Goal: Task Accomplishment & Management: Manage account settings

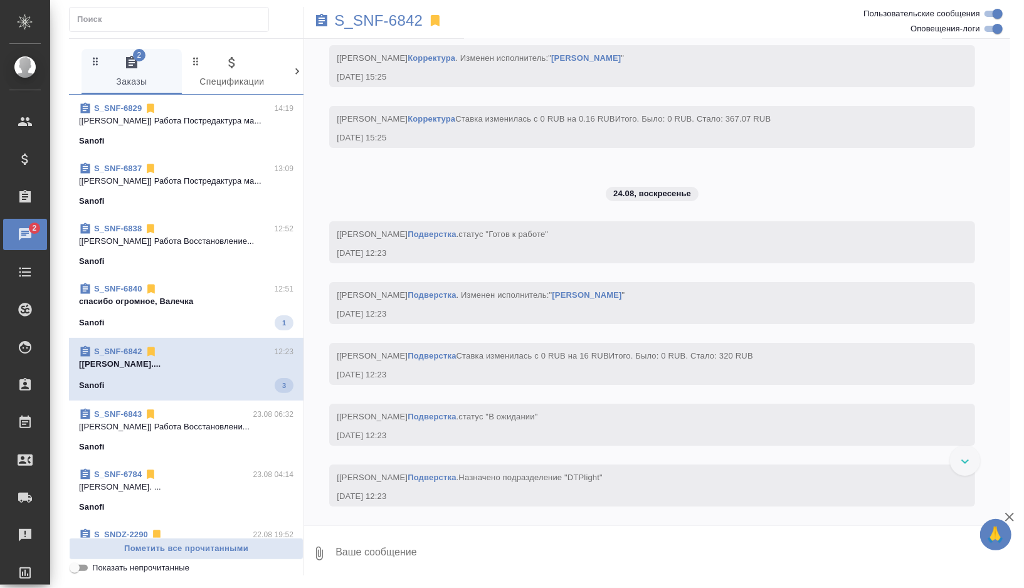
scroll to position [6393, 0]
click at [238, 296] on p "спасибо огромное, Валечка" at bounding box center [186, 301] width 215 height 13
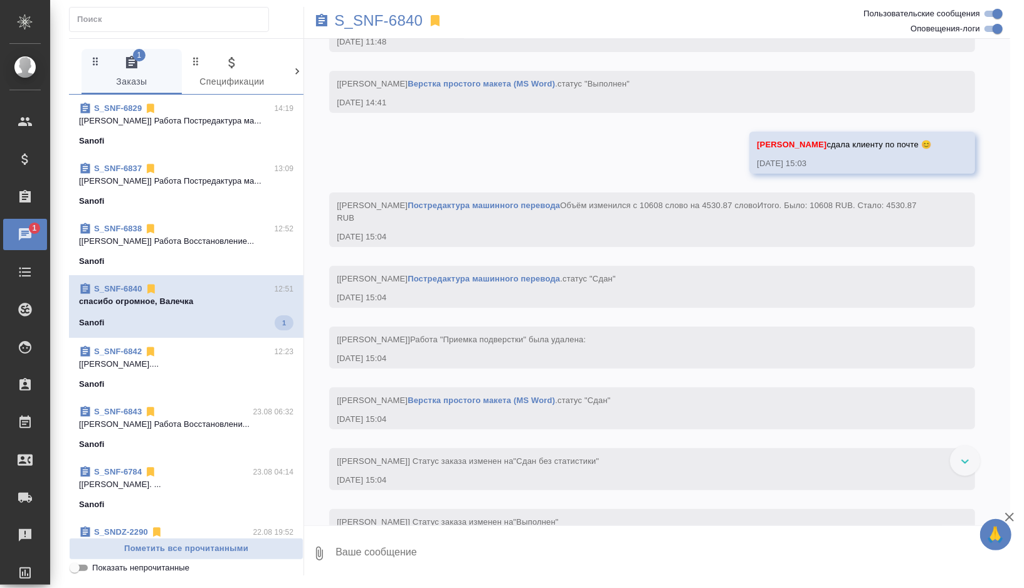
scroll to position [6353, 0]
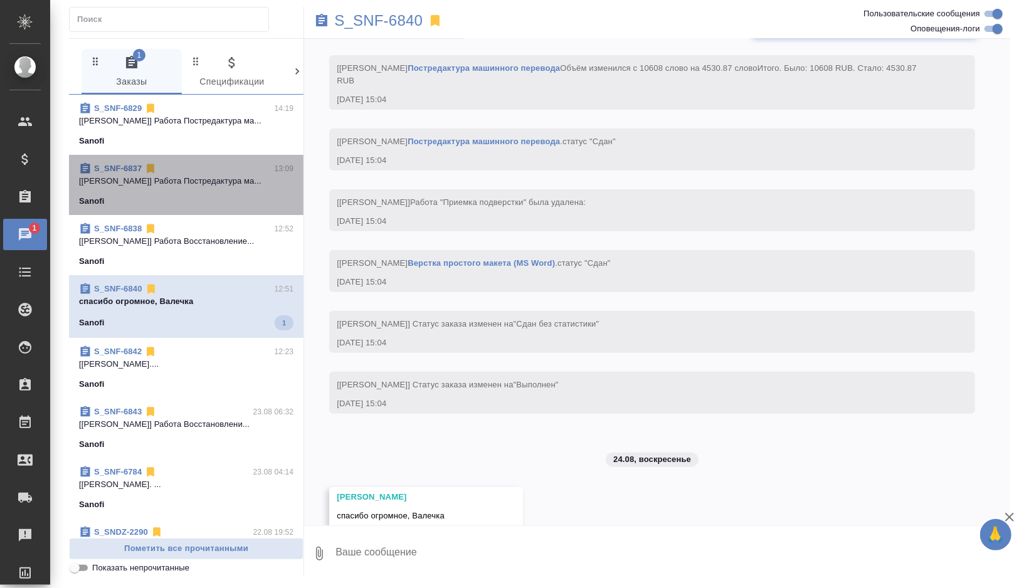
click at [238, 198] on div "Sanofi" at bounding box center [186, 201] width 215 height 13
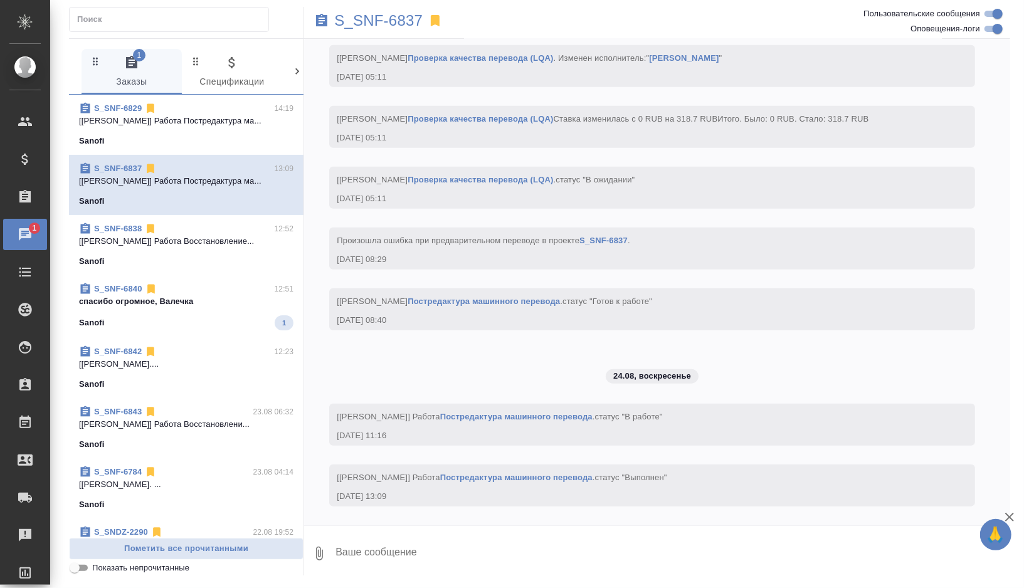
scroll to position [3934, 0]
click at [412, 27] on p "S_SNF-6837" at bounding box center [378, 20] width 88 height 13
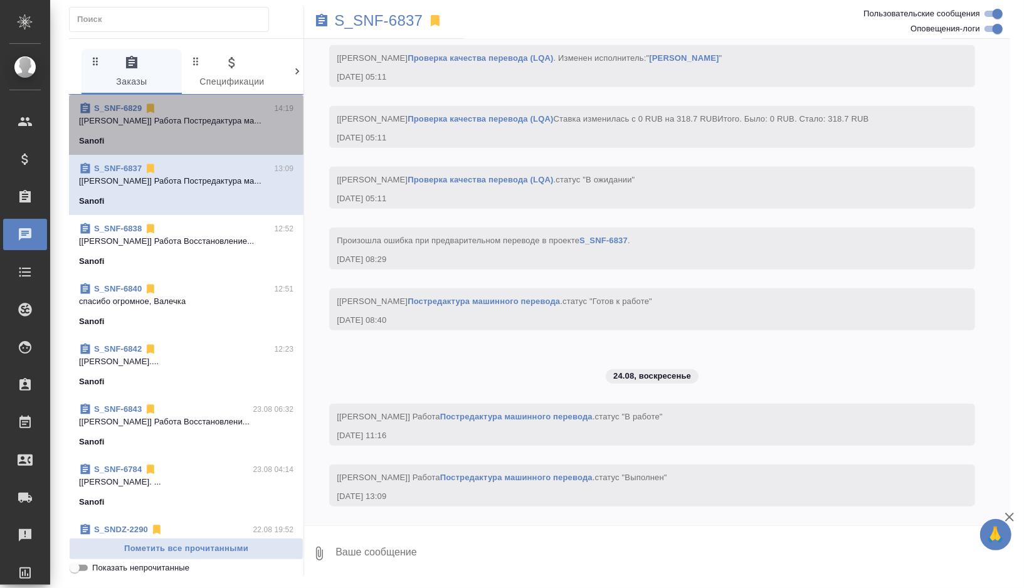
click at [186, 129] on span "S_SNF-6829 14:19 [Матвеева Елена] Работа Постредактура ма... Sanofi" at bounding box center [186, 124] width 215 height 45
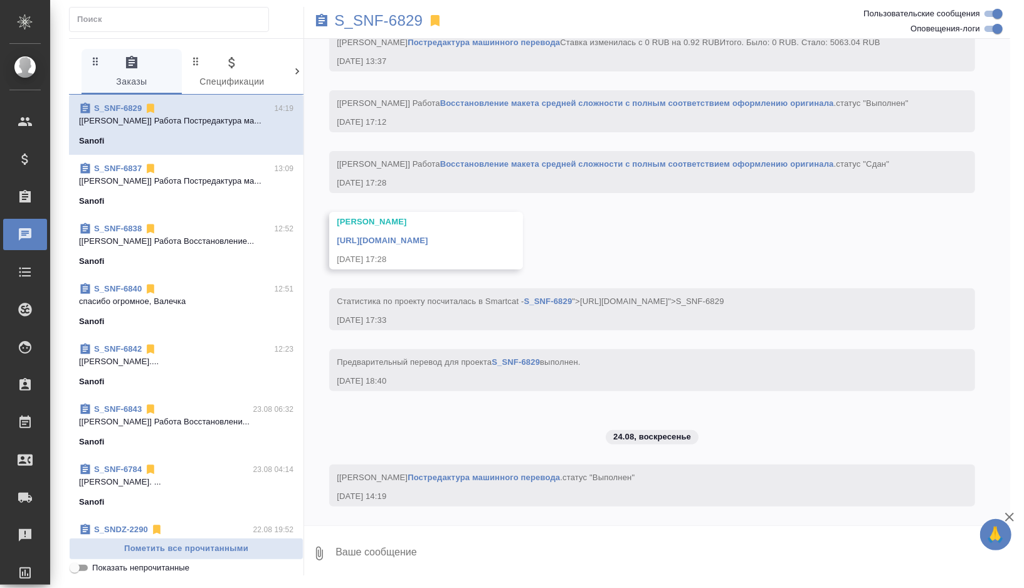
scroll to position [3406, 0]
click at [390, 25] on p "S_SNF-6829" at bounding box center [378, 20] width 88 height 13
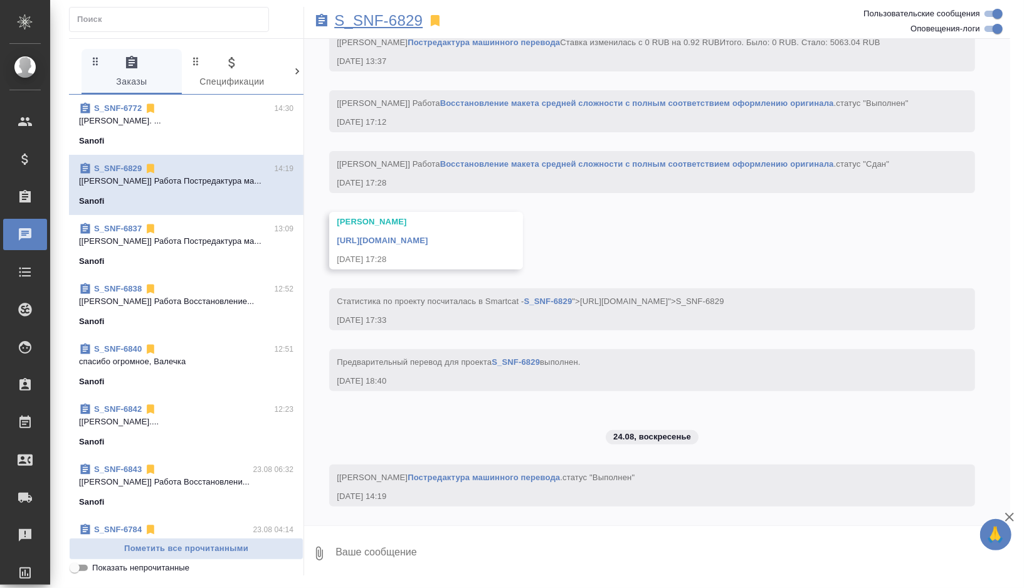
click at [402, 14] on p "S_SNF-6829" at bounding box center [378, 20] width 88 height 13
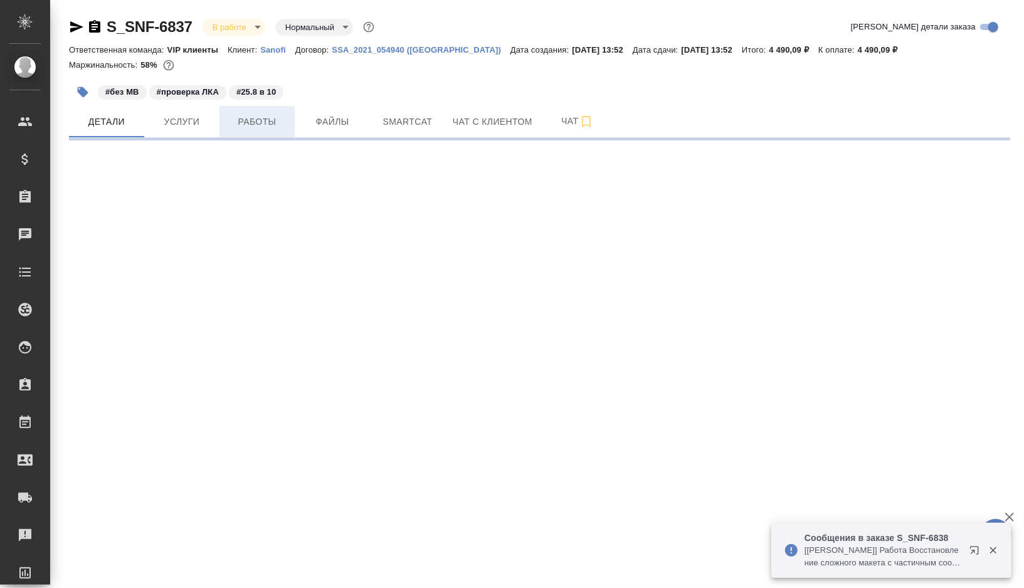
click at [261, 126] on span "Работы" at bounding box center [257, 122] width 60 height 16
select select "RU"
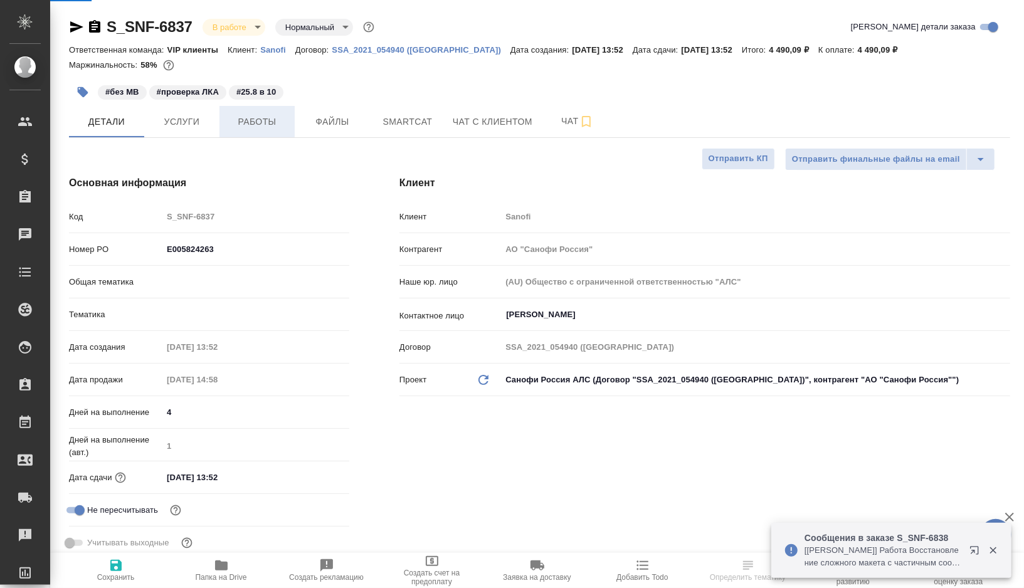
type input "Горшкова Валентина"
type input "Комаров Роман"
type textarea "x"
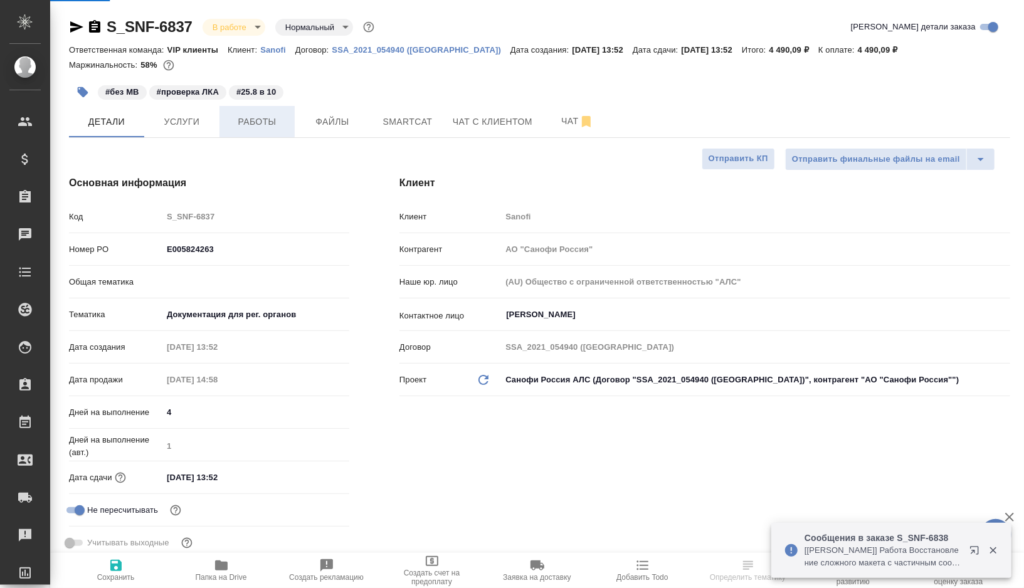
type textarea "x"
type input "VIP клиенты"
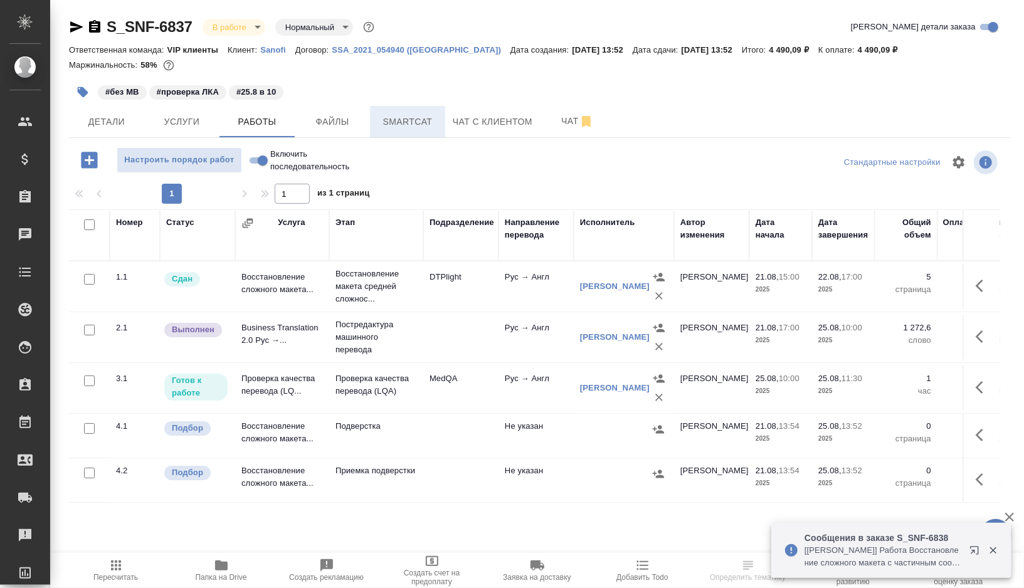
click at [397, 122] on span "Smartcat" at bounding box center [408, 122] width 60 height 16
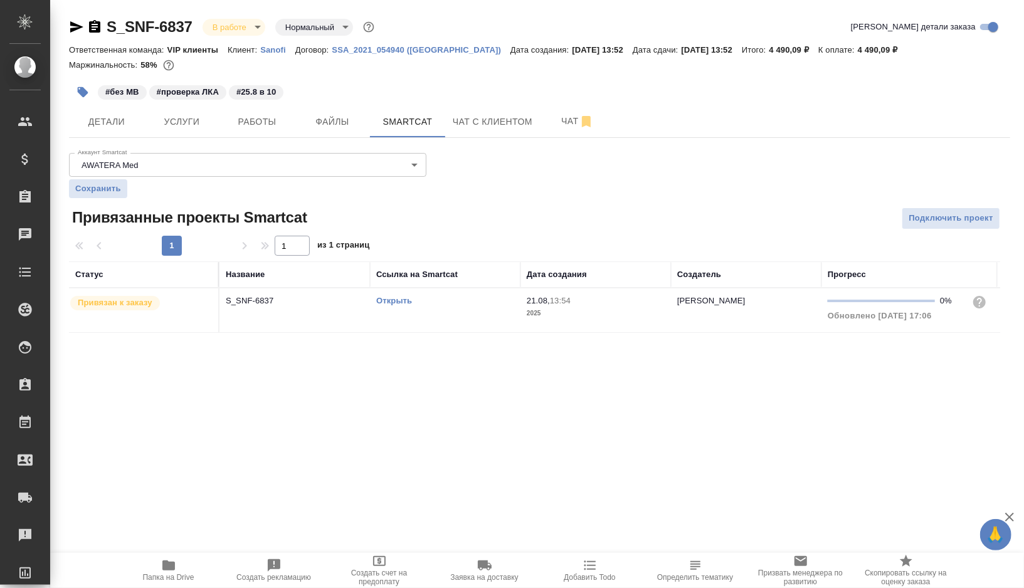
click at [468, 313] on td "Открыть" at bounding box center [445, 311] width 151 height 44
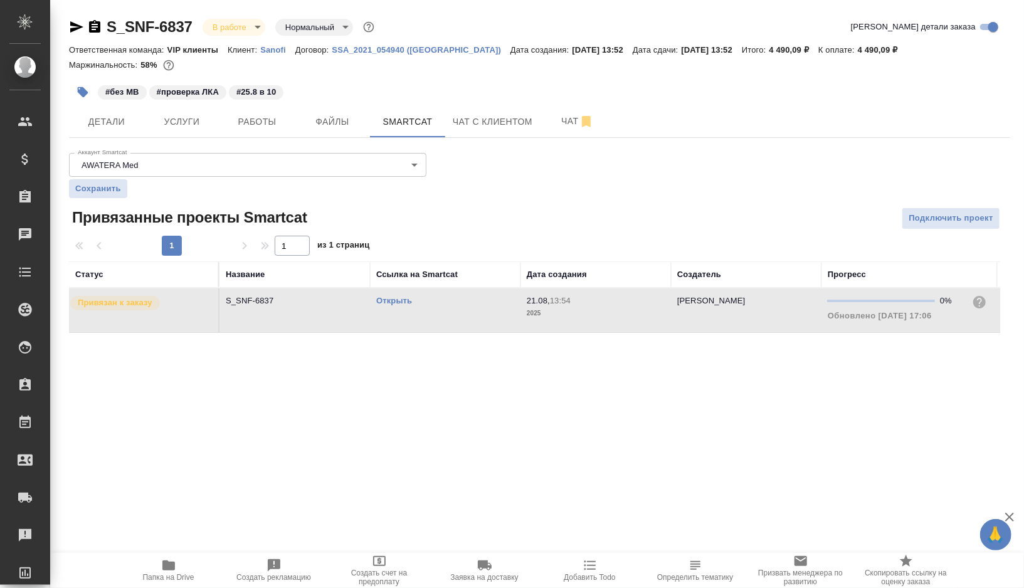
click at [468, 313] on td "Открыть" at bounding box center [445, 311] width 151 height 44
click at [252, 134] on button "Работы" at bounding box center [257, 121] width 75 height 31
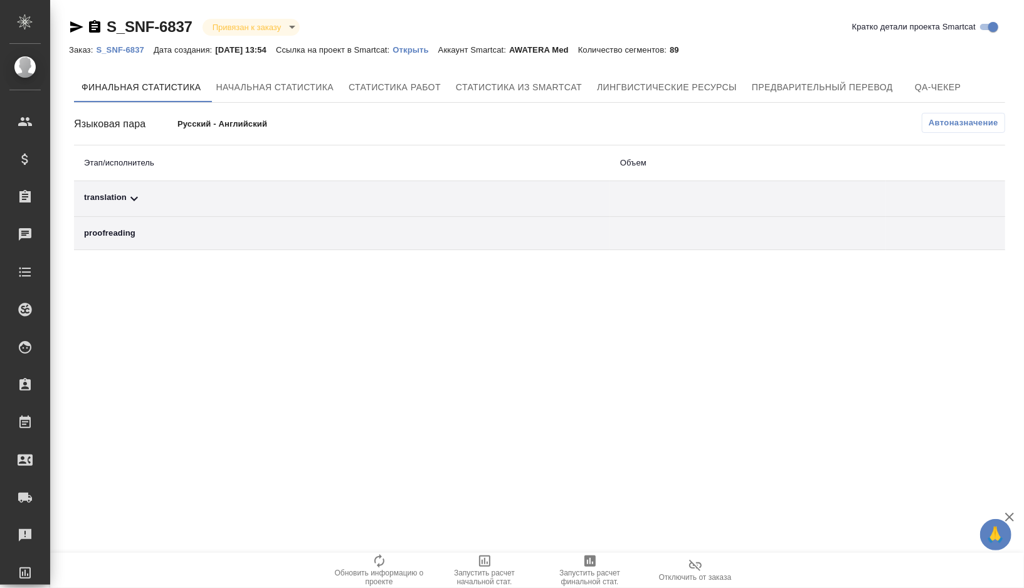
click at [167, 196] on div "translation" at bounding box center [342, 198] width 516 height 15
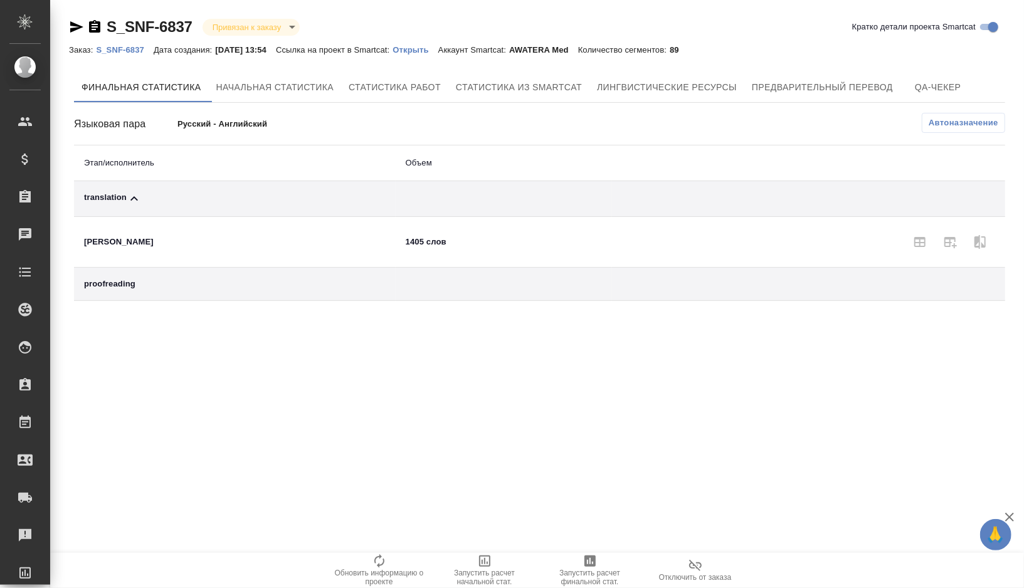
click at [940, 117] on span "Автоназначение" at bounding box center [964, 123] width 70 height 13
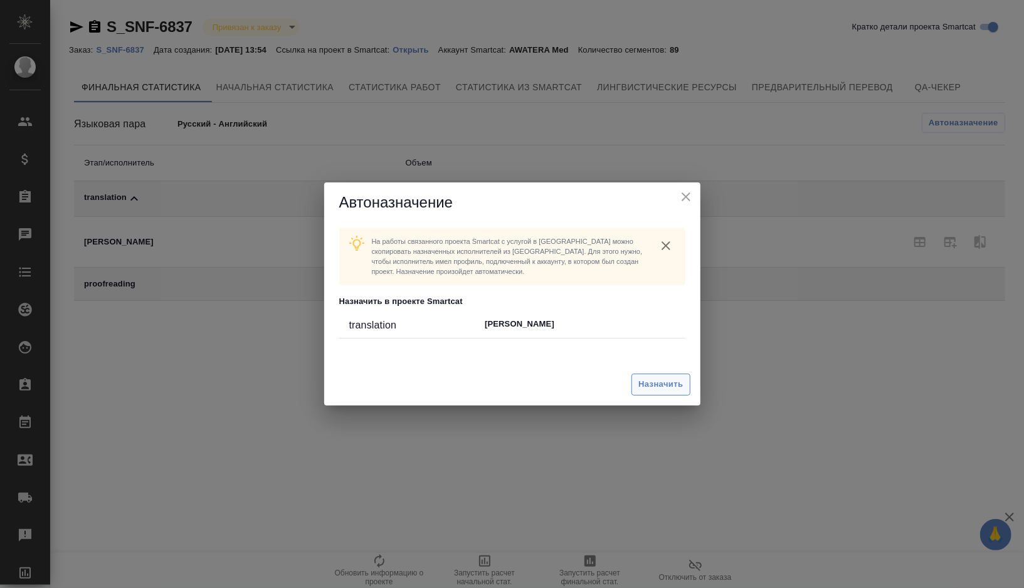
click at [652, 383] on span "Назначить" at bounding box center [661, 385] width 45 height 14
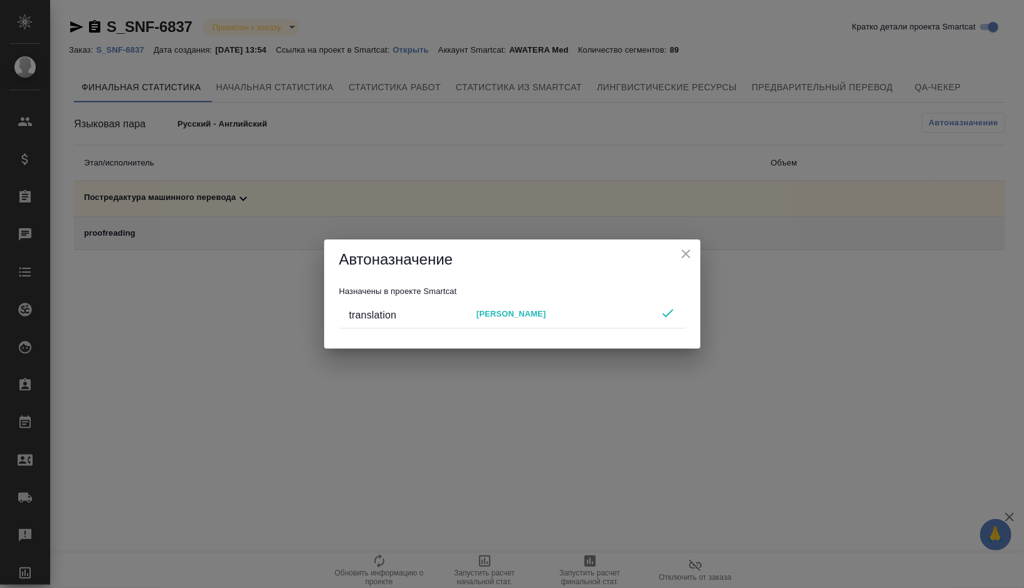
click at [687, 257] on icon "close" at bounding box center [686, 254] width 15 height 15
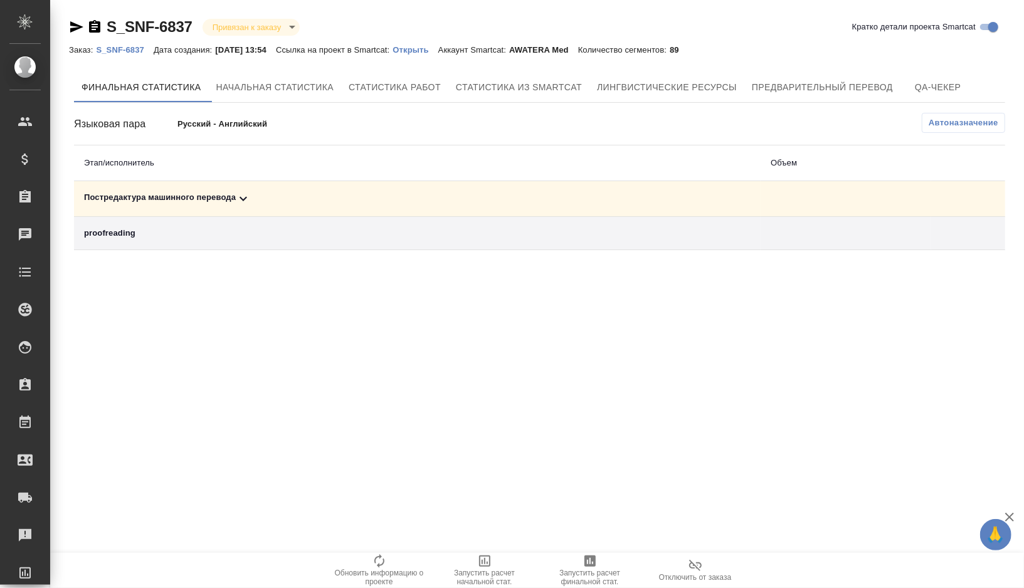
click at [284, 202] on div "Постредактура машинного перевода" at bounding box center [417, 198] width 667 height 15
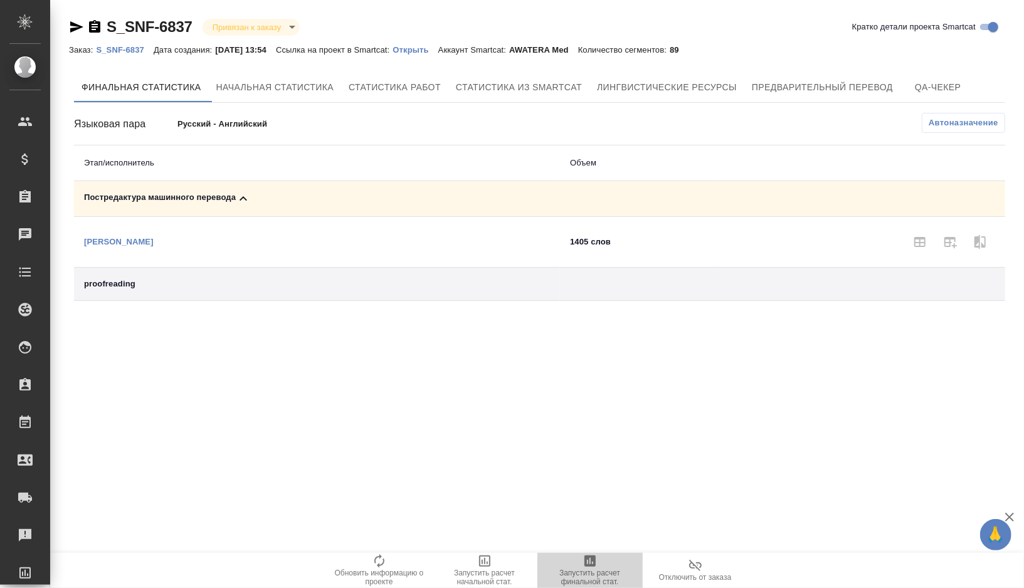
click at [578, 577] on span "Запустить расчет финальной стат." at bounding box center [590, 578] width 90 height 18
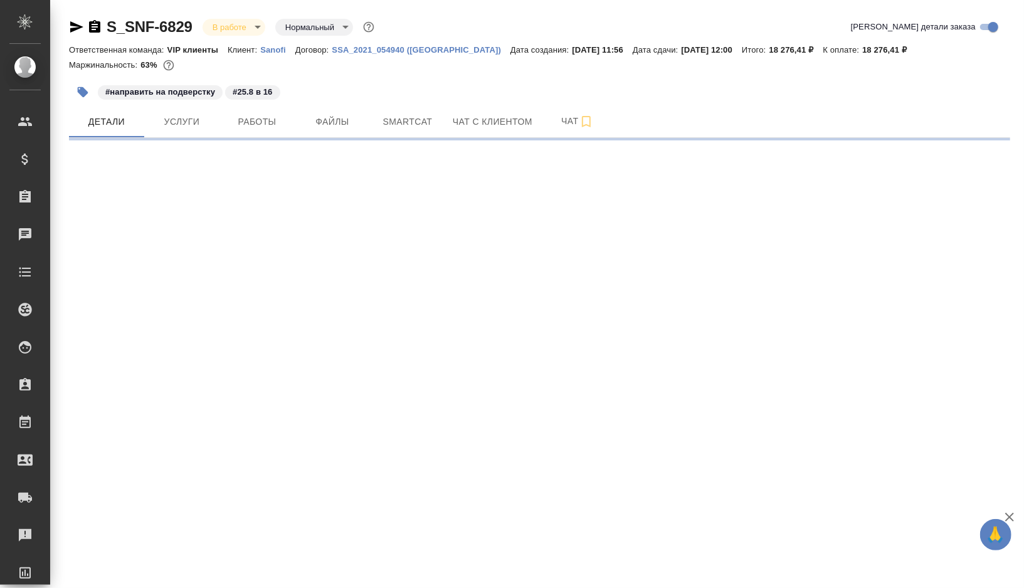
select select "RU"
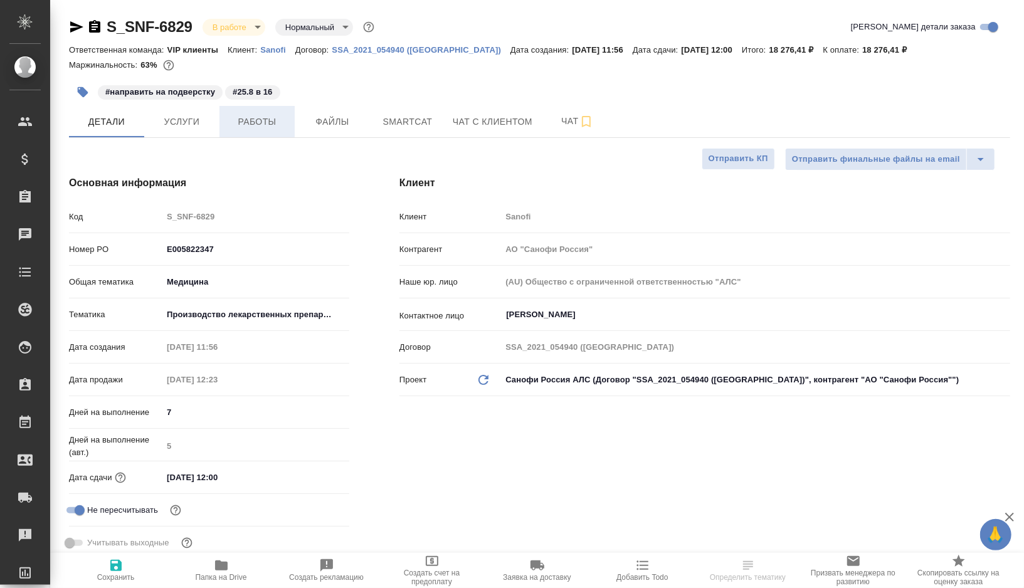
click at [267, 129] on button "Работы" at bounding box center [257, 121] width 75 height 31
type textarea "x"
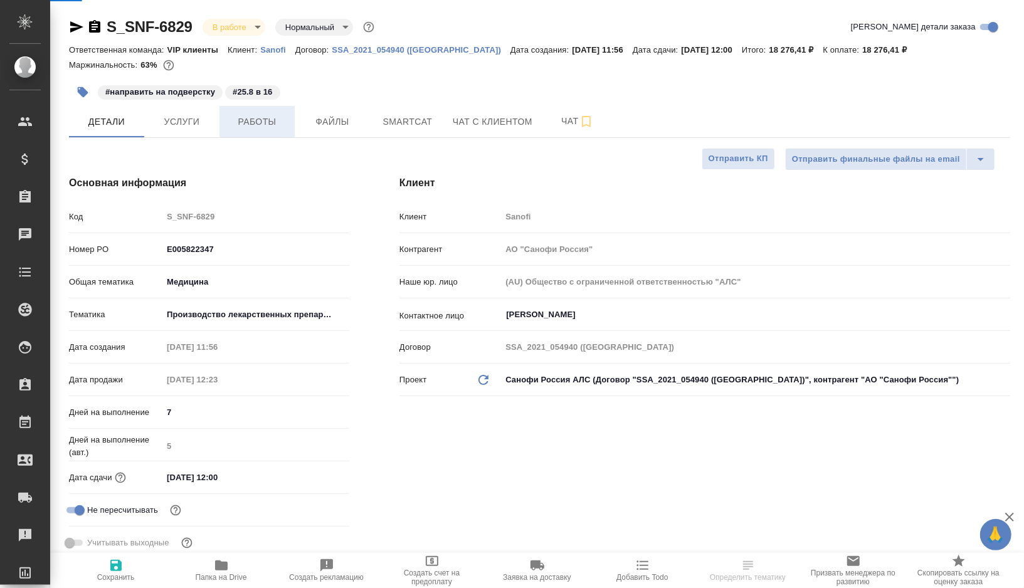
type textarea "x"
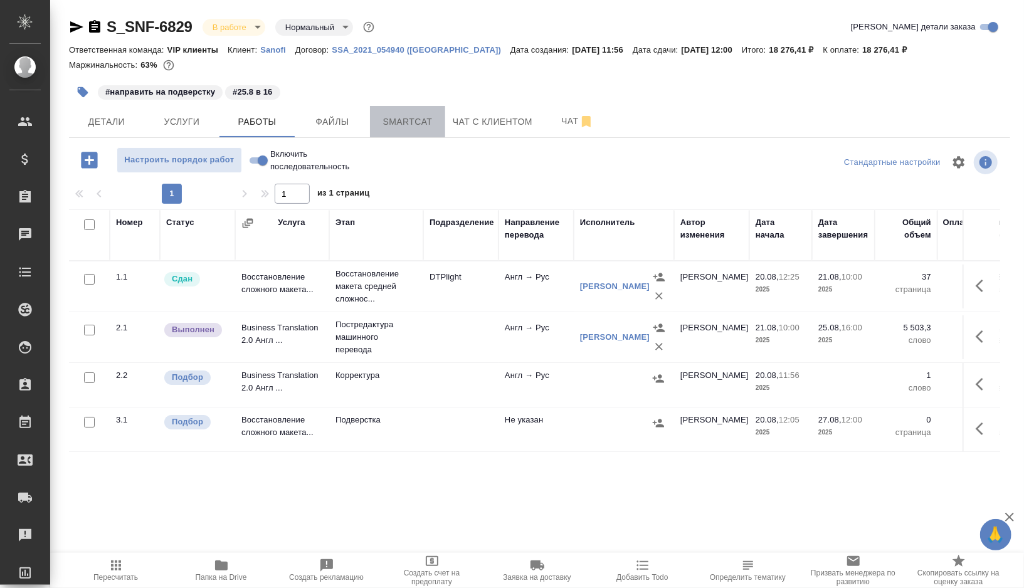
click at [408, 129] on span "Smartcat" at bounding box center [408, 122] width 60 height 16
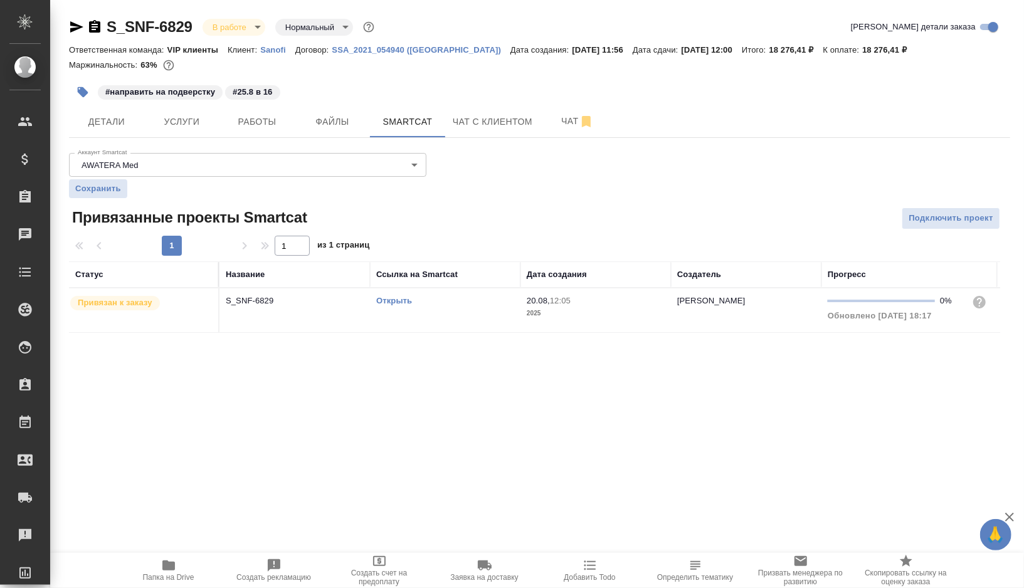
click at [449, 318] on td "Открыть" at bounding box center [445, 311] width 151 height 44
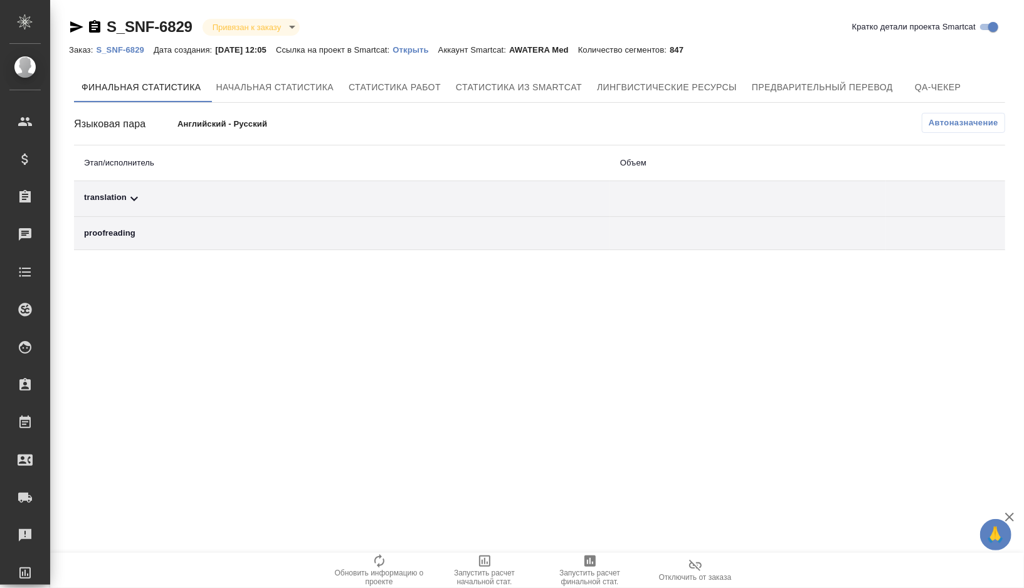
click at [179, 191] on div "translation" at bounding box center [342, 198] width 516 height 15
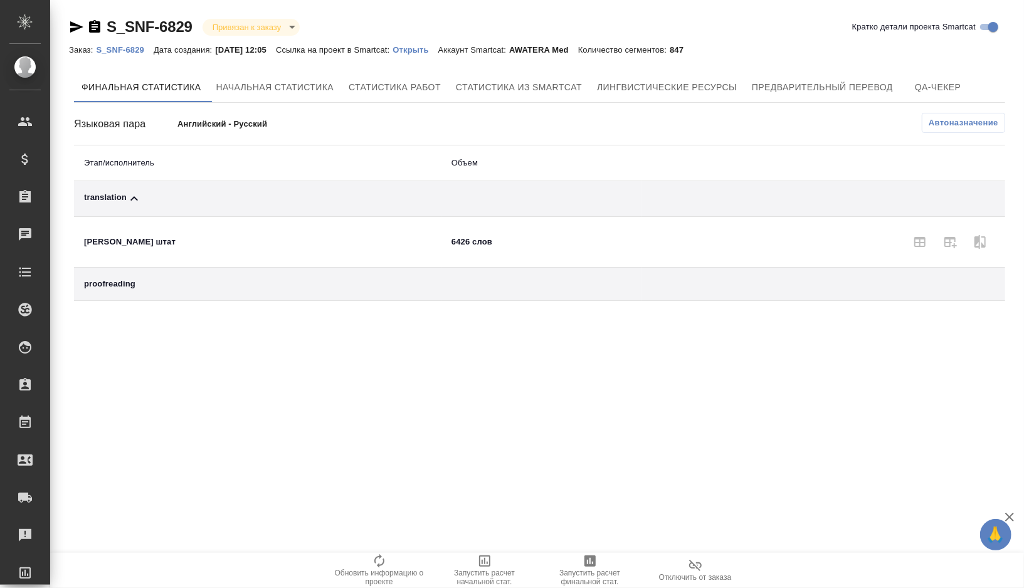
click at [954, 124] on span "Автоназначение" at bounding box center [964, 123] width 70 height 13
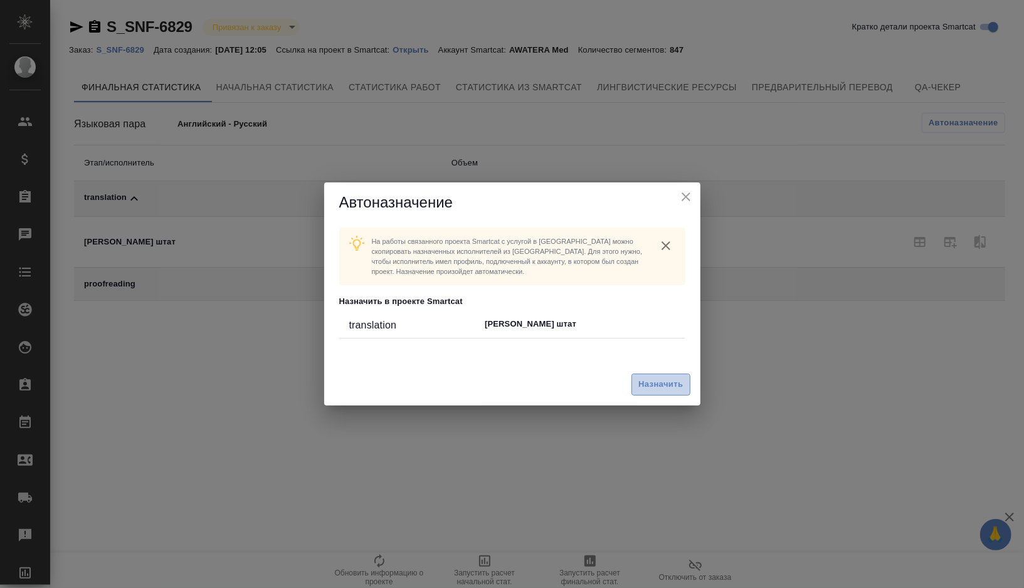
click at [656, 391] on span "Назначить" at bounding box center [661, 385] width 45 height 14
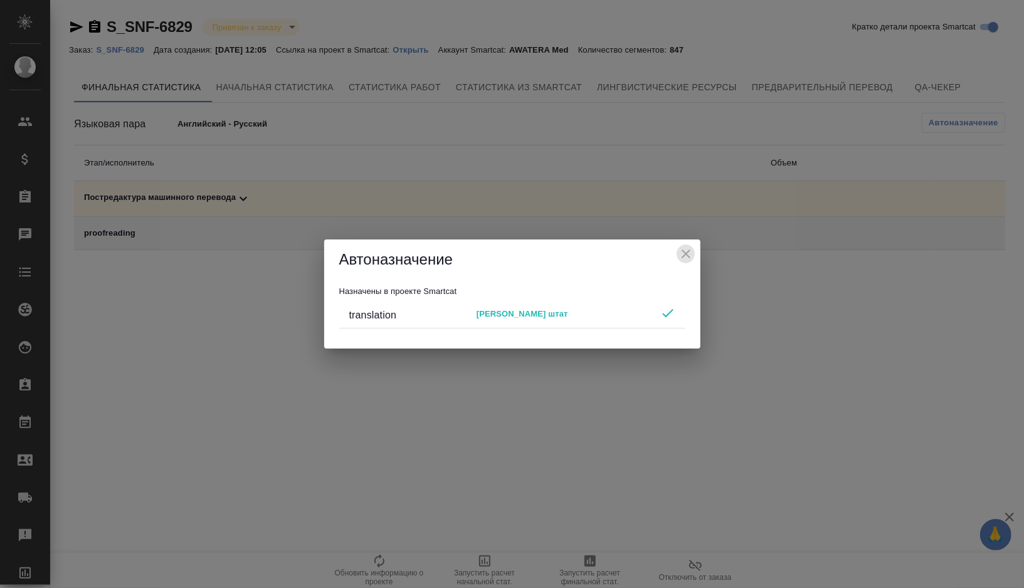
click at [683, 257] on icon "close" at bounding box center [686, 254] width 9 height 9
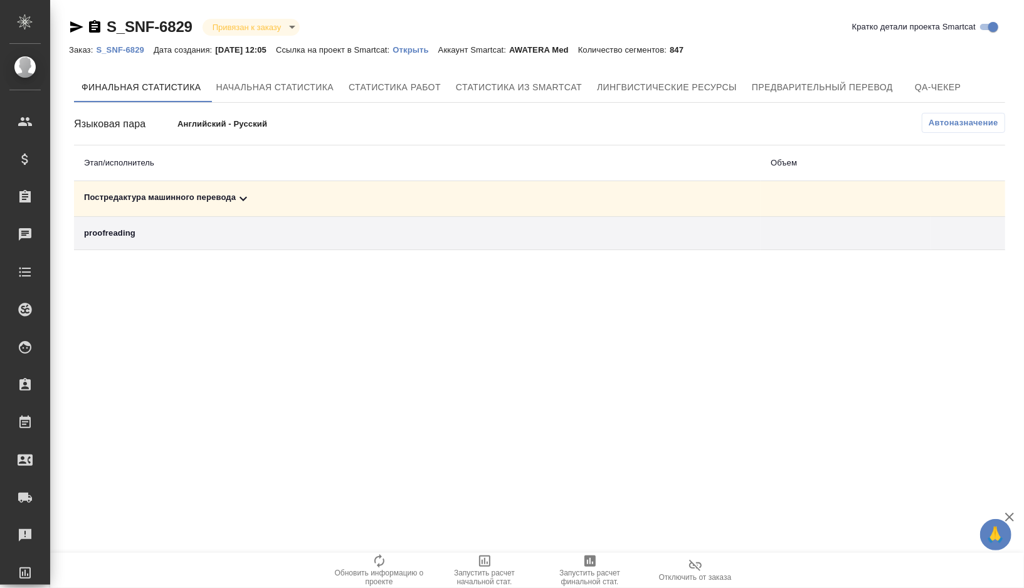
click at [274, 199] on div "Постредактура машинного перевода" at bounding box center [417, 198] width 667 height 15
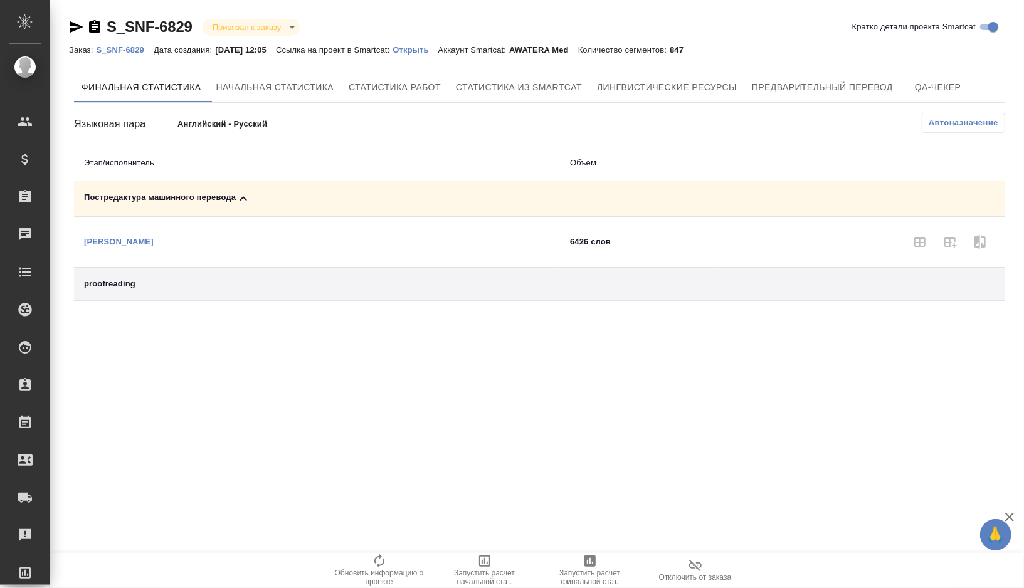
click at [588, 585] on span "Запустить расчет финальной стат." at bounding box center [590, 578] width 90 height 18
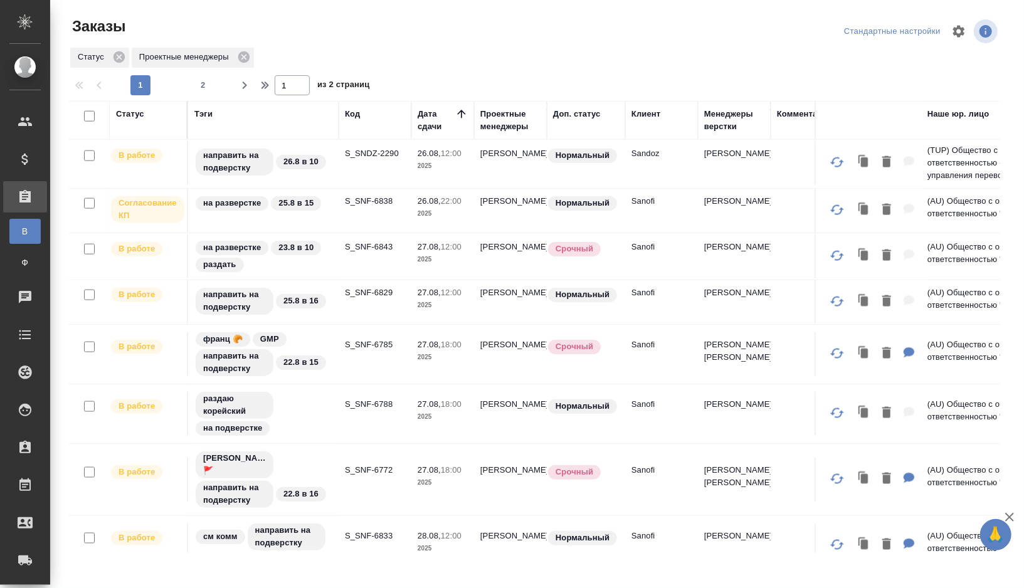
scroll to position [1014, 0]
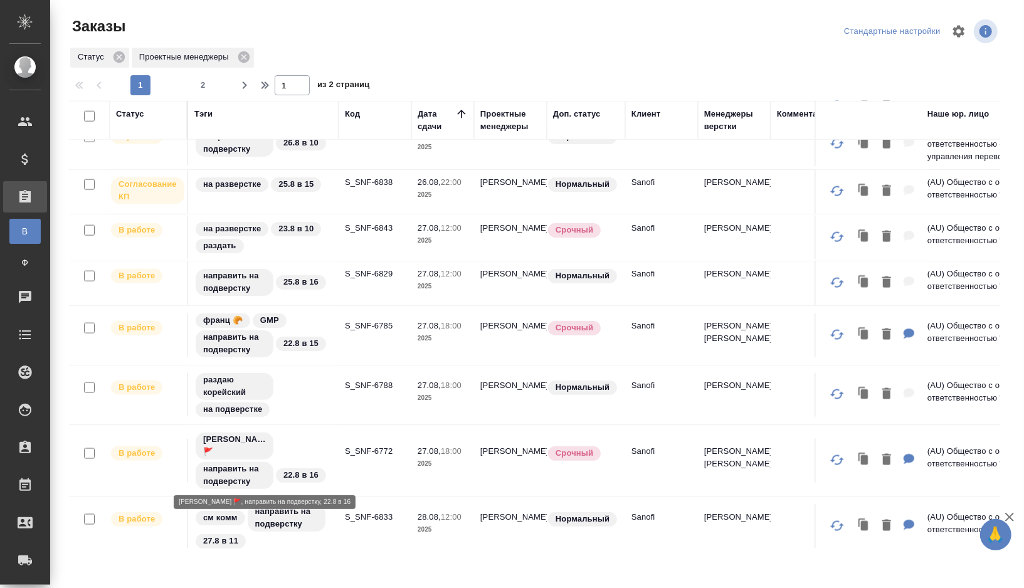
click at [312, 435] on div "[PERSON_NAME] 🚩 направить на подверстку 22.8 в 16" at bounding box center [263, 461] width 138 height 59
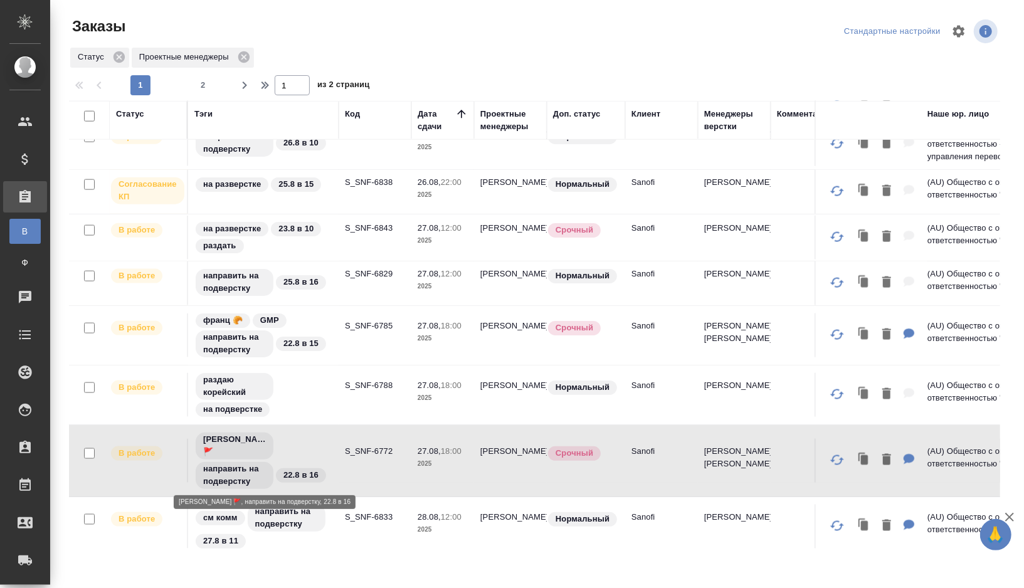
click at [312, 435] on div "[PERSON_NAME] 🚩 направить на подверстку 22.8 в 16" at bounding box center [263, 461] width 138 height 59
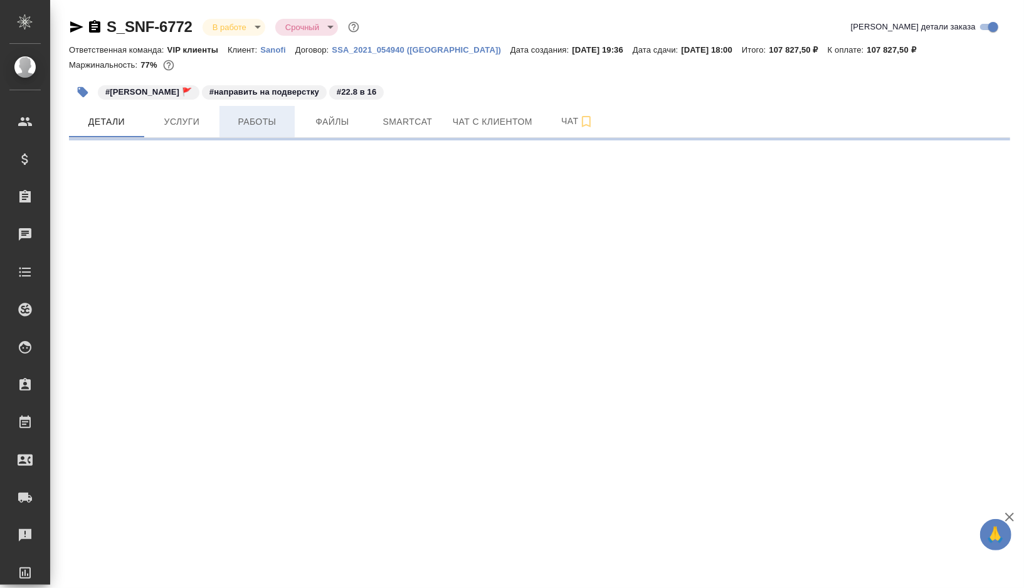
click at [265, 119] on span "Работы" at bounding box center [257, 122] width 60 height 16
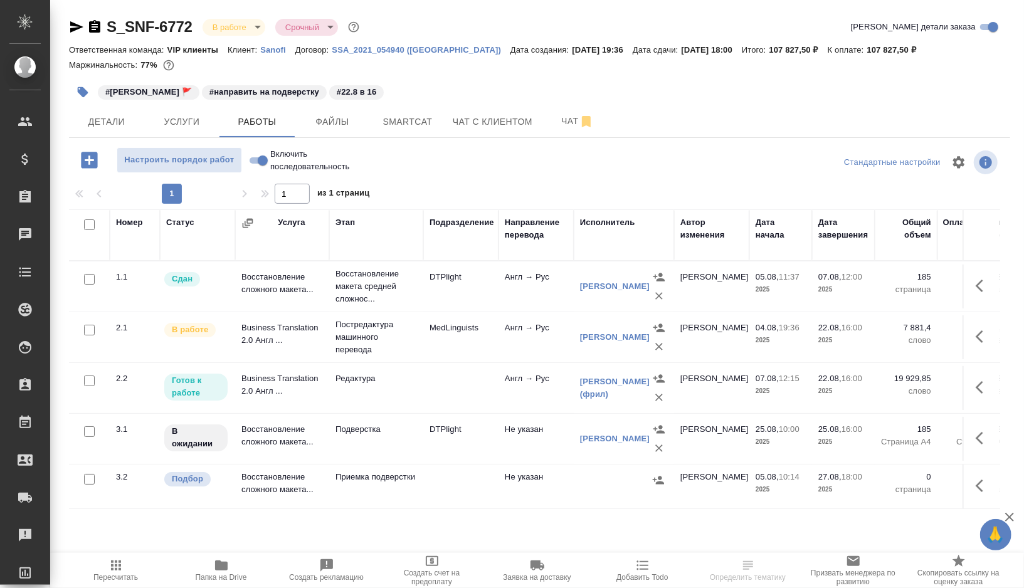
click at [459, 398] on td at bounding box center [460, 388] width 75 height 44
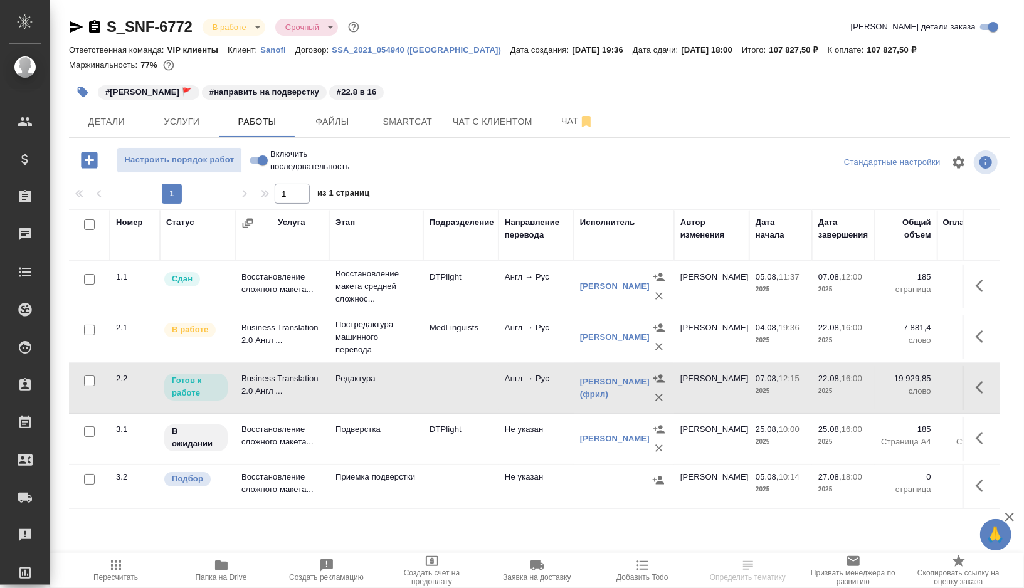
click at [459, 398] on td at bounding box center [460, 388] width 75 height 44
click at [396, 449] on td "Подверстка" at bounding box center [376, 439] width 94 height 44
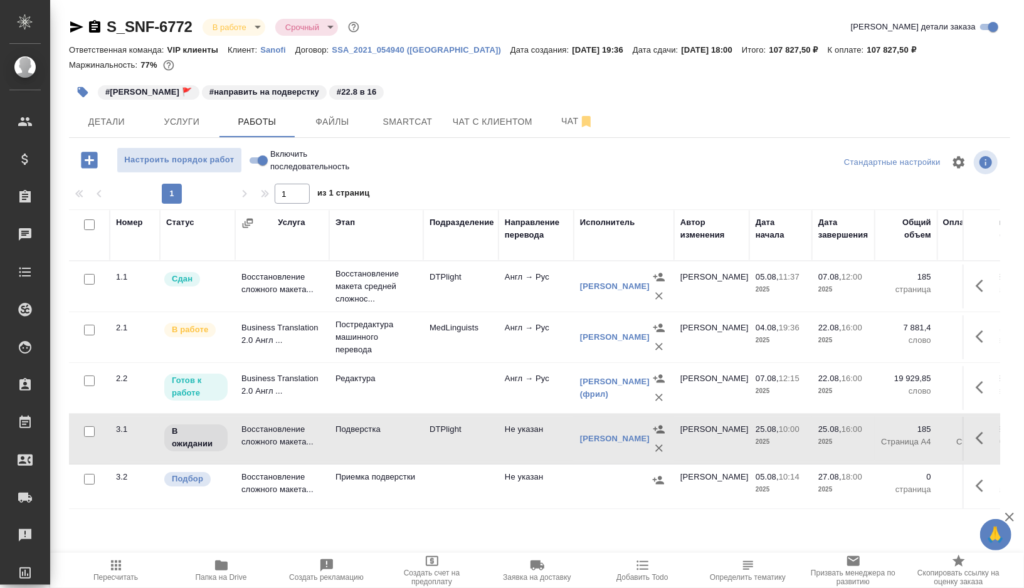
click at [87, 101] on button "button" at bounding box center [83, 92] width 28 height 28
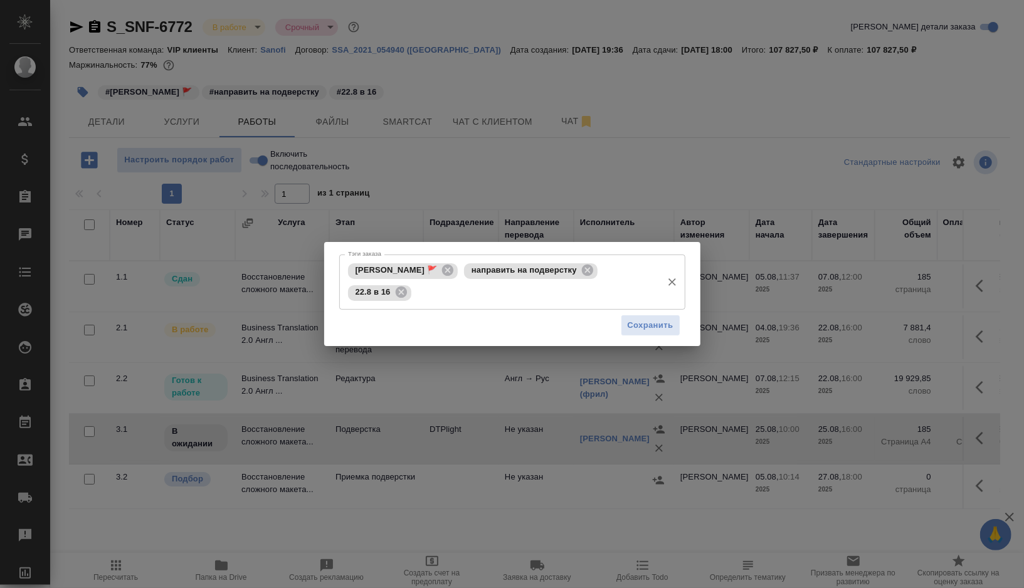
click at [477, 294] on input "Тэги заказа" at bounding box center [536, 292] width 242 height 21
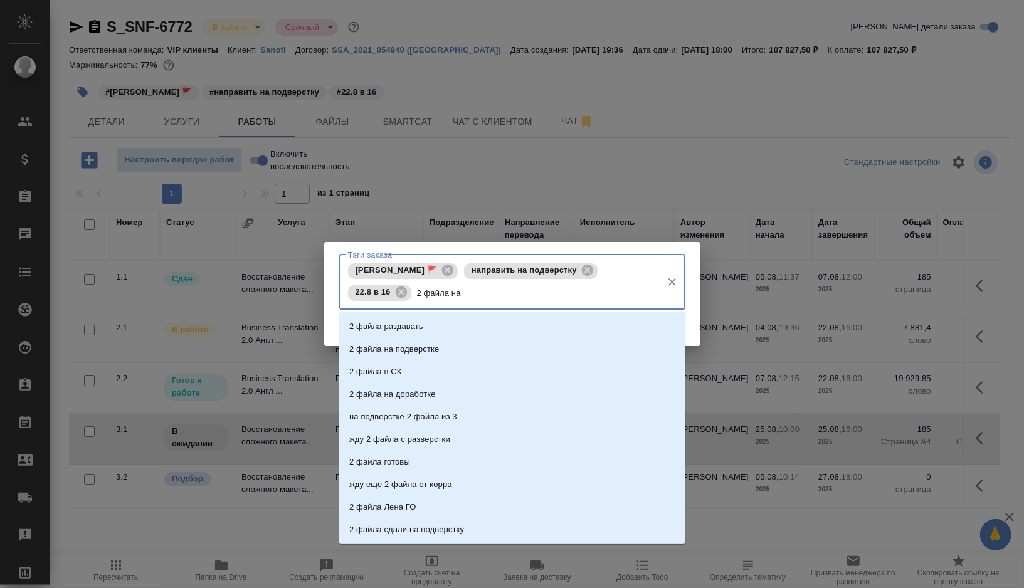
type input "2 файла на"
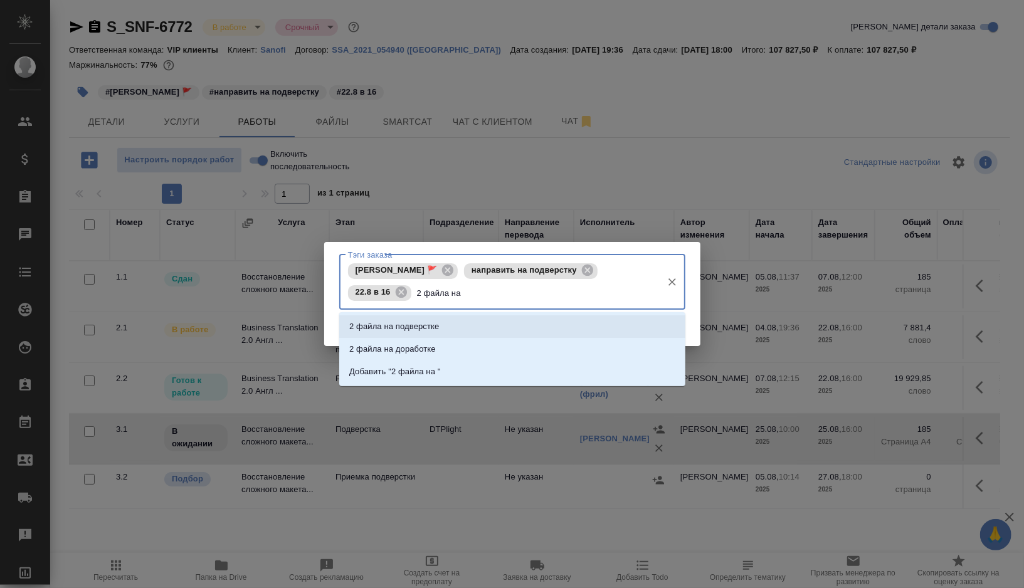
click at [459, 325] on li "2 файла на подверстке" at bounding box center [512, 327] width 346 height 23
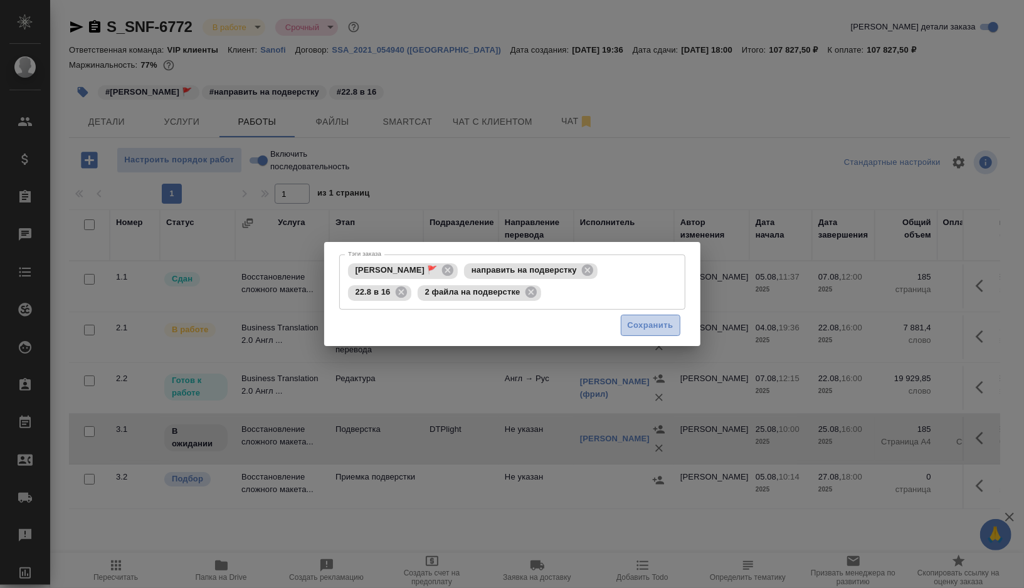
click at [662, 333] on button "Сохранить" at bounding box center [651, 326] width 60 height 22
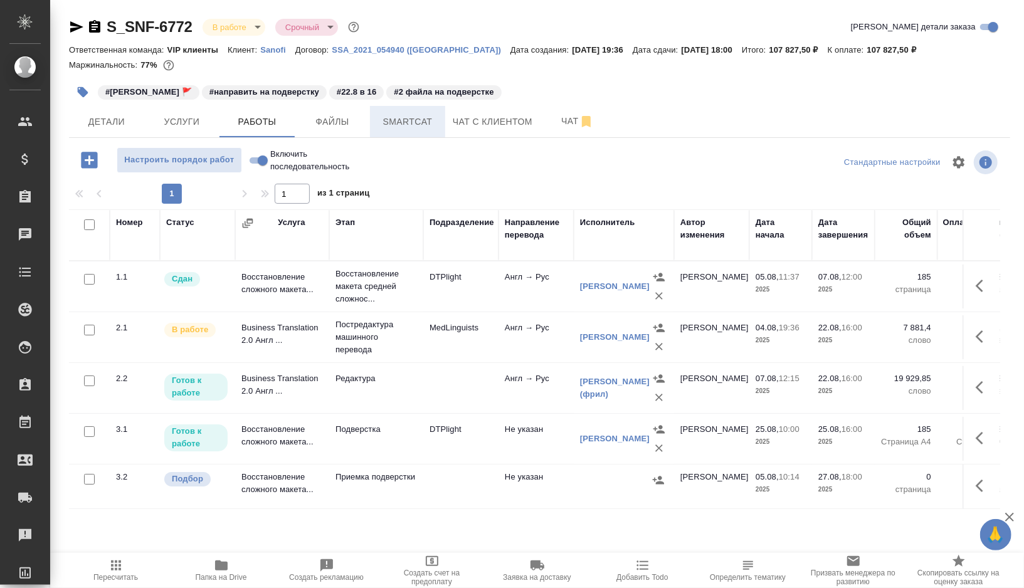
click at [398, 128] on span "Smartcat" at bounding box center [408, 122] width 60 height 16
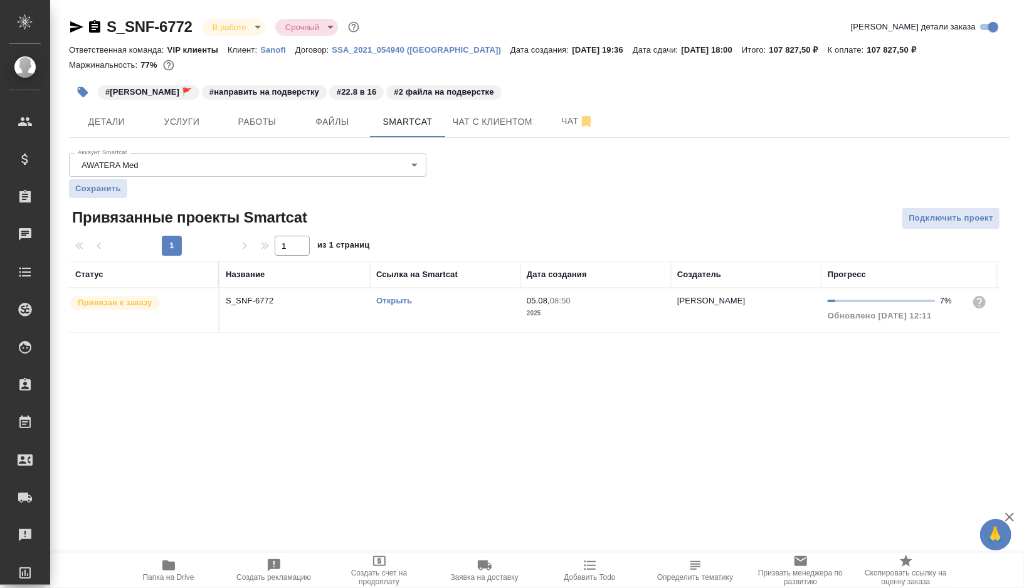
click at [396, 300] on link "Открыть" at bounding box center [394, 300] width 36 height 9
click at [261, 129] on span "Работы" at bounding box center [257, 122] width 60 height 16
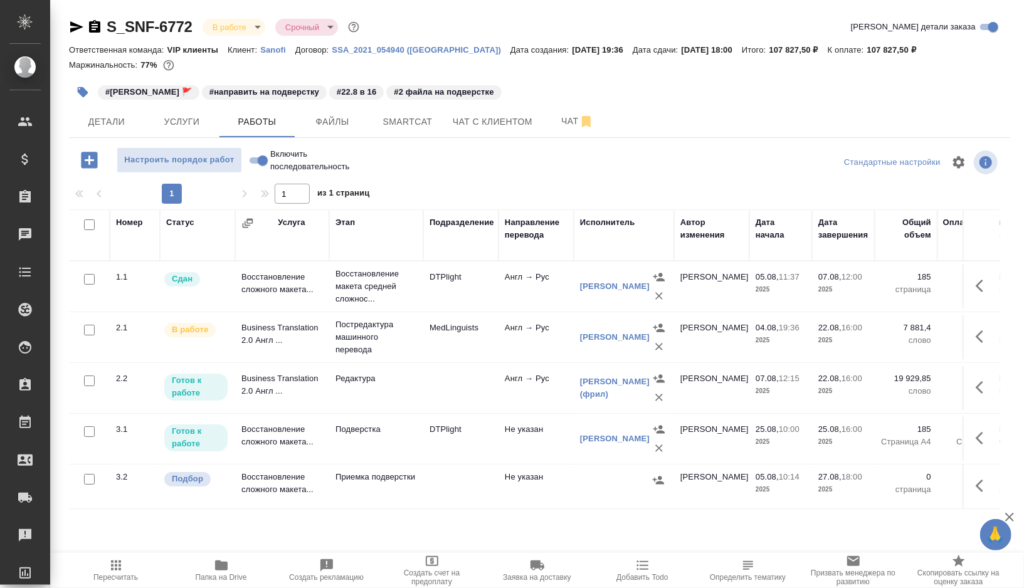
click at [445, 381] on td at bounding box center [460, 388] width 75 height 44
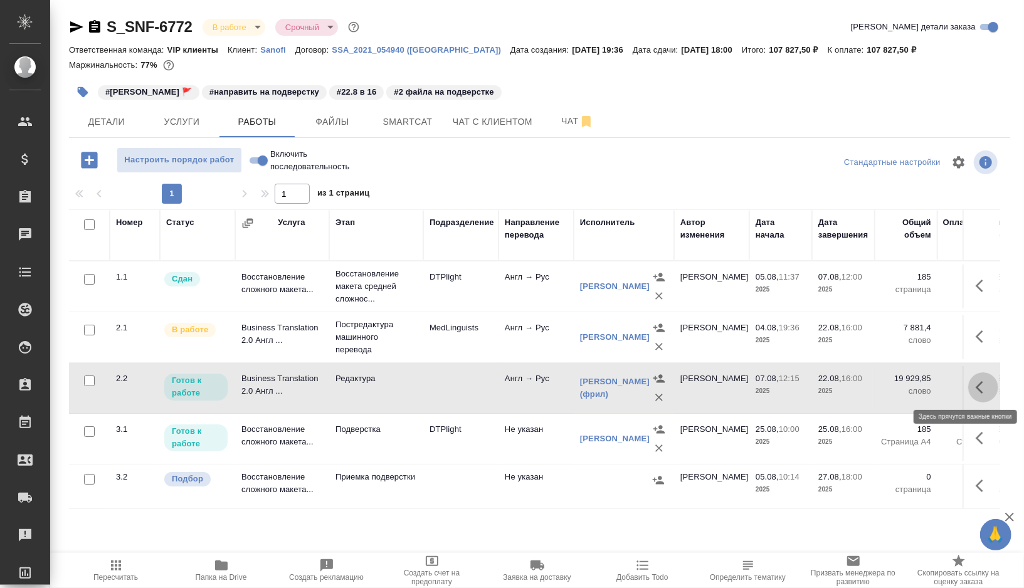
click at [982, 382] on icon "button" at bounding box center [980, 387] width 8 height 13
click at [889, 382] on icon "button" at bounding box center [891, 387] width 15 height 15
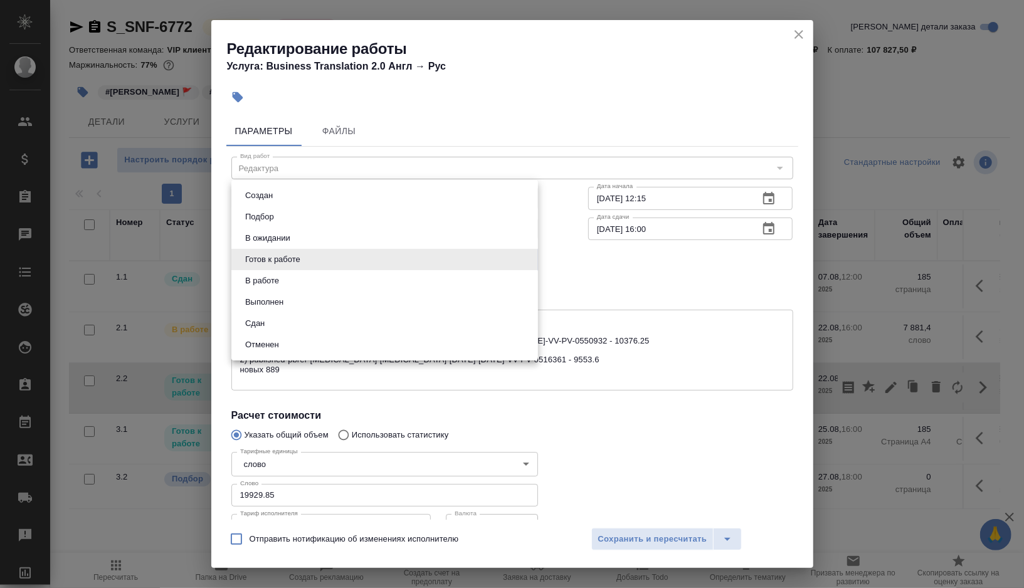
click at [529, 256] on body "🙏 .cls-1 fill:#fff; AWATERA Gorshkova Valentina Клиенты Спецификации Заказы 0 Ч…" at bounding box center [512, 294] width 1024 height 588
click at [315, 281] on li "В работе" at bounding box center [384, 280] width 307 height 21
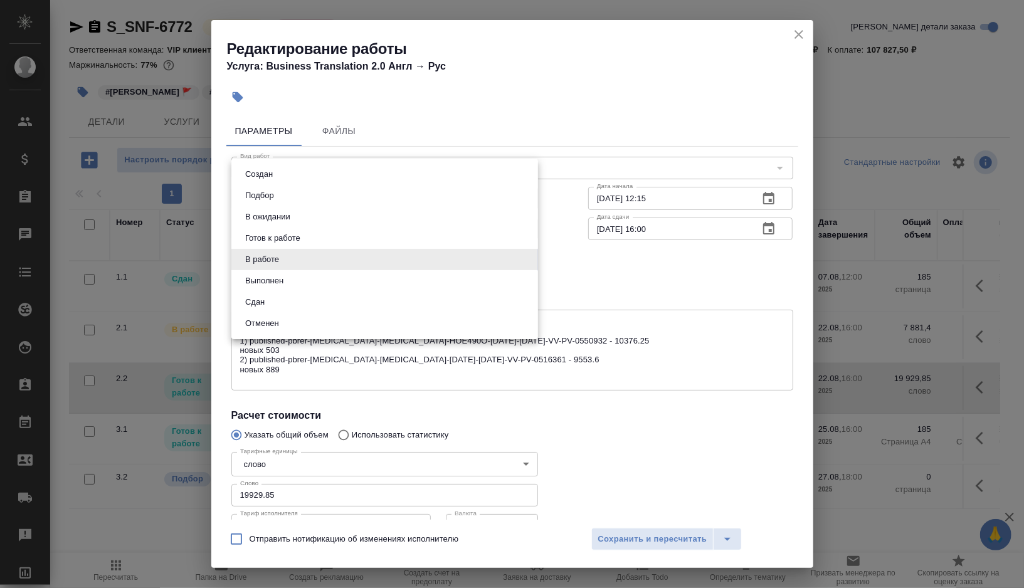
click at [529, 257] on body "🙏 .cls-1 fill:#fff; AWATERA Gorshkova Valentina Клиенты Спецификации Заказы 0 Ч…" at bounding box center [512, 294] width 1024 height 588
click at [277, 309] on li "Сдан" at bounding box center [384, 302] width 307 height 21
type input "closed"
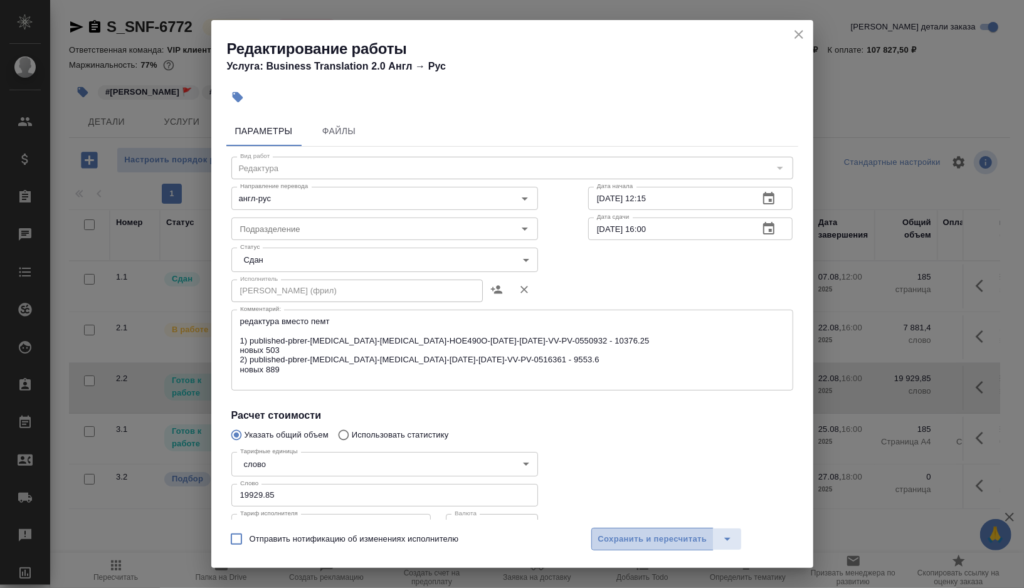
click at [623, 546] on span "Сохранить и пересчитать" at bounding box center [652, 540] width 109 height 14
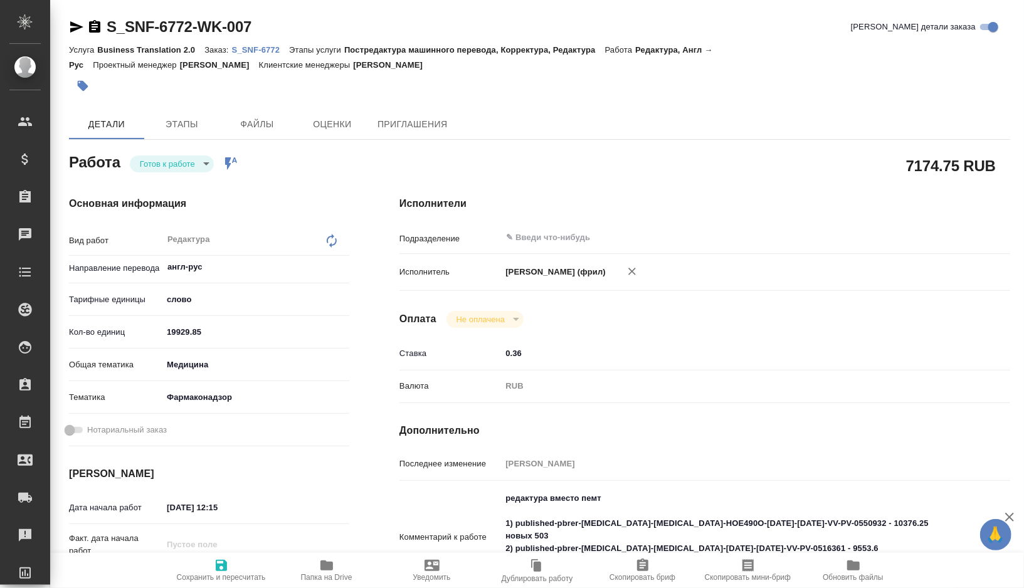
type textarea "x"
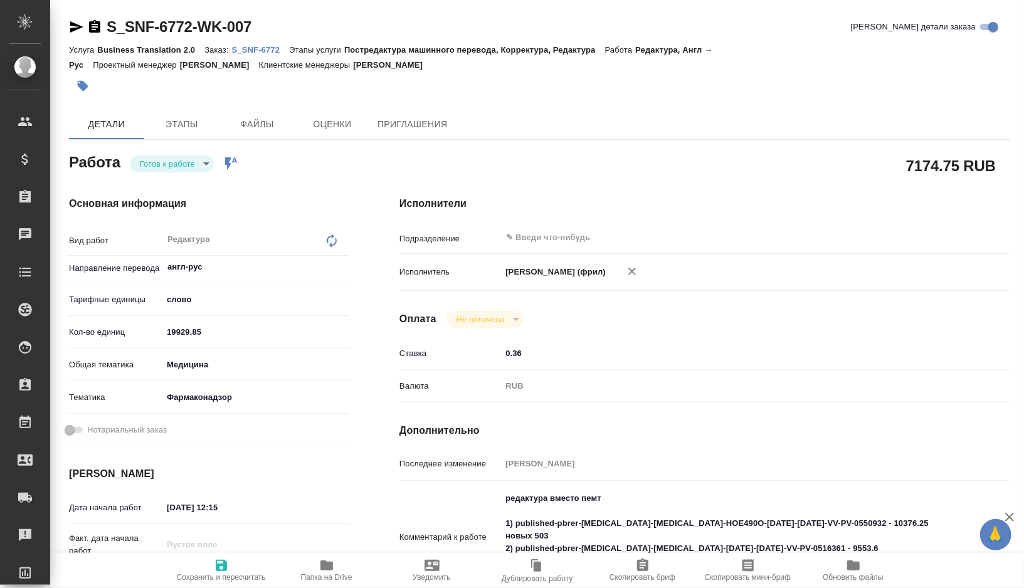
type textarea "x"
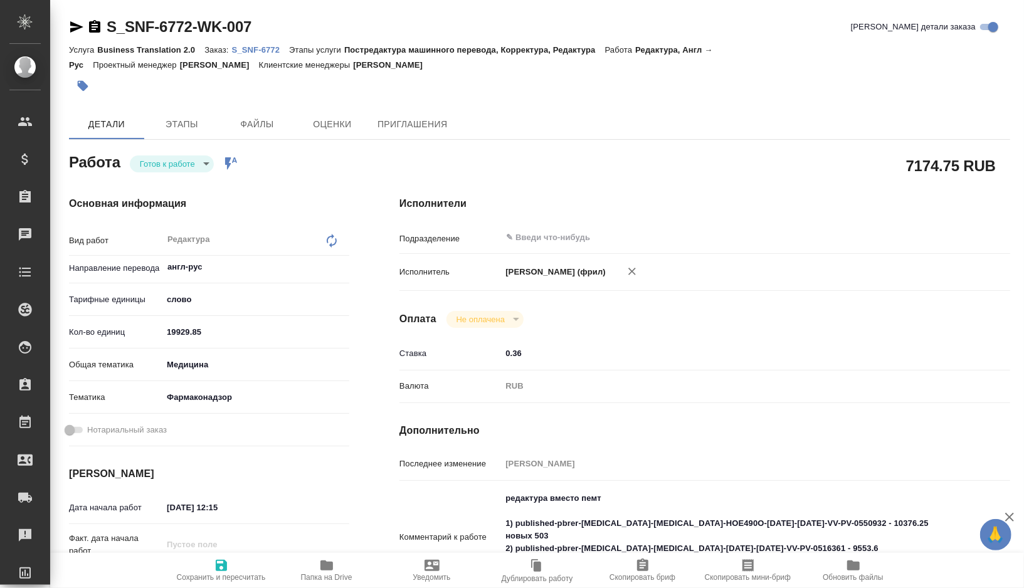
type textarea "x"
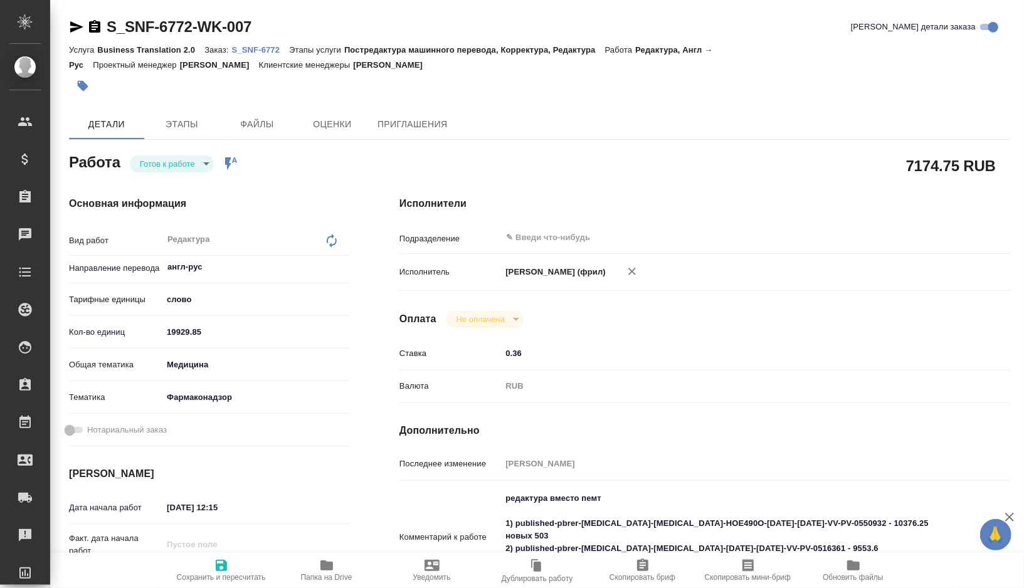
type textarea "x"
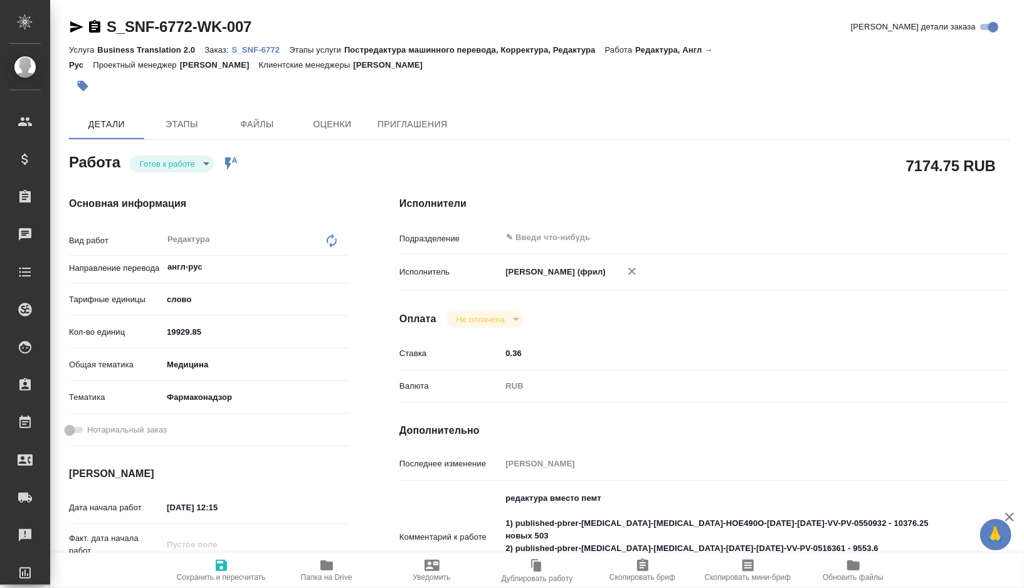
type textarea "x"
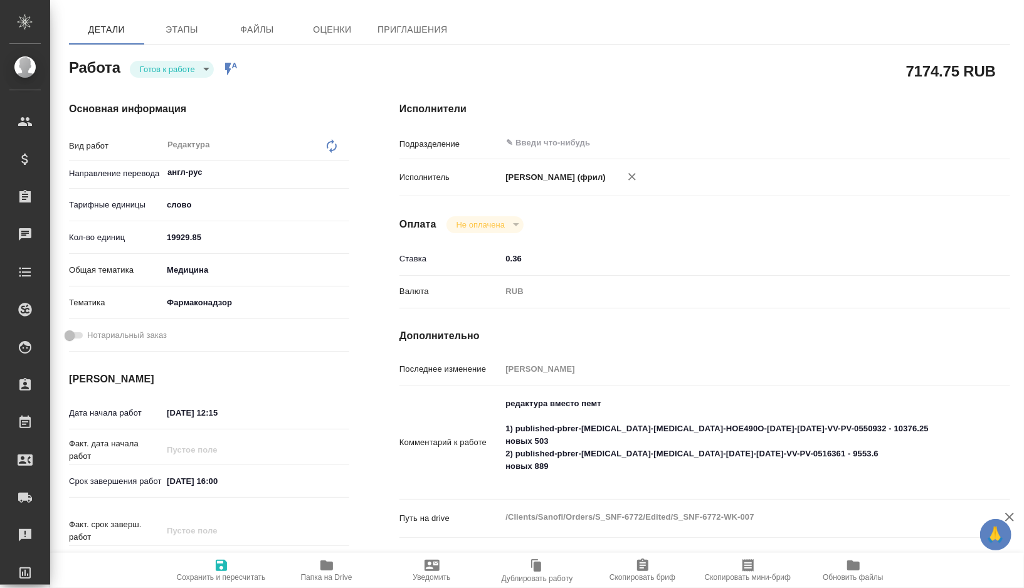
type textarea "x"
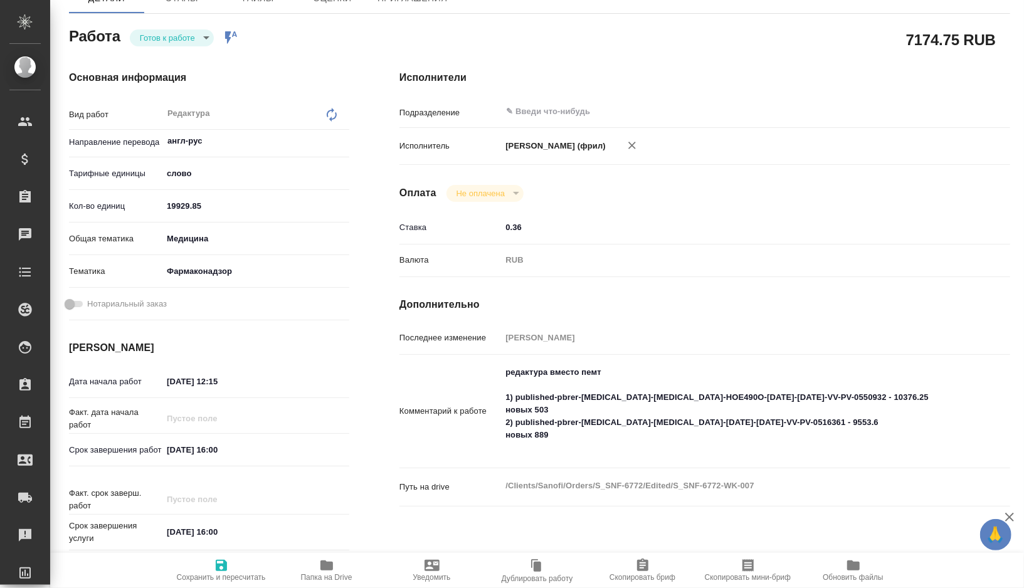
scroll to position [127, 0]
type textarea "x"
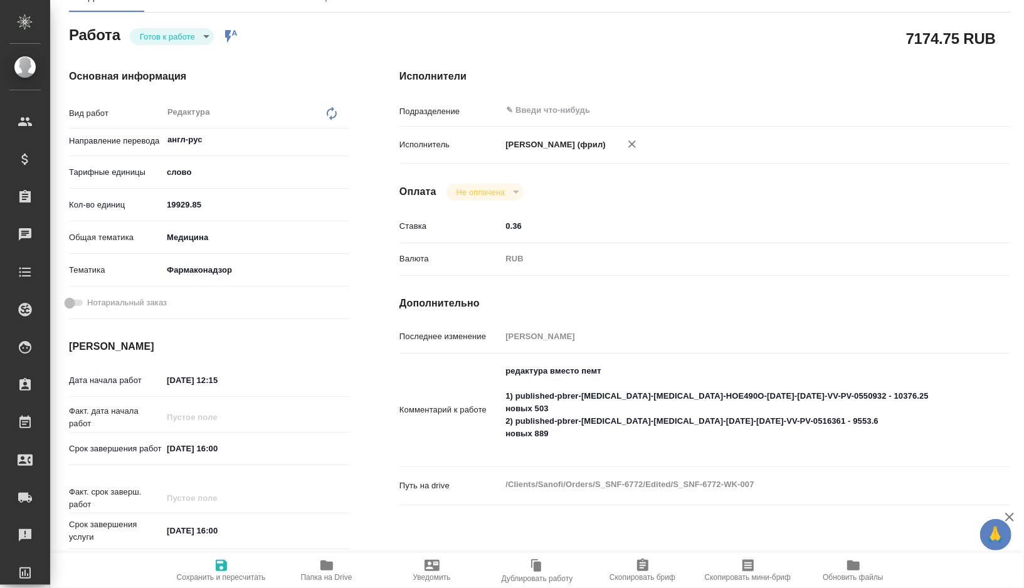
type textarea "x"
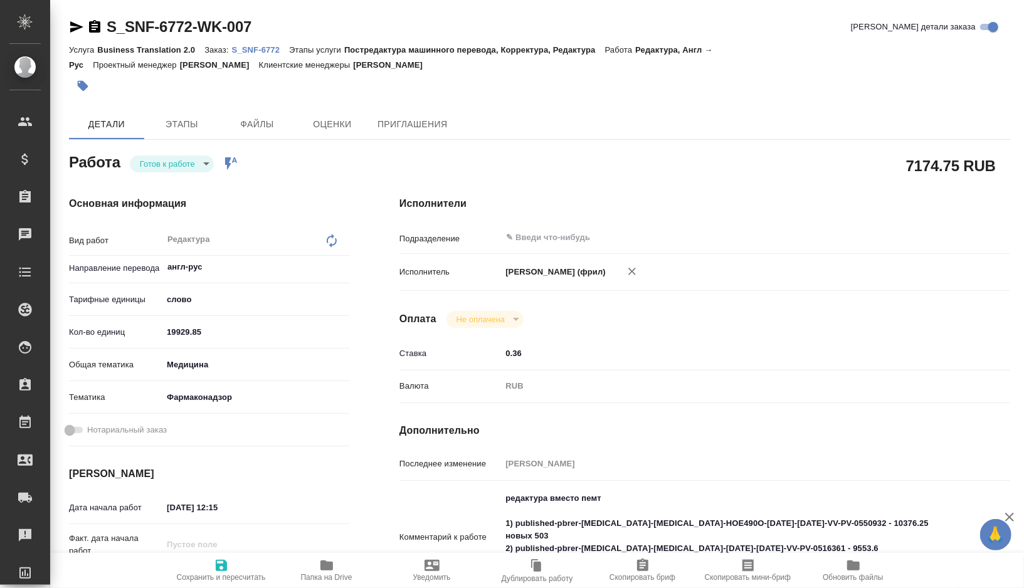
click at [319, 572] on icon "button" at bounding box center [326, 565] width 15 height 15
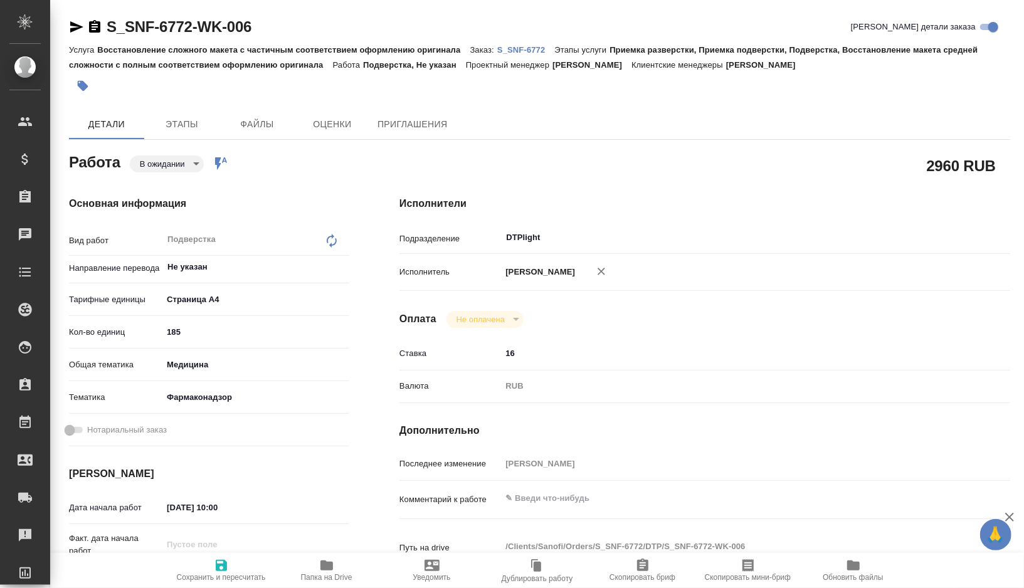
type textarea "x"
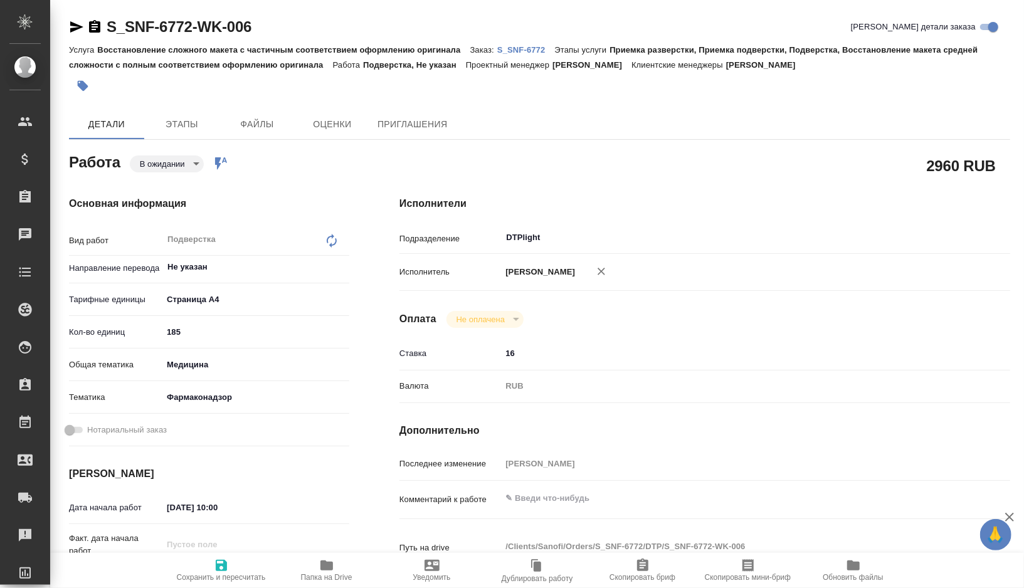
type textarea "x"
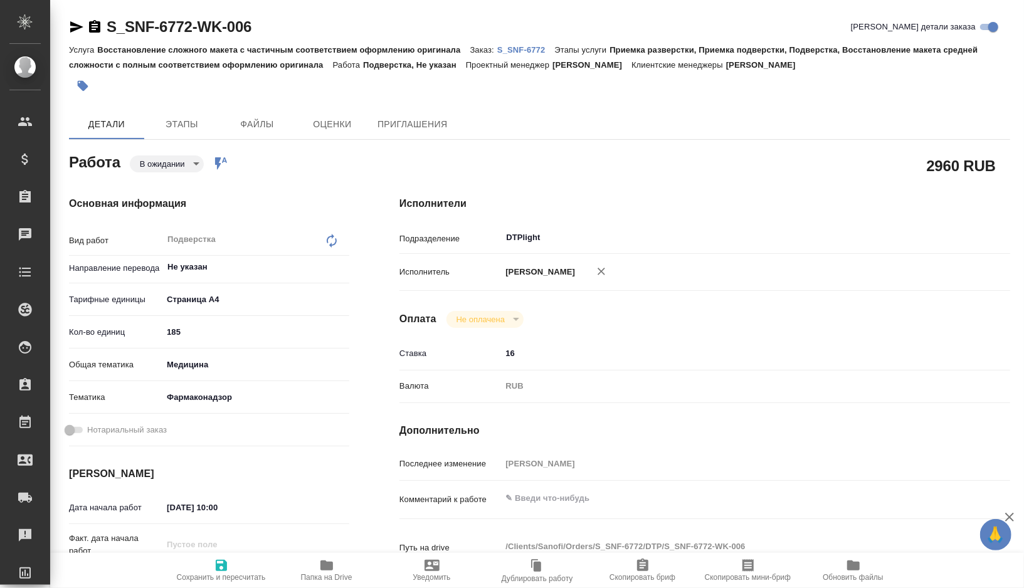
type textarea "x"
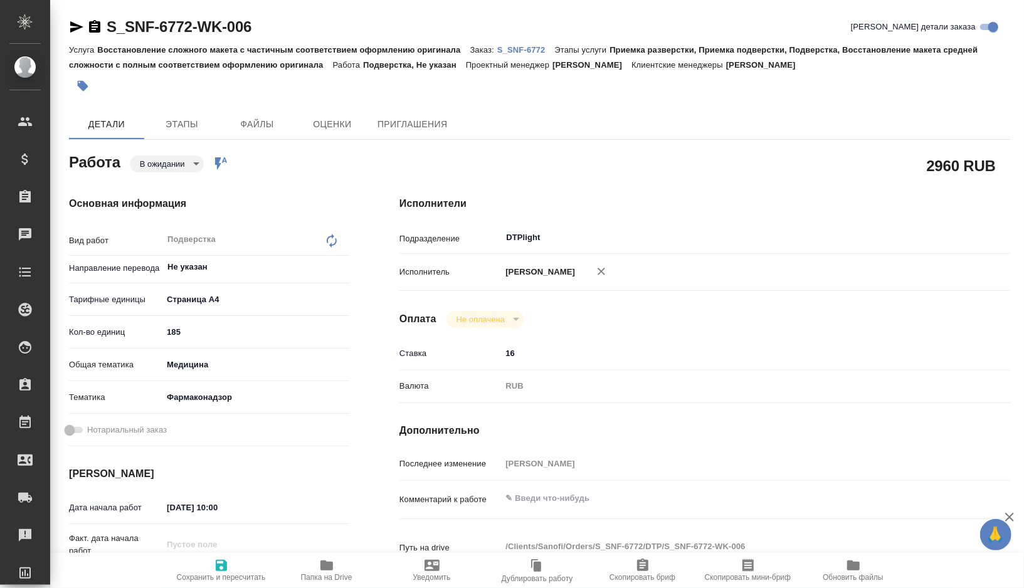
type textarea "x"
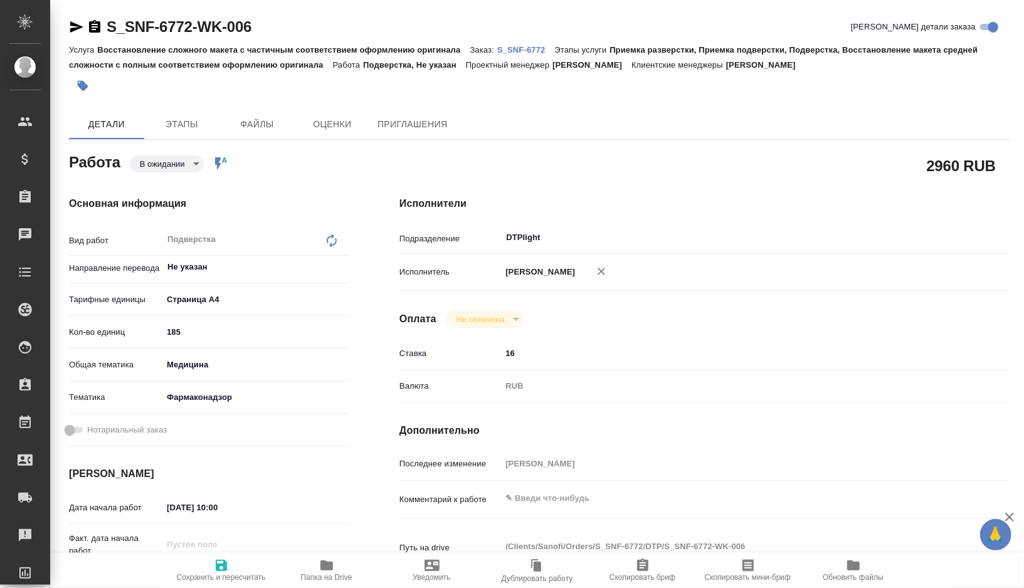
type textarea "x"
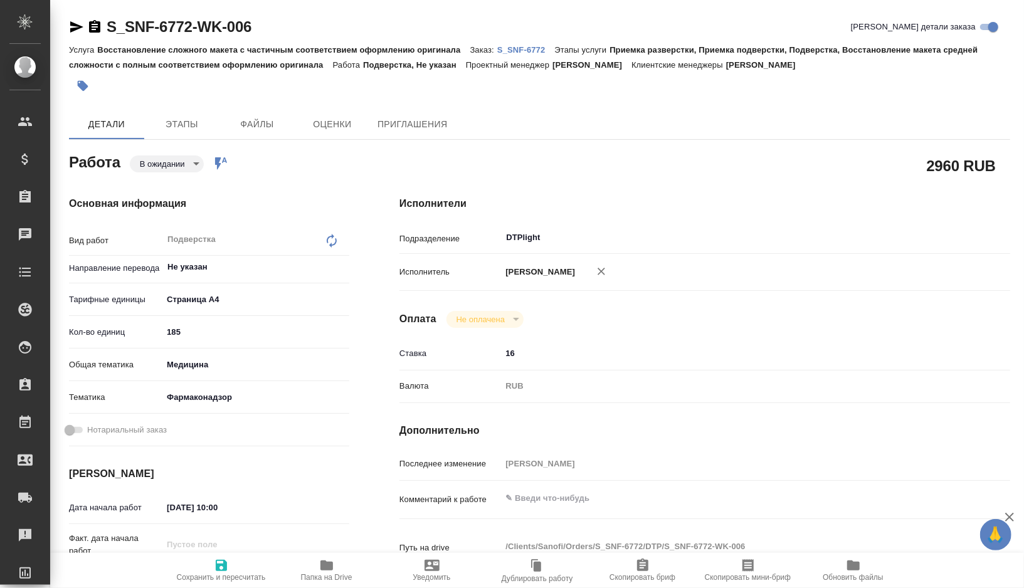
type textarea "x"
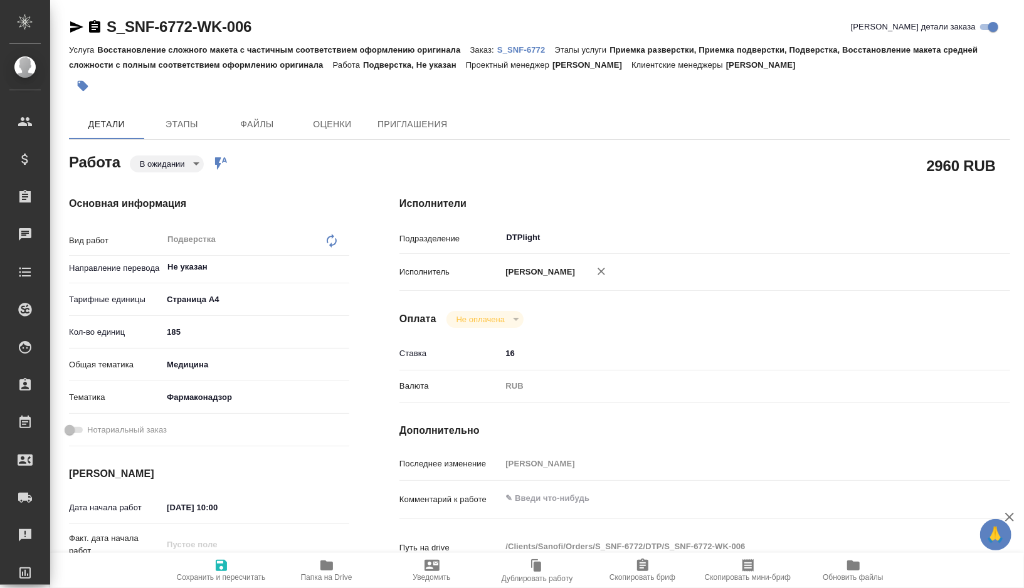
type textarea "x"
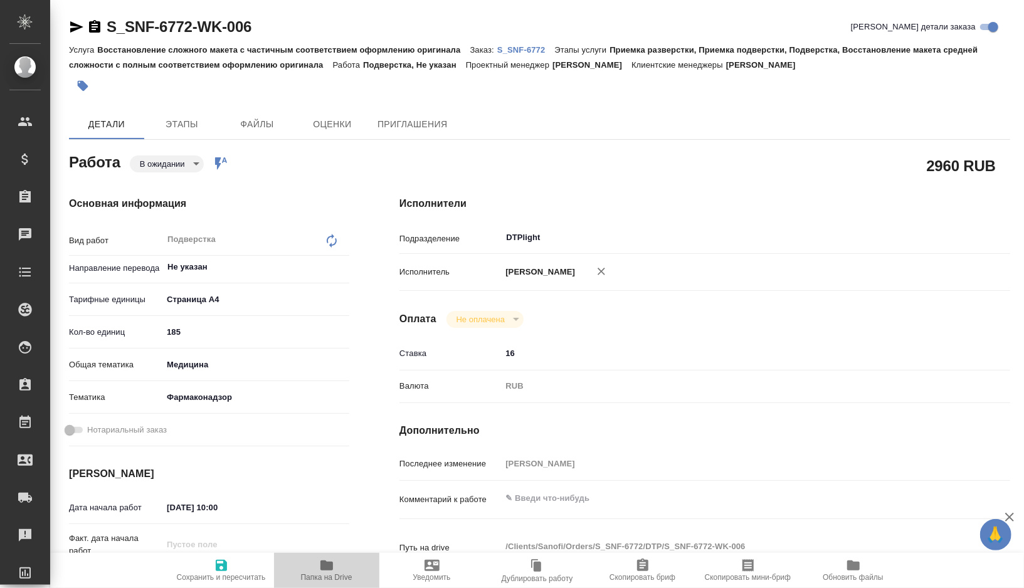
click at [334, 567] on icon "button" at bounding box center [326, 565] width 15 height 15
type textarea "x"
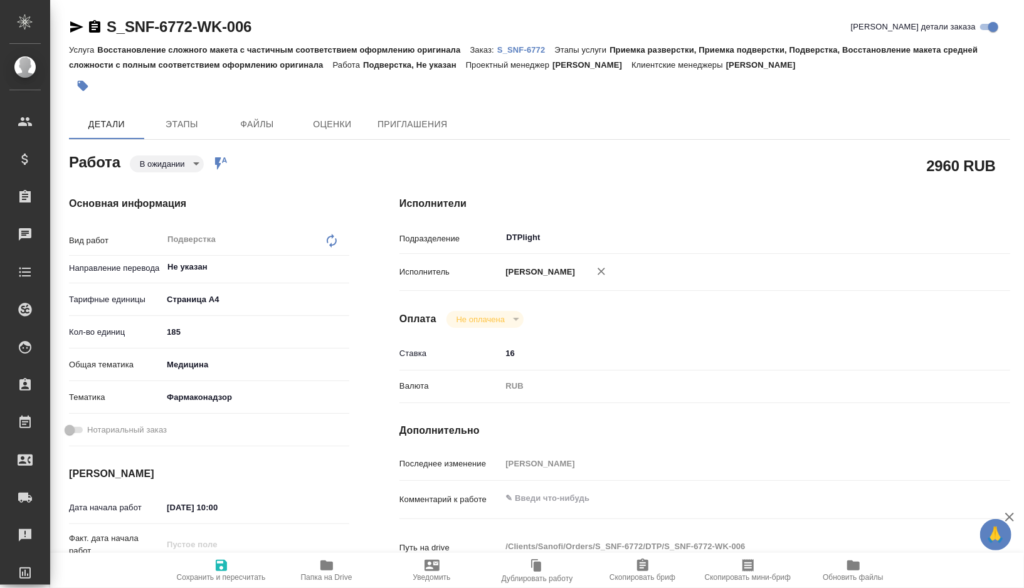
type textarea "x"
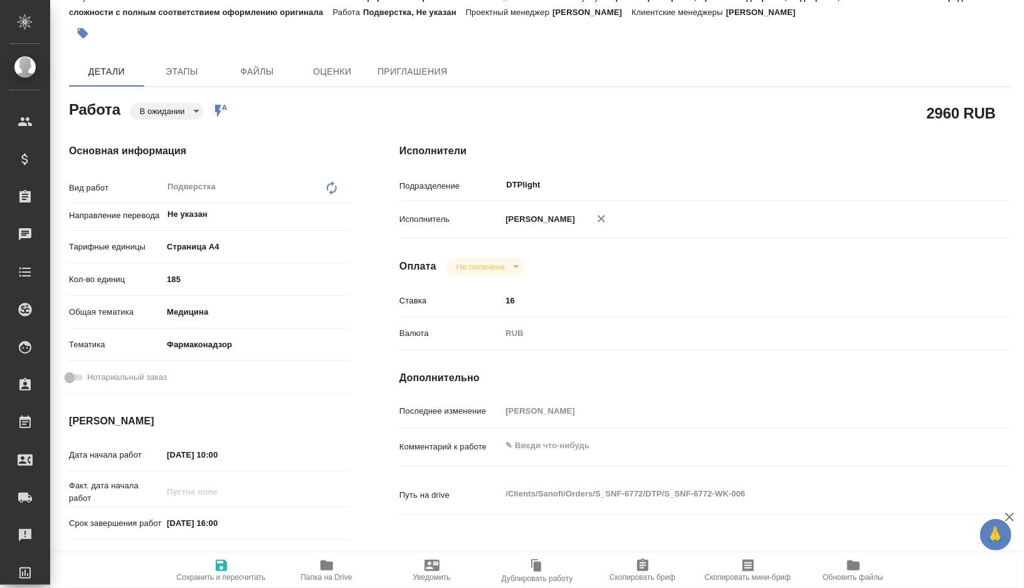
type textarea "x"
click at [523, 453] on textarea at bounding box center [730, 445] width 459 height 21
type textarea "x"
type textarea "п"
type textarea "x"
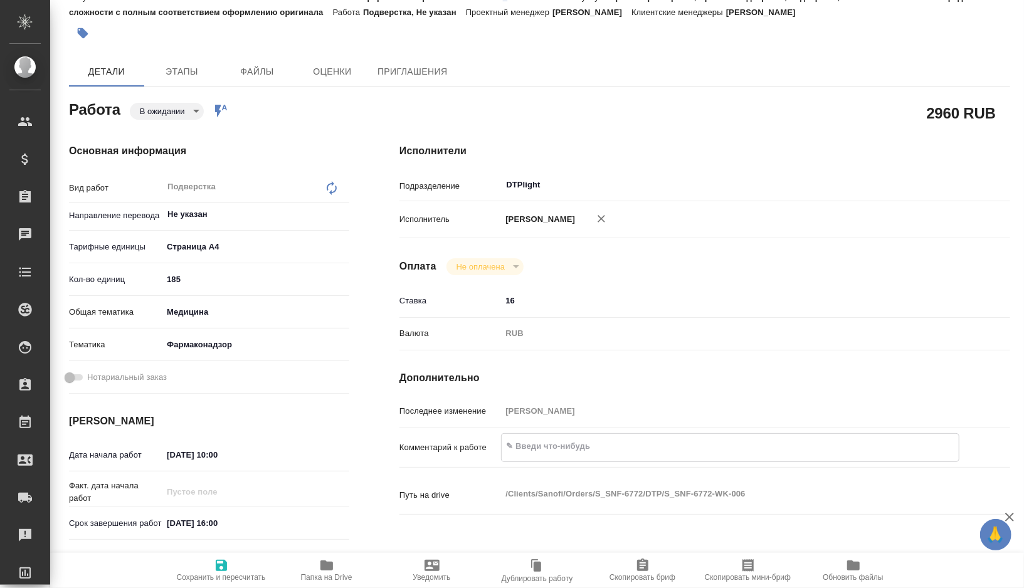
type textarea "x"
type textarea "пе"
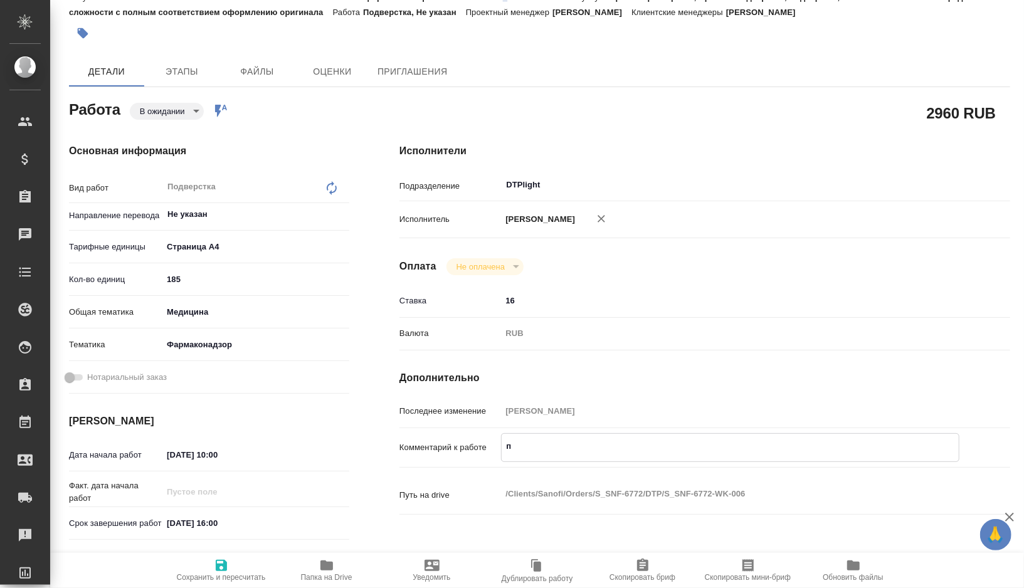
type textarea "x"
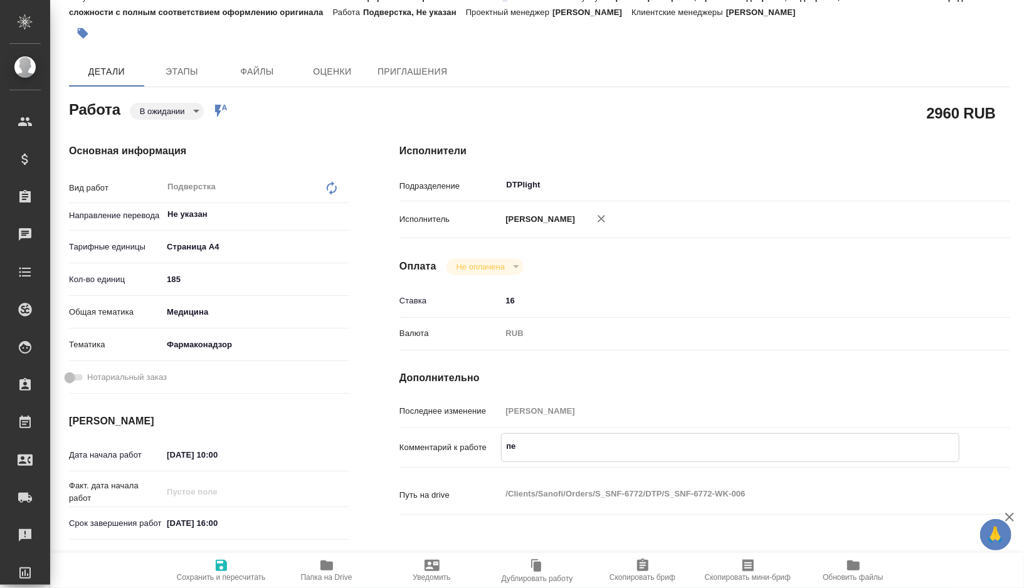
type textarea "пер"
type textarea "x"
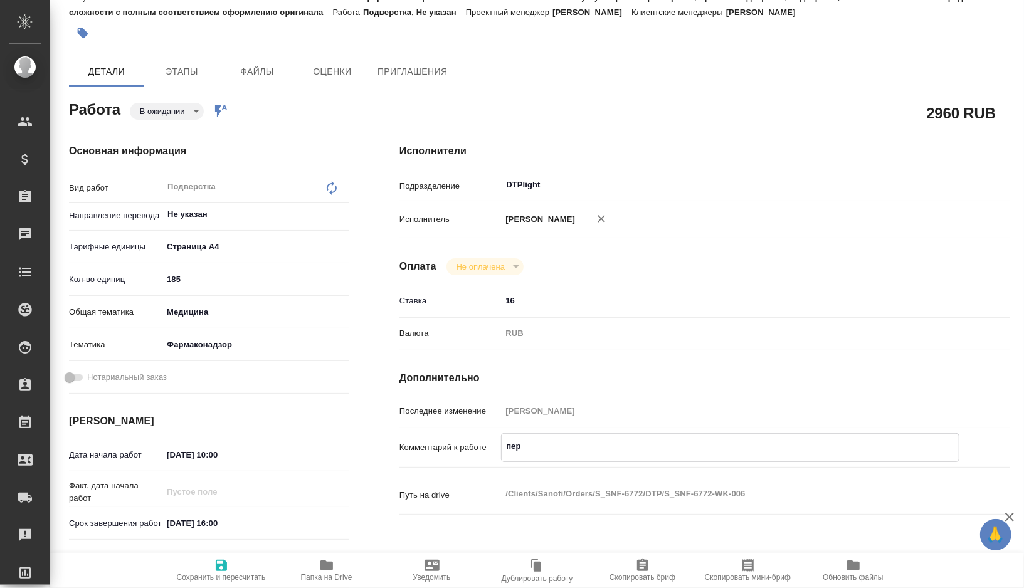
type textarea "перв"
type textarea "x"
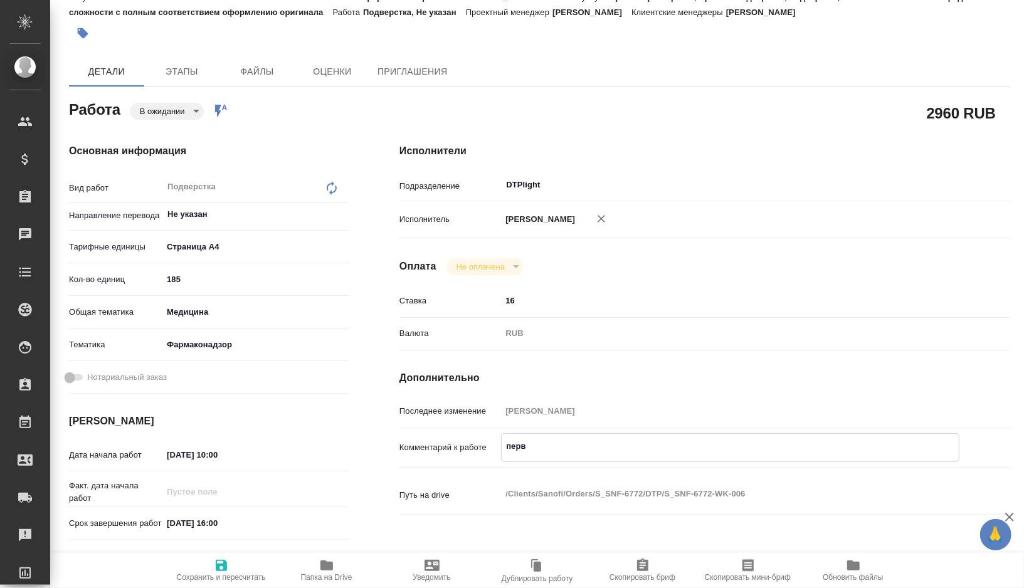
type textarea "x"
type textarea "перва"
type textarea "x"
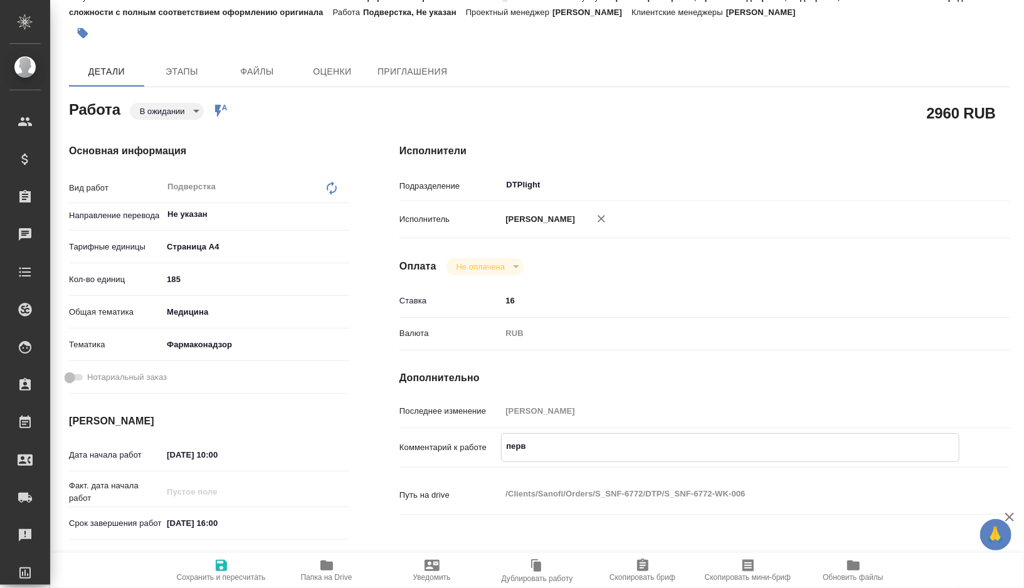
type textarea "x"
type textarea "первая"
type textarea "x"
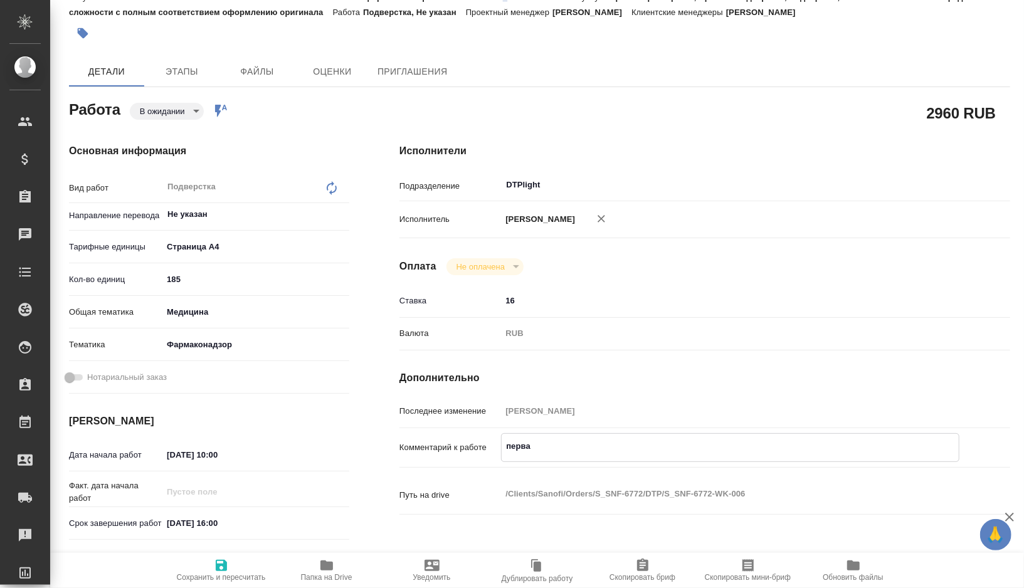
type textarea "x"
type textarea "перва"
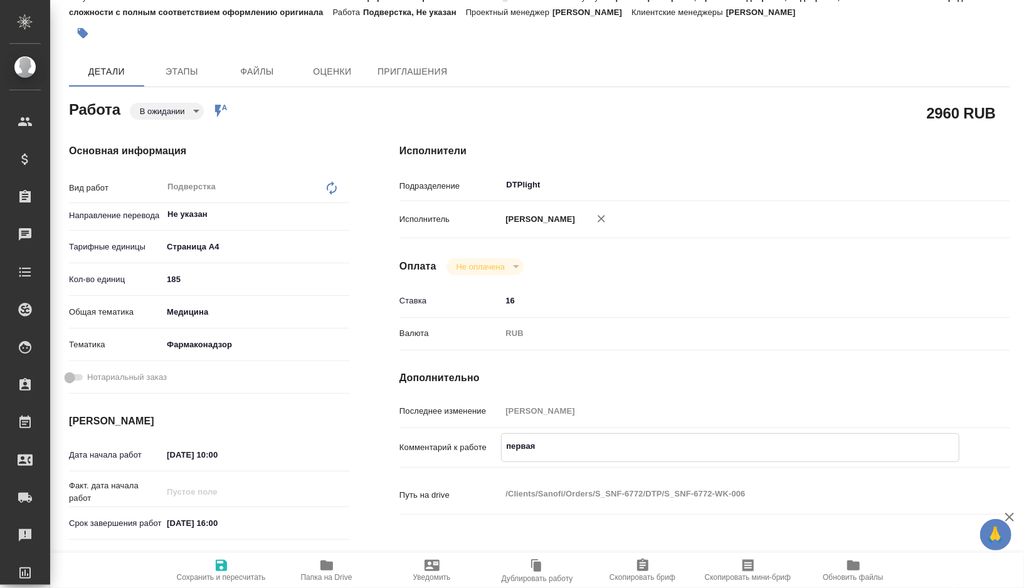
type textarea "x"
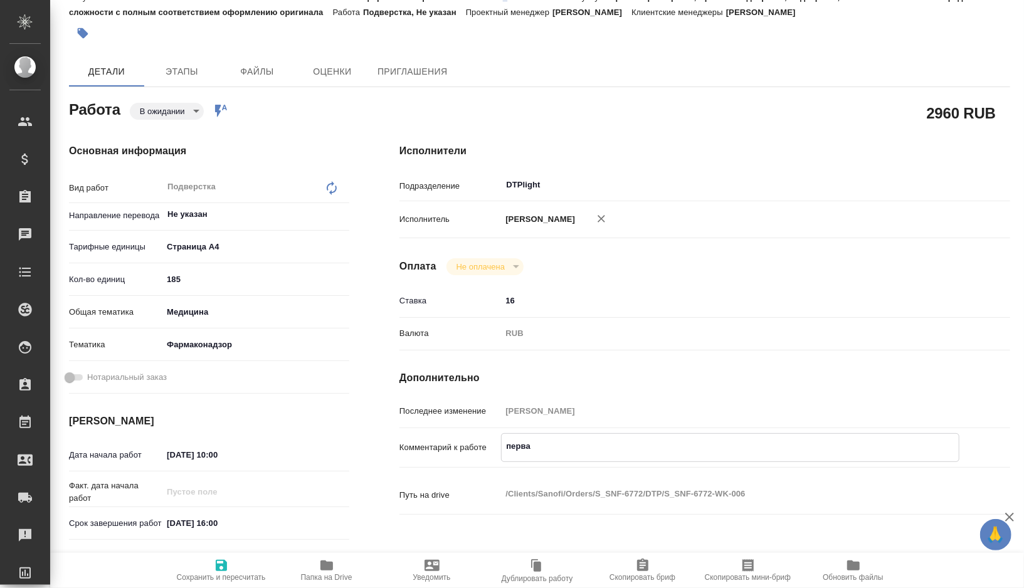
type textarea "перв"
type textarea "x"
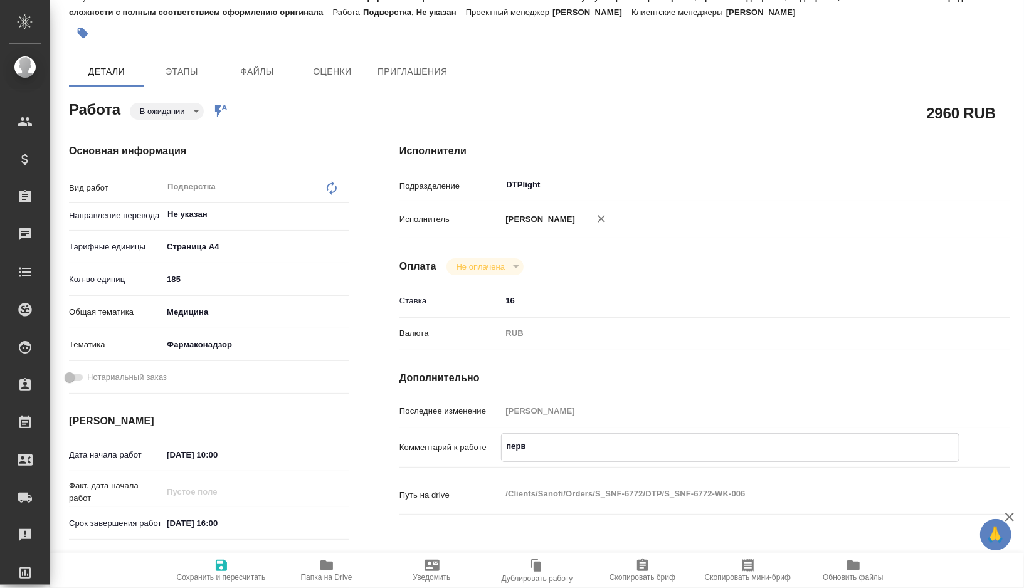
type textarea "x"
type textarea "первы"
type textarea "x"
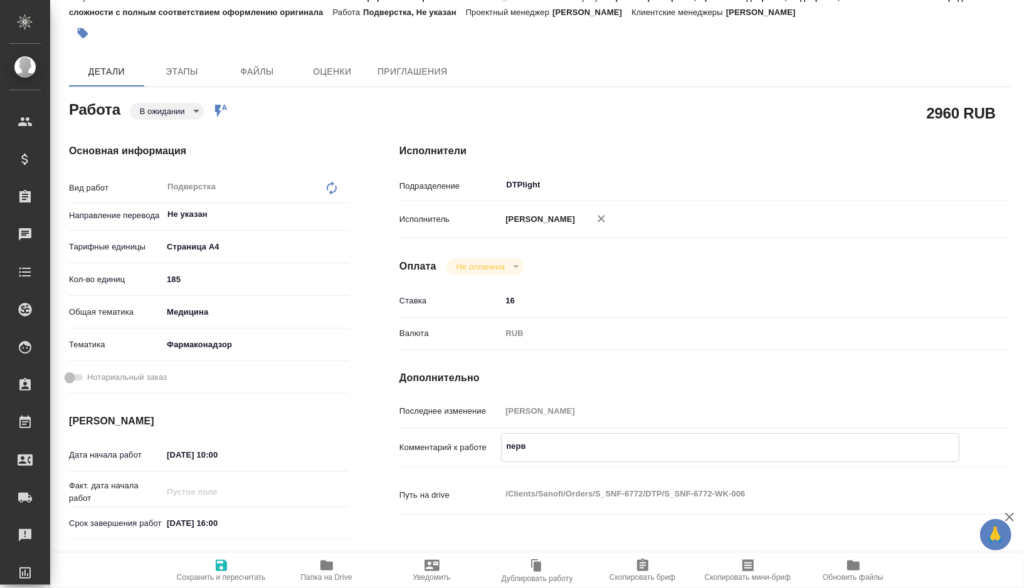
type textarea "x"
type textarea "первые"
type textarea "x"
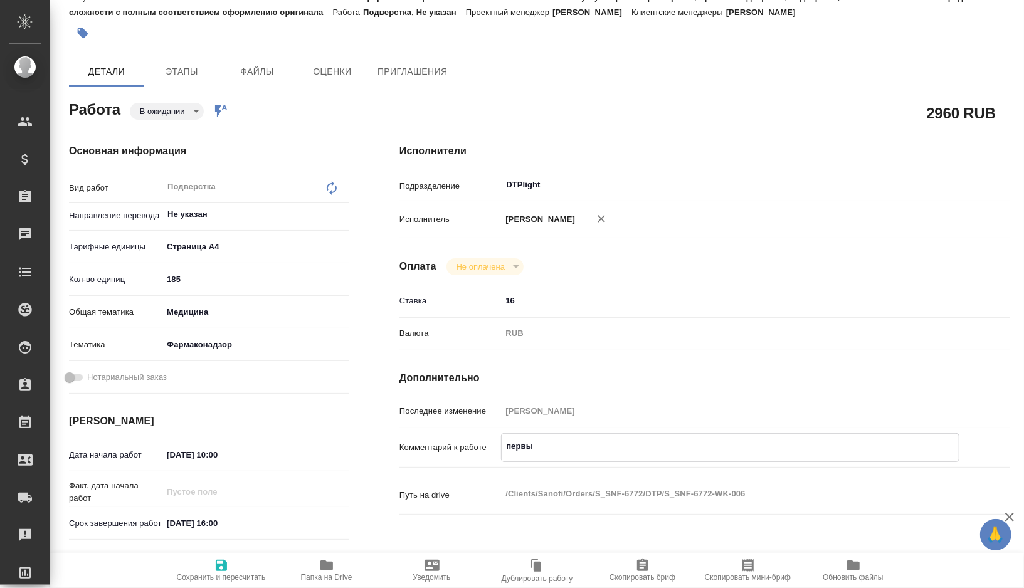
type textarea "x"
type textarea "первые"
type textarea "x"
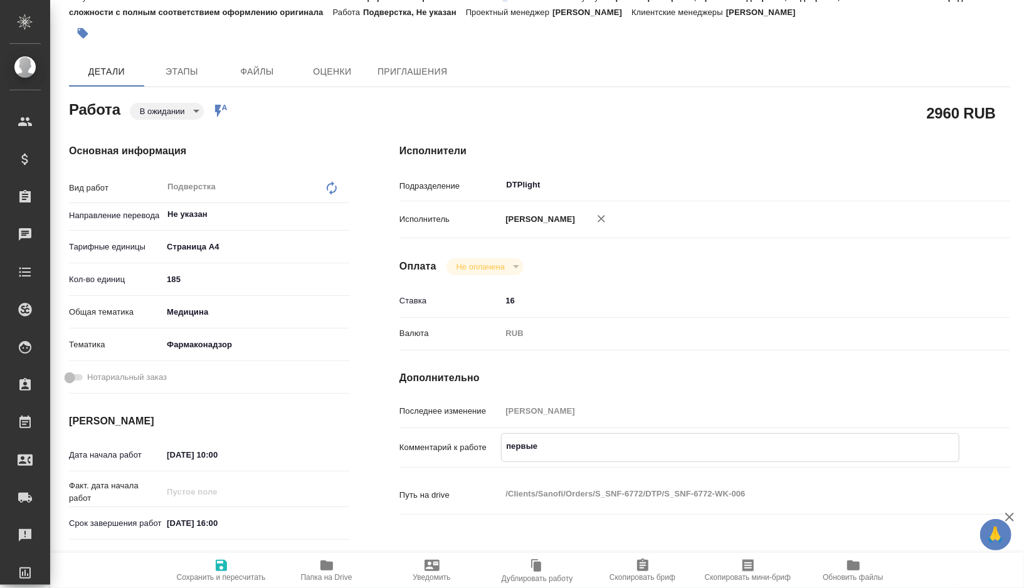
type textarea "x"
type textarea "первые 2"
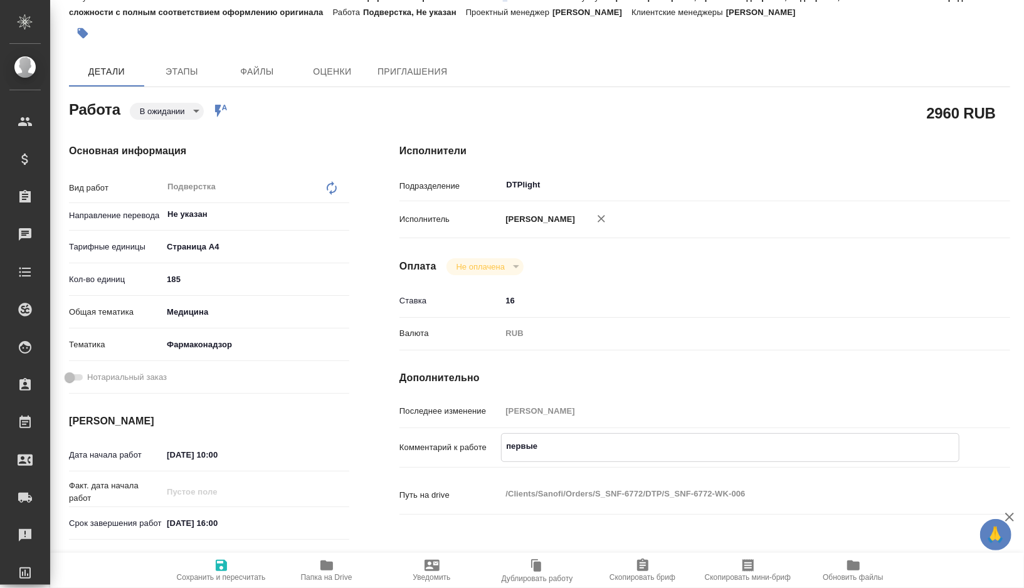
type textarea "x"
type textarea "первые 2"
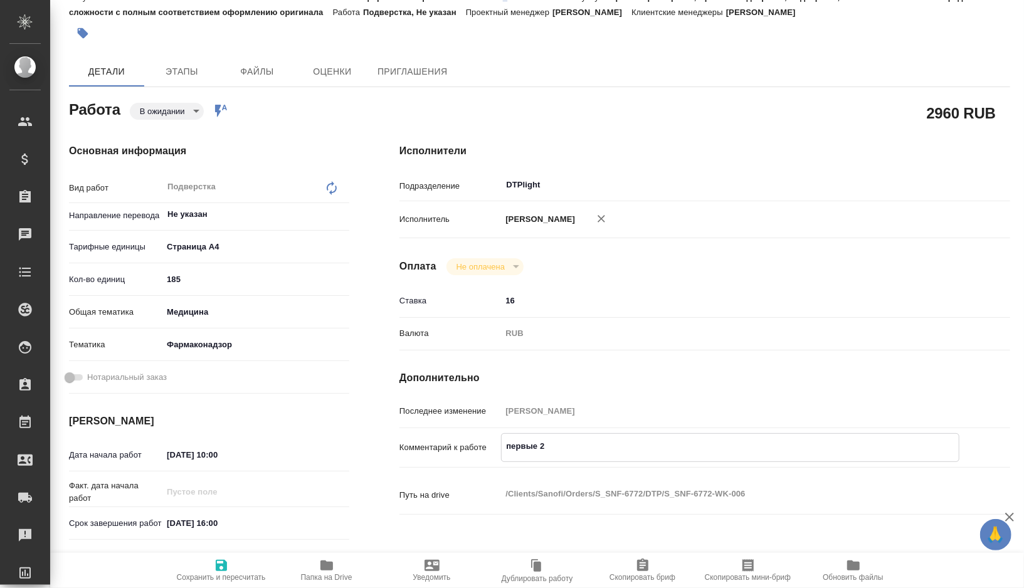
type textarea "x"
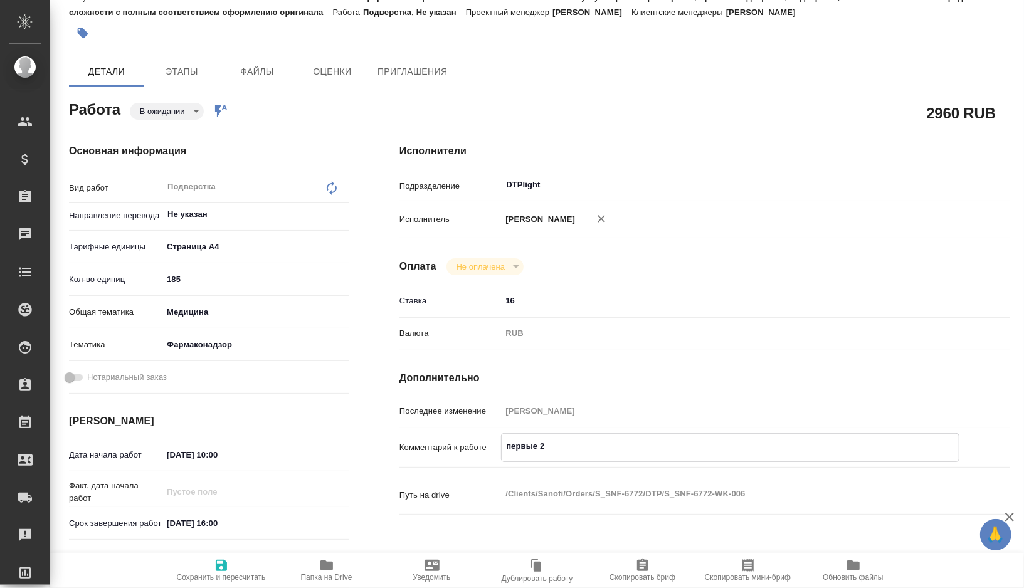
type textarea "x"
type textarea "первые 2 ф"
type textarea "x"
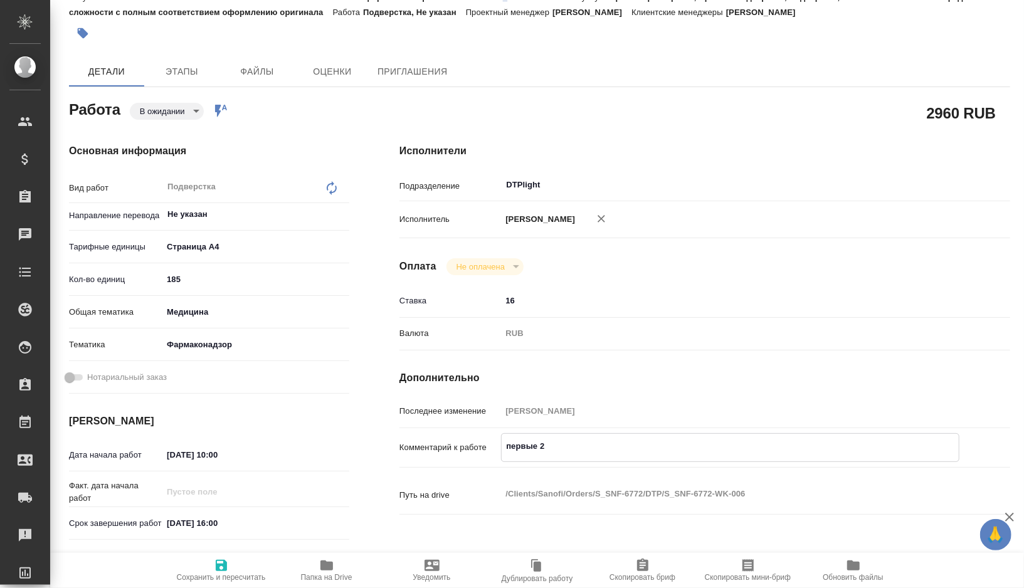
type textarea "x"
type textarea "первые 2 фа"
type textarea "x"
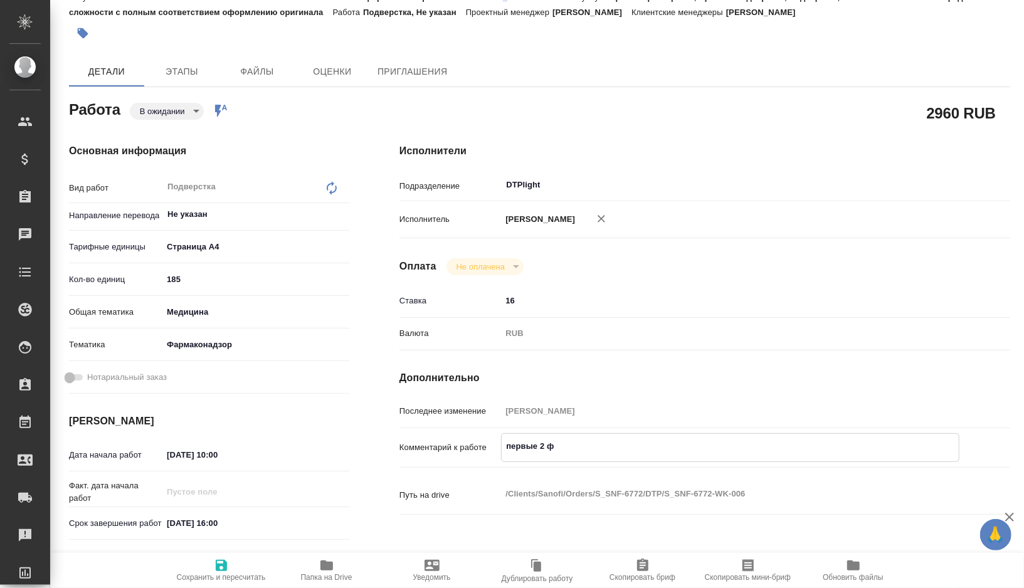
type textarea "x"
type textarea "первые 2 фал"
type textarea "x"
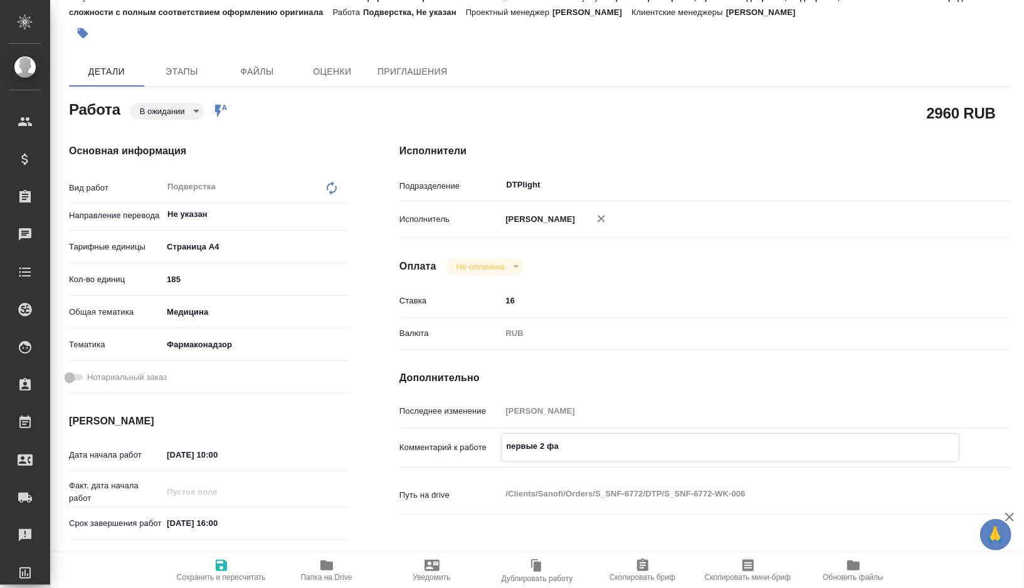
type textarea "x"
type textarea "первые 2 фа"
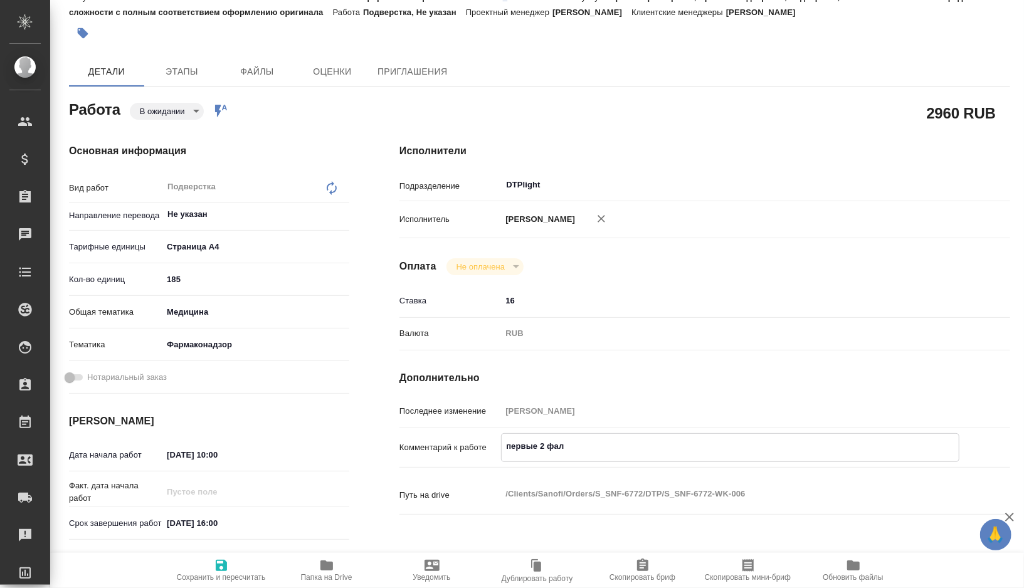
type textarea "x"
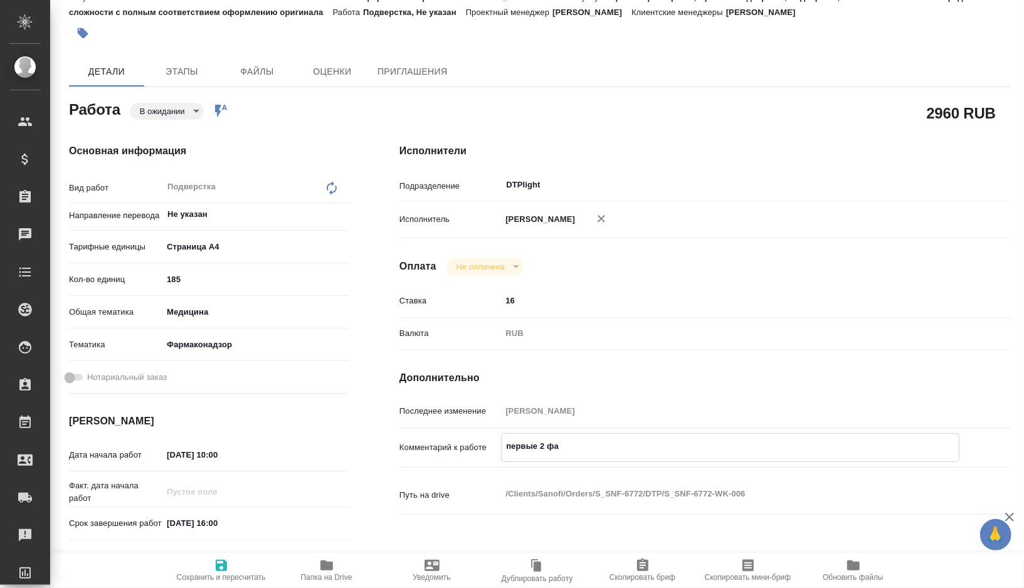
type textarea "первые 2 фай"
type textarea "x"
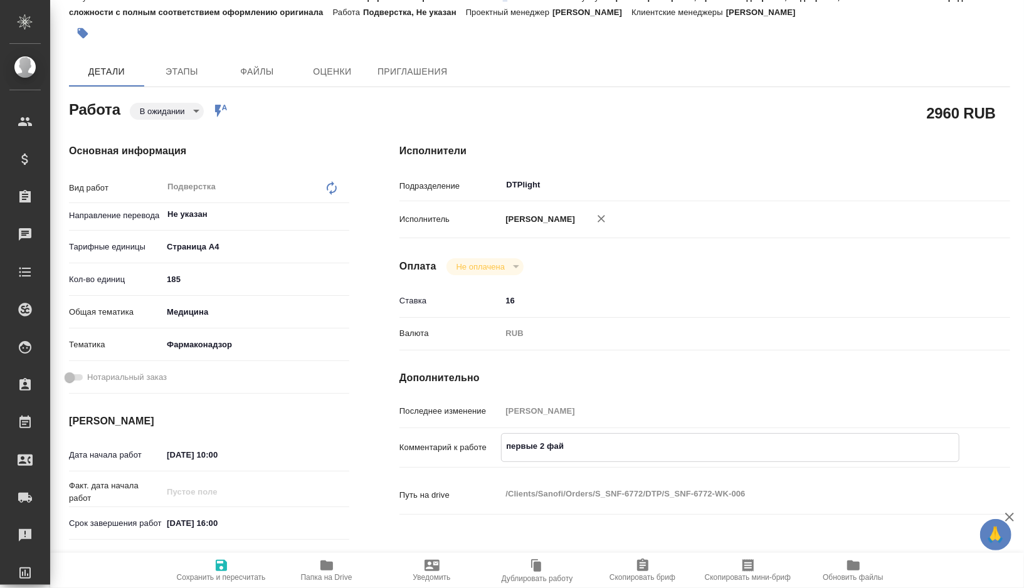
type textarea "x"
type textarea "первые 2 файа"
type textarea "x"
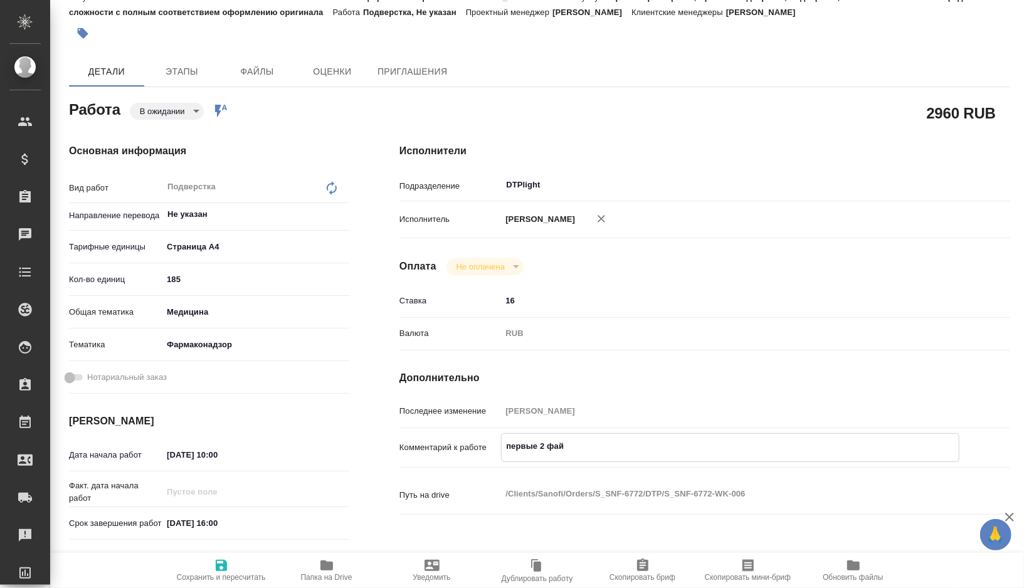
type textarea "x"
type textarea "первые 2 фай"
type textarea "x"
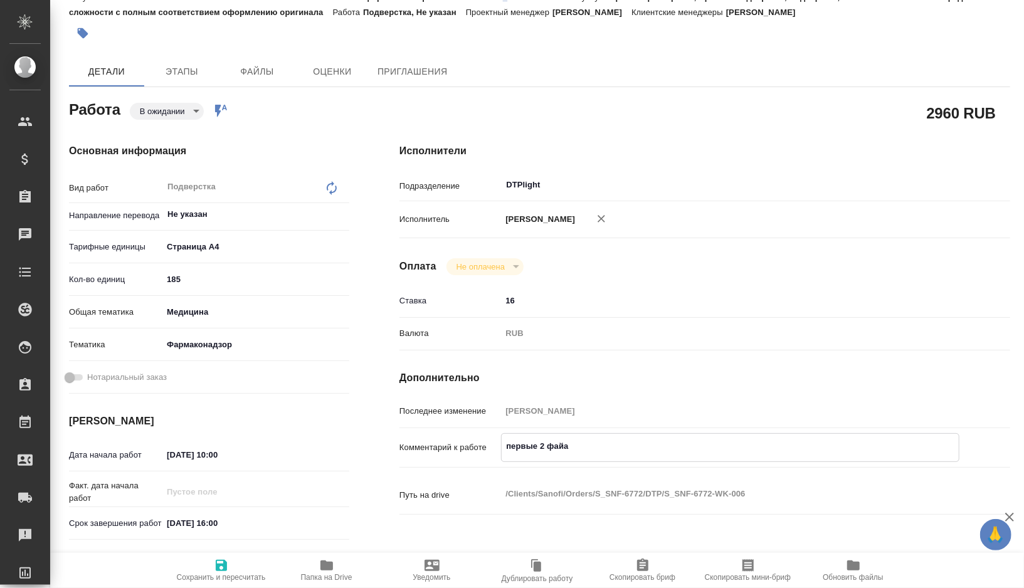
type textarea "x"
type textarea "первые 2 файл"
type textarea "x"
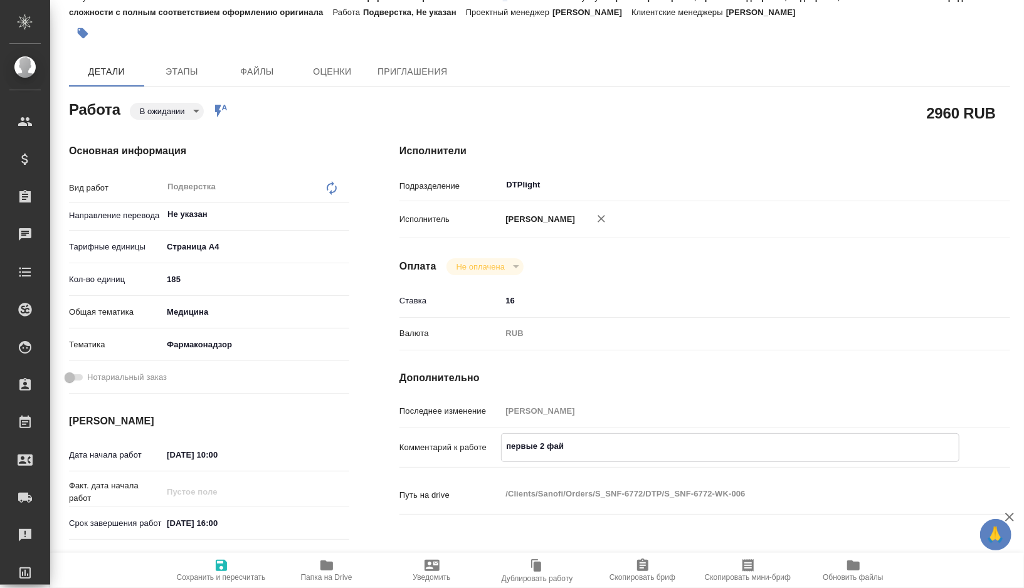
type textarea "x"
type textarea "первые 2 файла"
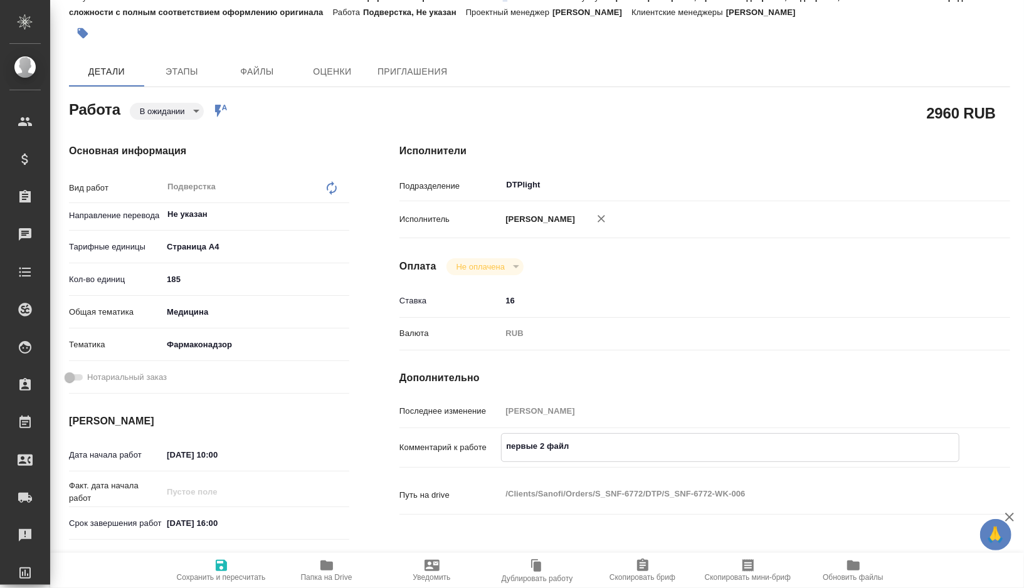
type textarea "x"
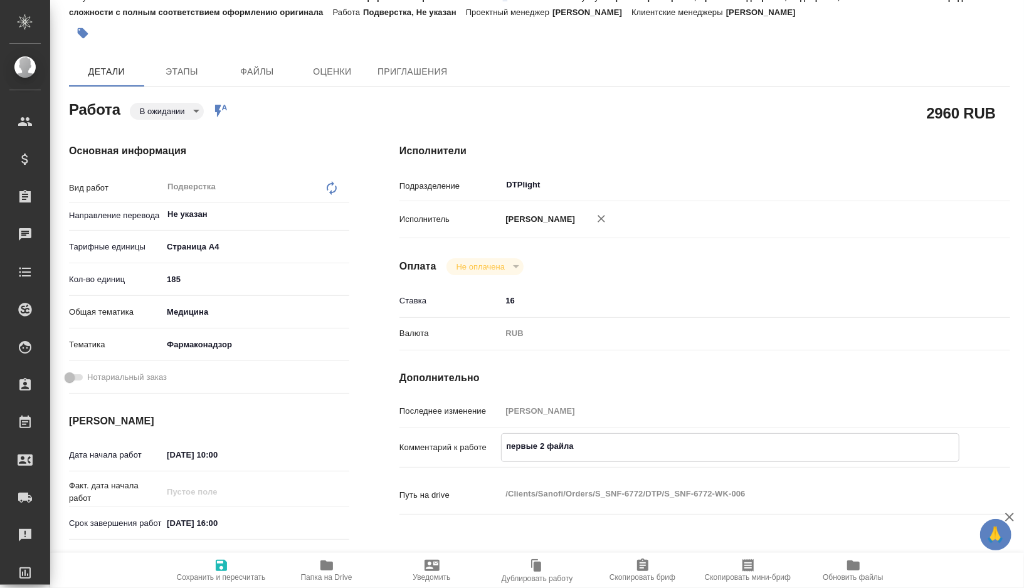
type textarea "первые 2 файла"
type textarea "x"
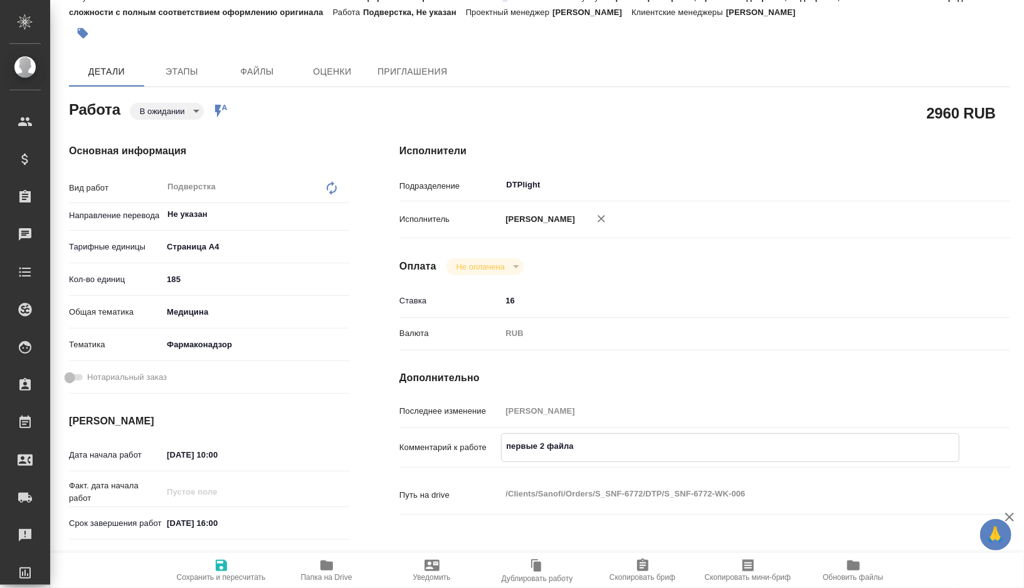
type textarea "x"
type textarea "первые 2 файла в"
type textarea "x"
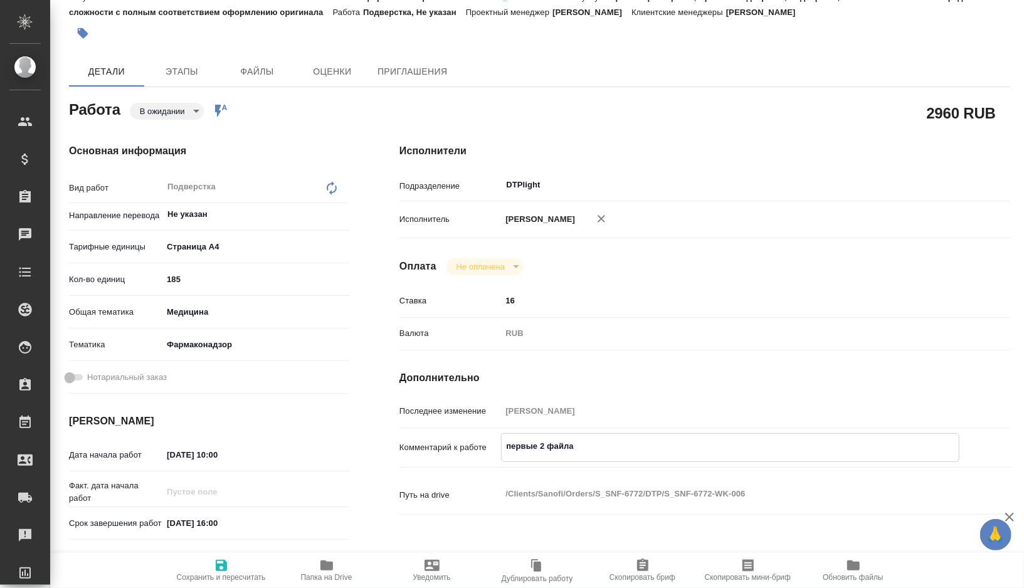
type textarea "x"
type textarea "первые 2 файла в"
type textarea "x"
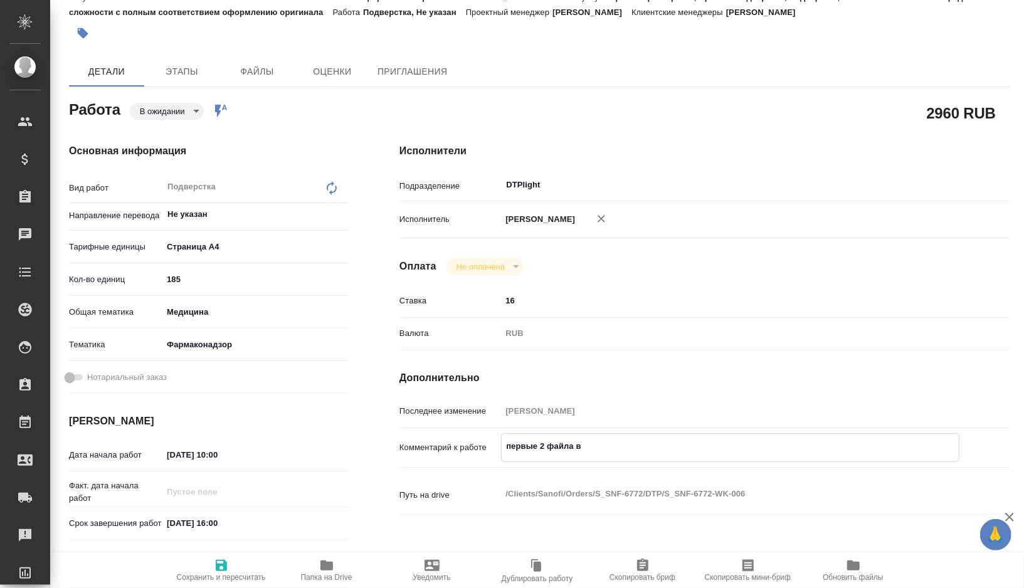
type textarea "x"
type textarea "первые 2 файла в п"
type textarea "x"
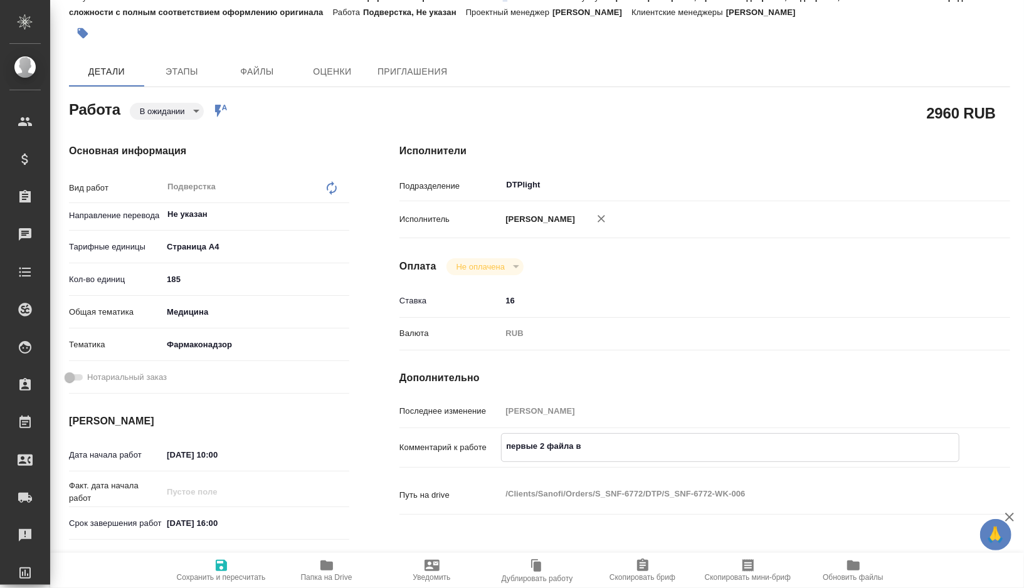
type textarea "x"
type textarea "первые 2 файла в па"
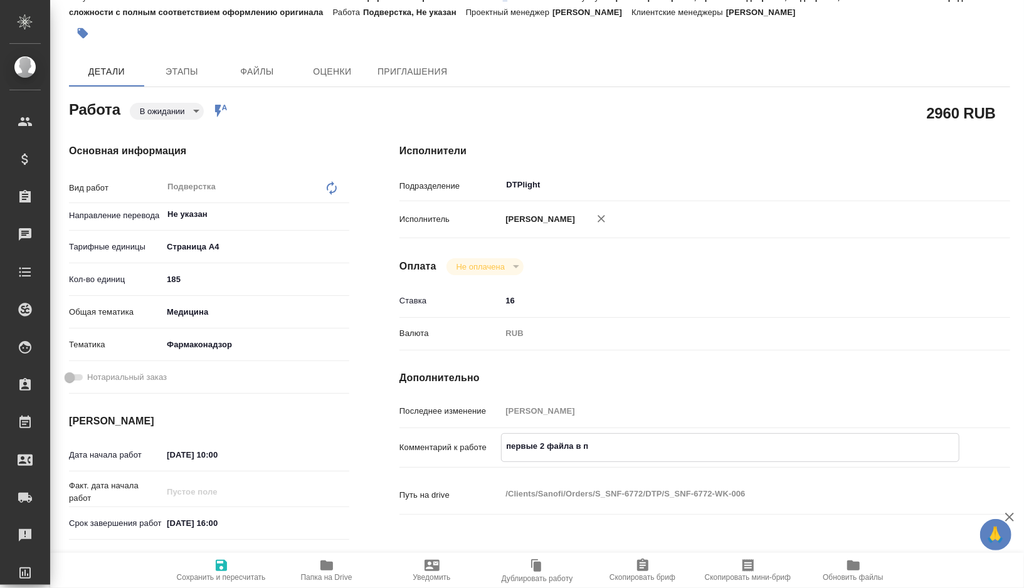
type textarea "x"
click at [196, 579] on span "Сохранить и пересчитать" at bounding box center [221, 577] width 89 height 9
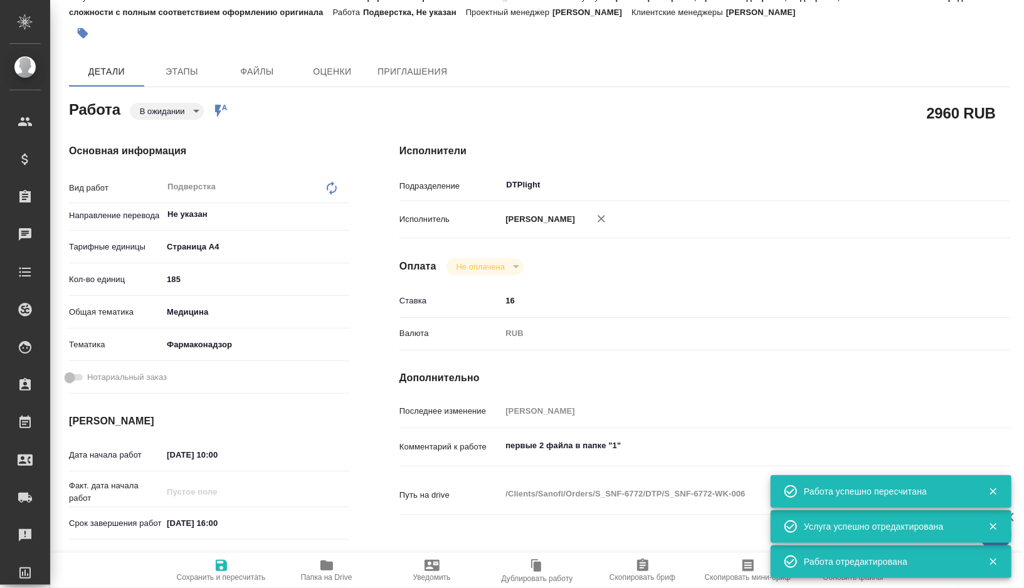
click at [192, 111] on body "🙏 .cls-1 fill:#fff; AWATERA Gorshkova Valentina Клиенты Спецификации Заказы 0 Ч…" at bounding box center [512, 294] width 1024 height 588
click at [191, 132] on button "Готов к работе" at bounding box center [172, 132] width 63 height 14
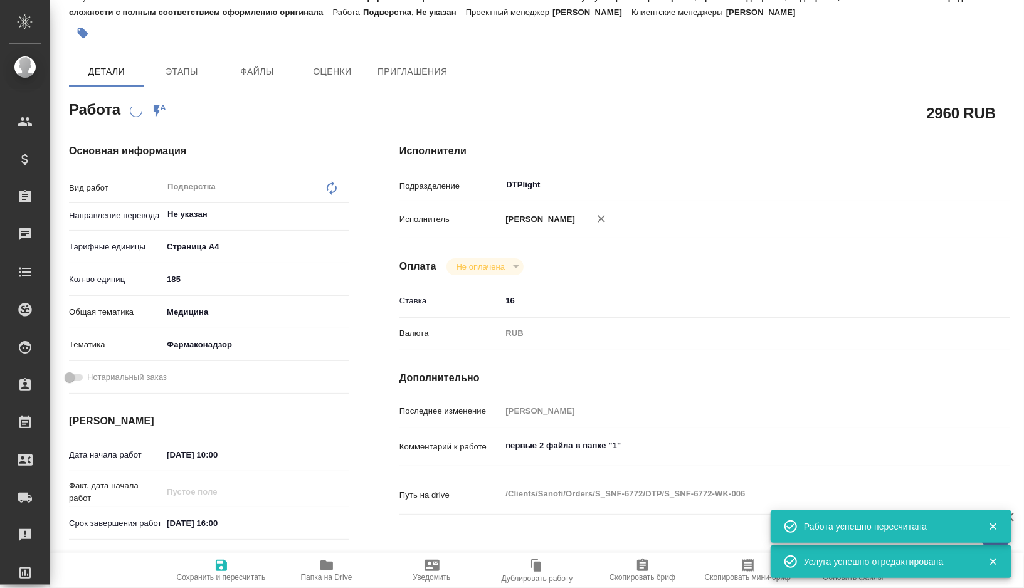
scroll to position [0, 0]
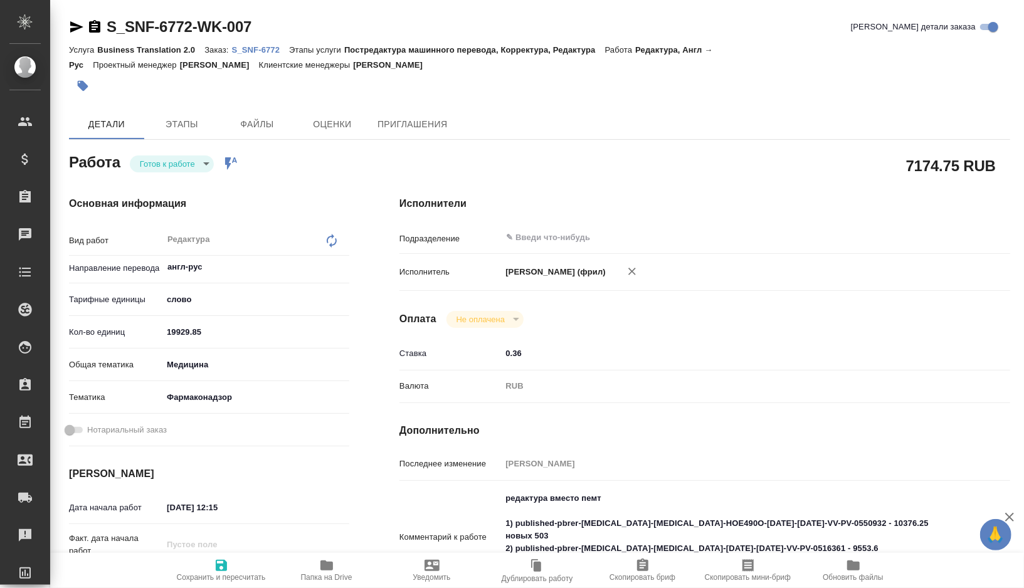
type textarea "x"
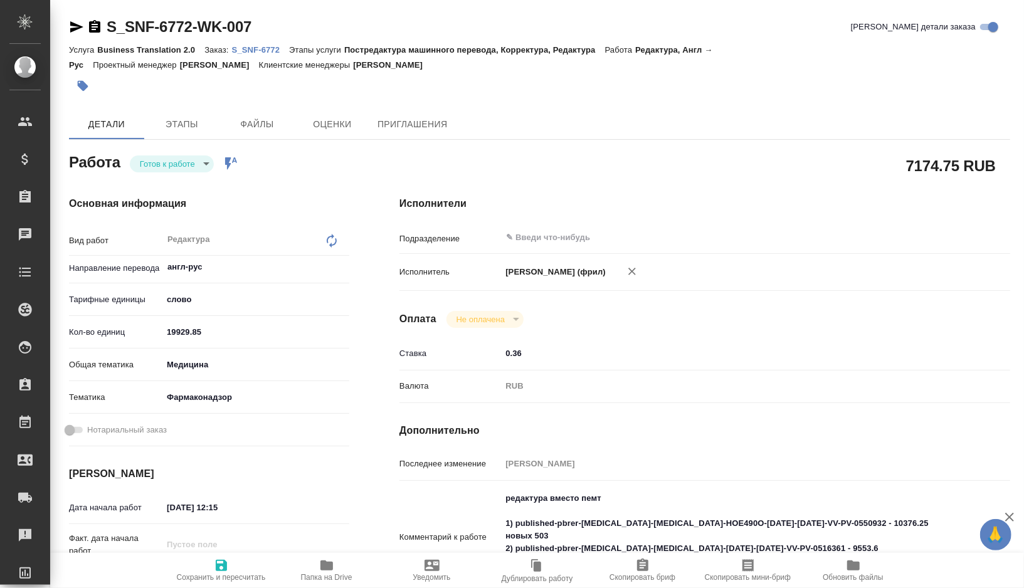
type textarea "x"
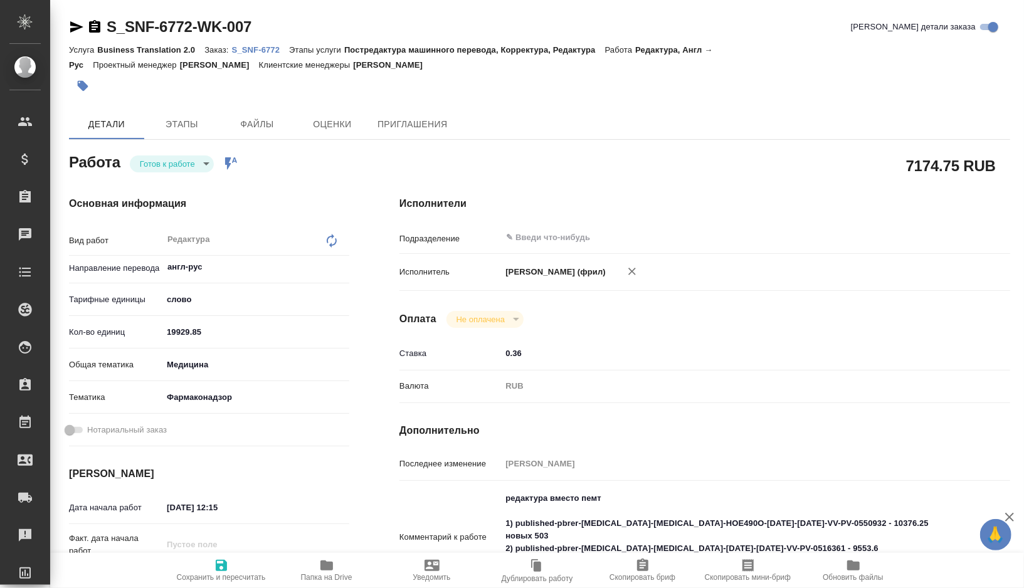
type textarea "x"
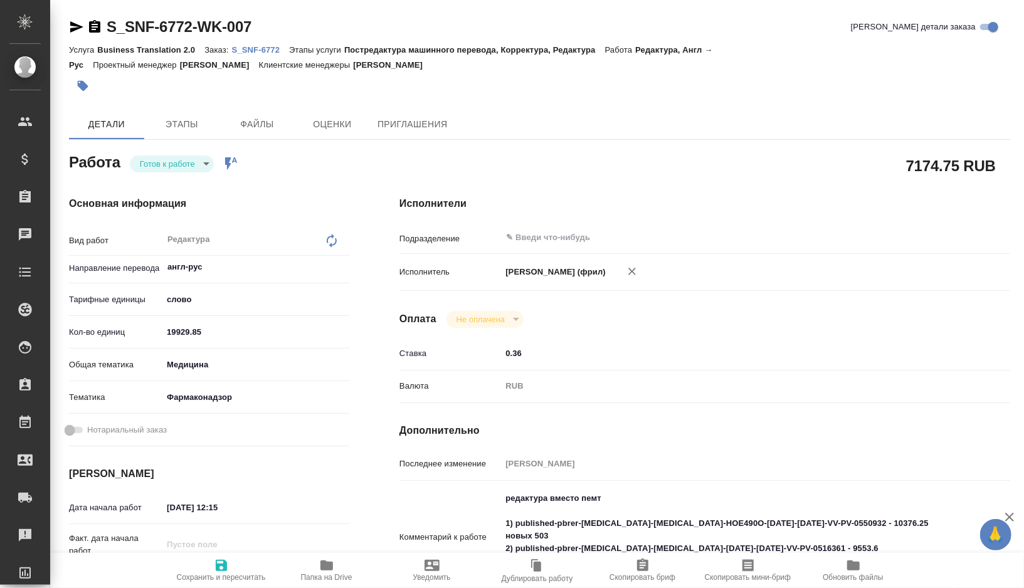
type textarea "x"
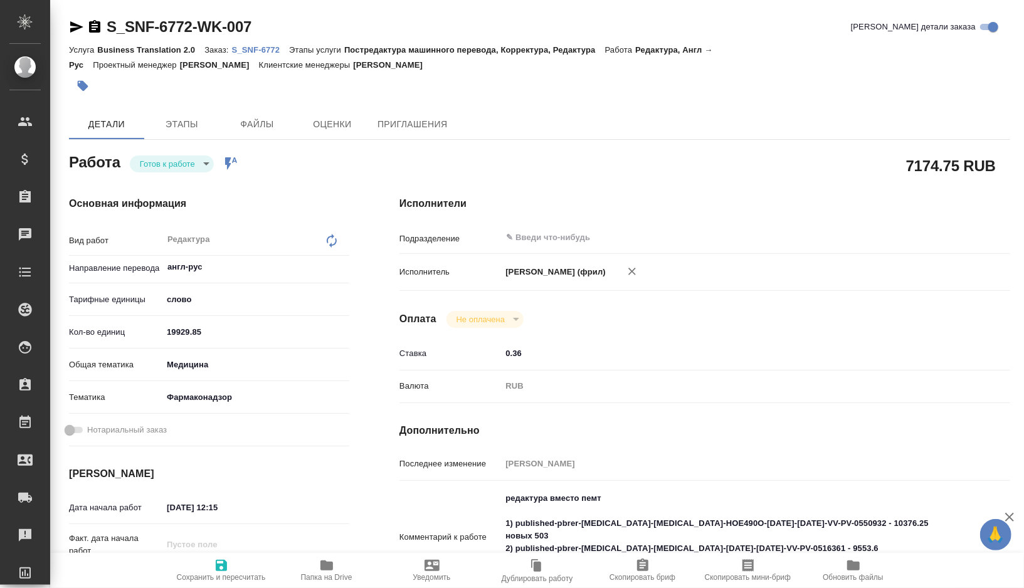
type textarea "x"
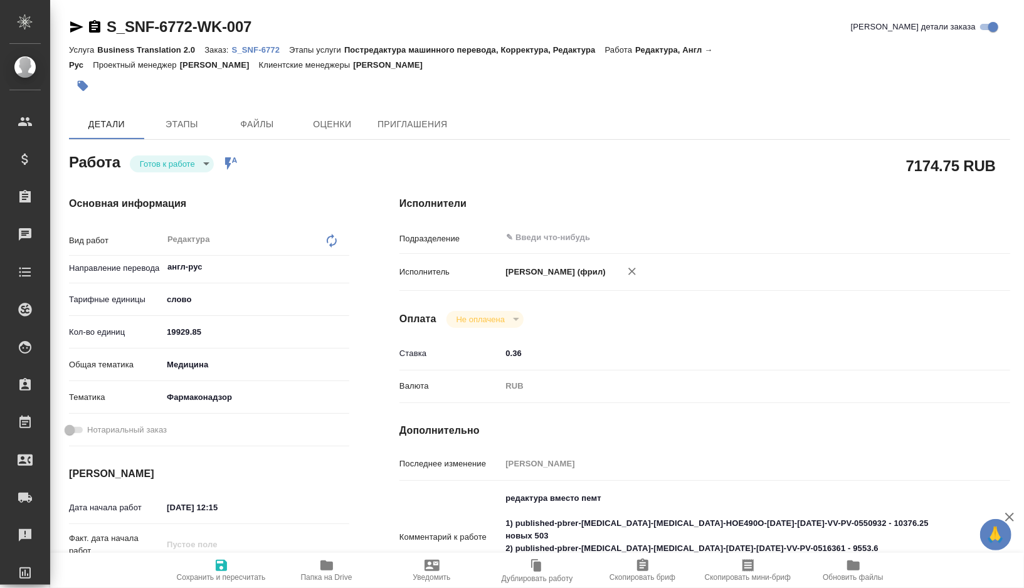
type textarea "x"
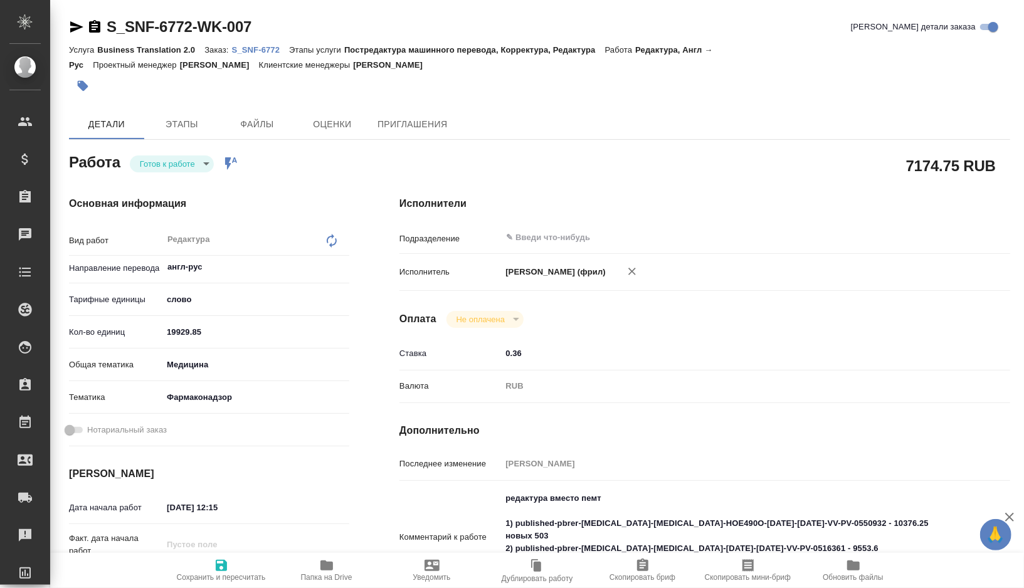
type textarea "x"
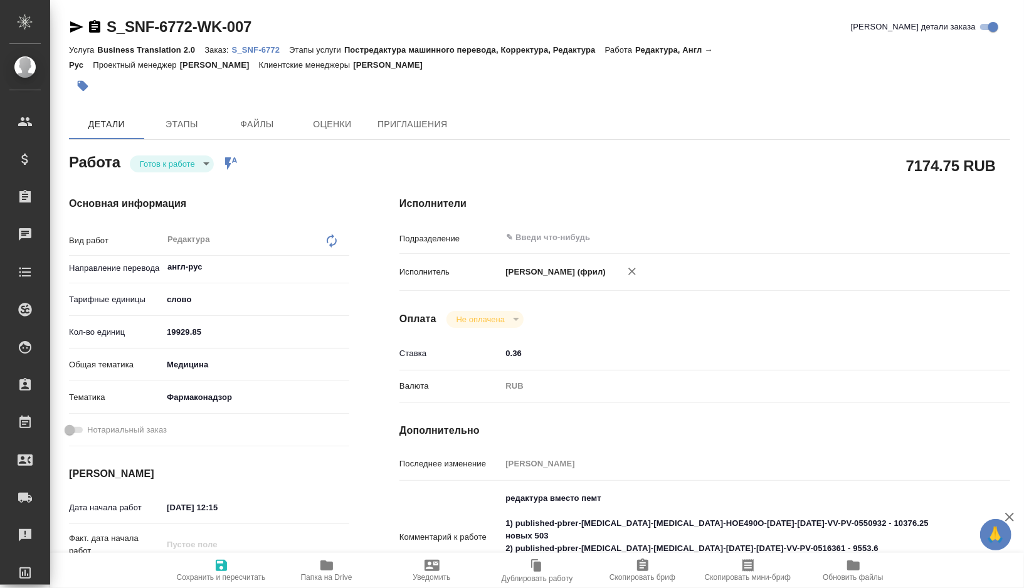
type textarea "x"
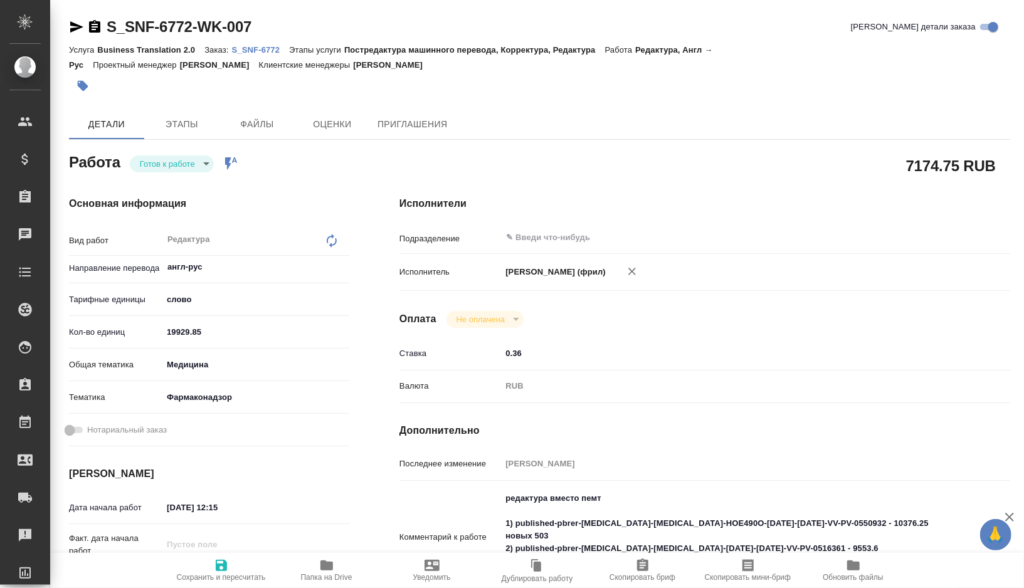
type textarea "x"
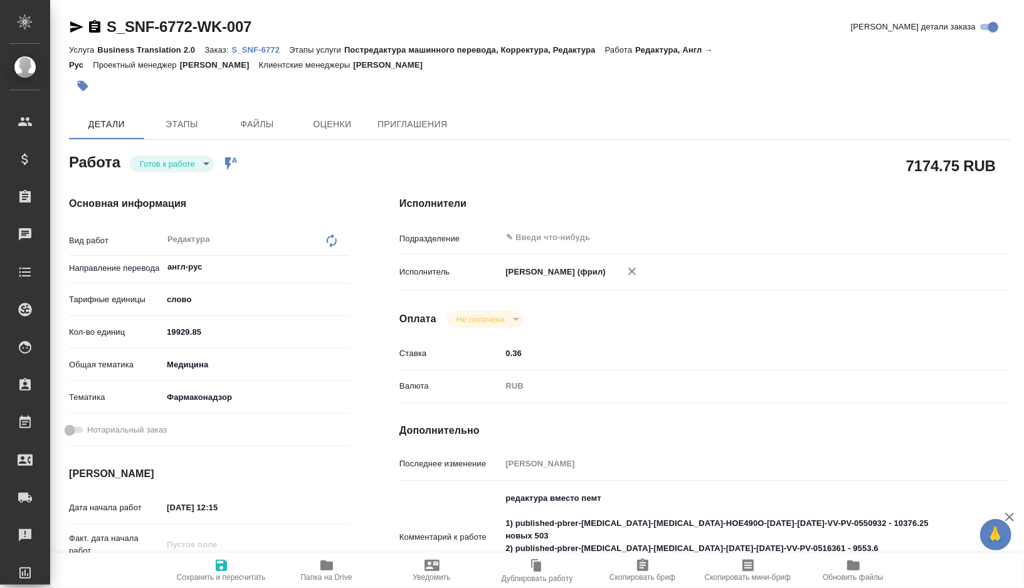
type textarea "x"
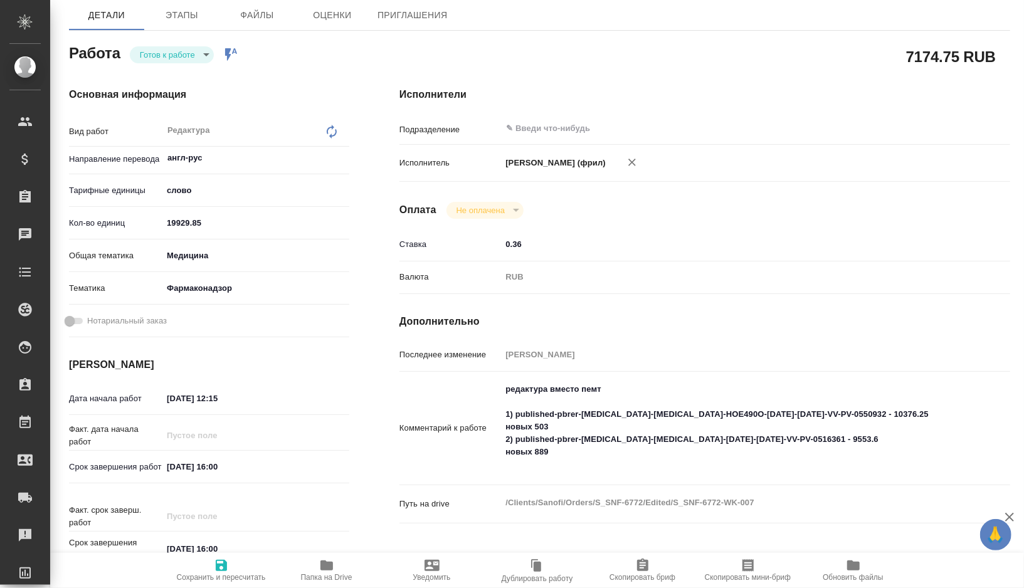
scroll to position [114, 0]
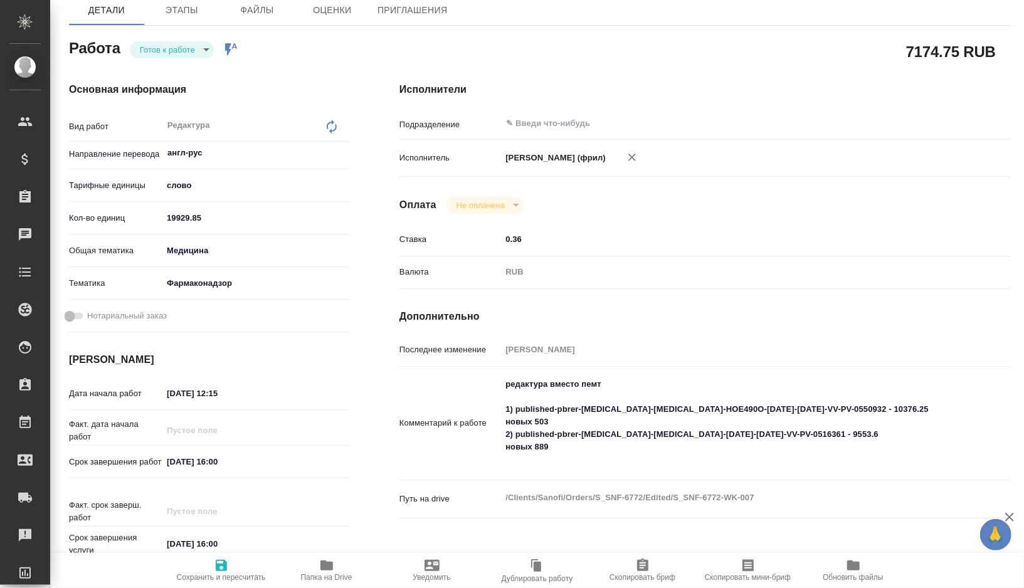
type textarea "x"
click at [917, 421] on textarea "редактура вместо пемт 1) published-pbrer-glimepiride-metformin-HOE490O-20may202…" at bounding box center [730, 422] width 459 height 97
type textarea "редактура вместо пемт 1) published-pbrer-glimepiride-metformin-HOE490O-20may202…"
type textarea "x"
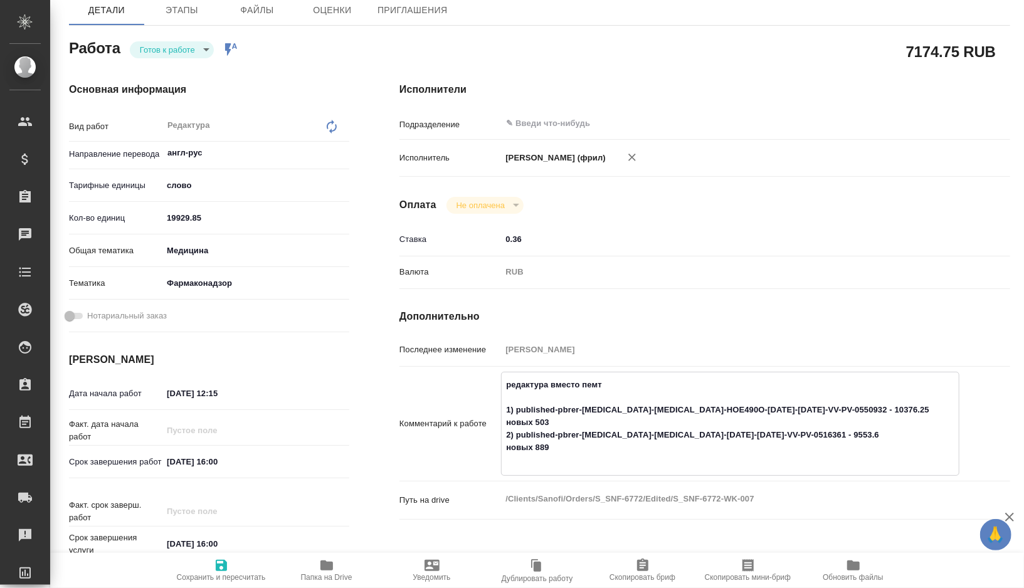
type textarea "x"
type textarea "редактура вместо пемт 1) published-pbrer-glimepiride-metformin-HOE490O-20may202…"
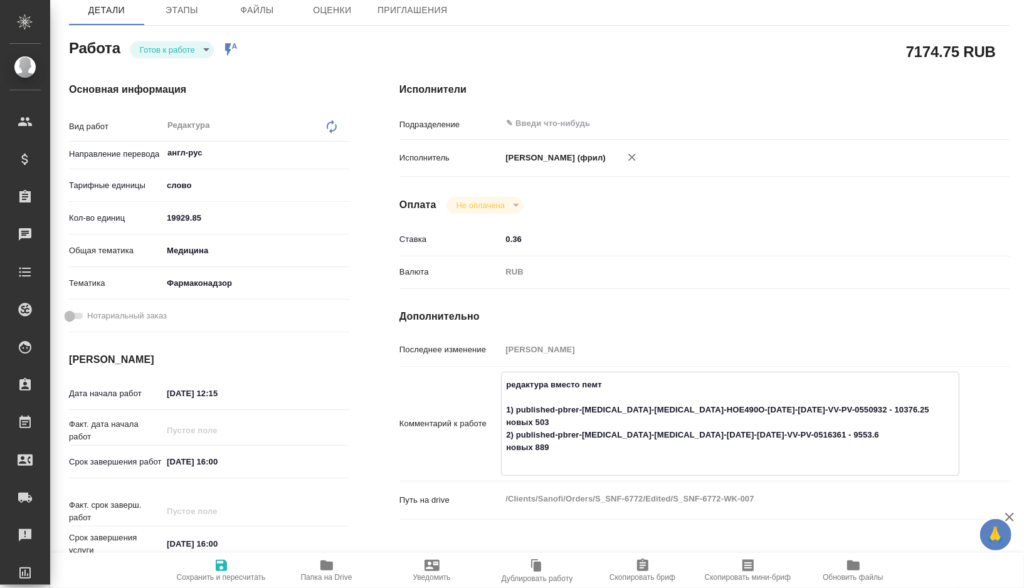
type textarea "x"
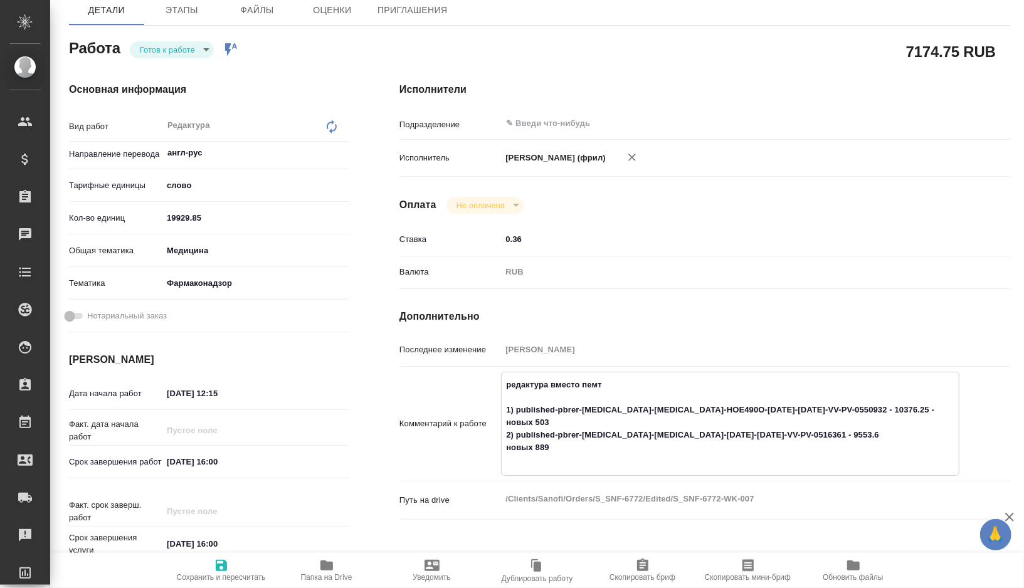
type textarea "редактура вместо пемт 1) published-pbrer-glimepiride-metformin-HOE490O-20may202…"
type textarea "x"
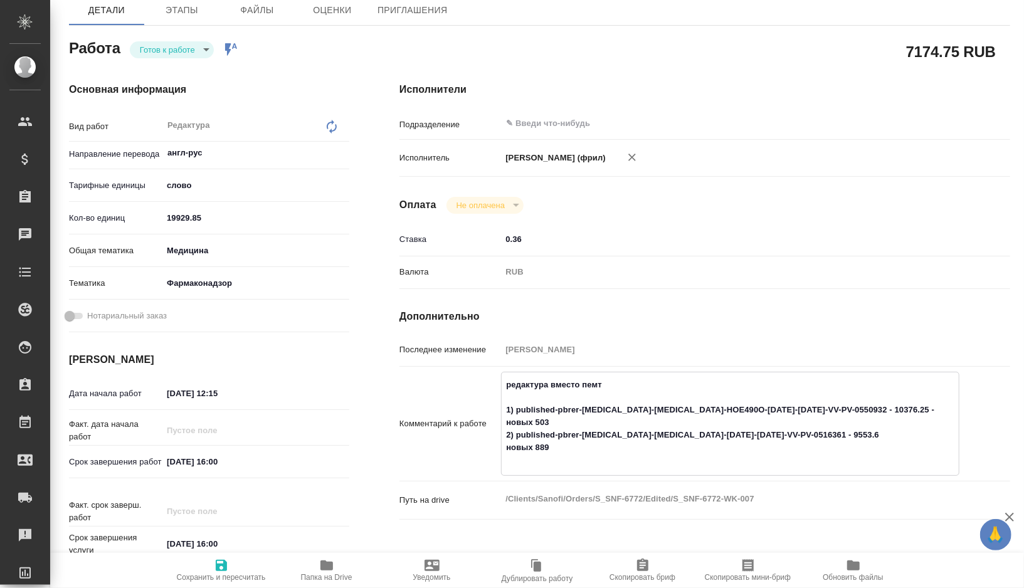
paste textarea "10376.25"
type textarea "x"
type textarea "редактура вместо пемт 1) published-pbrer-glimepiride-metformin-HOE490O-20may202…"
type textarea "x"
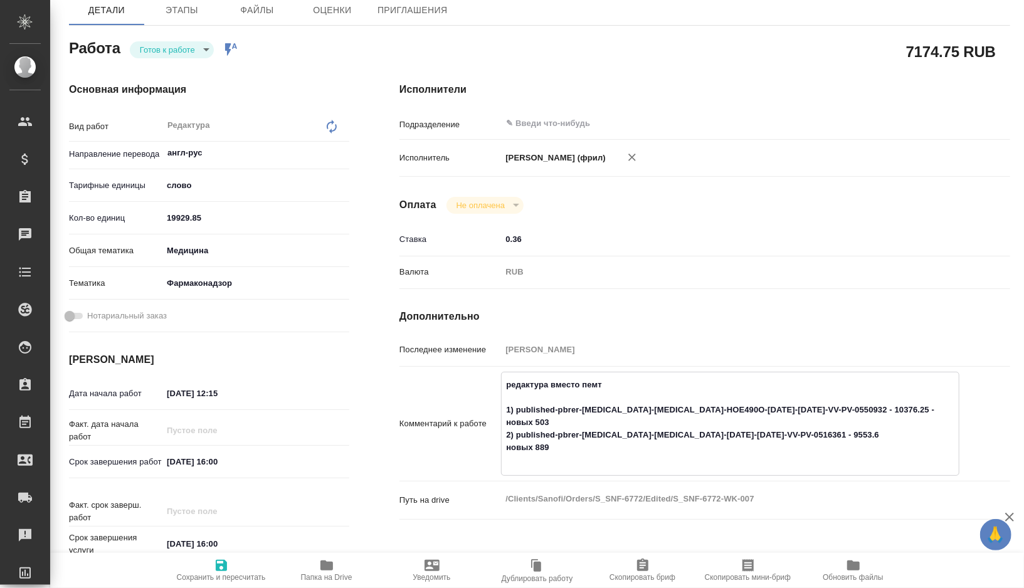
type textarea "x"
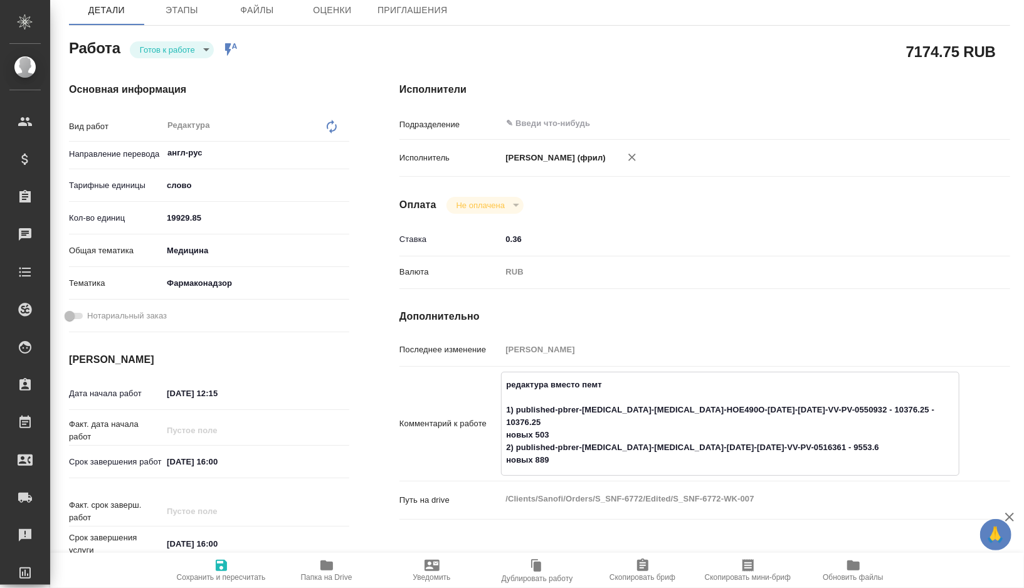
type textarea "редактура вместо пемт 1) published-pbrer-glimepiride-metformin-HOE490O-20may202…"
type textarea "x"
click at [871, 446] on textarea "редактура вместо пемт 1) published-pbrer-glimepiride-metformin-HOE490O-20may202…" at bounding box center [730, 423] width 457 height 97
type textarea "x"
type textarea "редактура вместо пемт 1) published-pbrer-glimepiride-metformin-HOE490O-20may202…"
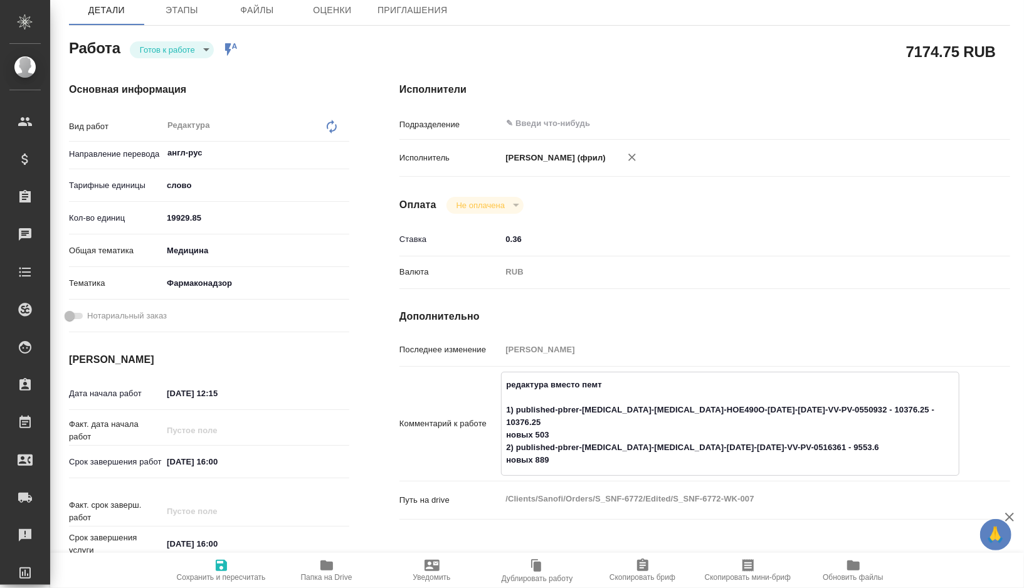
type textarea "x"
type textarea "редактура вместо пемт 1) published-pbrer-glimepiride-metformin-HOE490O-20may202…"
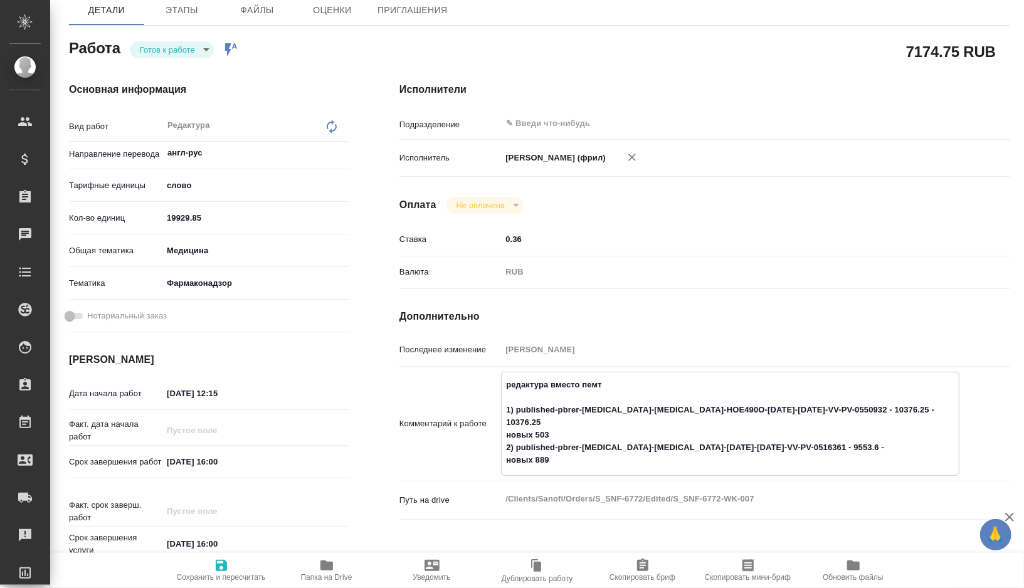
type textarea "x"
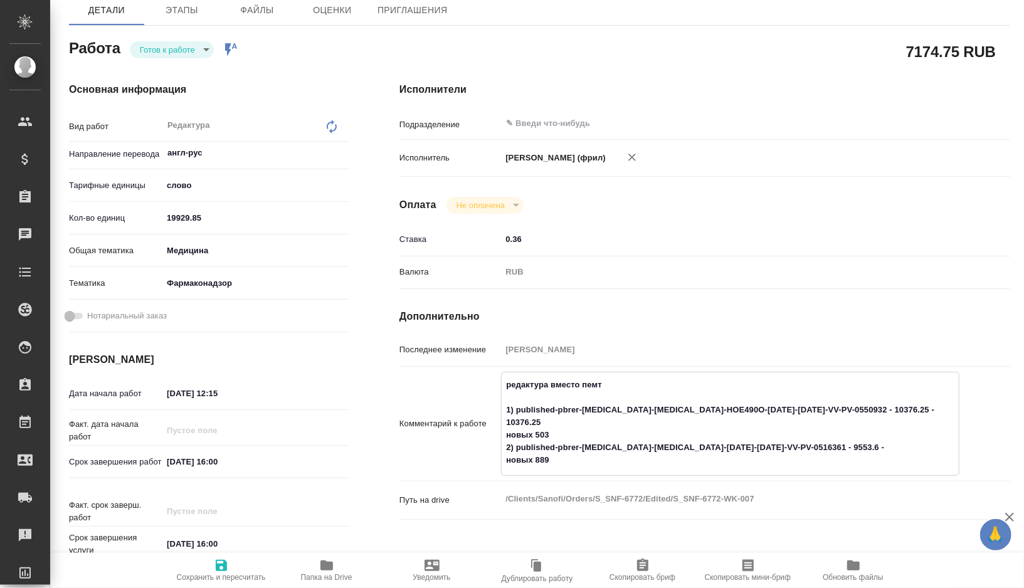
type textarea "x"
type textarea "редактура вместо пемт 1) published-pbrer-glimepiride-metformin-HOE490O-20may202…"
type textarea "x"
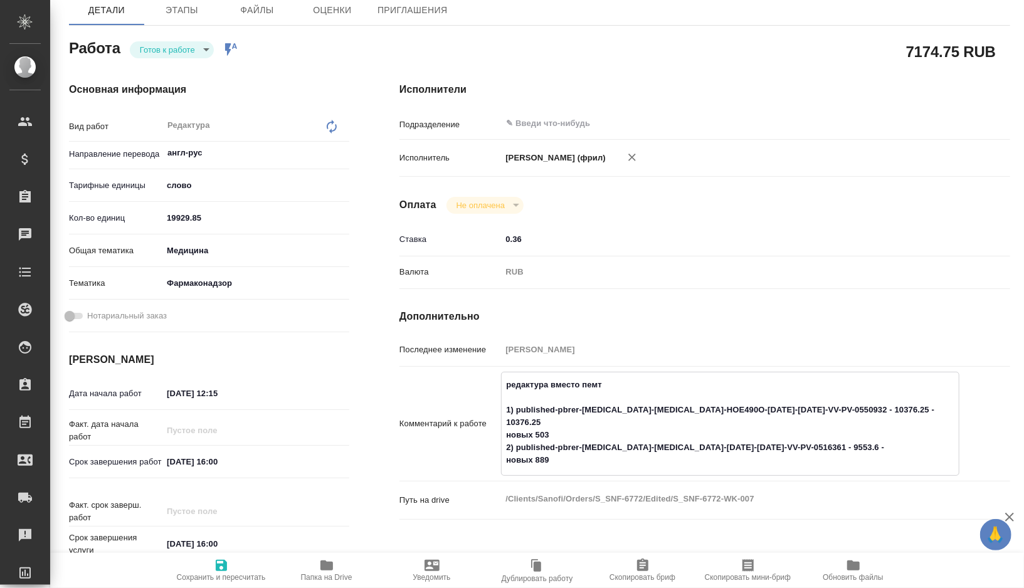
type textarea "x"
paste textarea "9553.6"
type textarea "x"
type textarea "редактура вместо пемт 1) published-pbrer-glimepiride-metformin-HOE490O-20may202…"
type textarea "x"
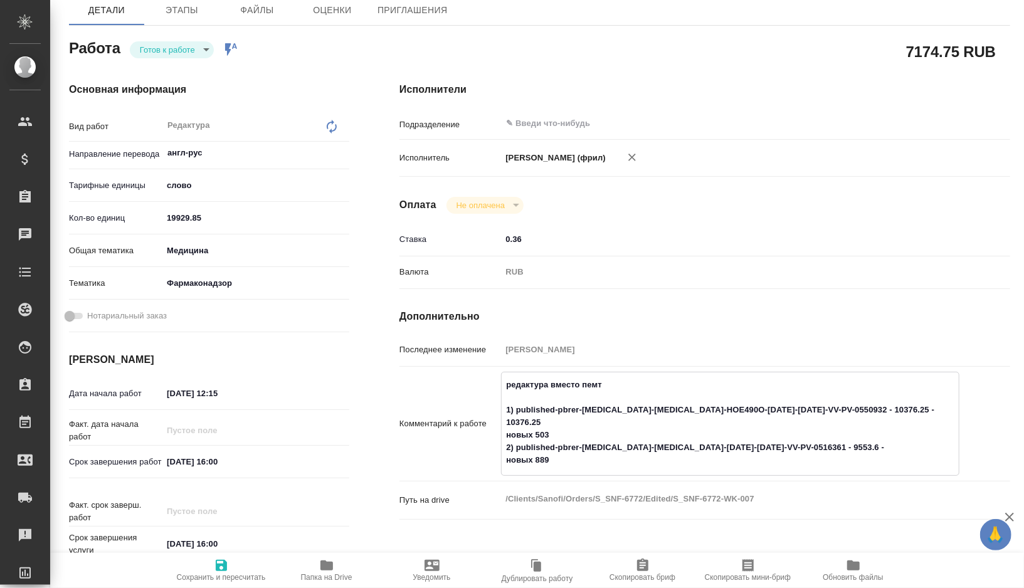
type textarea "x"
type textarea "редактура вместо пемт 1) published-pbrer-glimepiride-metformin-HOE490O-20may202…"
type textarea "x"
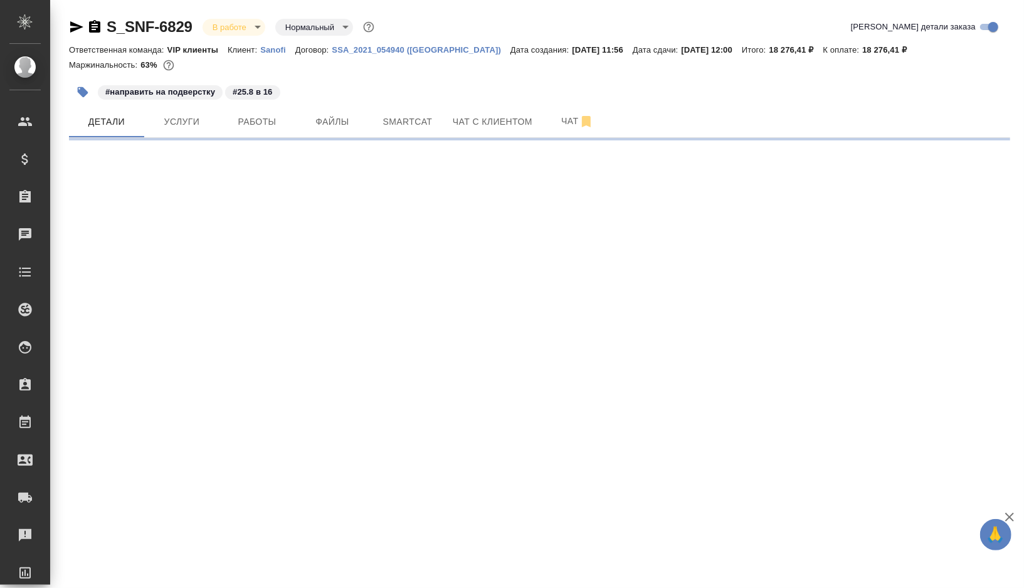
select select "RU"
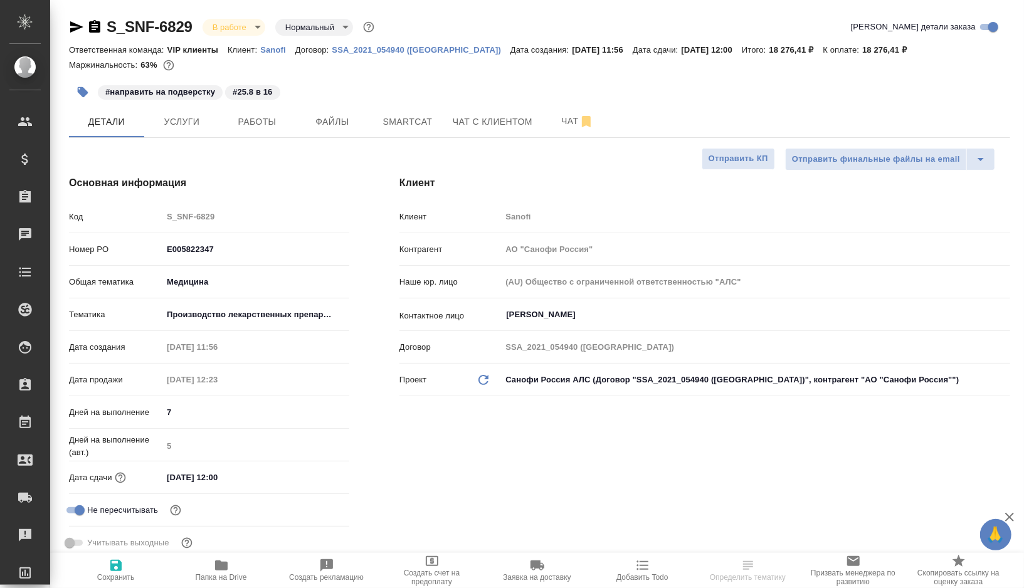
type textarea "x"
click at [234, 573] on span "Папка на Drive" at bounding box center [221, 577] width 51 height 9
type textarea "x"
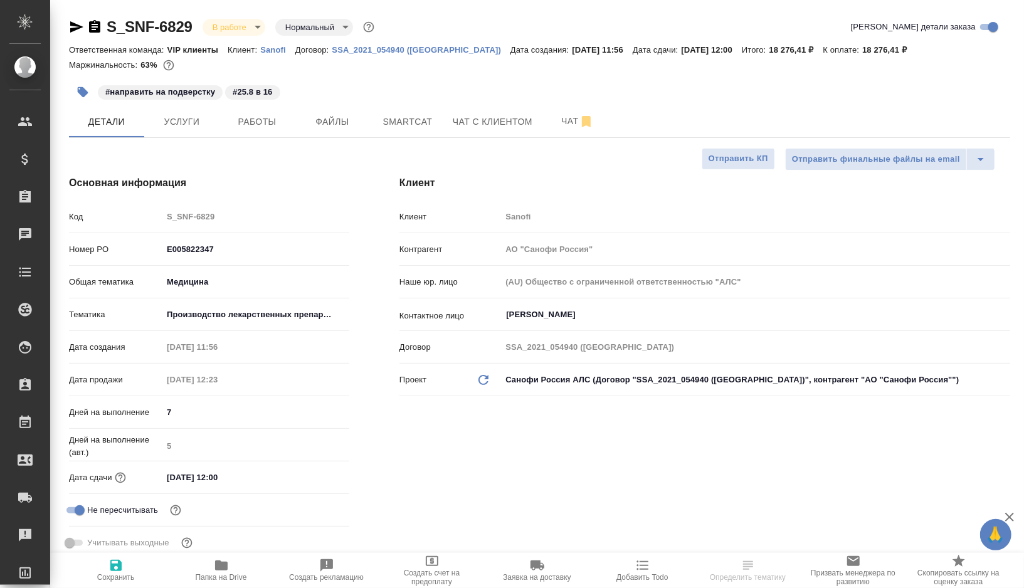
type textarea "x"
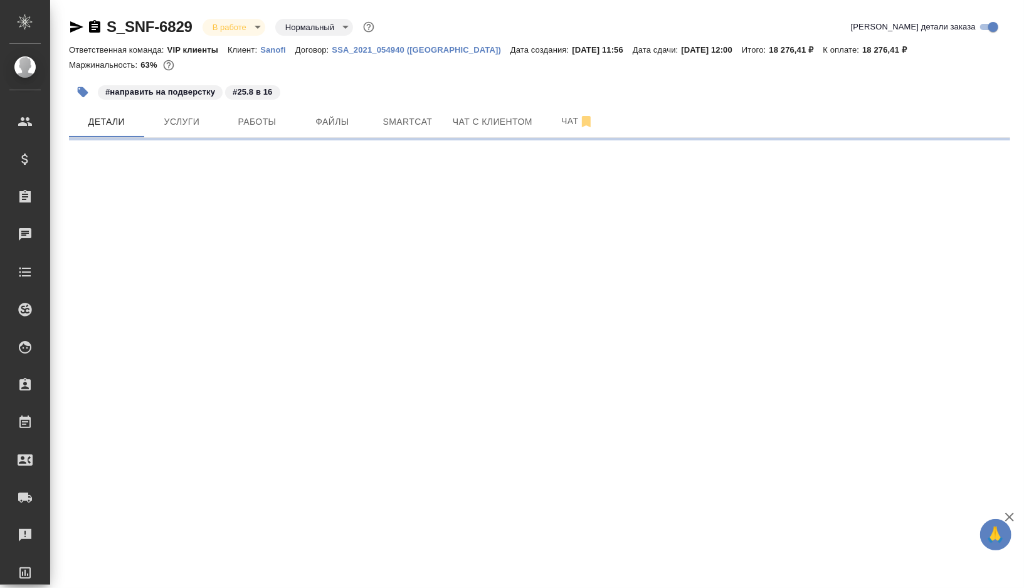
select select "RU"
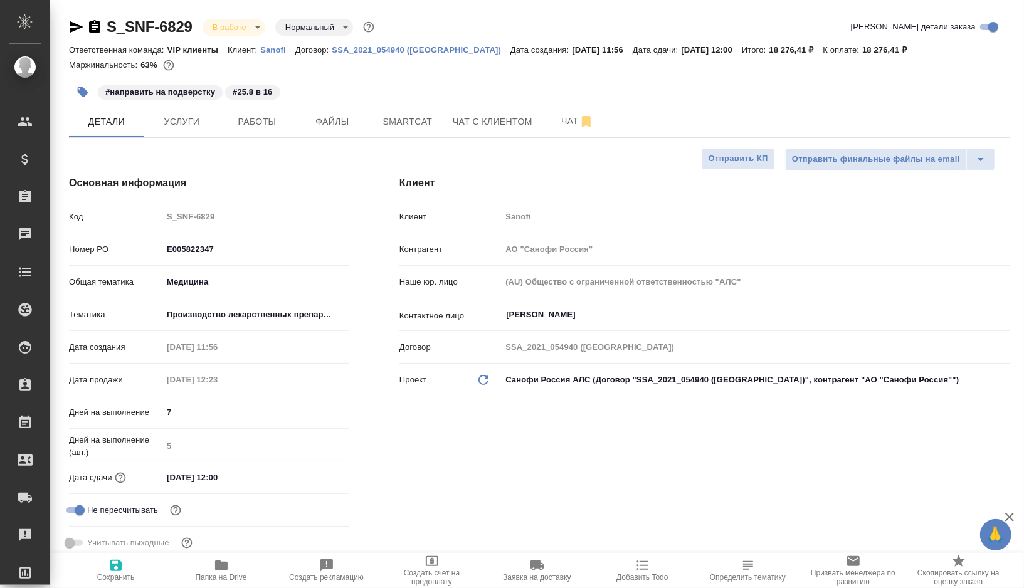
type textarea "x"
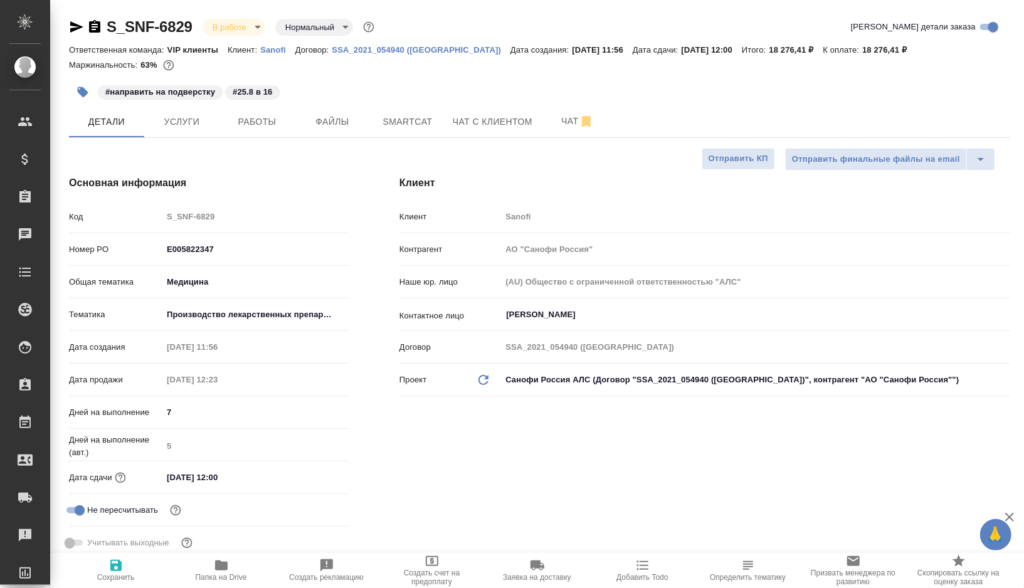
type textarea "x"
click at [258, 125] on span "Работы" at bounding box center [257, 122] width 60 height 16
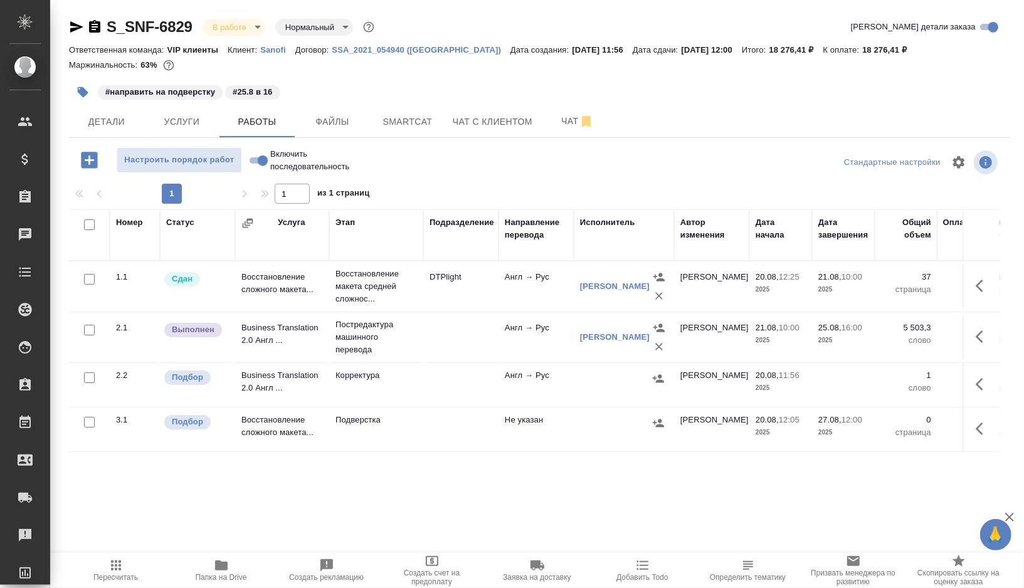
click at [454, 334] on td at bounding box center [460, 338] width 75 height 44
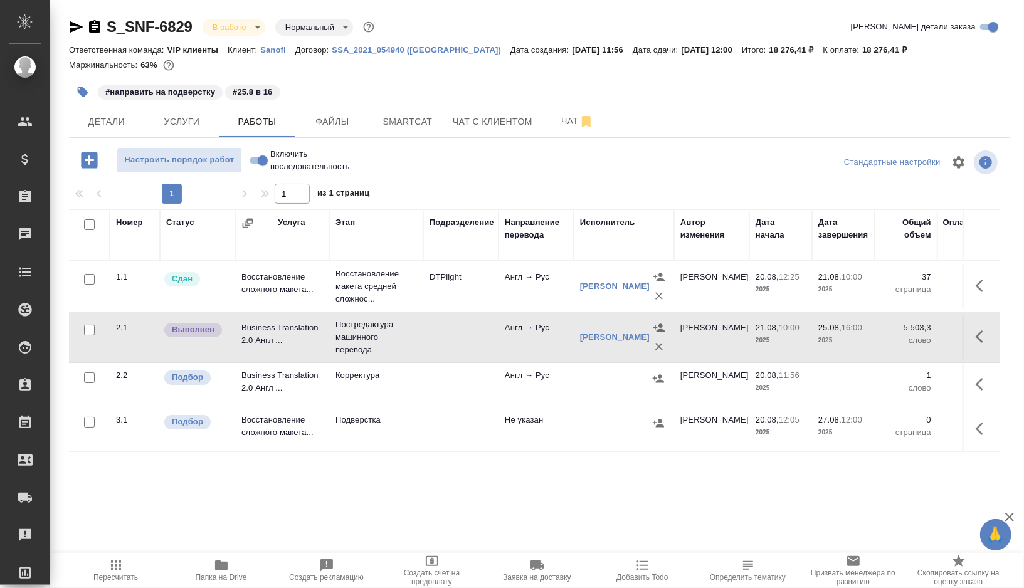
click at [454, 334] on td at bounding box center [460, 338] width 75 height 44
click at [422, 129] on span "Smartcat" at bounding box center [408, 122] width 60 height 16
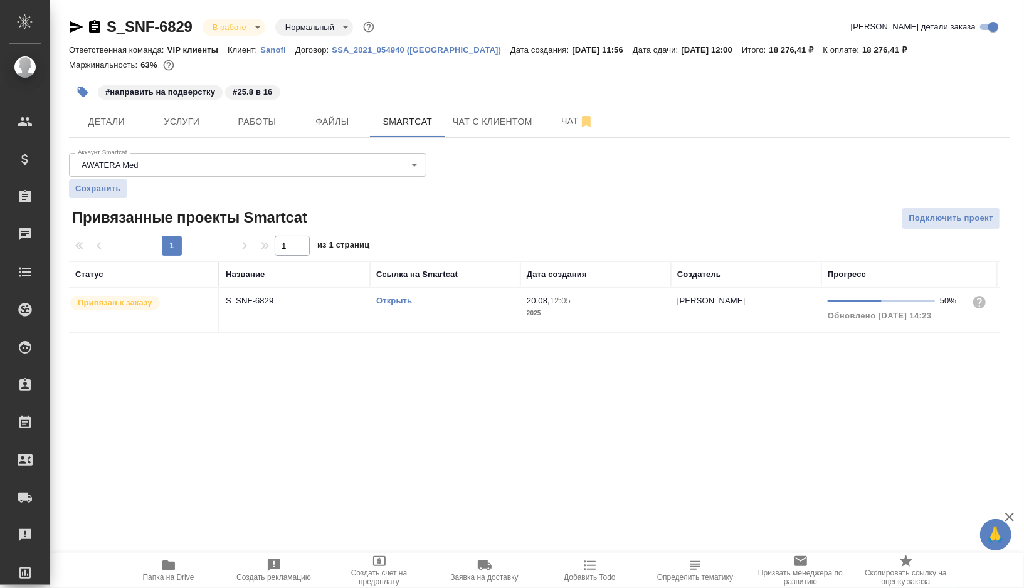
click at [462, 326] on td "Открыть" at bounding box center [445, 311] width 151 height 44
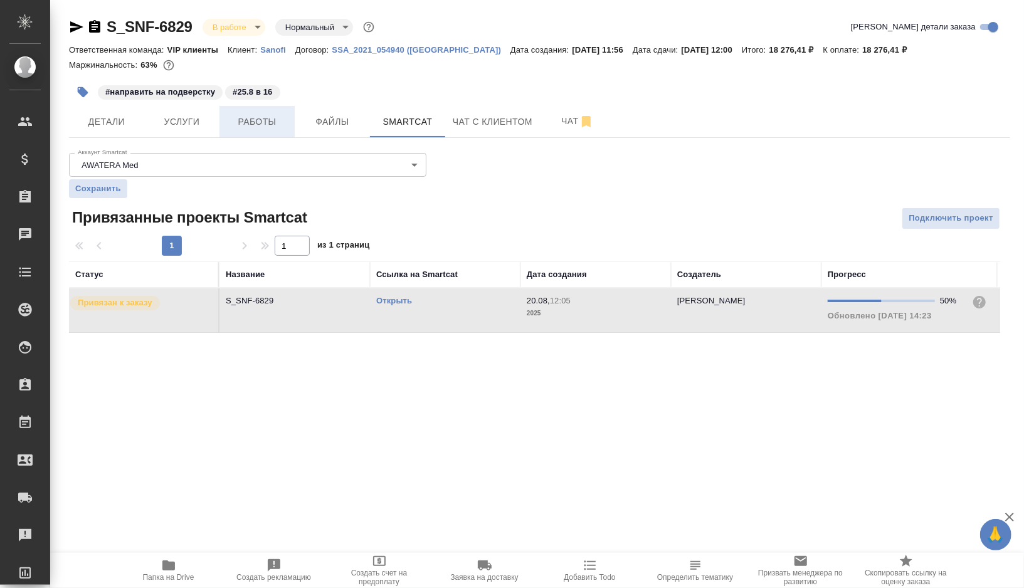
click at [260, 115] on span "Работы" at bounding box center [257, 122] width 60 height 16
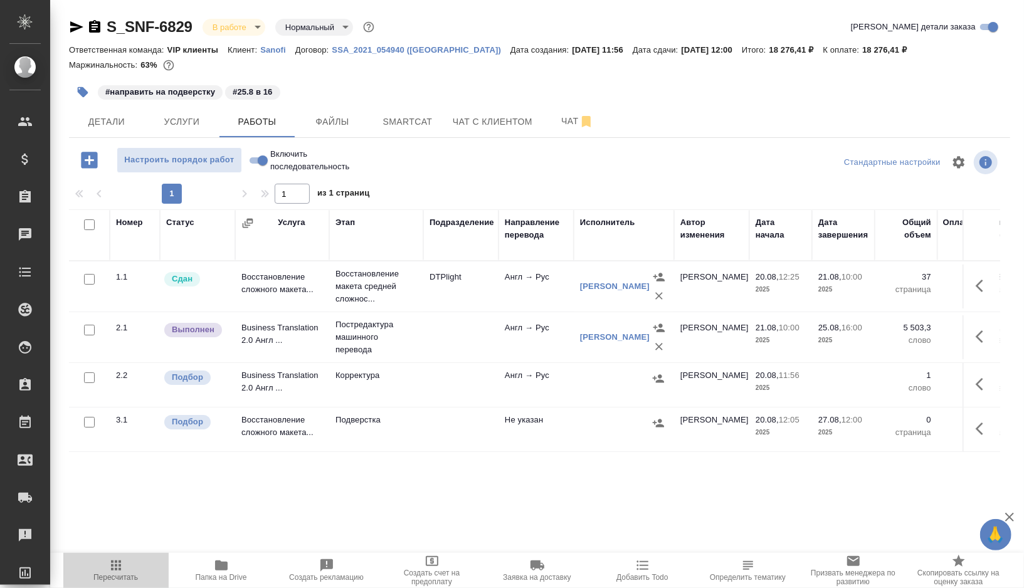
click at [129, 575] on span "Пересчитать" at bounding box center [115, 577] width 45 height 9
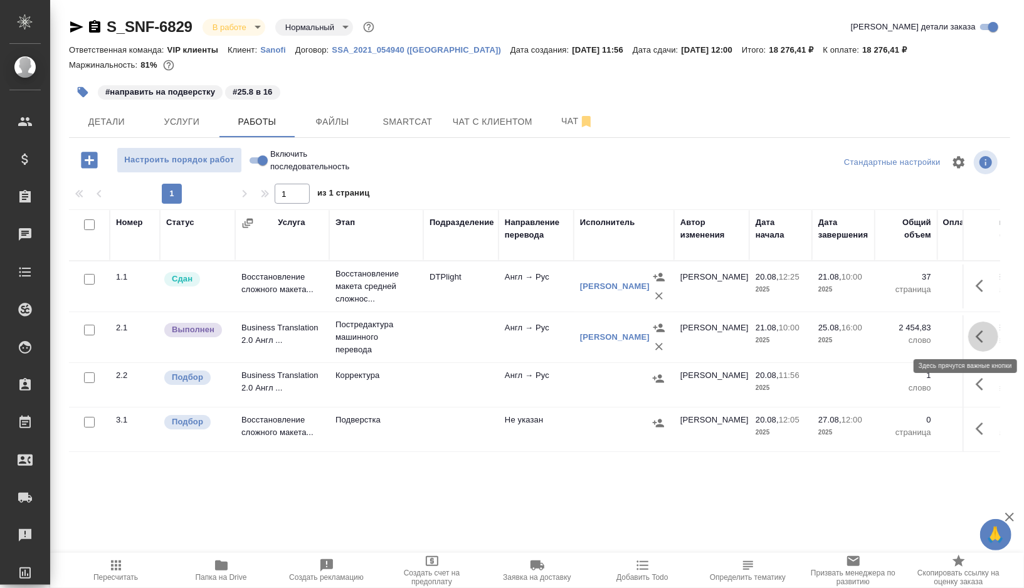
click at [977, 334] on icon "button" at bounding box center [980, 337] width 8 height 13
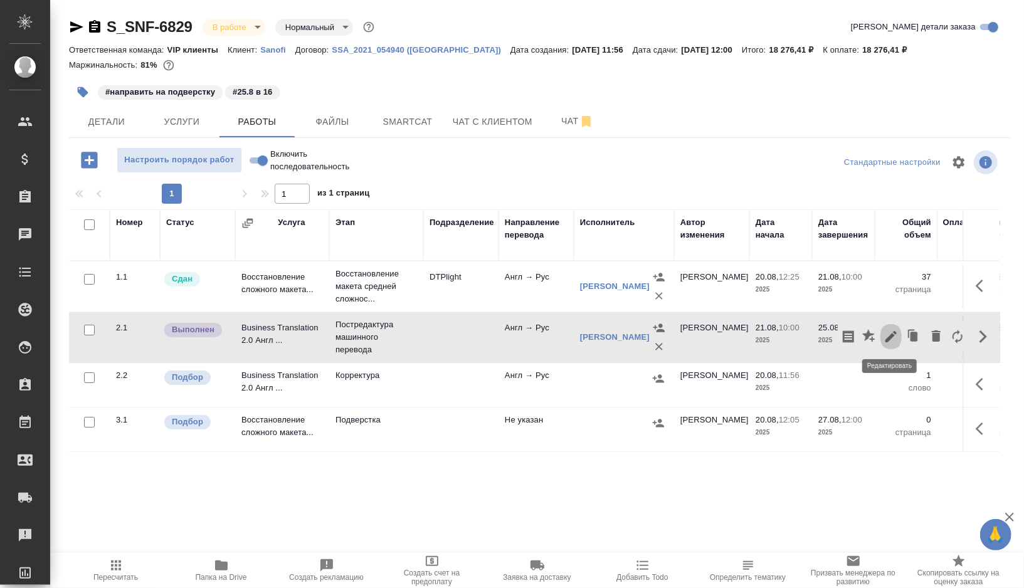
click at [896, 336] on icon "button" at bounding box center [891, 336] width 15 height 15
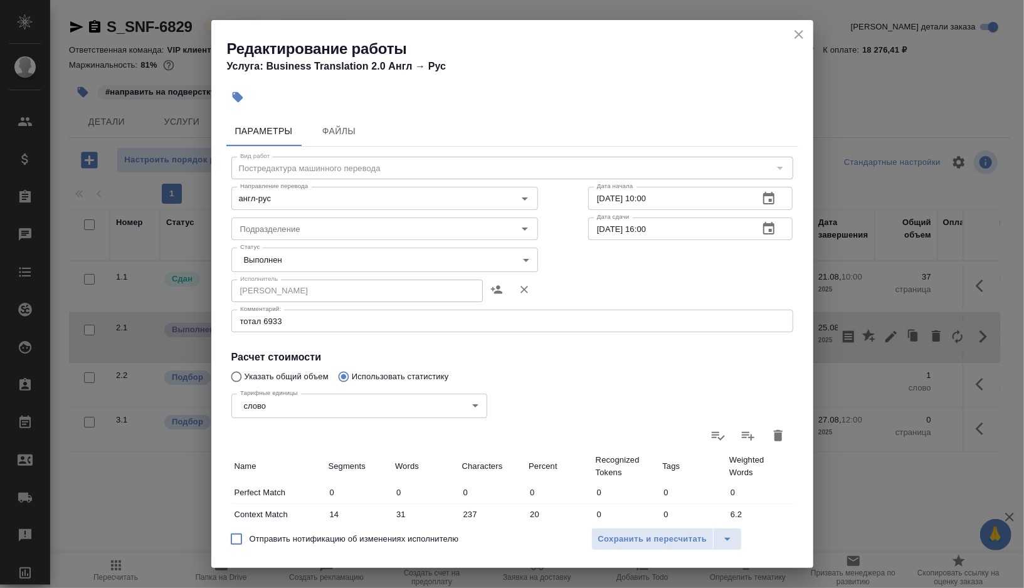
click at [521, 260] on body "🙏 .cls-1 fill:#fff; AWATERA [PERSON_NAME] Спецификации Заказы 0 Чаты Todo Проек…" at bounding box center [512, 294] width 1024 height 588
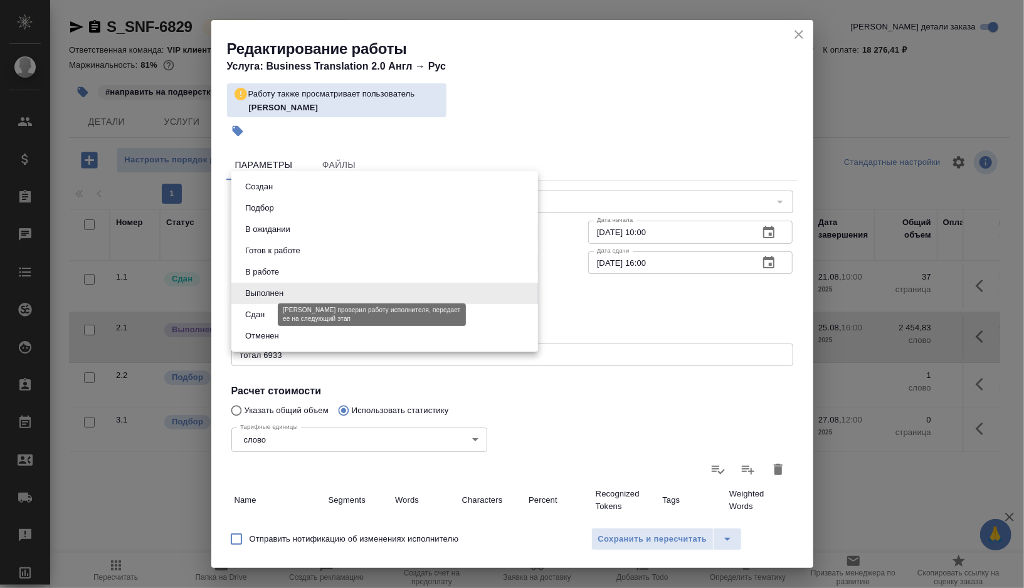
click at [257, 312] on button "Сдан" at bounding box center [255, 315] width 27 height 14
type input "closed"
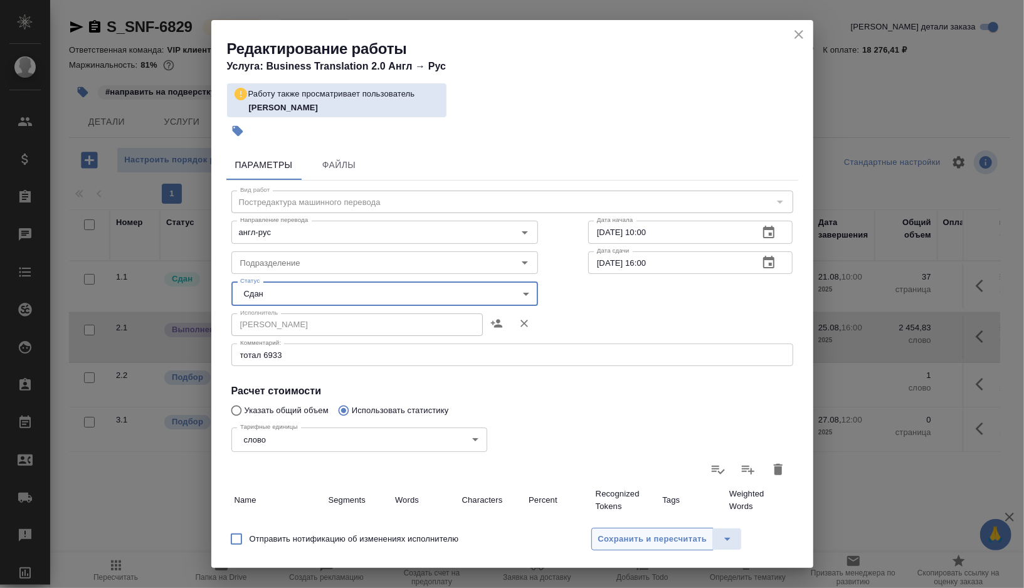
click at [624, 533] on span "Сохранить и пересчитать" at bounding box center [652, 540] width 109 height 14
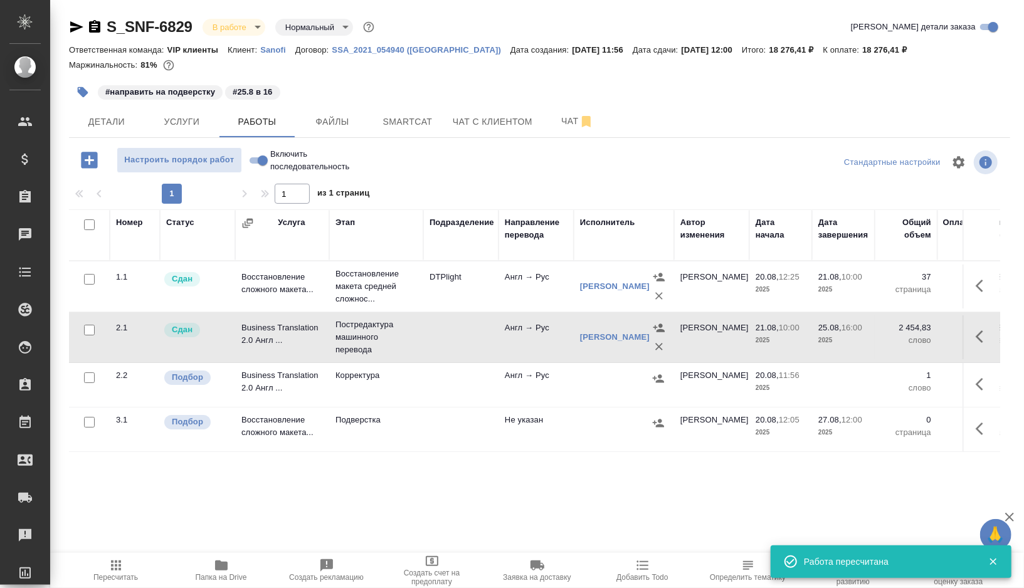
click at [86, 377] on input "checkbox" at bounding box center [89, 378] width 11 height 11
checkbox input "true"
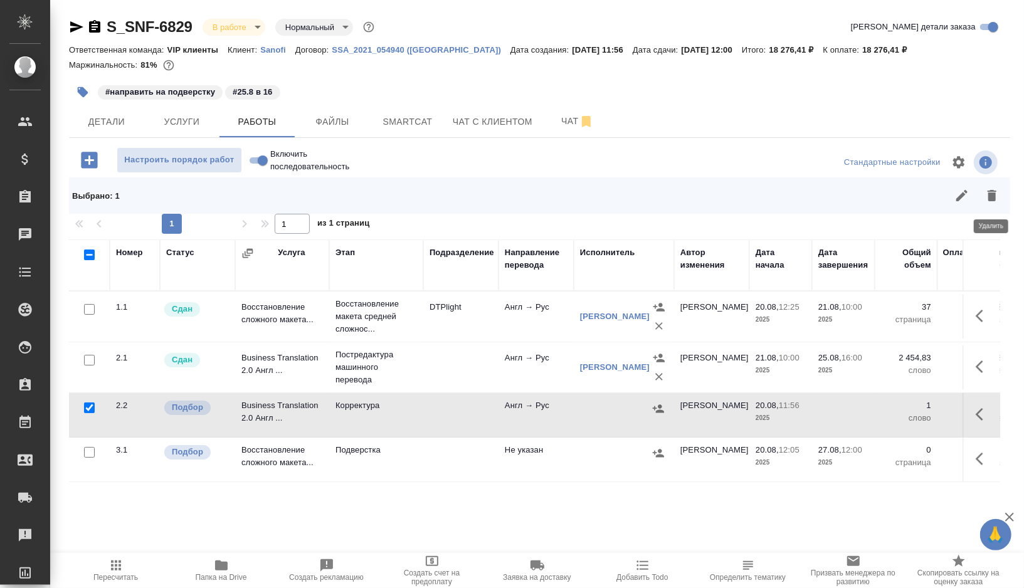
click at [993, 196] on icon "button" at bounding box center [992, 195] width 9 height 11
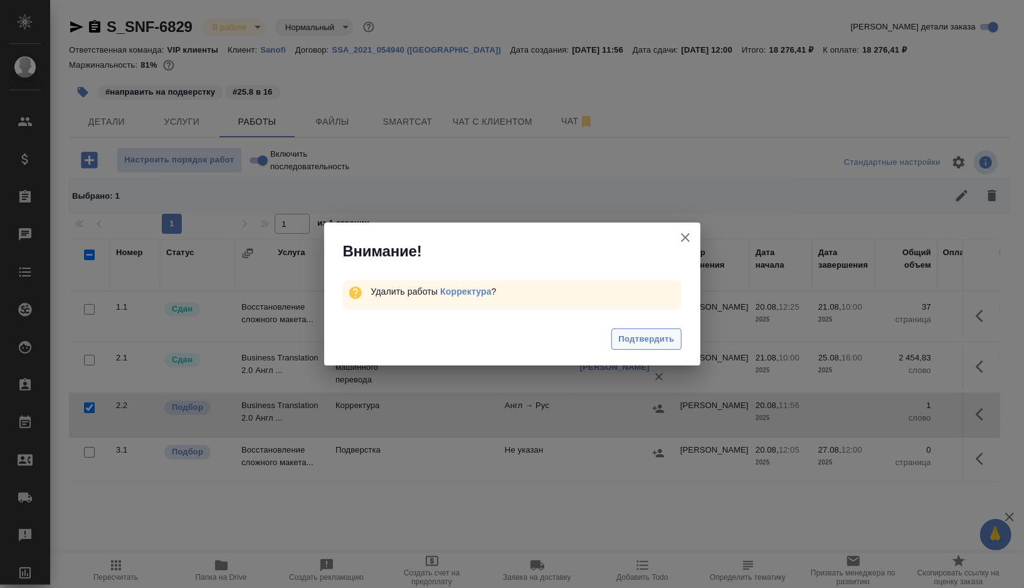
click at [647, 343] on span "Подтвердить" at bounding box center [647, 339] width 56 height 14
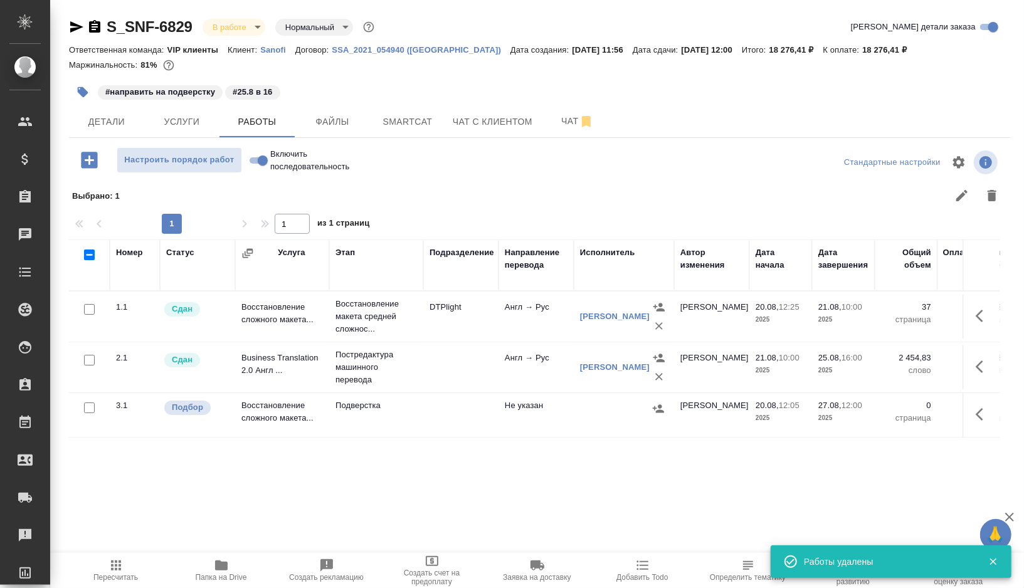
click at [449, 406] on td at bounding box center [460, 415] width 75 height 44
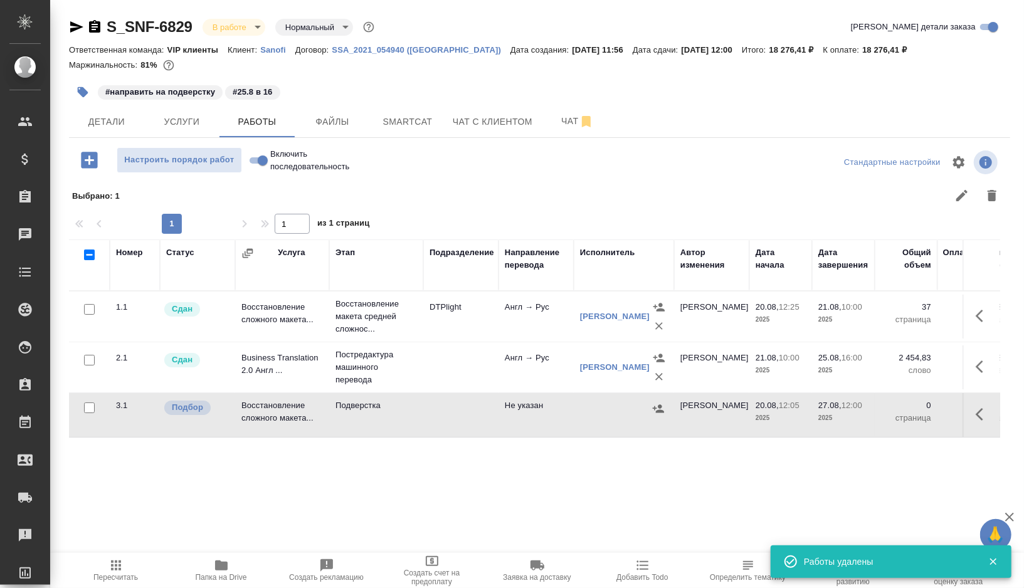
click at [449, 406] on td at bounding box center [460, 415] width 75 height 44
click at [93, 95] on button "button" at bounding box center [83, 92] width 28 height 28
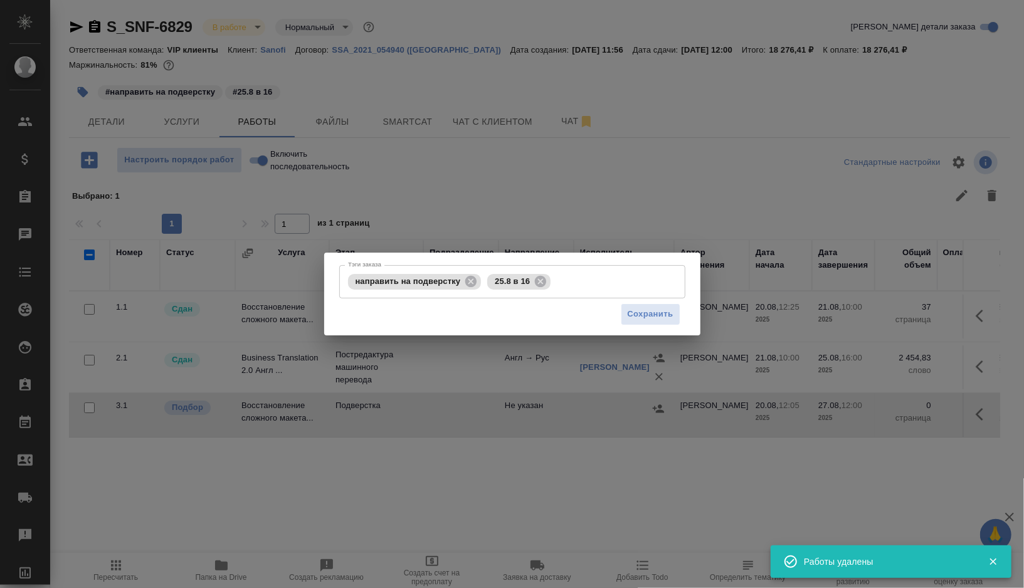
click at [512, 208] on div "Тэги заказа направить на подверстку 25.8 в 16 Тэги заказа Сохранить" at bounding box center [512, 294] width 1024 height 588
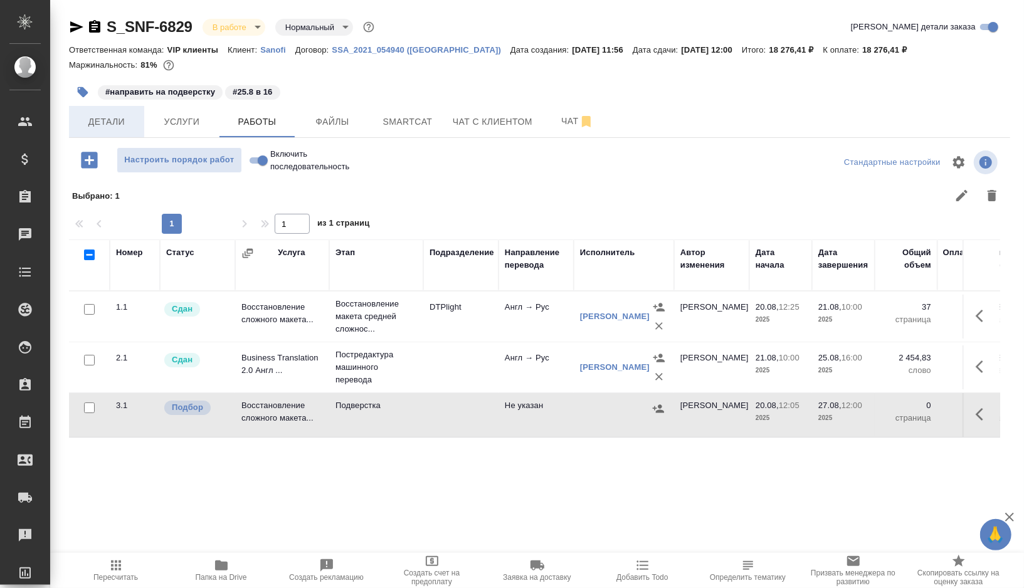
click at [95, 124] on span "Детали" at bounding box center [107, 122] width 60 height 16
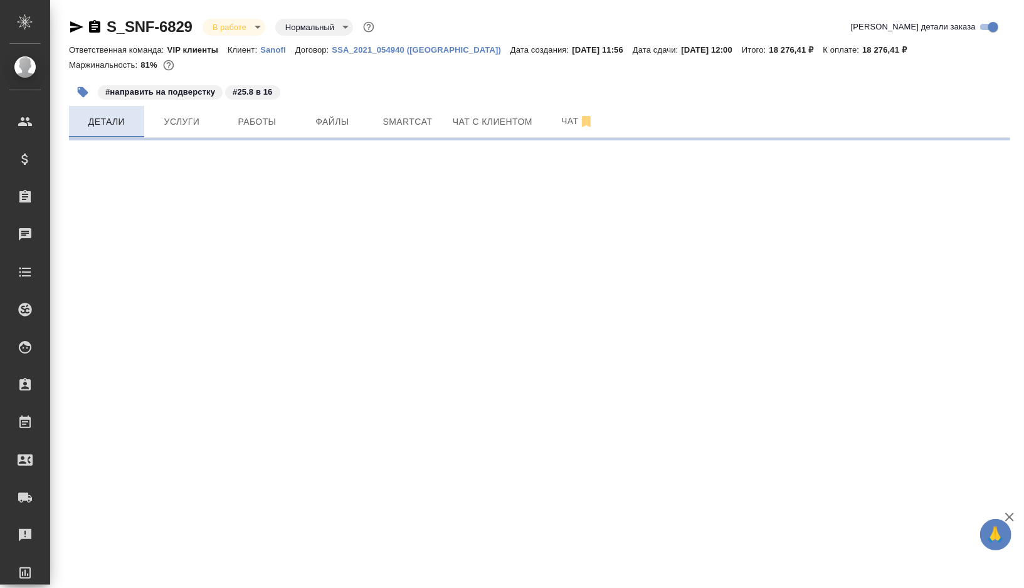
select select "RU"
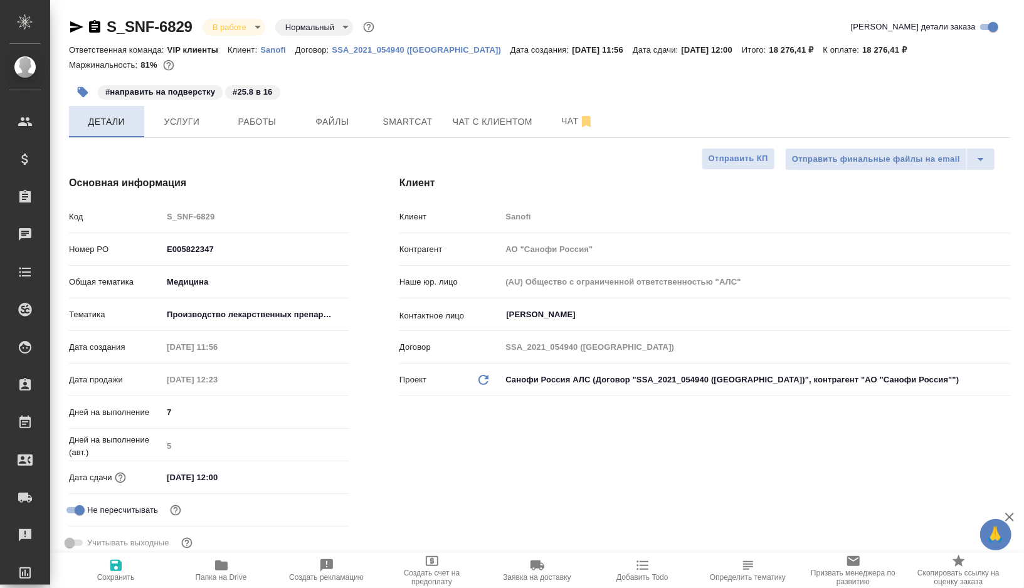
type textarea "x"
click at [565, 125] on span "Чат" at bounding box center [578, 122] width 60 height 16
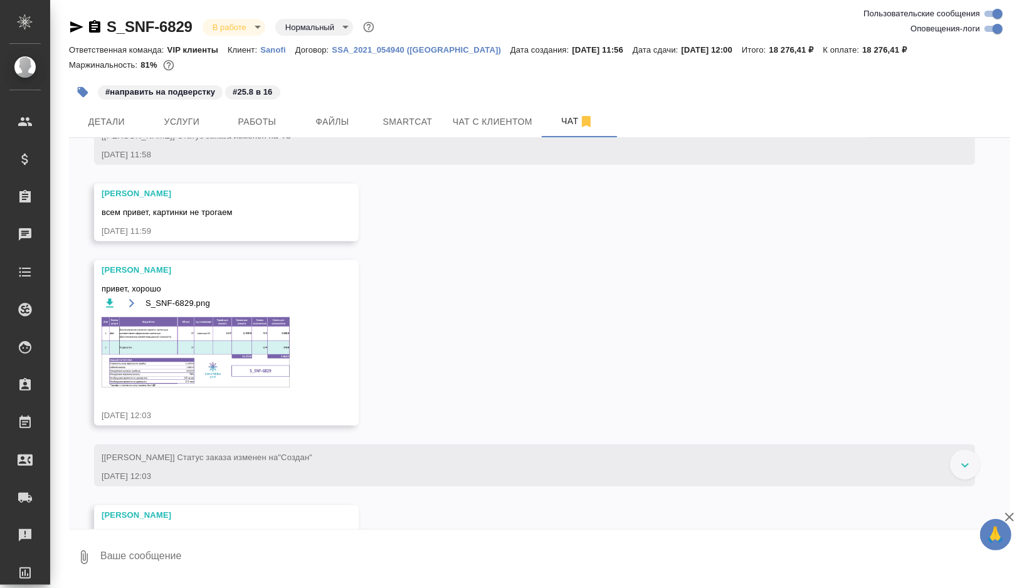
scroll to position [580, 0]
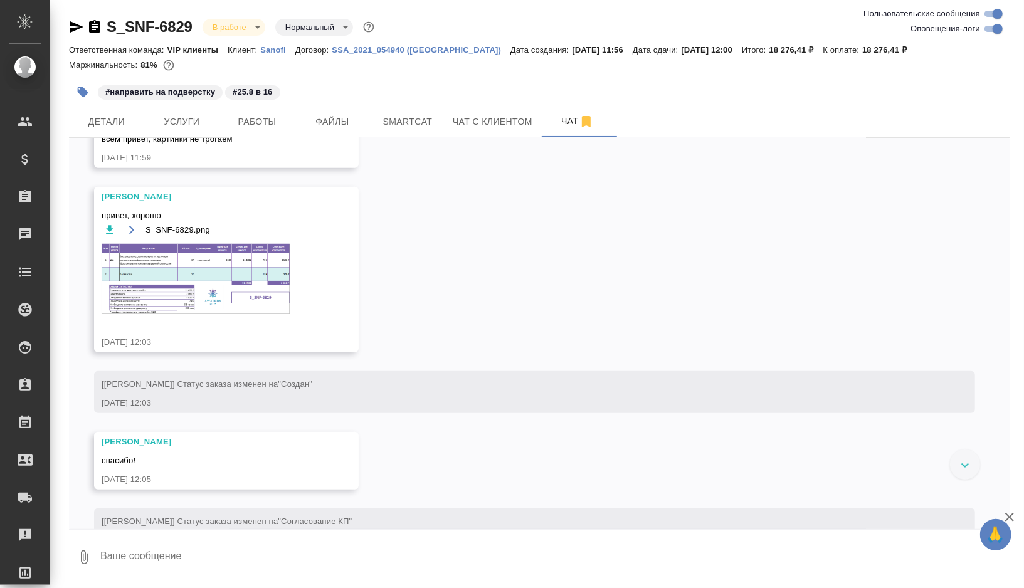
click at [184, 314] on img at bounding box center [196, 279] width 188 height 70
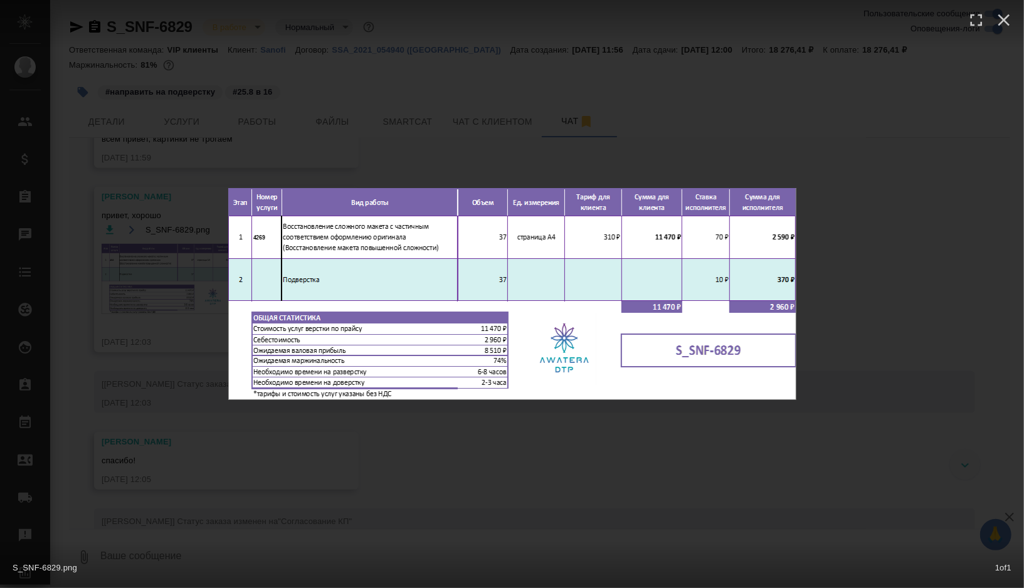
click at [497, 476] on div "S_SNF-6829.png 1 of 1" at bounding box center [512, 294] width 1024 height 588
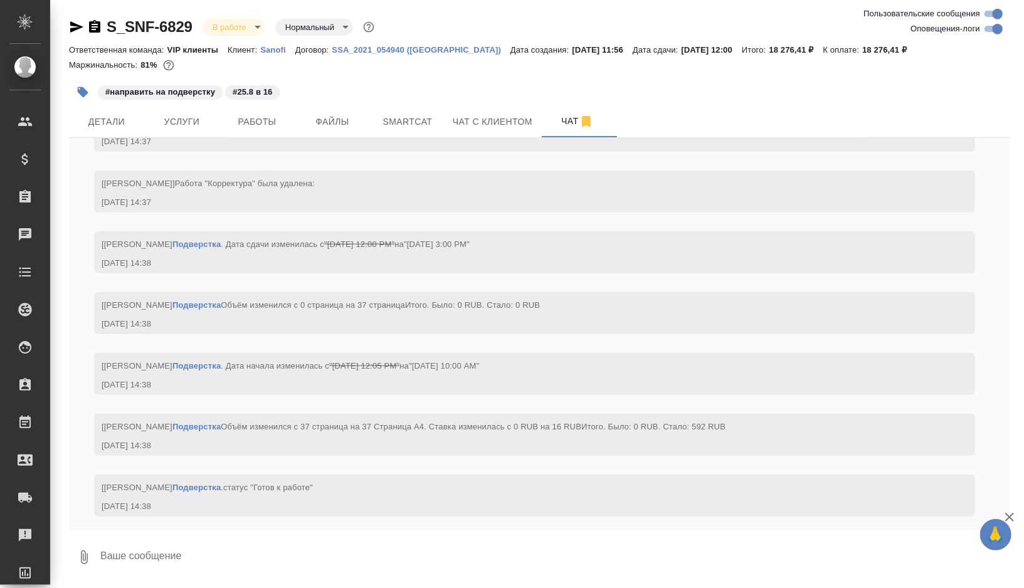
scroll to position [3934, 0]
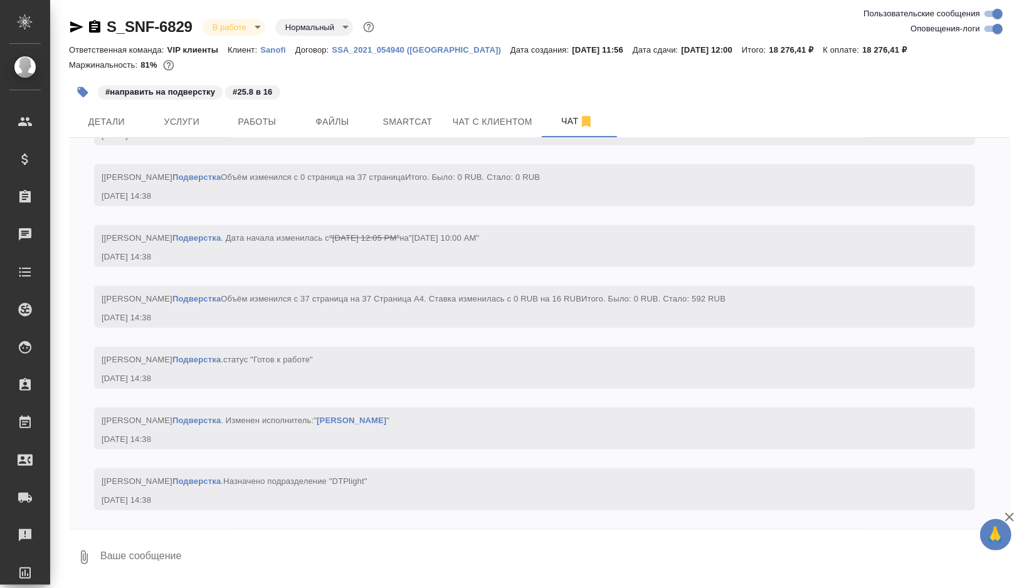
click at [191, 536] on textarea at bounding box center [555, 557] width 912 height 43
click at [183, 550] on textarea at bounding box center [555, 557] width 912 height 43
type textarea """
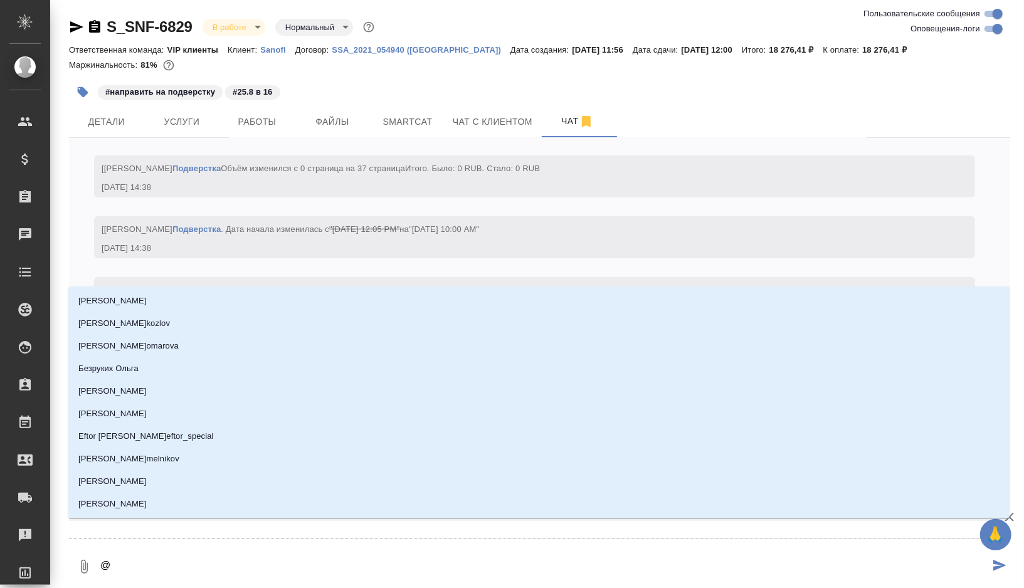
type textarea "@п"
type input "п"
type textarea "@пе"
type input "пе"
type textarea "@пет"
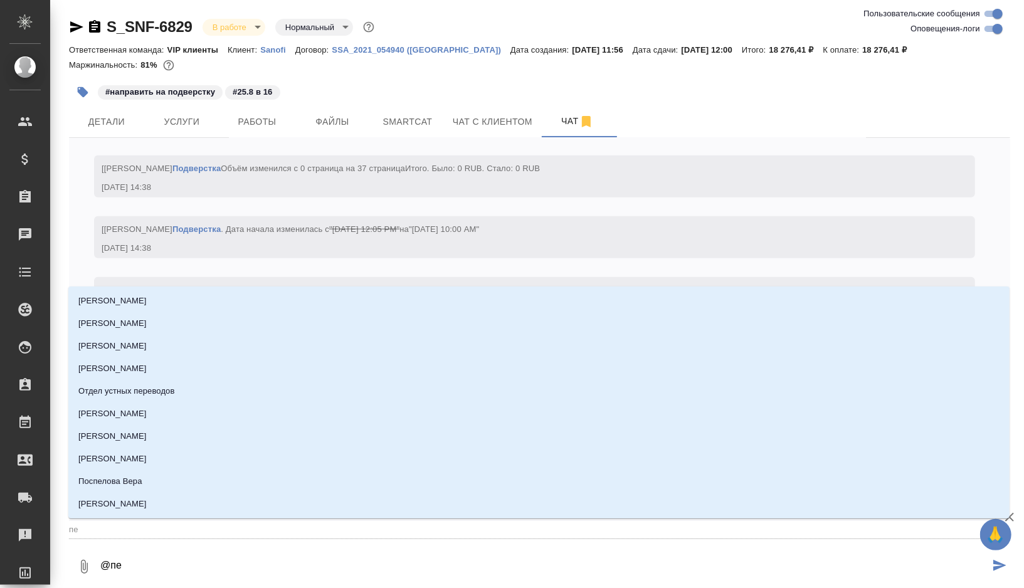
type input "пет"
type textarea "@петр"
type input "петр"
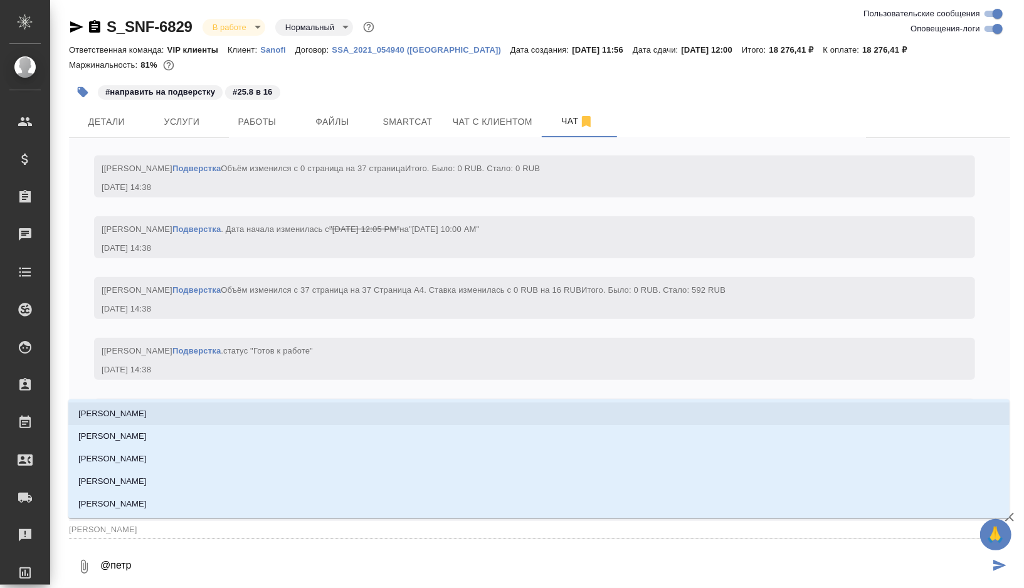
click at [154, 414] on li "Петрова Валерия" at bounding box center [539, 414] width 942 height 23
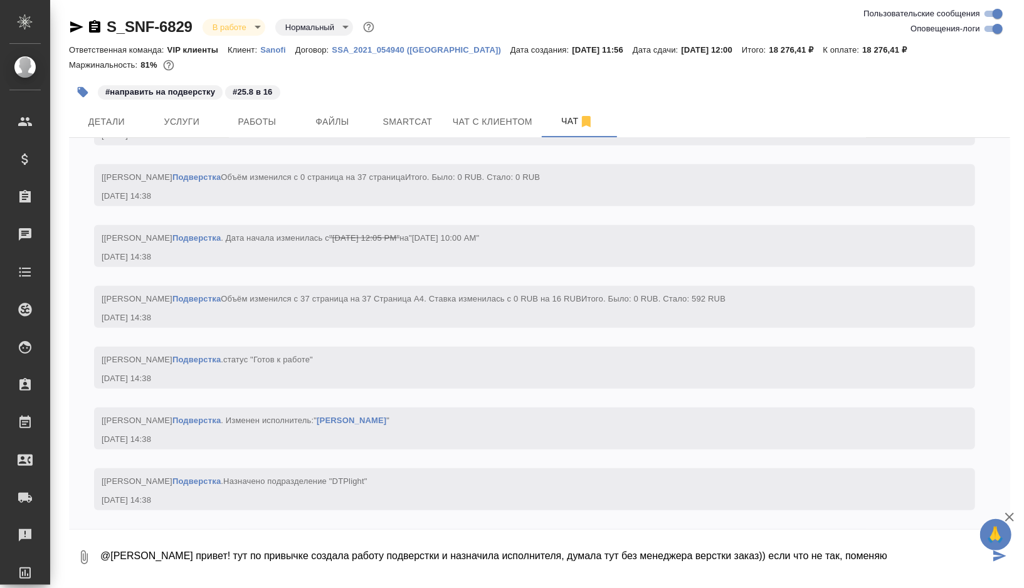
type textarea "@Петрова Валерия привет! тут по привычке создала работу подверстки и назначила …"
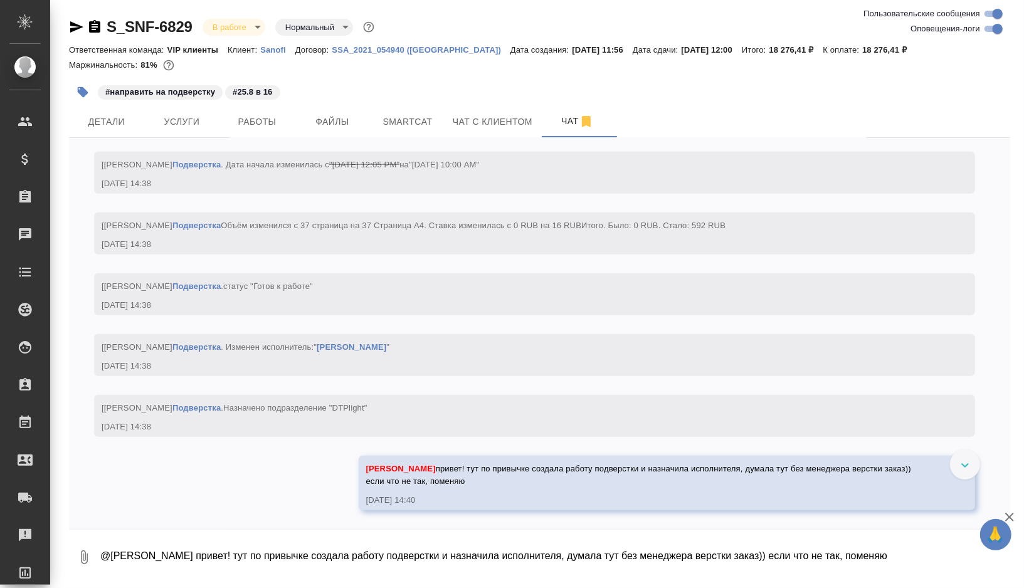
scroll to position [4007, 0]
click at [78, 90] on icon "button" at bounding box center [83, 92] width 11 height 11
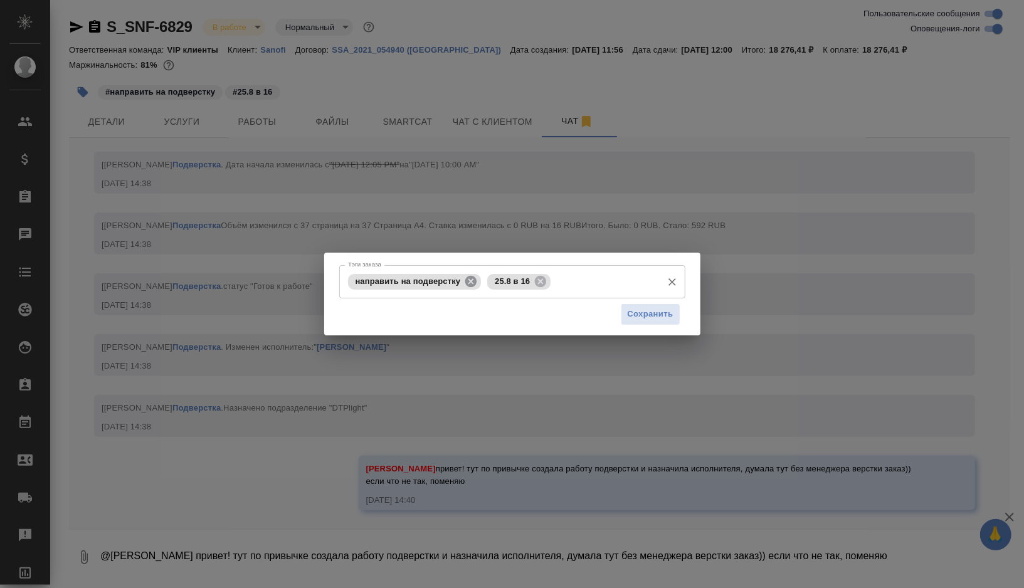
click at [475, 281] on icon at bounding box center [470, 280] width 11 height 11
click at [404, 282] on icon at bounding box center [400, 280] width 11 height 11
click at [415, 282] on input "Тэги заказа" at bounding box center [536, 281] width 242 height 21
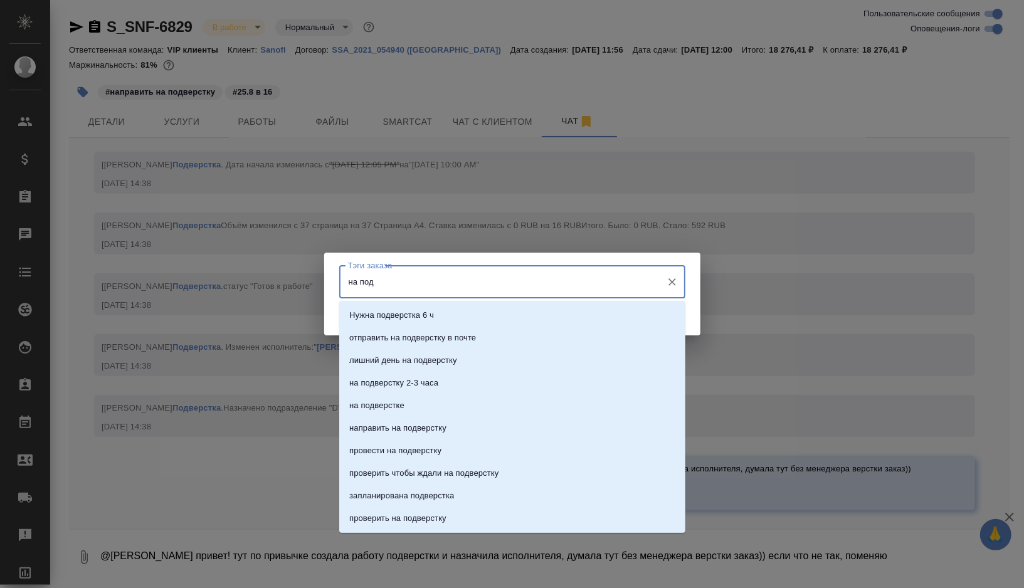
type input "на подв"
click at [373, 402] on p "на подверстке" at bounding box center [376, 406] width 55 height 13
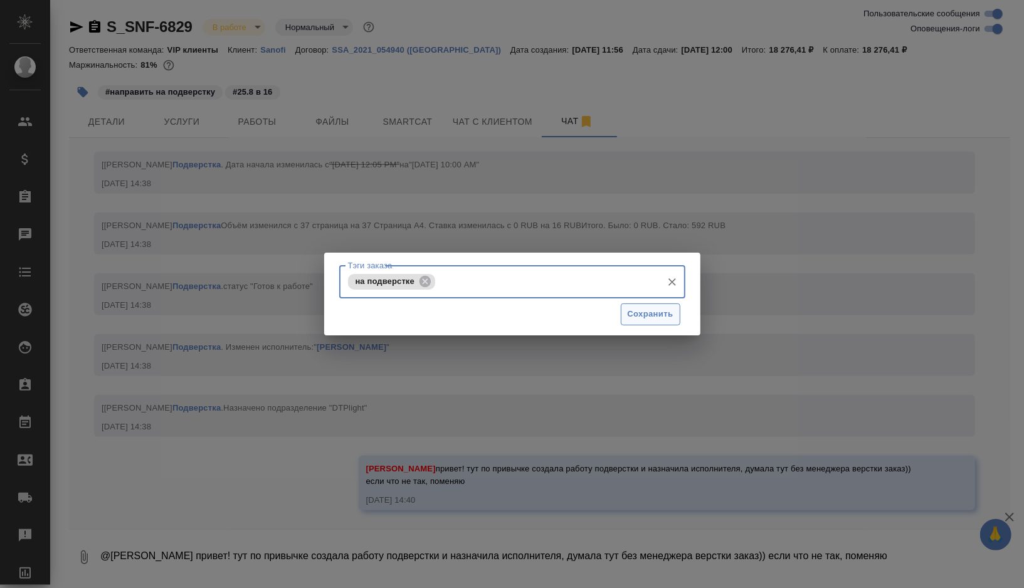
click at [641, 311] on span "Сохранить" at bounding box center [651, 314] width 46 height 14
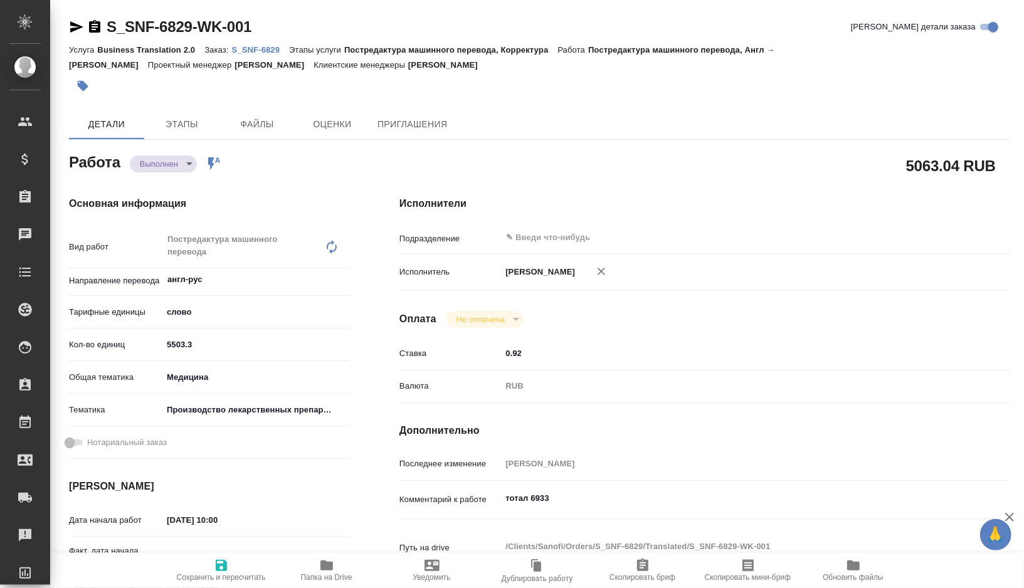
type textarea "x"
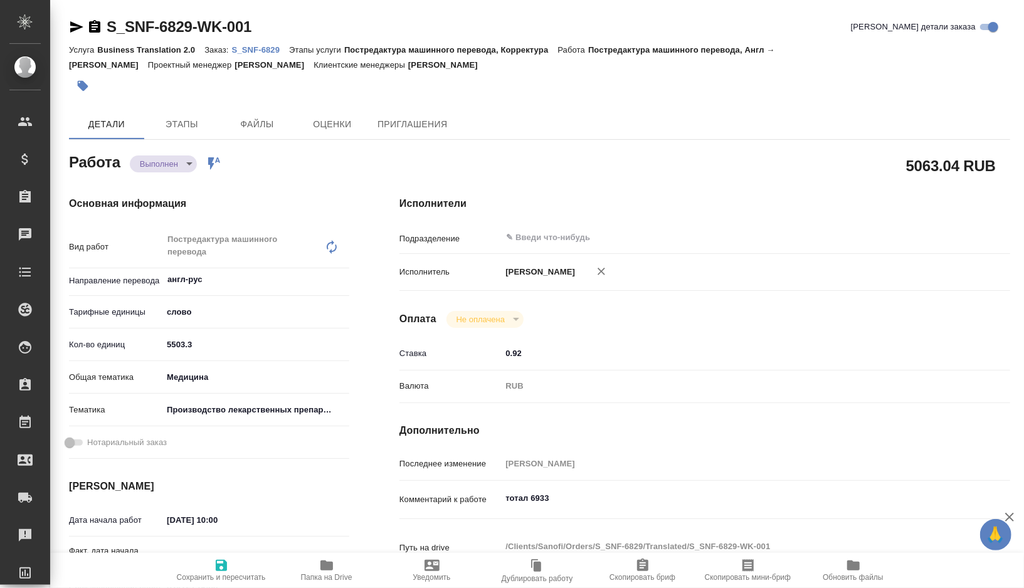
type textarea "x"
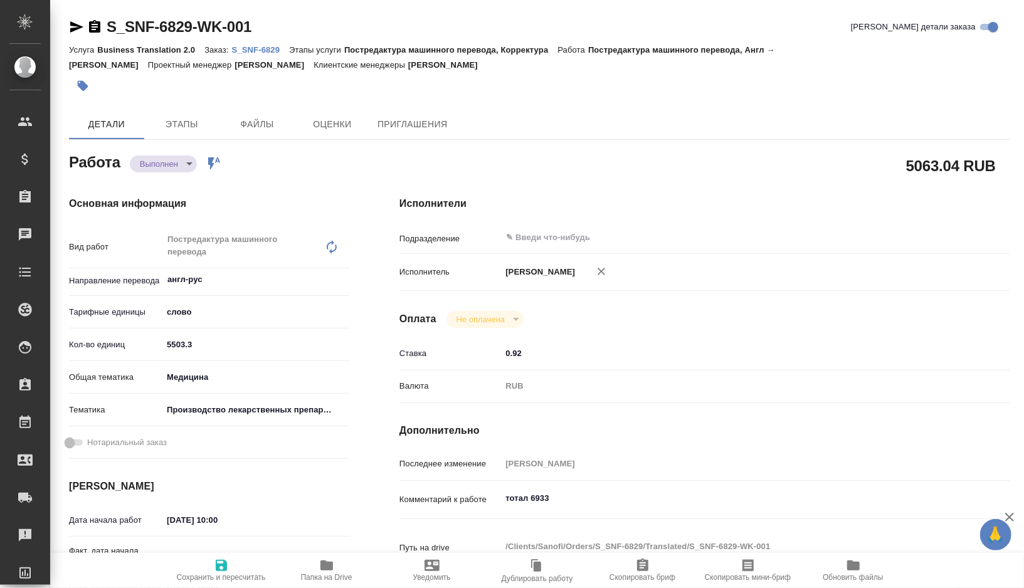
type textarea "x"
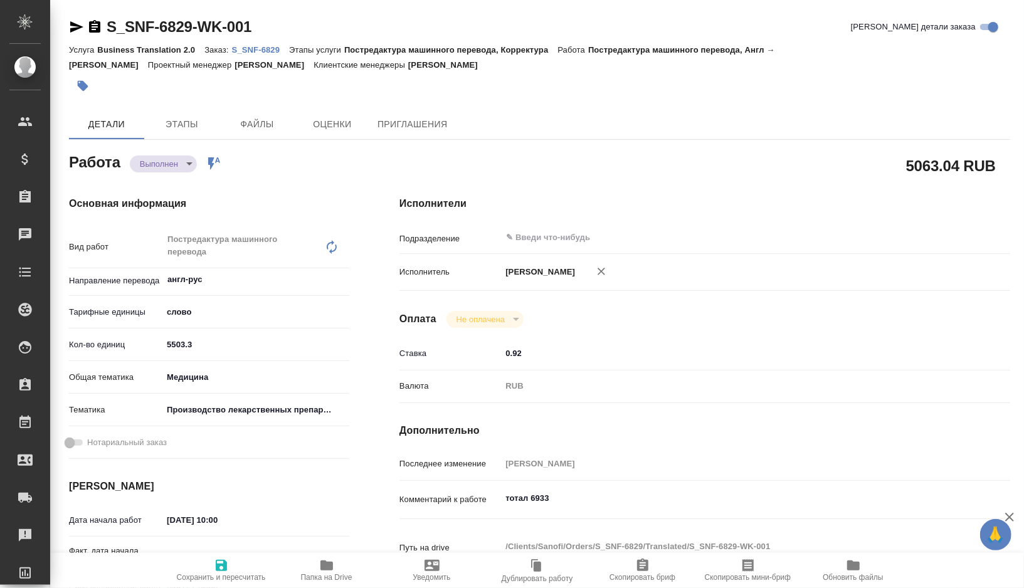
type textarea "x"
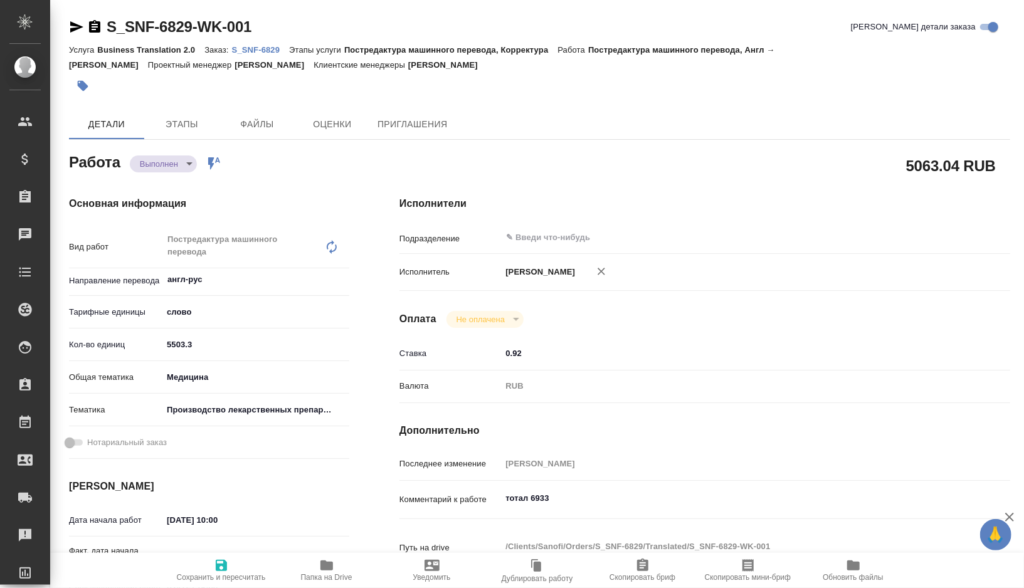
type textarea "x"
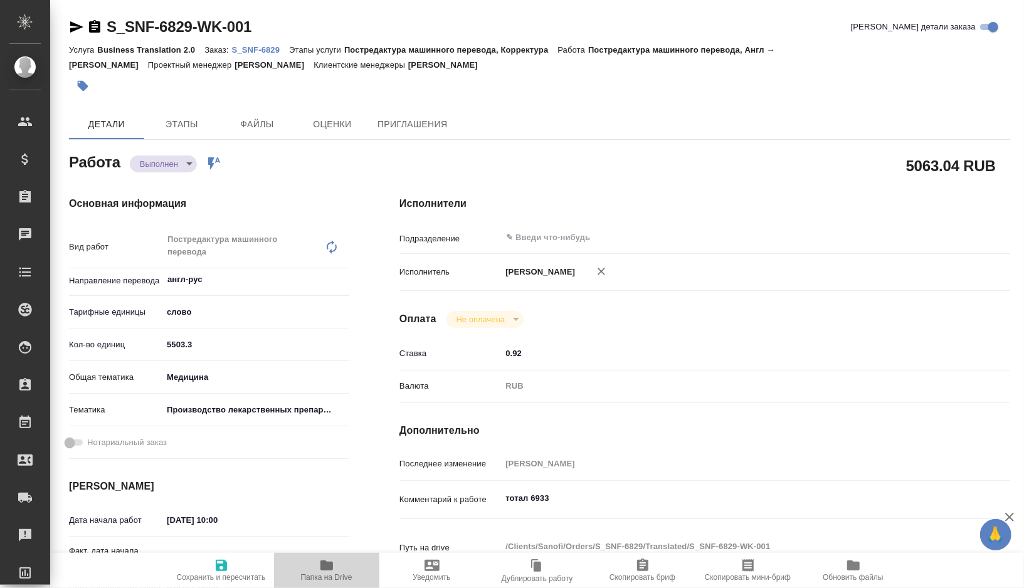
click at [326, 561] on icon "button" at bounding box center [326, 565] width 15 height 15
type textarea "x"
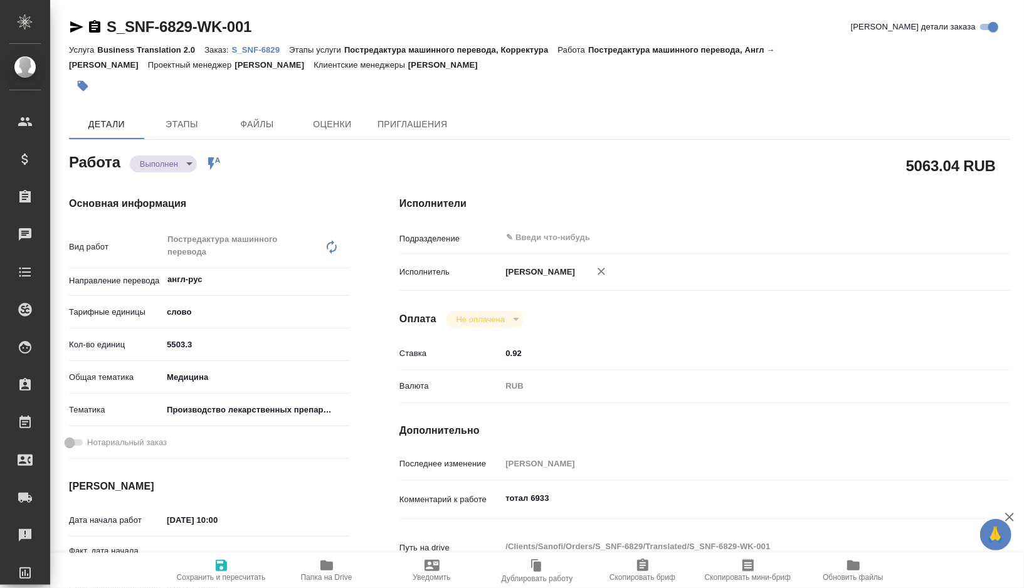
type textarea "x"
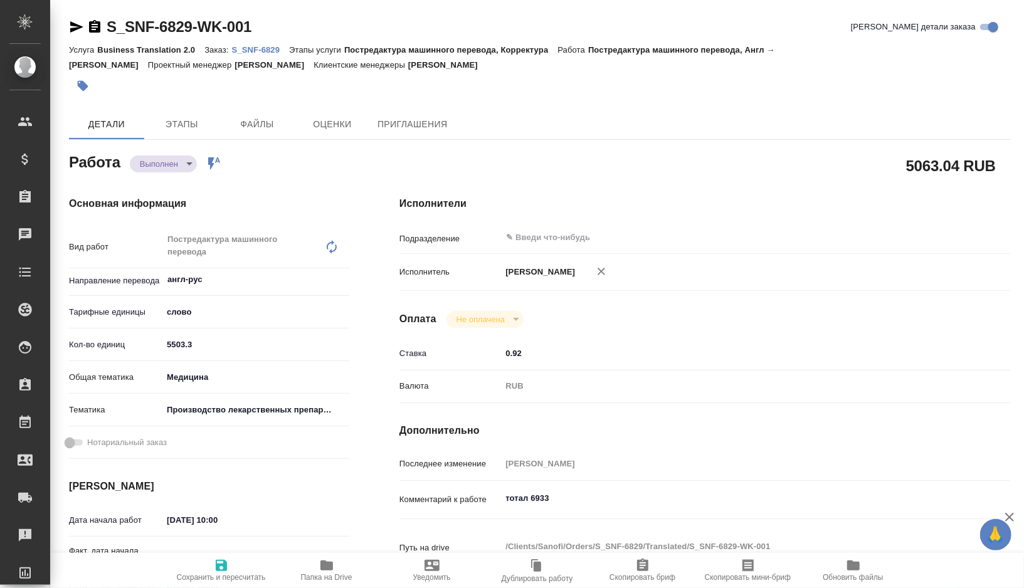
type textarea "x"
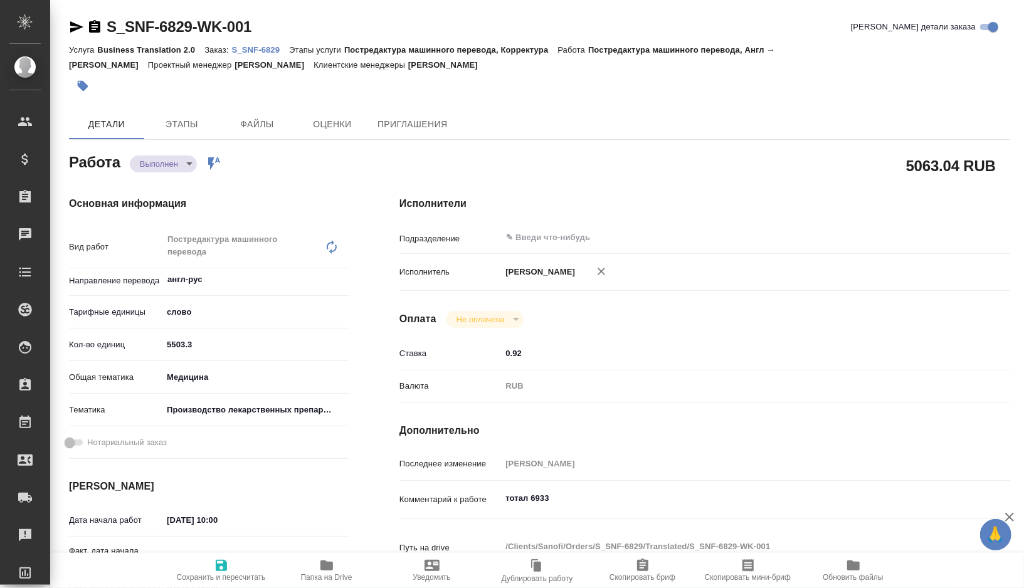
type textarea "x"
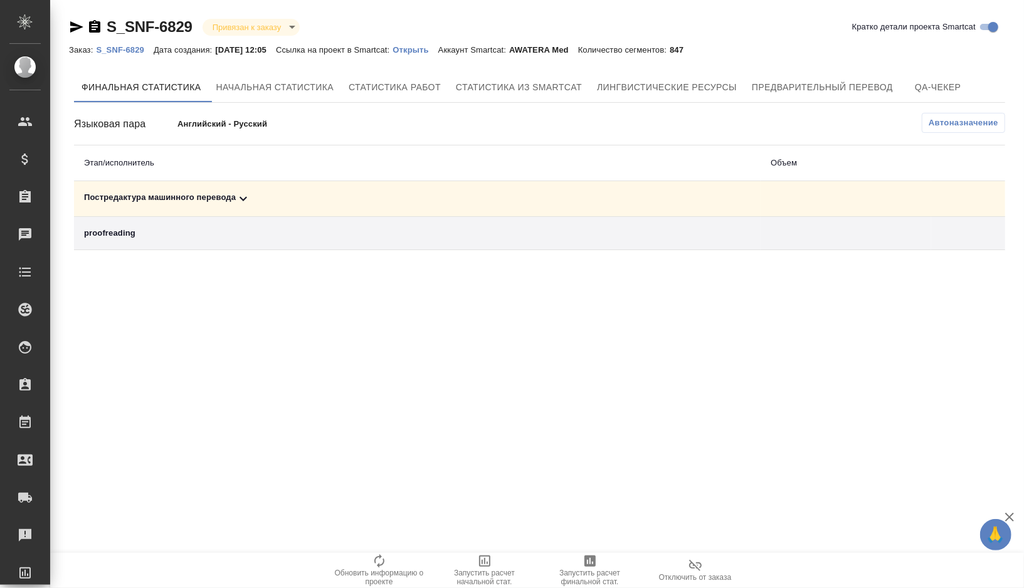
click at [286, 199] on div "Постредактура машинного перевода" at bounding box center [417, 198] width 667 height 15
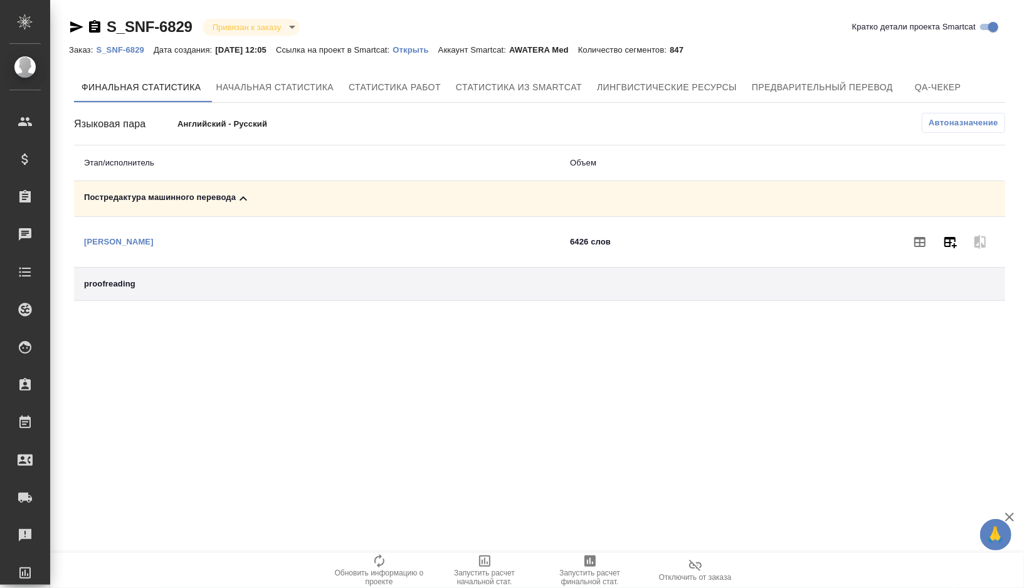
click at [955, 245] on icon "button" at bounding box center [951, 242] width 13 height 11
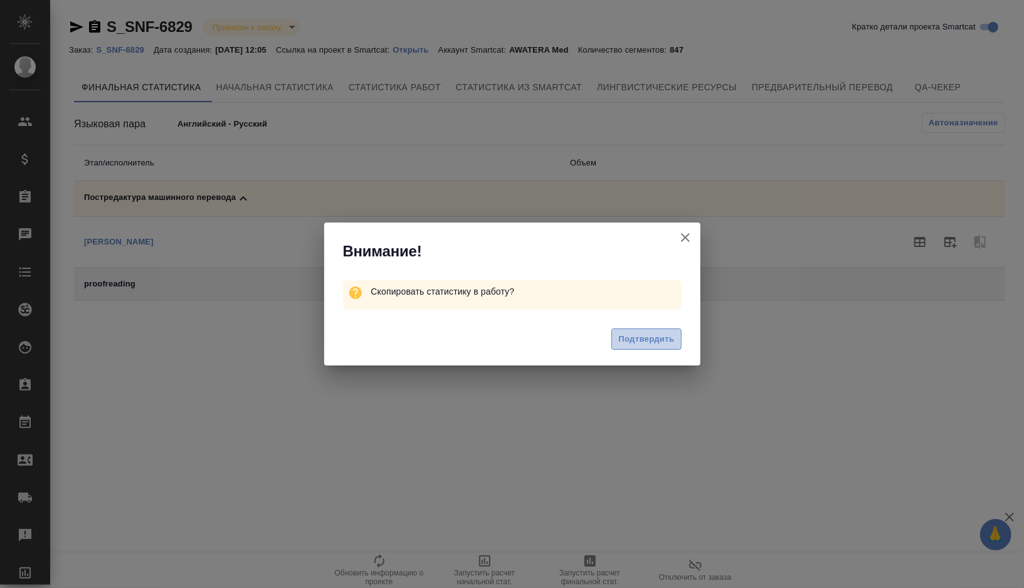
click at [661, 339] on span "Подтвердить" at bounding box center [647, 339] width 56 height 14
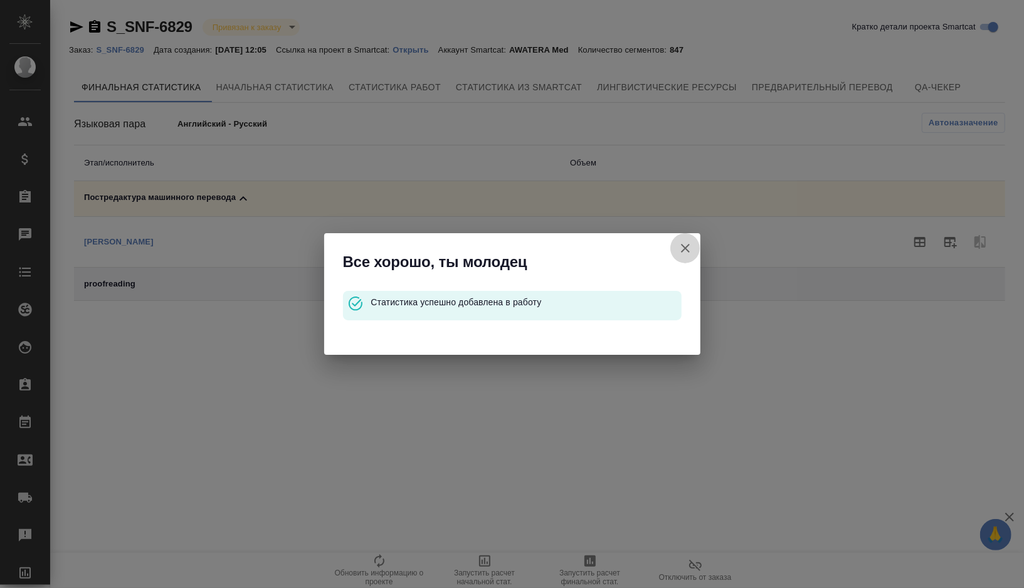
click at [699, 251] on button "Кратко детали проекта Smartcat" at bounding box center [686, 248] width 30 height 30
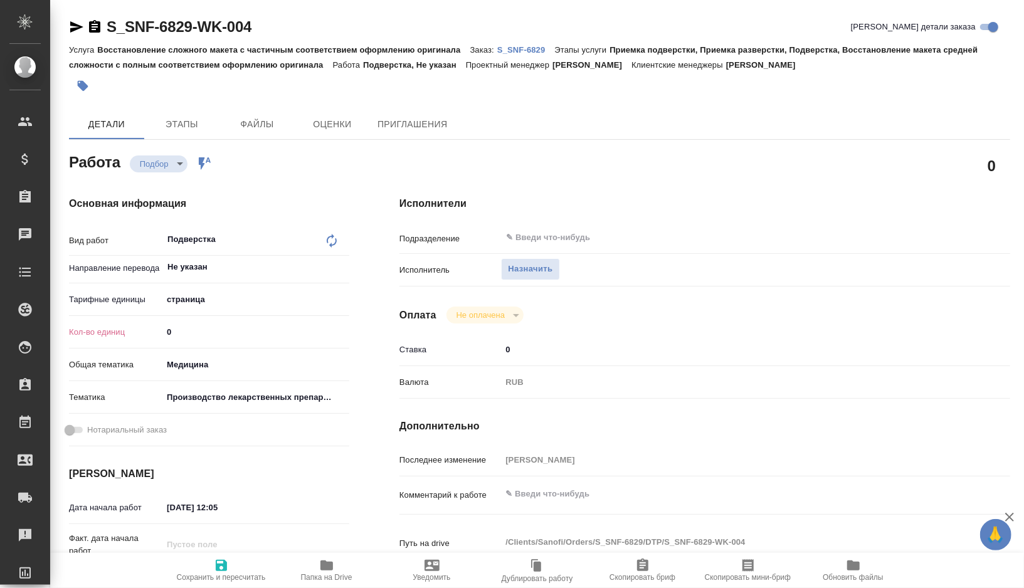
type textarea "x"
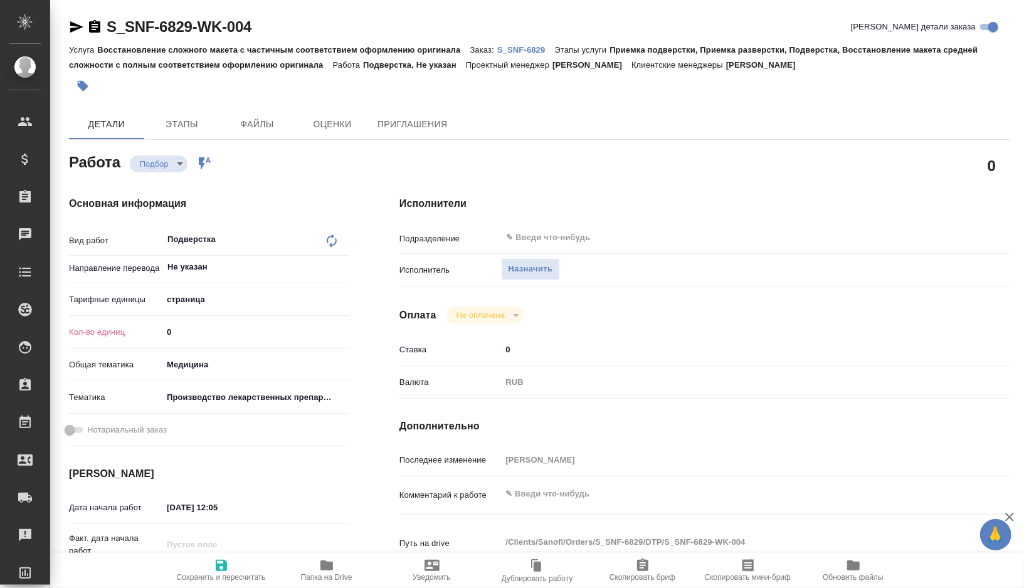
type textarea "x"
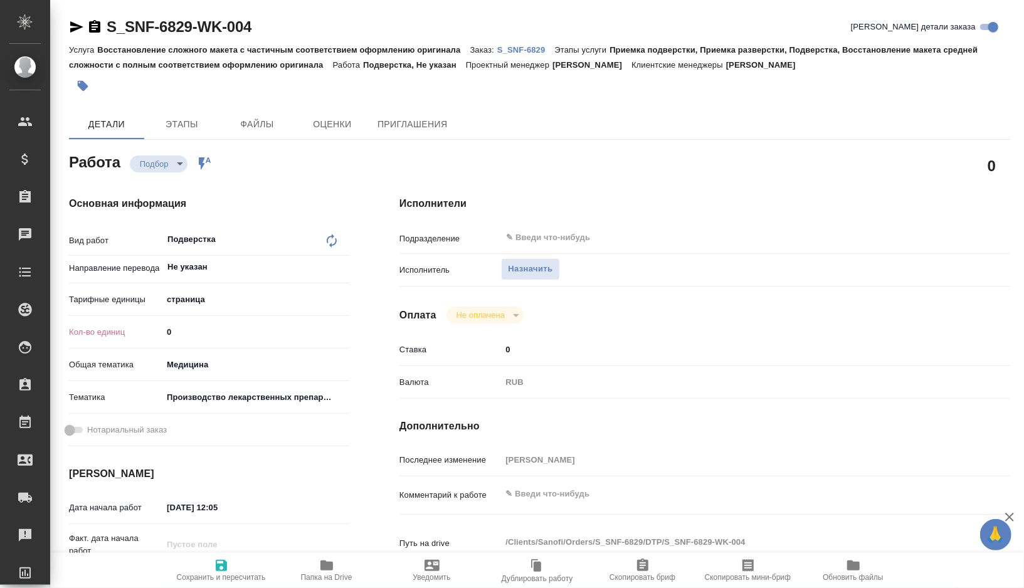
type textarea "x"
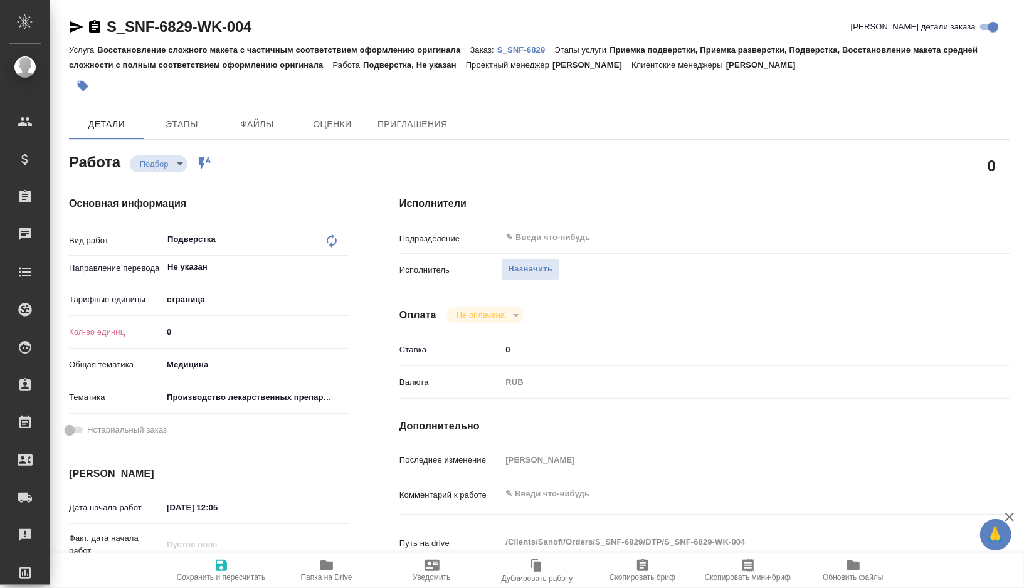
type textarea "x"
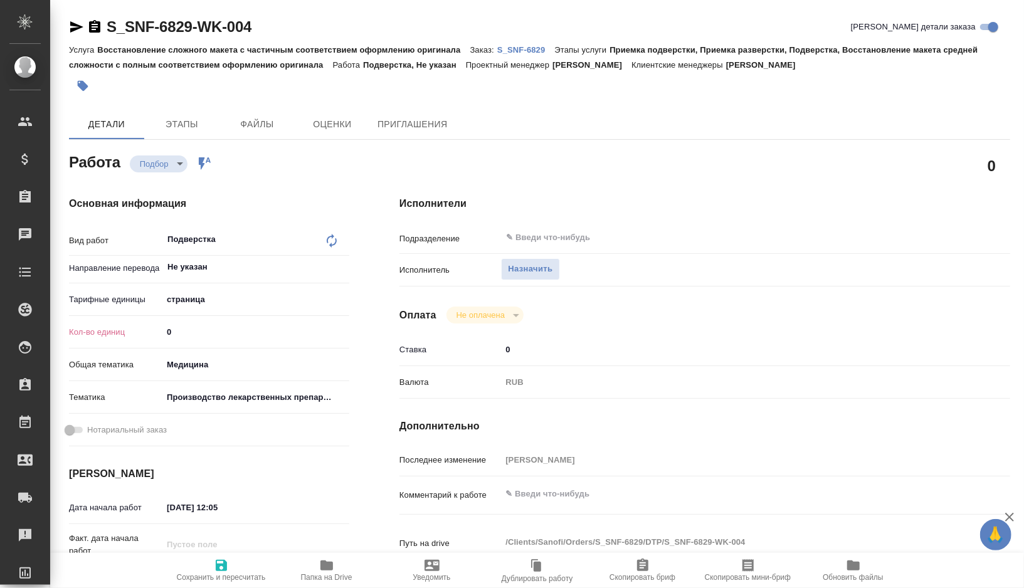
type textarea "x"
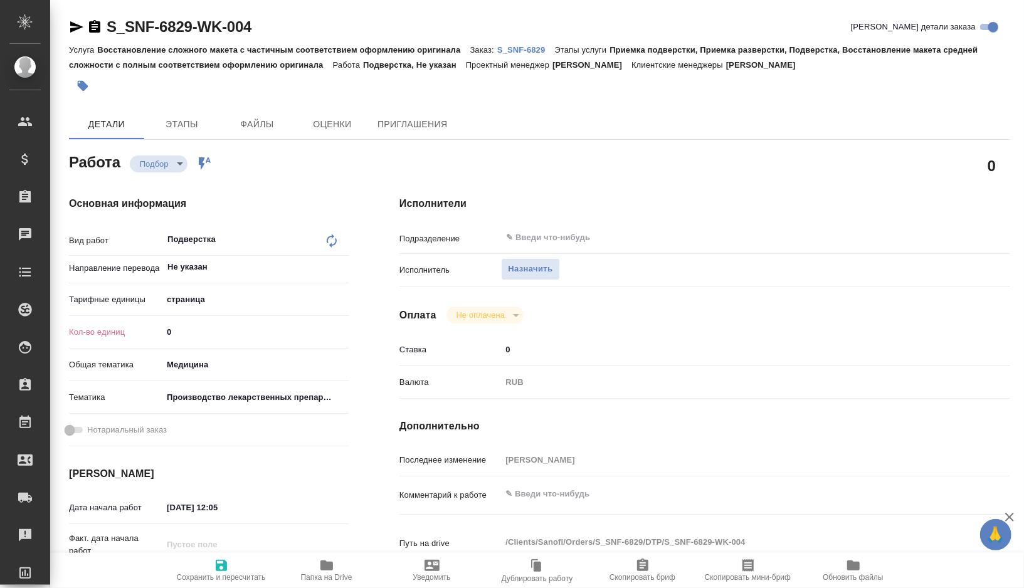
type textarea "x"
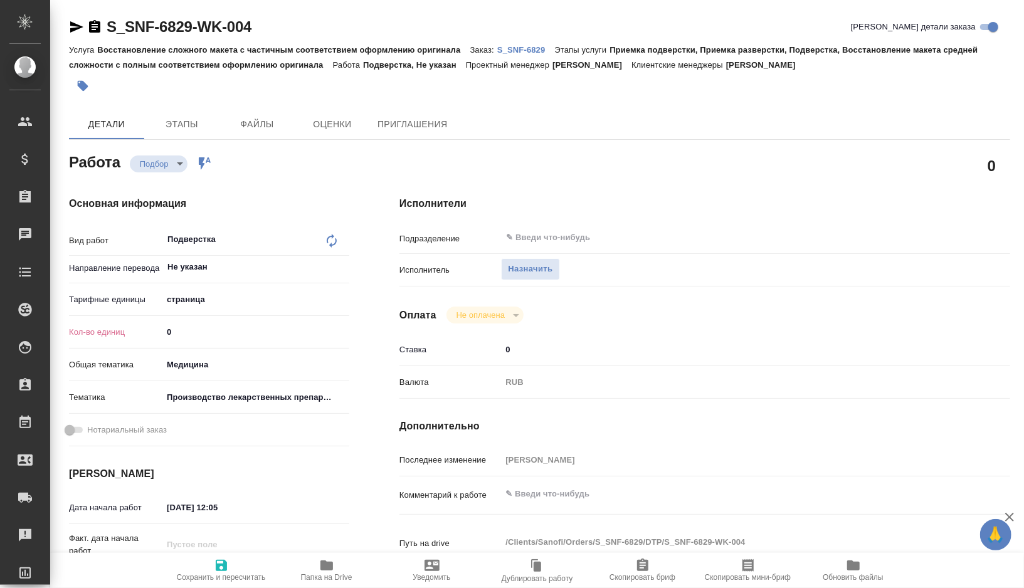
type textarea "x"
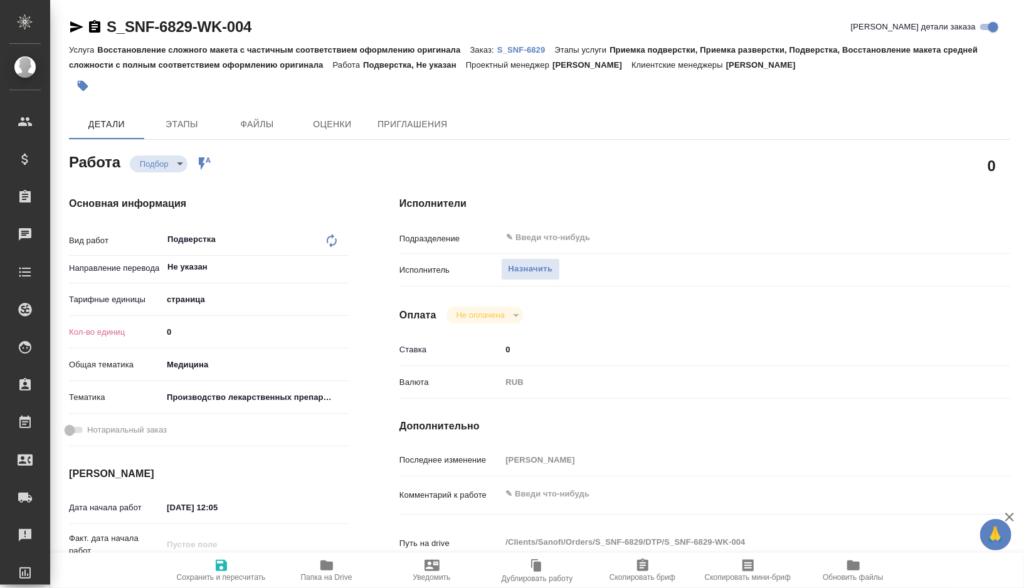
click at [203, 337] on input "0" at bounding box center [255, 332] width 187 height 18
type textarea "x"
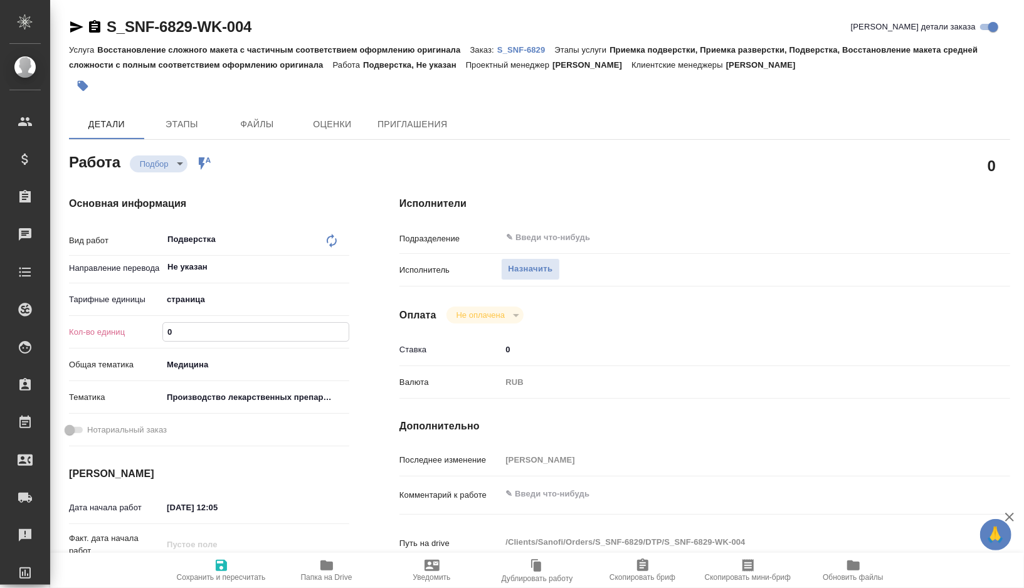
type textarea "x"
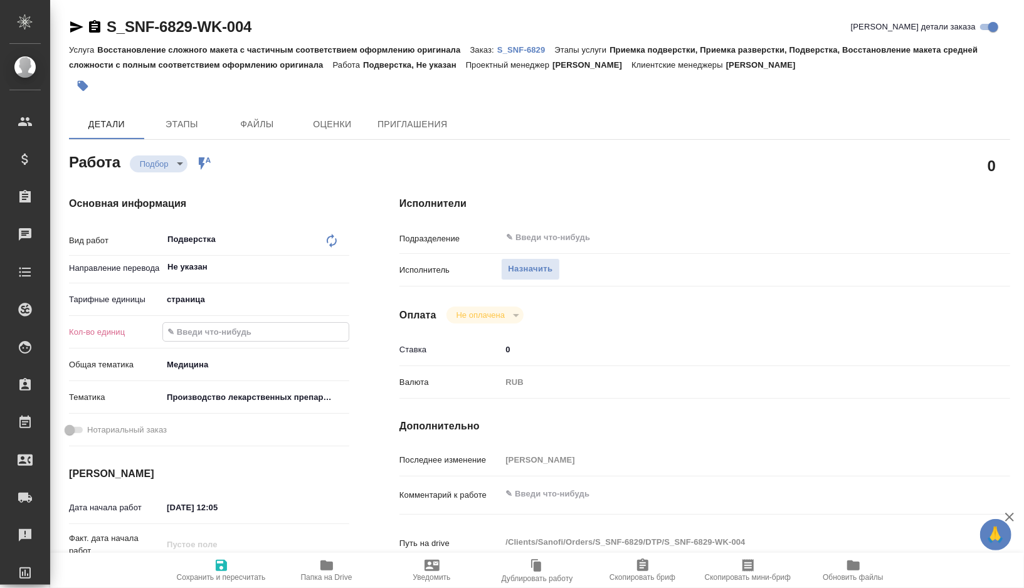
type textarea "x"
type input "3"
type textarea "x"
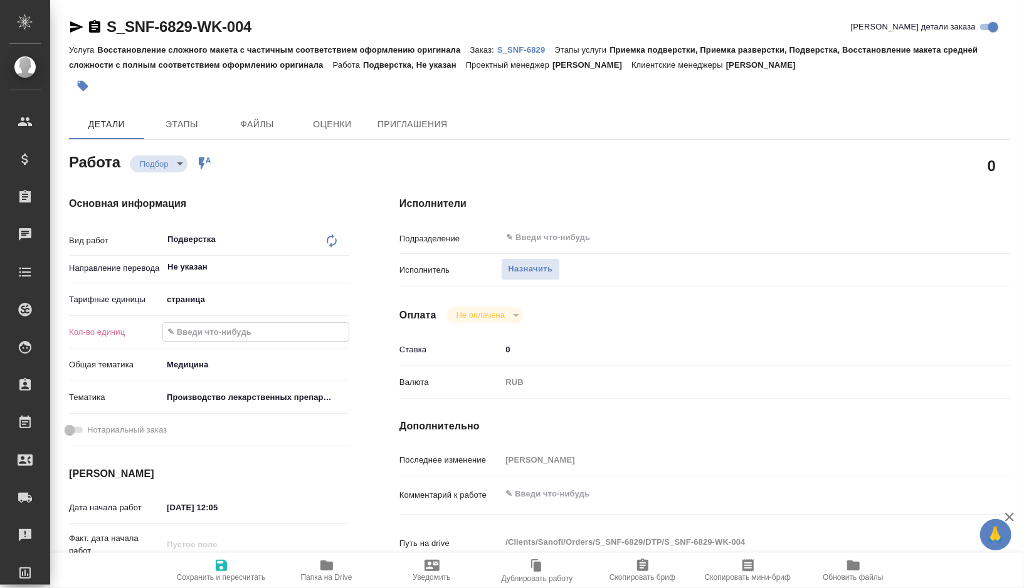
type textarea "x"
type input "37"
type textarea "x"
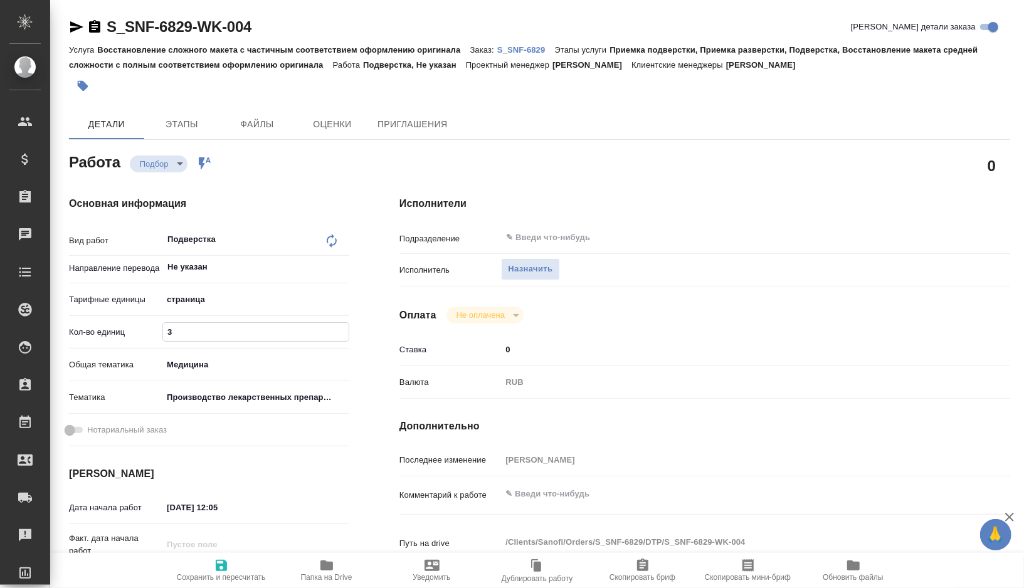
type textarea "x"
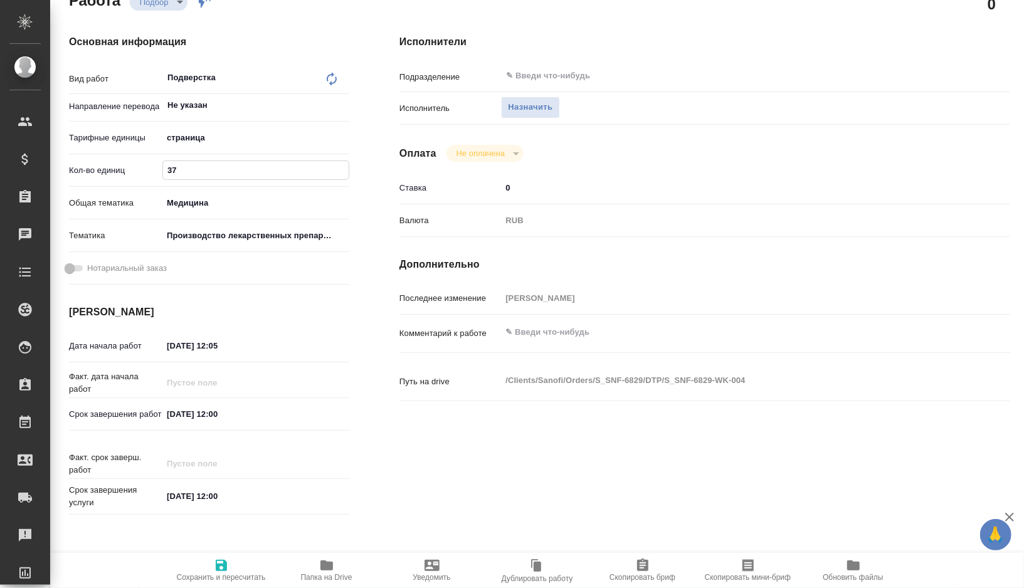
scroll to position [179, 0]
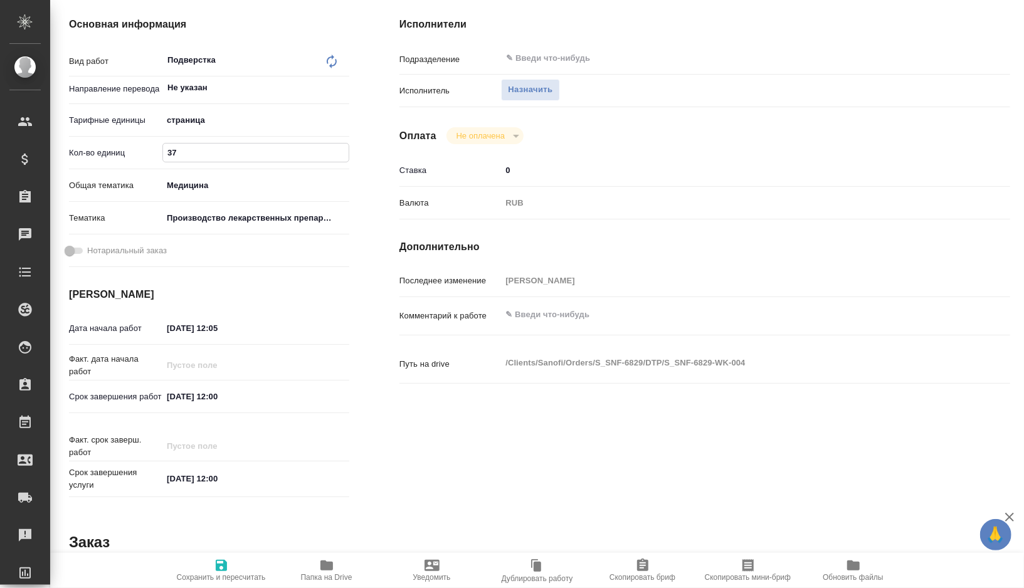
type input "37"
click at [174, 399] on input "27.08.2025 12:00" at bounding box center [217, 397] width 110 height 18
type textarea "x"
type input "20.82.0251 20:0_"
type textarea "x"
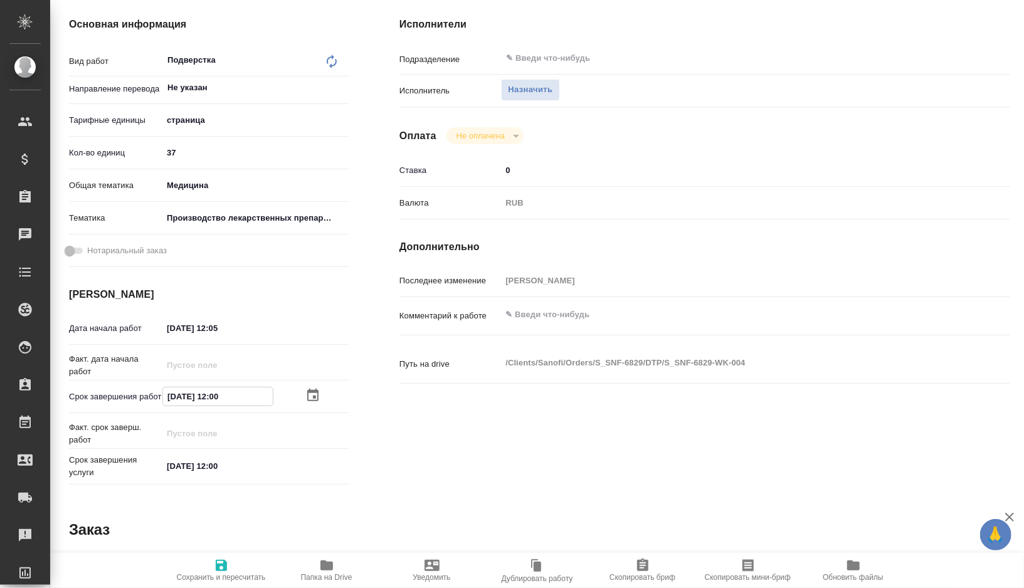
type textarea "x"
type input "25.08.2025 12:00"
type textarea "x"
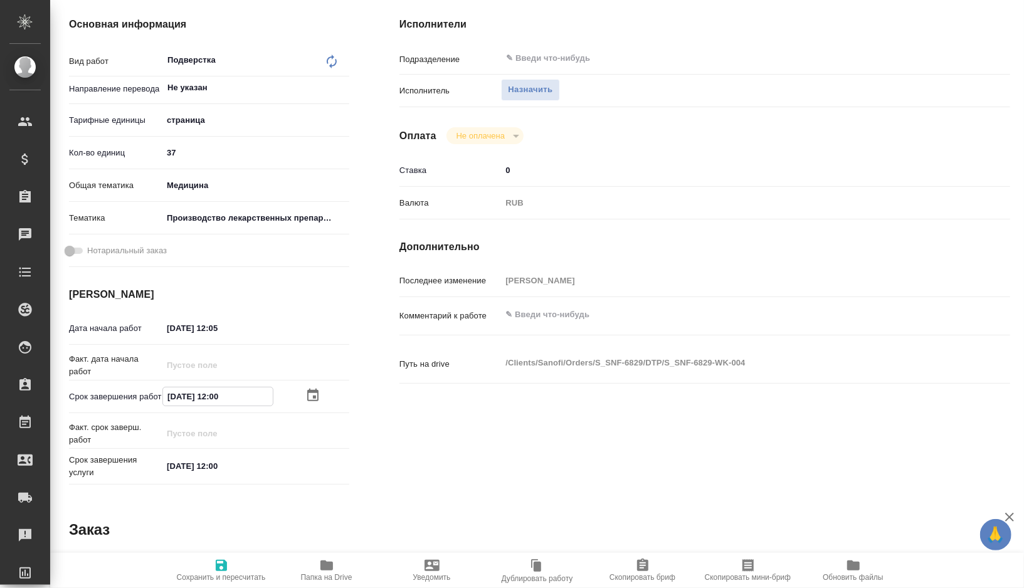
type textarea "x"
click at [220, 396] on input "25.08.2025 12:00" at bounding box center [218, 397] width 110 height 18
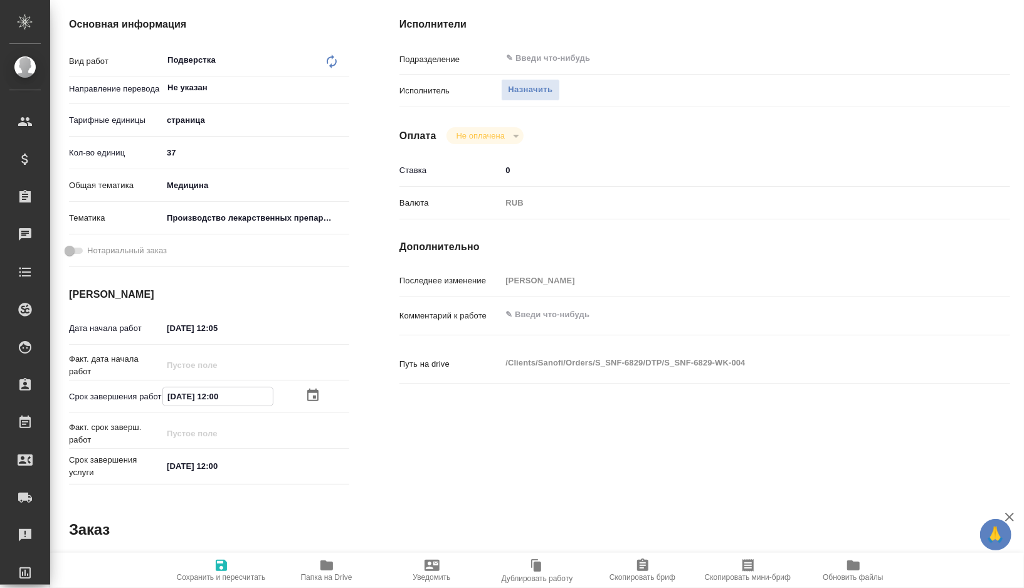
type input "25.08.2025 10:0_"
type textarea "x"
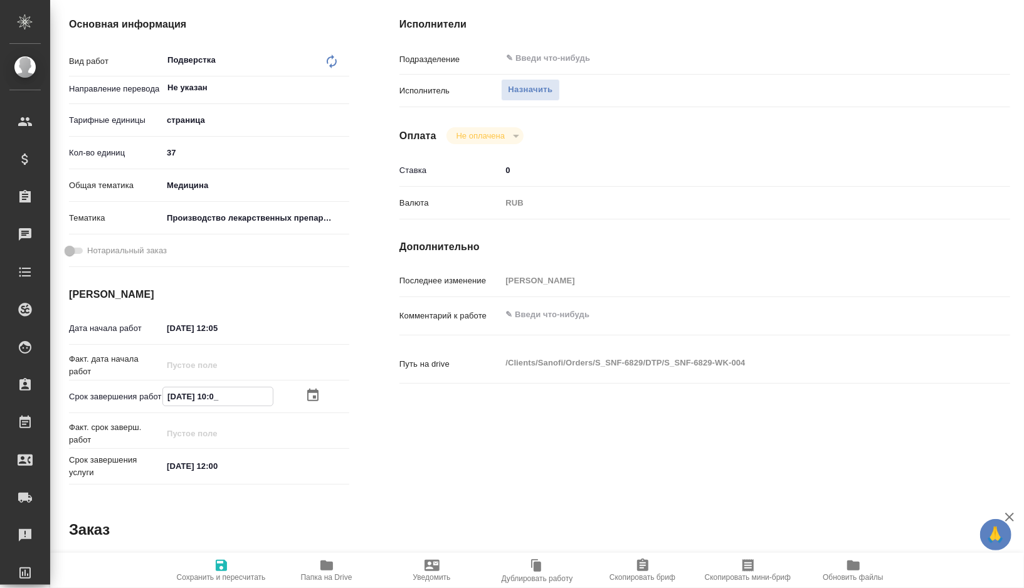
type textarea "x"
type input "25.08.2025 15:00"
type textarea "x"
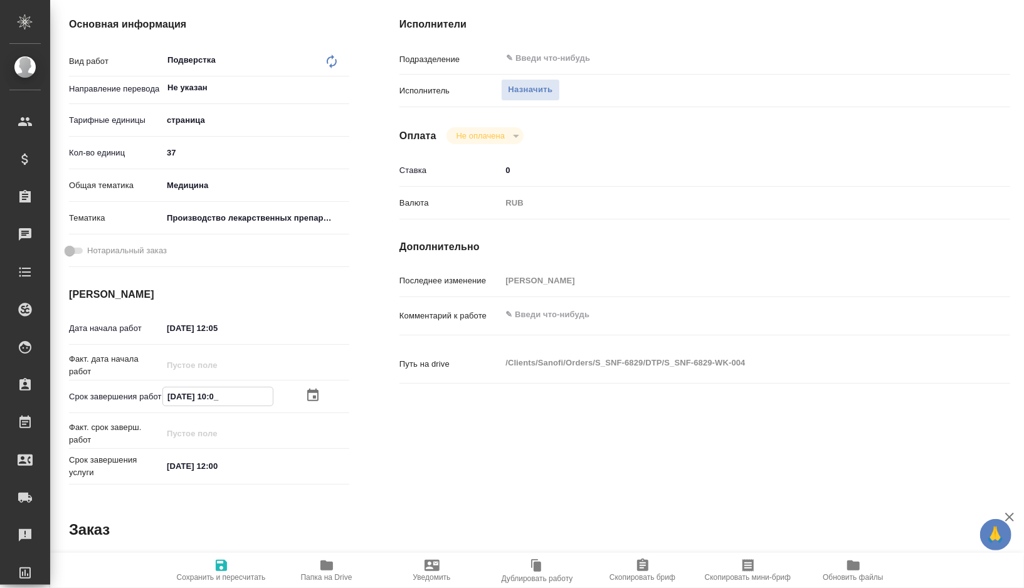
type textarea "x"
drag, startPoint x: 244, startPoint y: 401, endPoint x: 114, endPoint y: 400, distance: 130.5
click at [114, 400] on div "Срок завершения работ 25.08.2025 15:00" at bounding box center [209, 397] width 280 height 22
type input "25.08.2025 15:00"
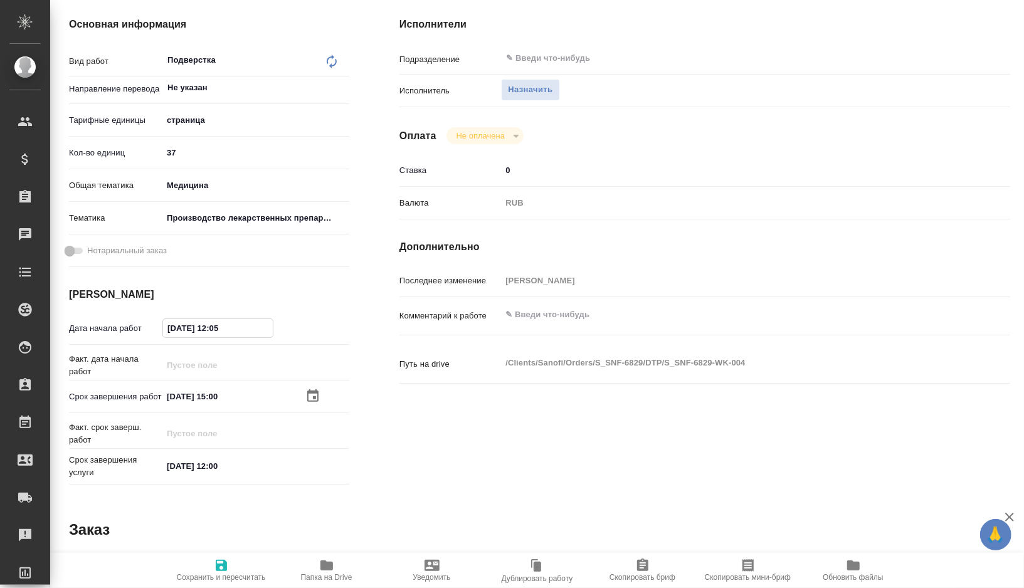
drag, startPoint x: 256, startPoint y: 324, endPoint x: 90, endPoint y: 322, distance: 166.2
click at [90, 322] on div "Дата начала работ 20.08.2025 12:05" at bounding box center [209, 328] width 280 height 22
paste input "5.08.2025 15:00"
type textarea "x"
type input "25.08.2025 15:00"
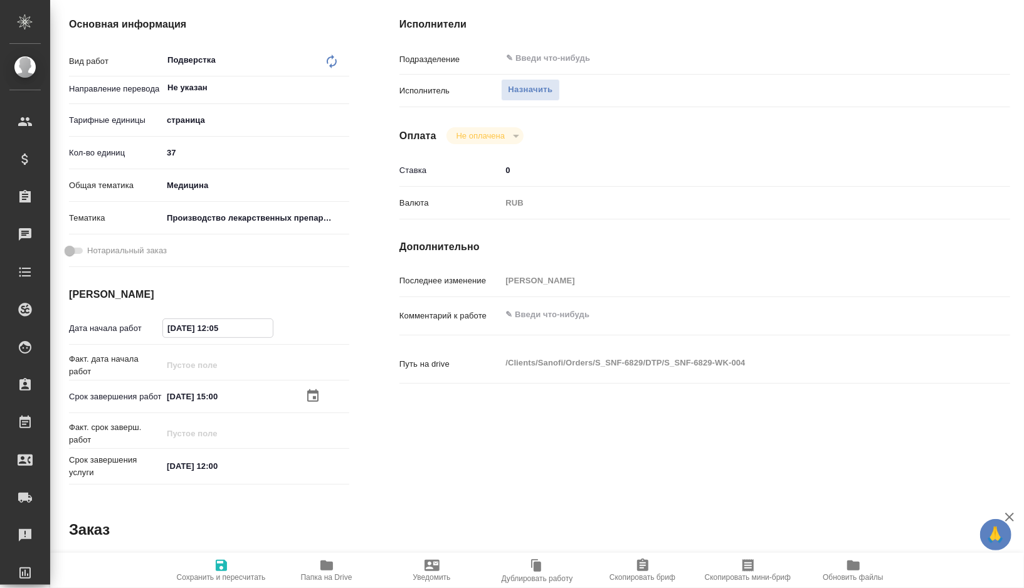
type textarea "x"
type input "25.08.2025 15:0_"
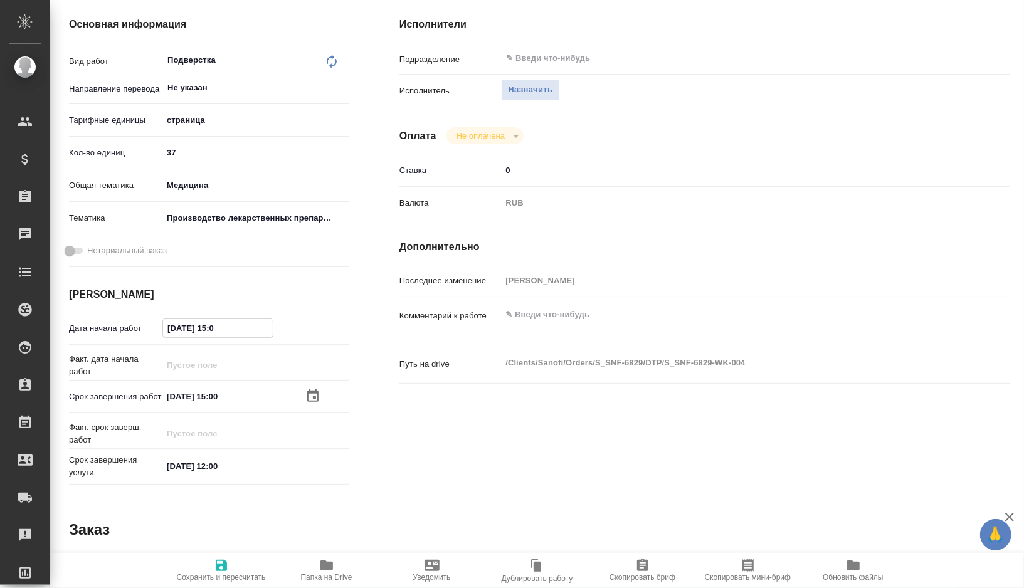
type textarea "x"
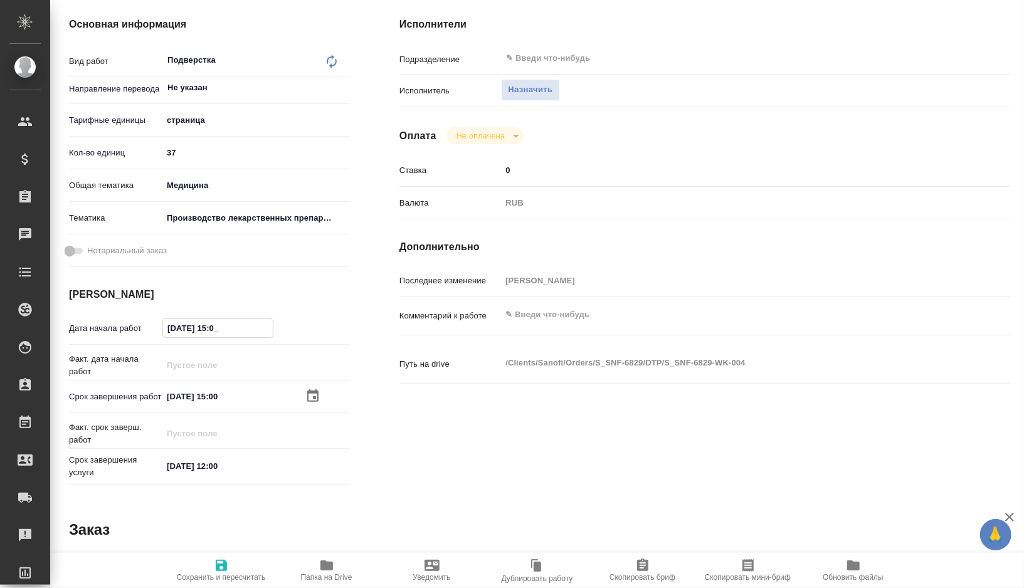
type textarea "x"
type input "25.08.2025 15:__"
type textarea "x"
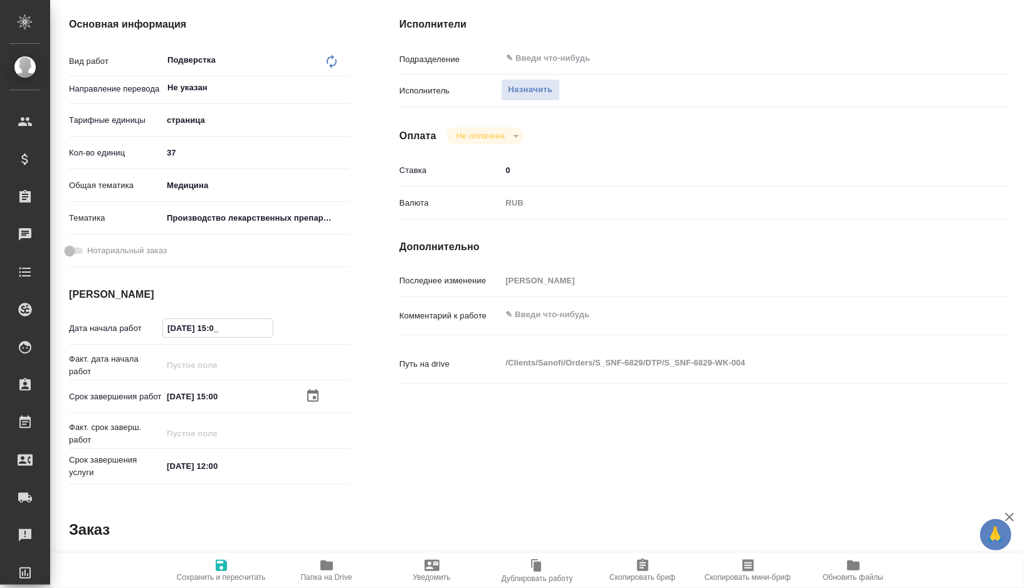
type textarea "x"
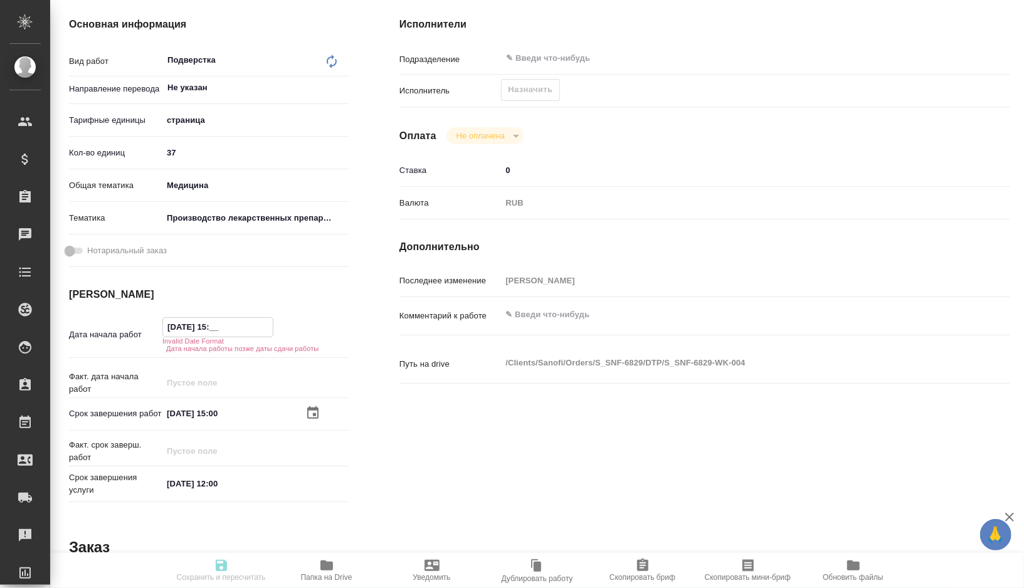
type input "25.08.2025 1_:__"
type textarea "x"
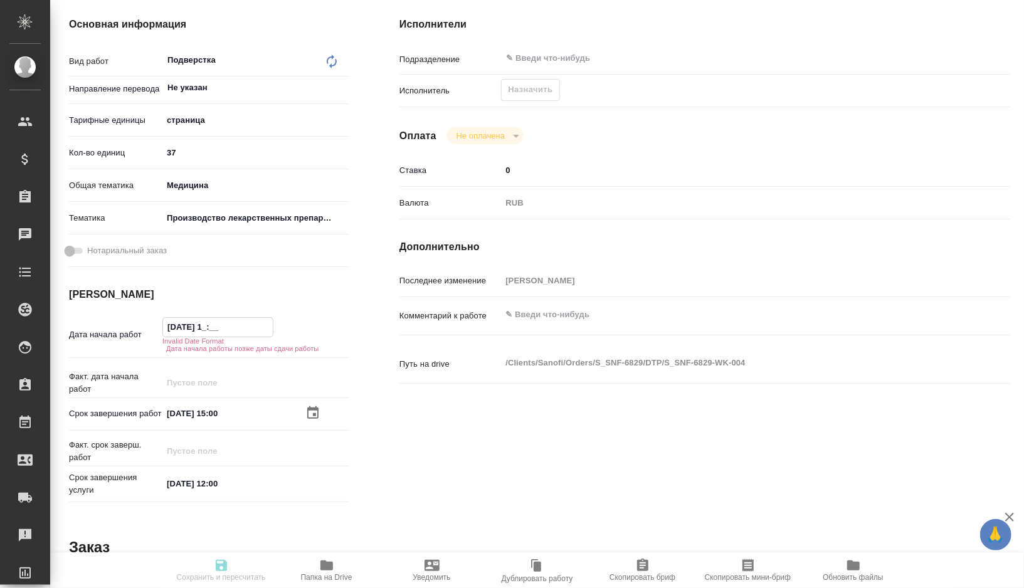
type textarea "x"
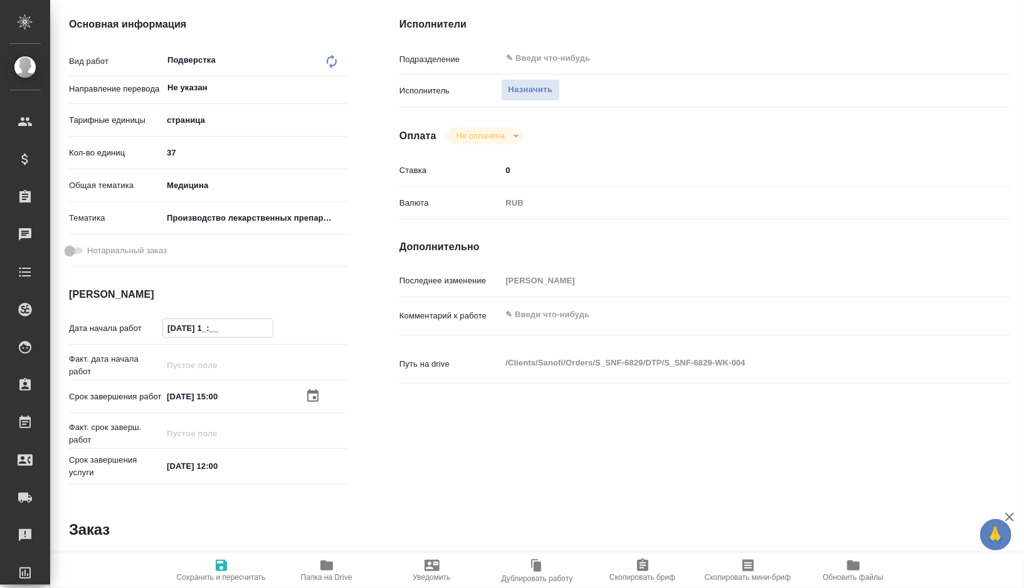
type textarea "x"
type input "25.08.2025 10:__"
type textarea "x"
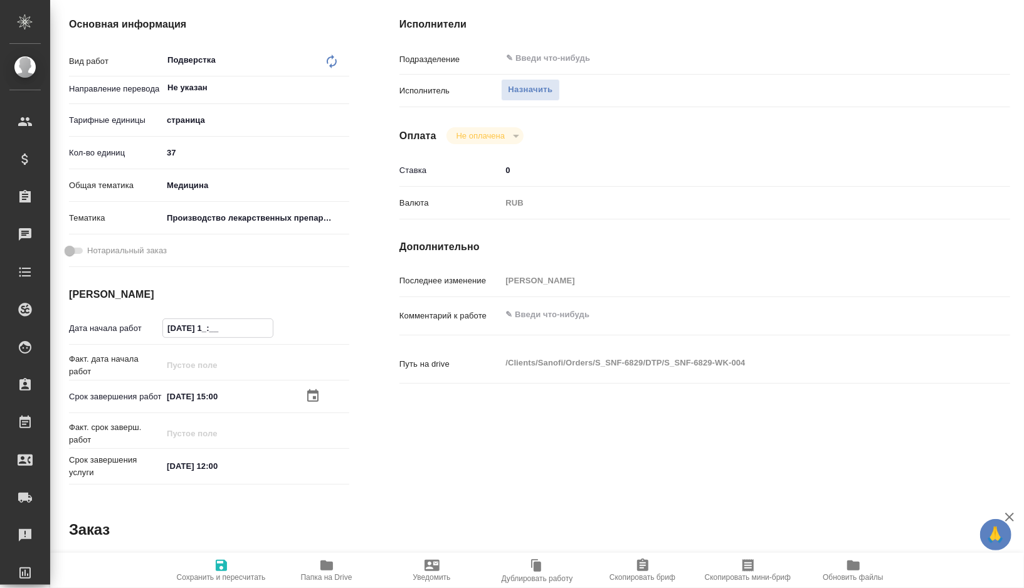
type textarea "x"
type input "25.08.2025 10:0_"
type textarea "x"
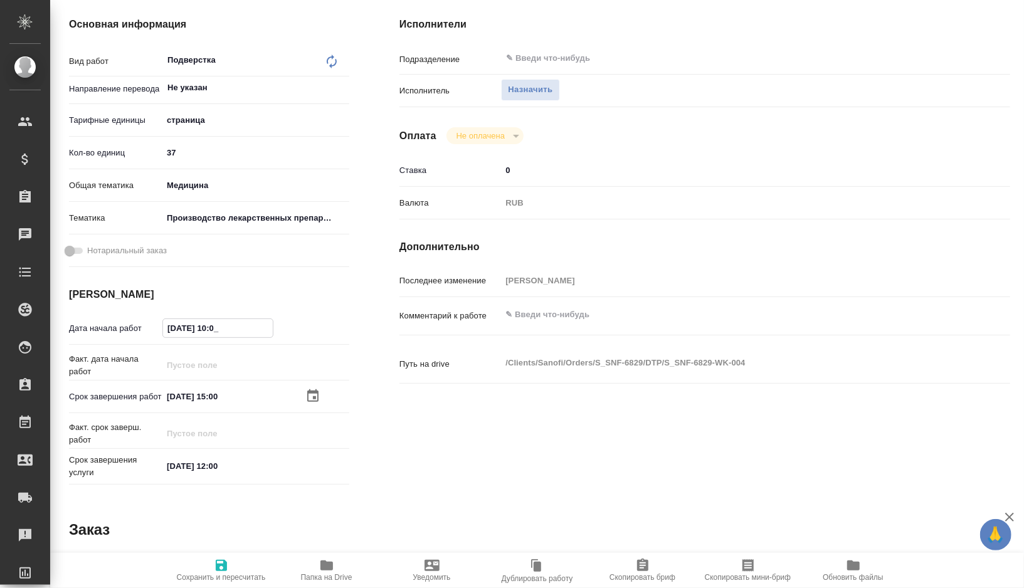
type textarea "x"
type input "25.08.2025 10:00"
type textarea "x"
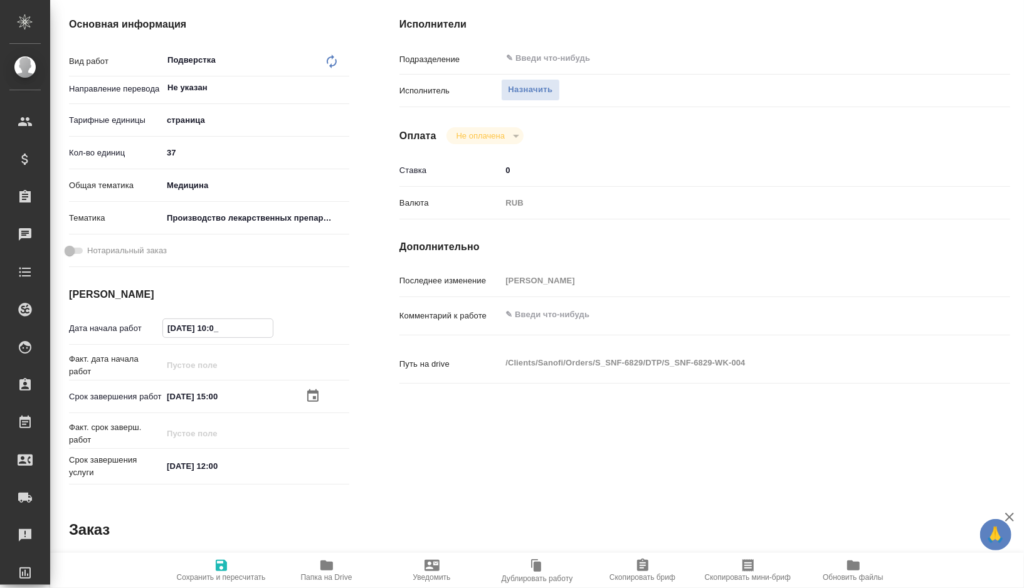
type textarea "x"
type input "25.08.2025 10:00"
click at [206, 573] on span "Сохранить и пересчитать" at bounding box center [221, 577] width 89 height 9
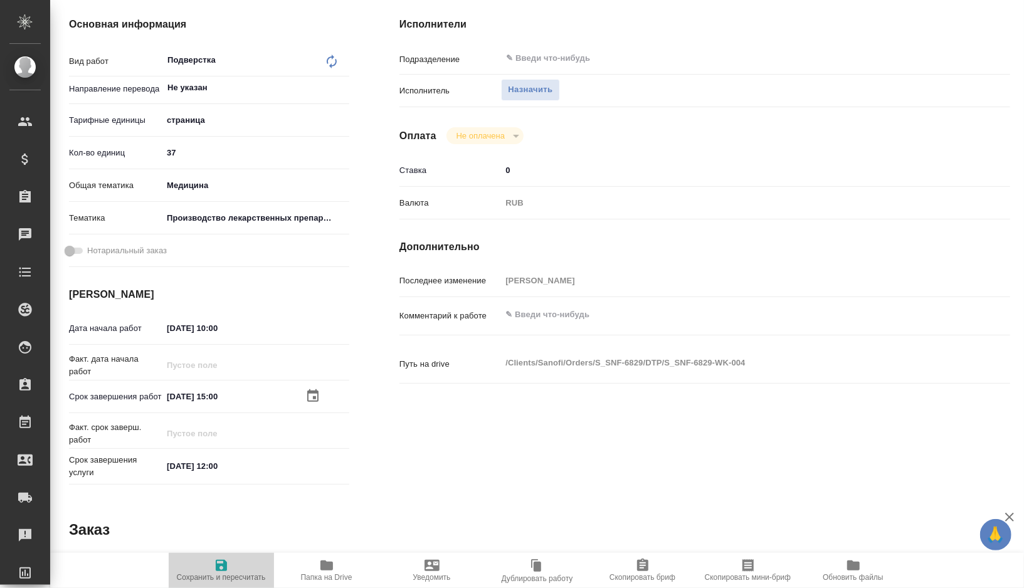
type textarea "x"
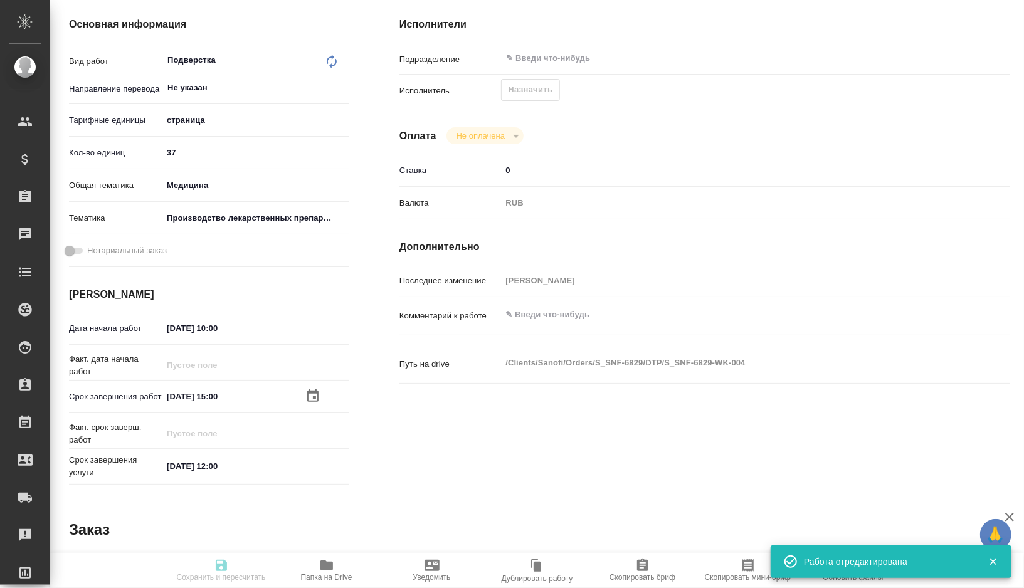
type textarea "x"
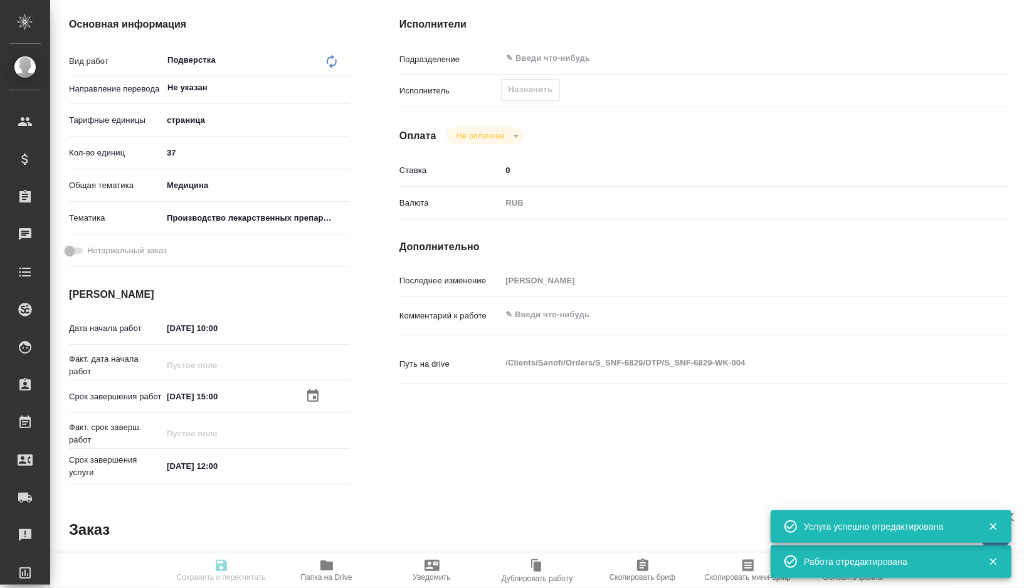
type input "recruiting"
type textarea "Подверстка"
type textarea "x"
type input "Не указан"
type input "5a8b1489cc6b4906c91bfdb2"
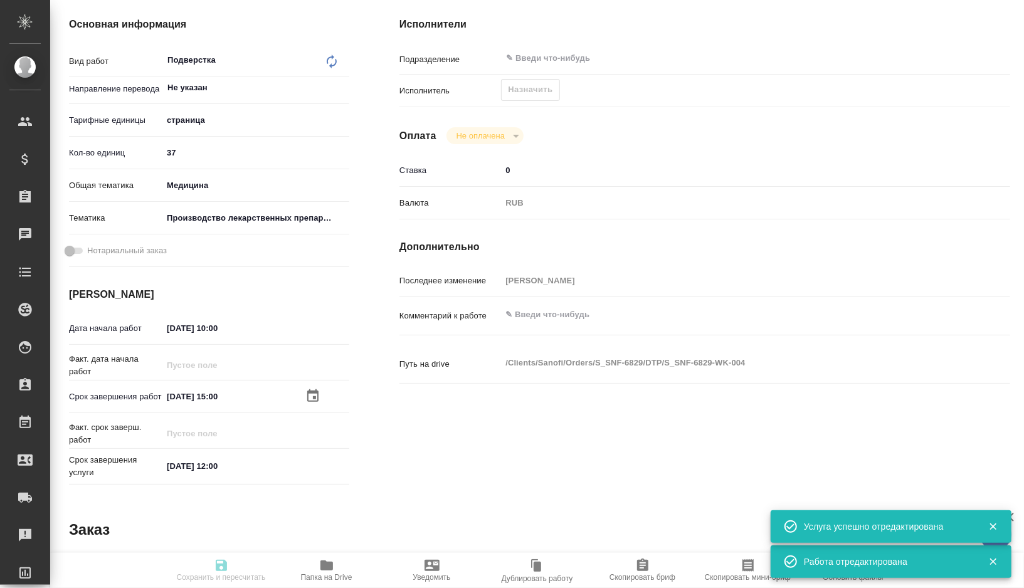
type input "37"
type input "med"
type input "614982fec5ecbb70f805293f"
type input "25.08.2025 10:00"
type input "25.08.2025 15:00"
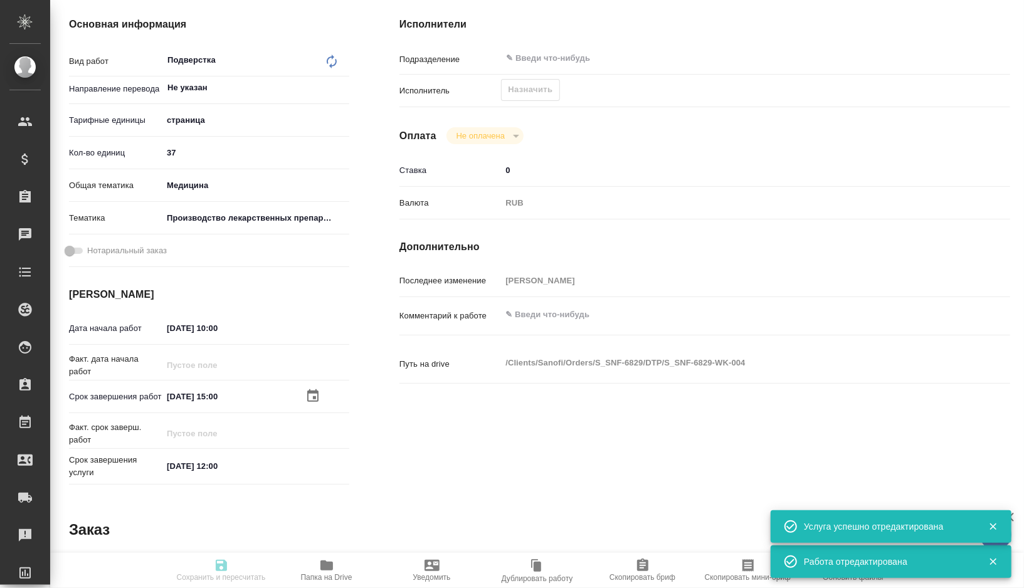
type input "27.08.2025 12:00"
type input "notPayed"
type input "0"
type input "RUB"
type input "Горшкова Валентина"
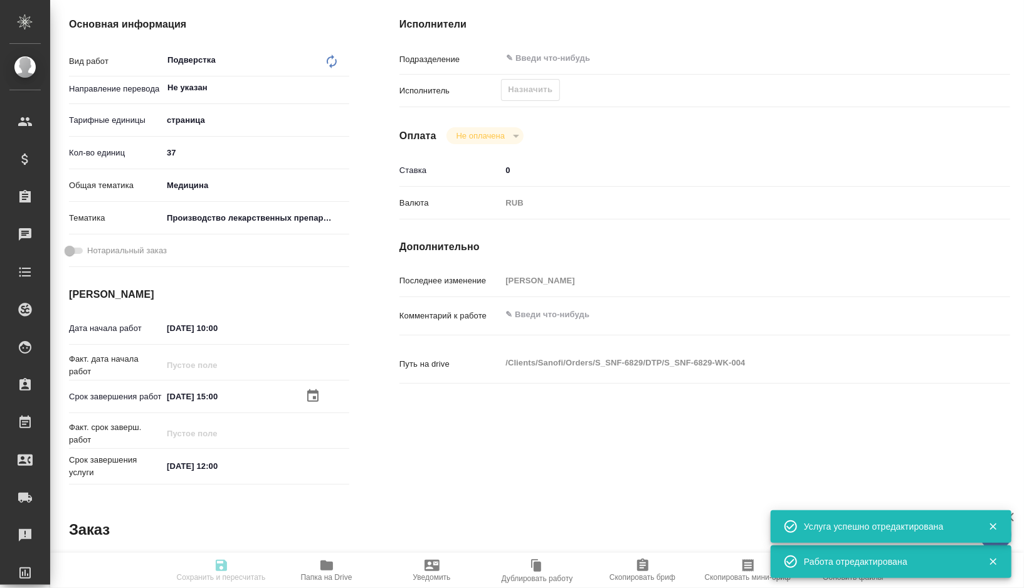
type textarea "x"
type textarea "/Clients/Sanofi/Orders/S_SNF-6829/DTP/S_SNF-6829-WK-004"
type textarea "x"
type input "S_SNF-6829"
type input "E005822347"
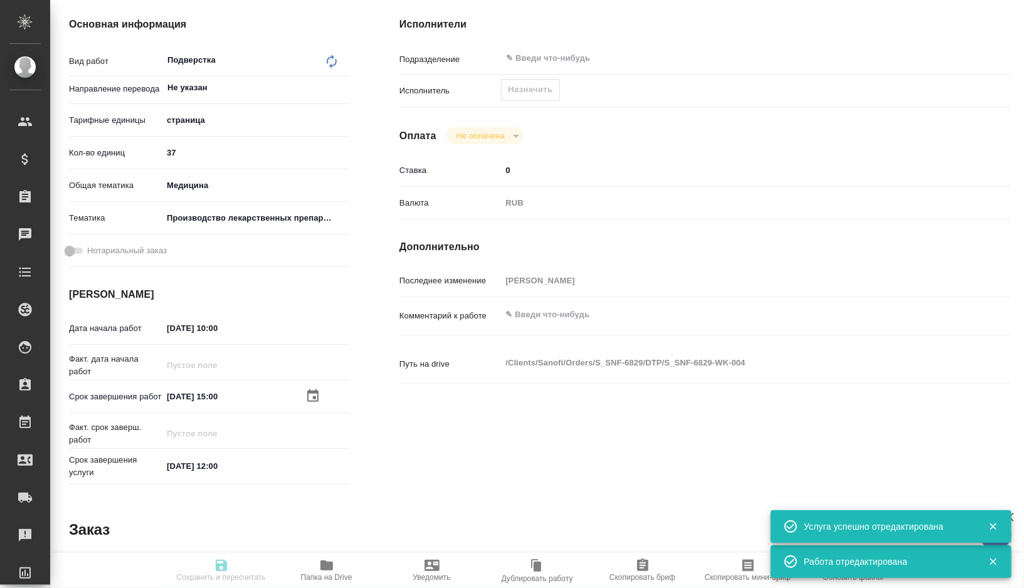
type input "Восстановление сложного макета с частичным соответствием оформлению оригинала"
type input "Приемка подверстки, Приемка разверстки, Подверстка, Восстановление макета средн…"
type input "Сайдашева Диляра"
type input "Петрова Валерия"
type input "/Clients/Sanofi/Orders/S_SNF-6829"
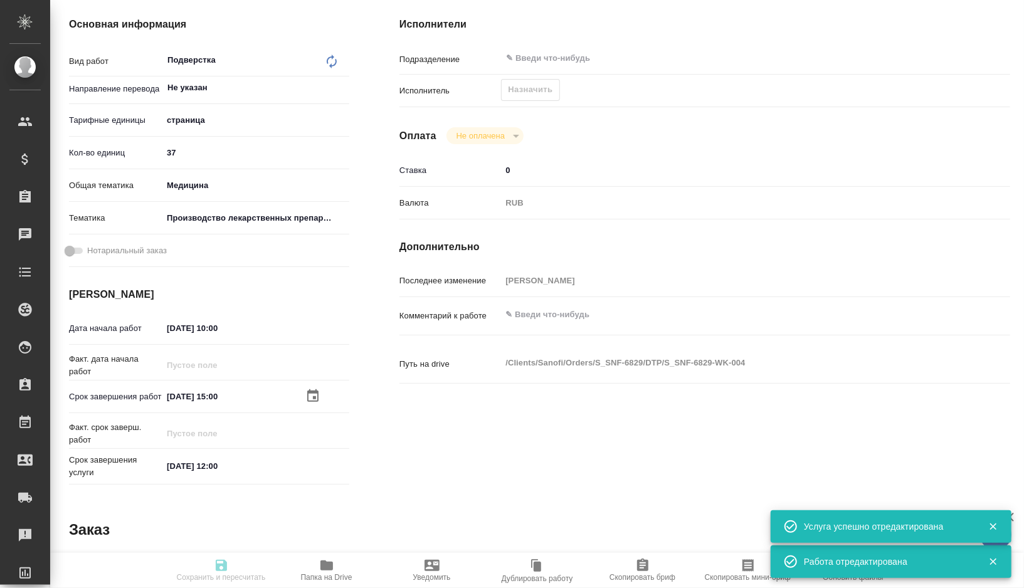
type textarea "x"
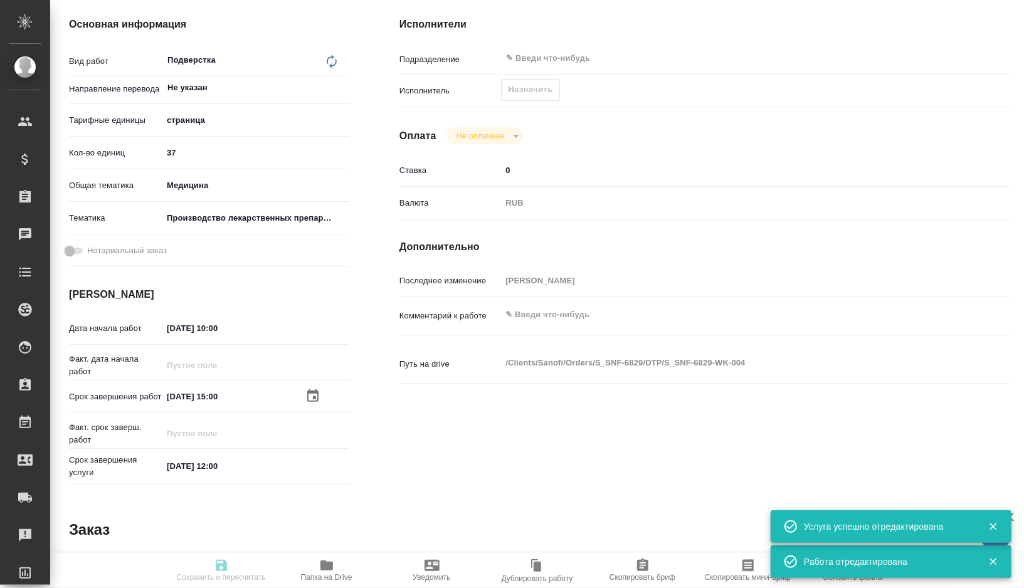
type textarea "x"
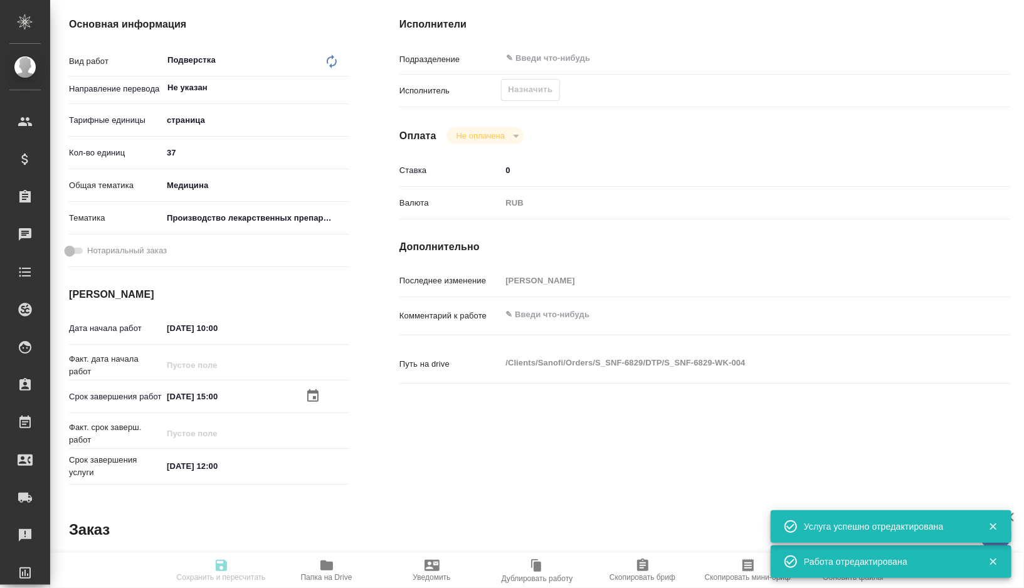
type textarea "x"
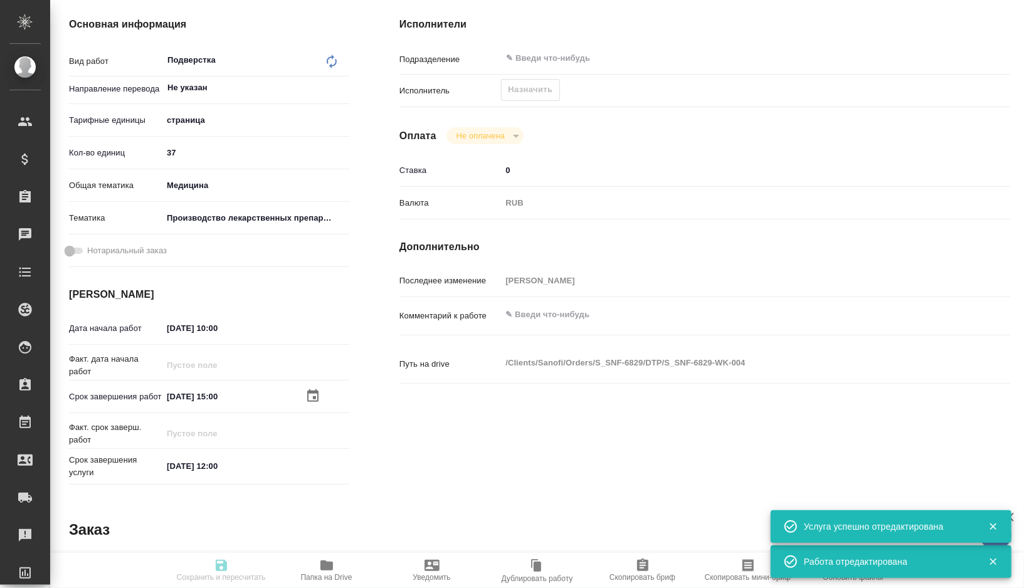
type textarea "x"
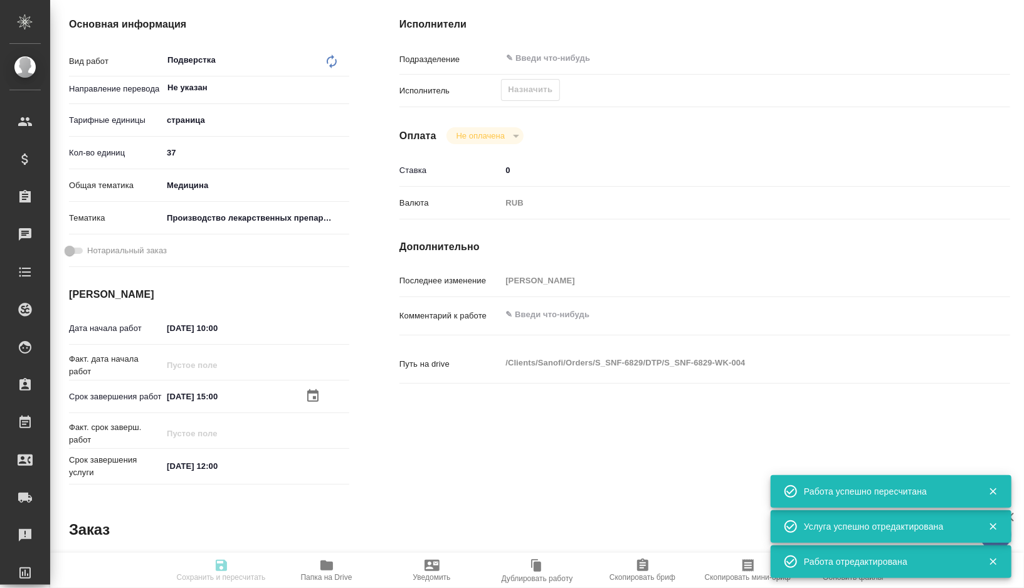
type textarea "x"
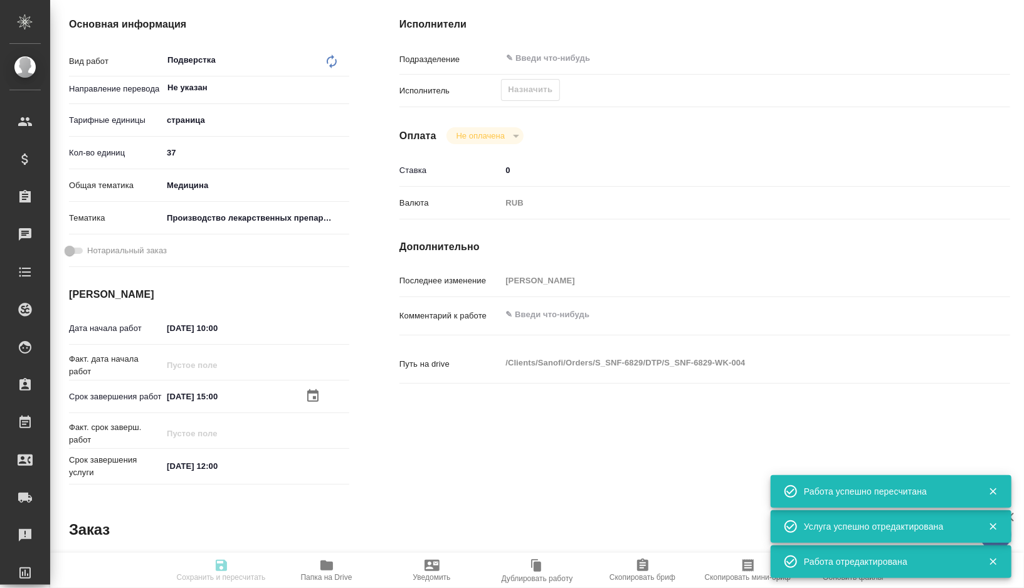
type input "recruiting"
type textarea "Подверстка"
type textarea "x"
type input "Не указан"
type input "5a8b1489cc6b4906c91bfdb2"
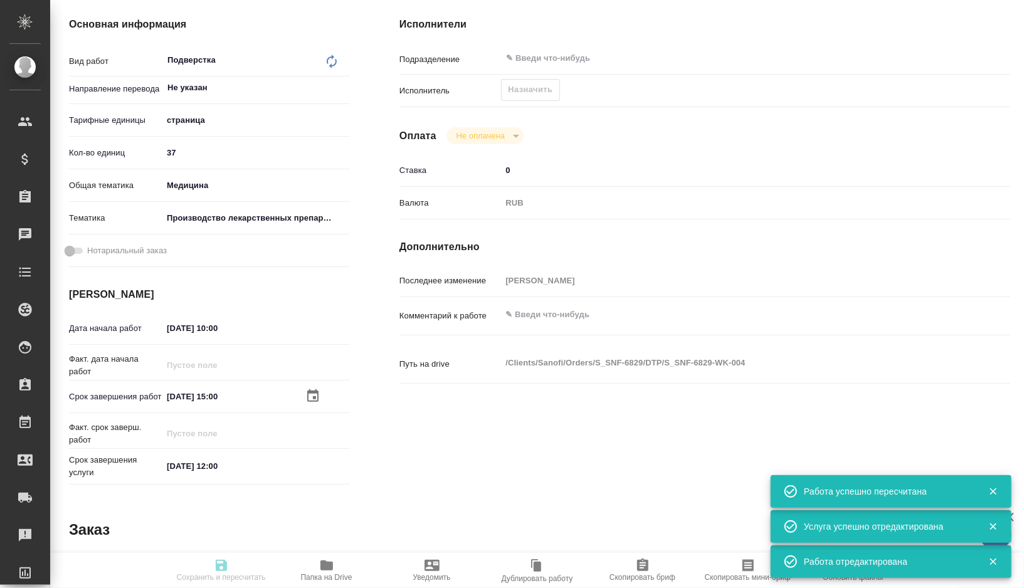
type input "37"
type input "med"
type input "614982fec5ecbb70f805293f"
type input "25.08.2025 10:00"
type input "25.08.2025 15:00"
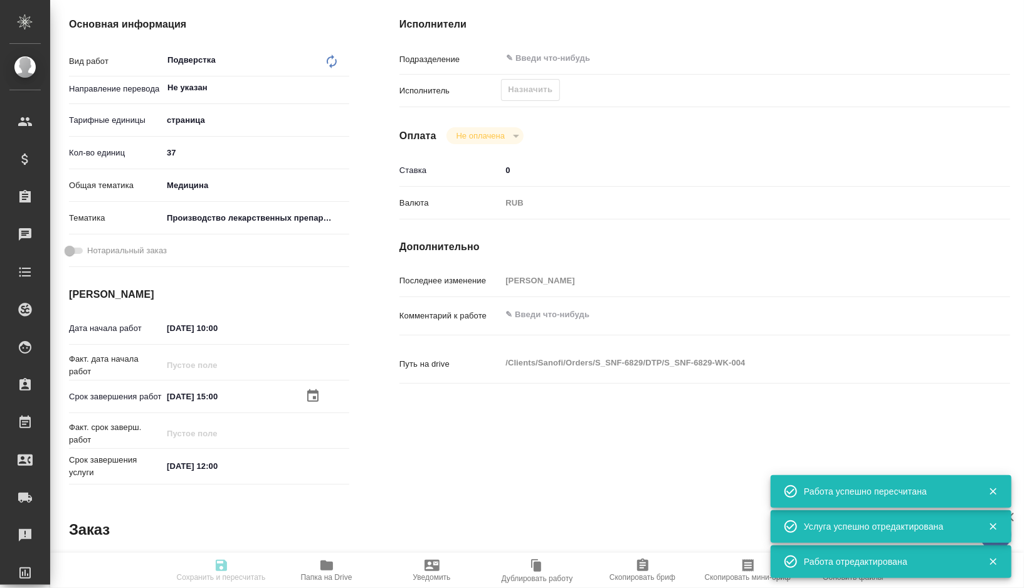
type input "27.08.2025 12:00"
type input "notPayed"
type input "0"
type input "RUB"
type input "Горшкова Валентина"
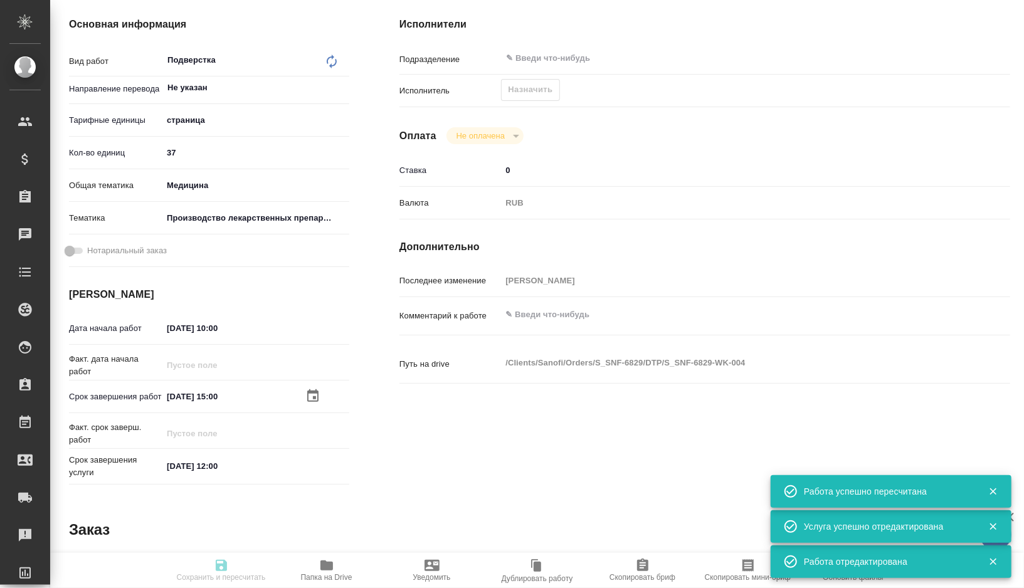
type textarea "x"
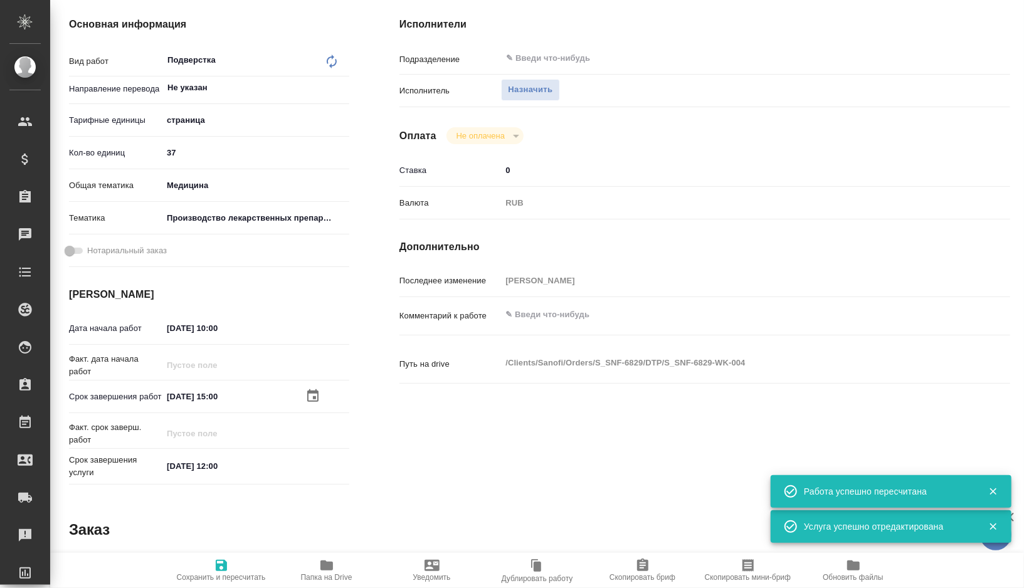
scroll to position [0, 0]
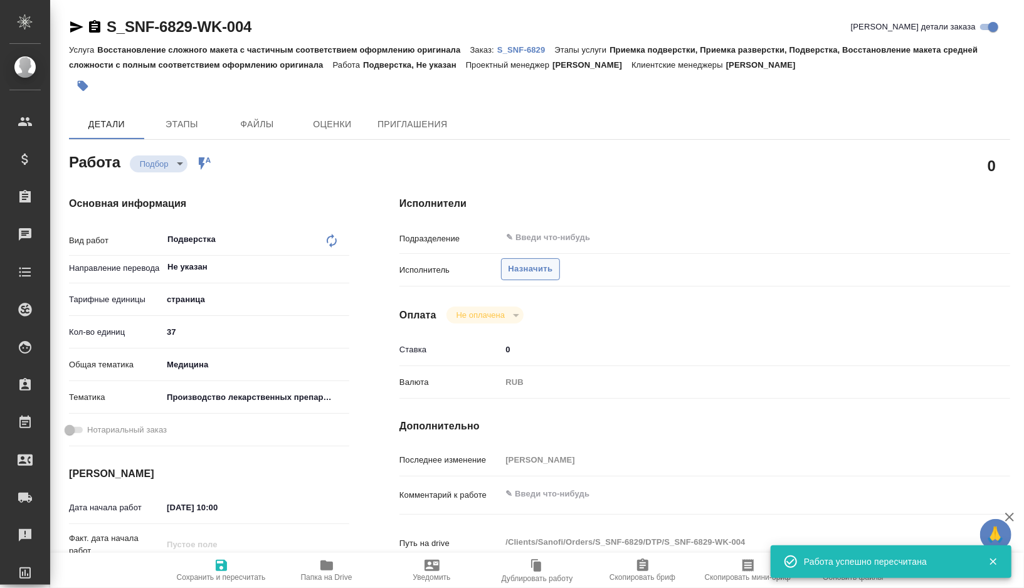
click at [530, 267] on span "Назначить" at bounding box center [530, 269] width 45 height 14
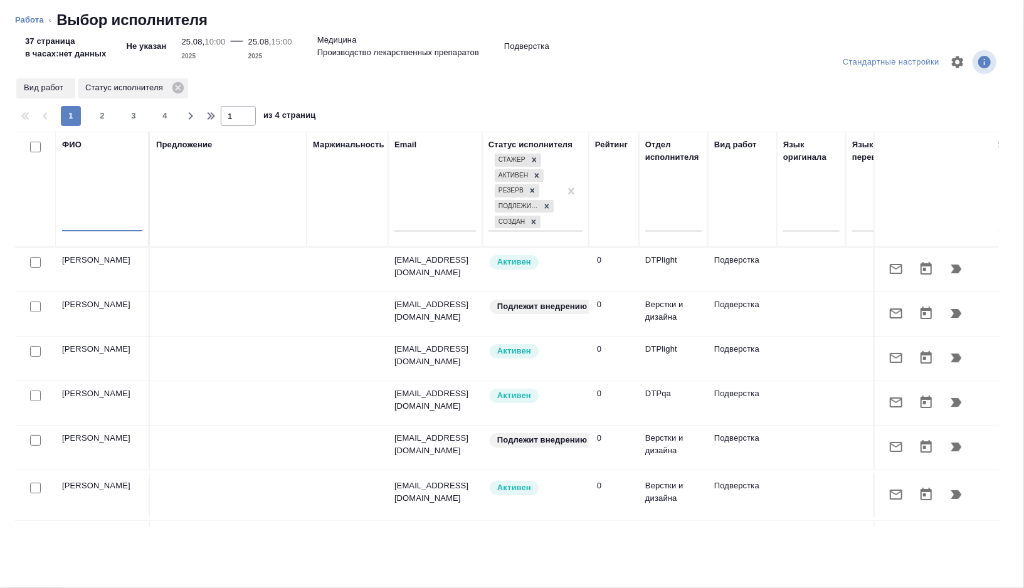
click at [98, 217] on input "text" at bounding box center [102, 224] width 80 height 16
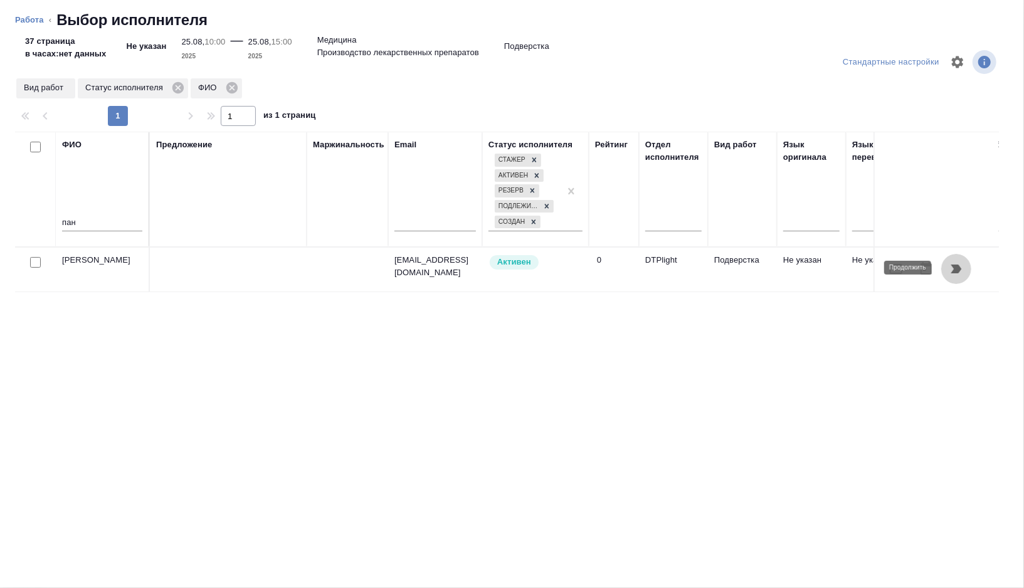
click at [958, 273] on icon "button" at bounding box center [956, 269] width 15 height 15
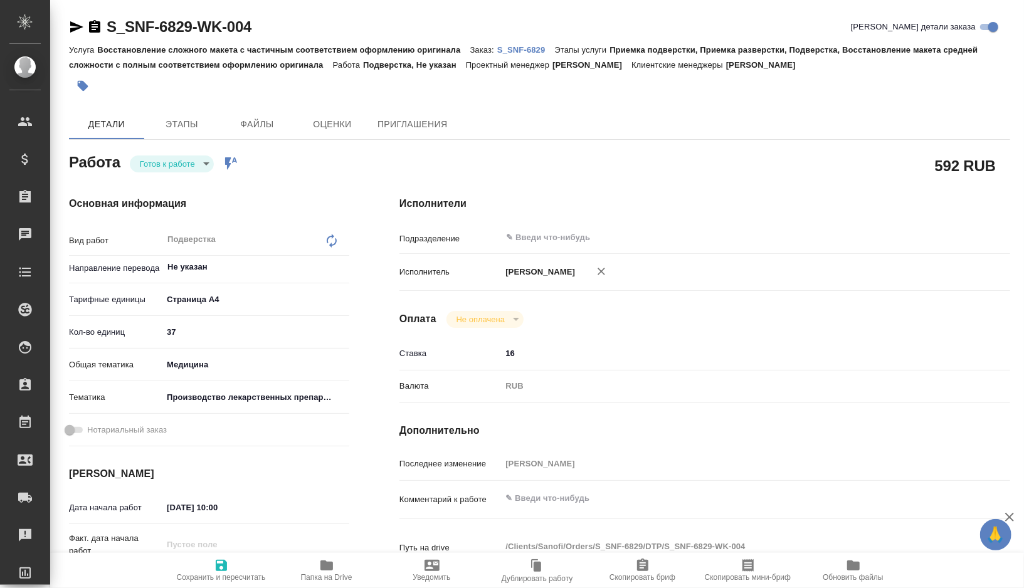
type textarea "x"
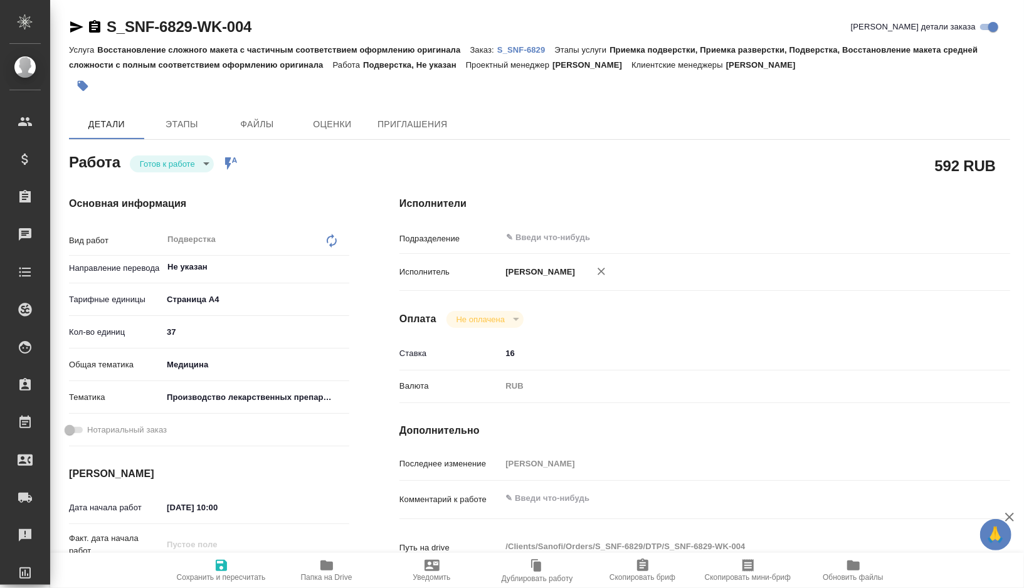
type textarea "x"
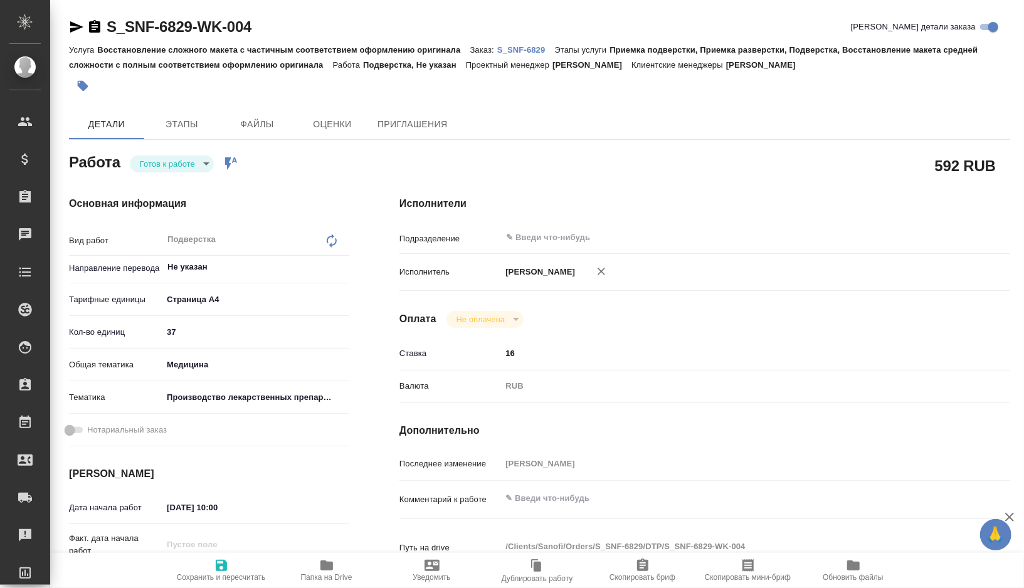
type textarea "x"
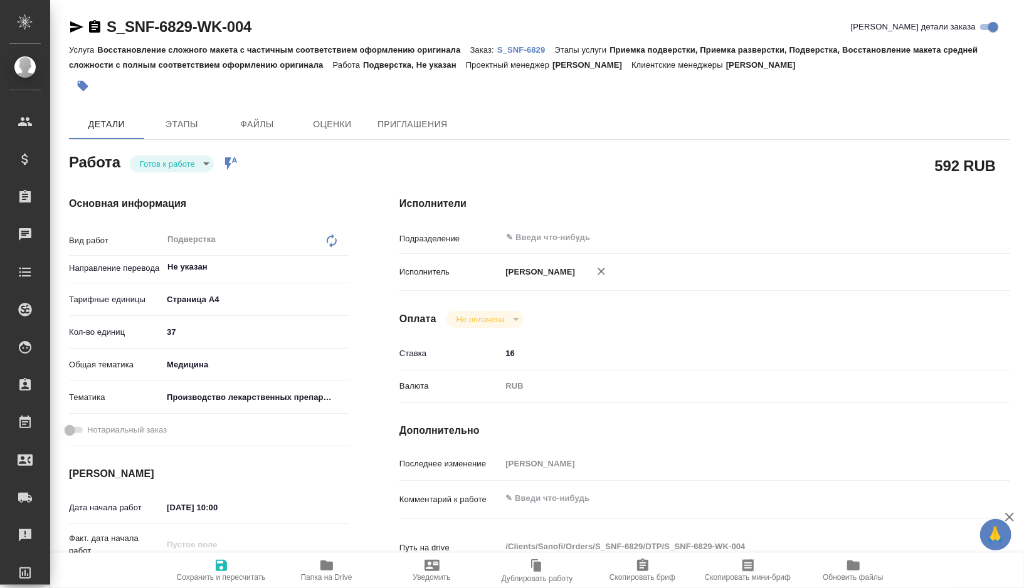
type textarea "x"
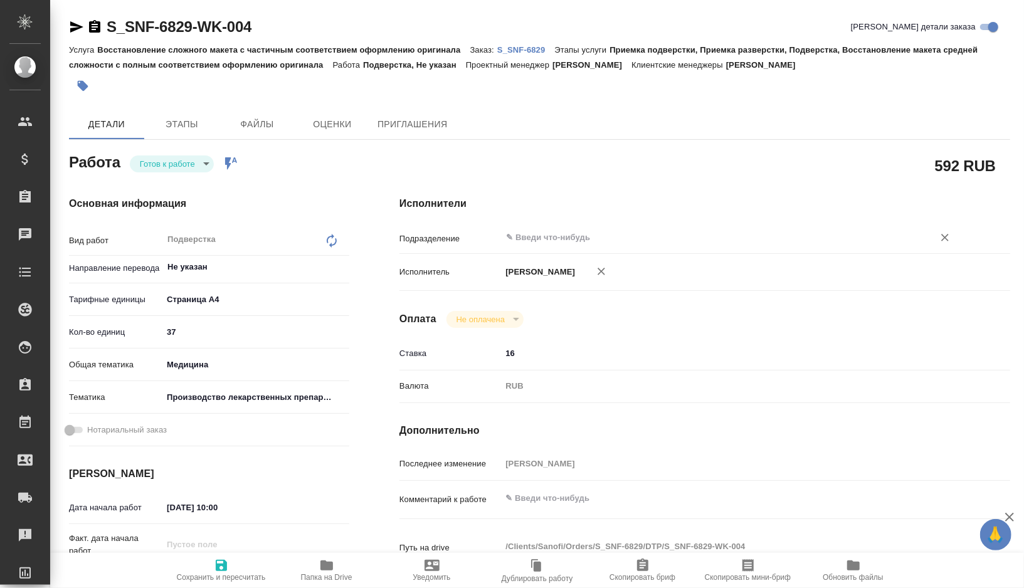
type textarea "x"
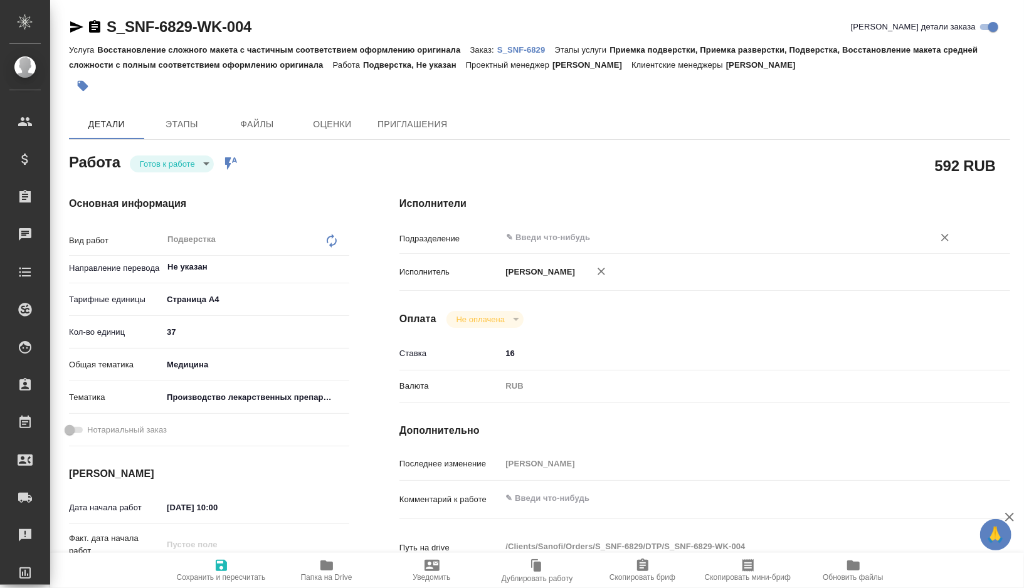
click at [529, 235] on input "text" at bounding box center [709, 237] width 409 height 15
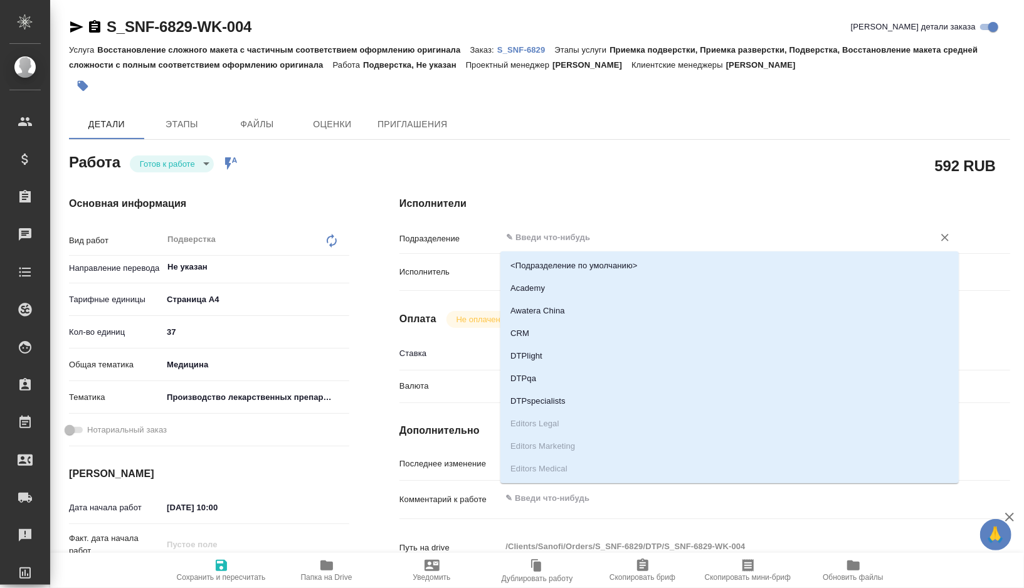
type textarea "x"
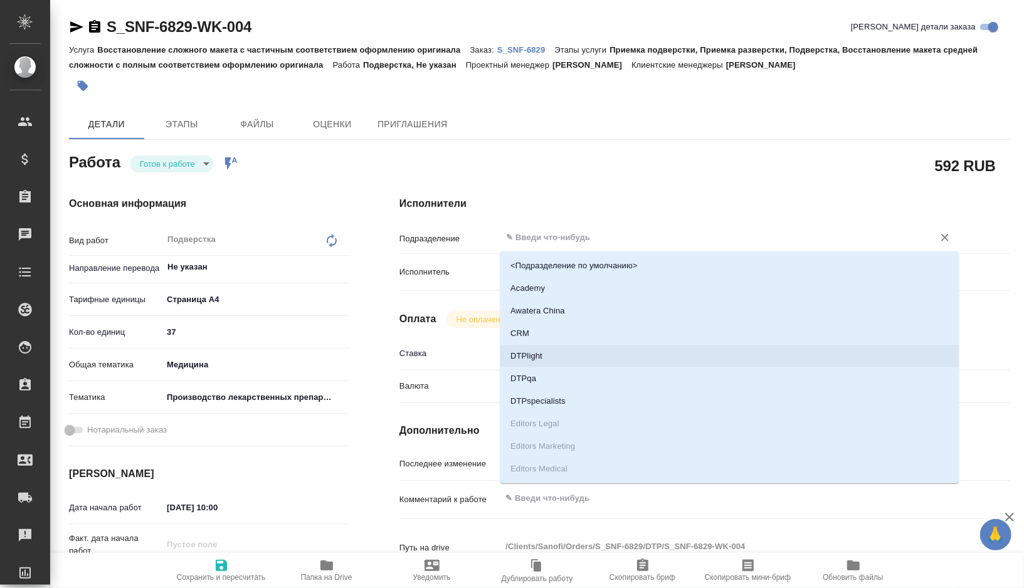
type textarea "x"
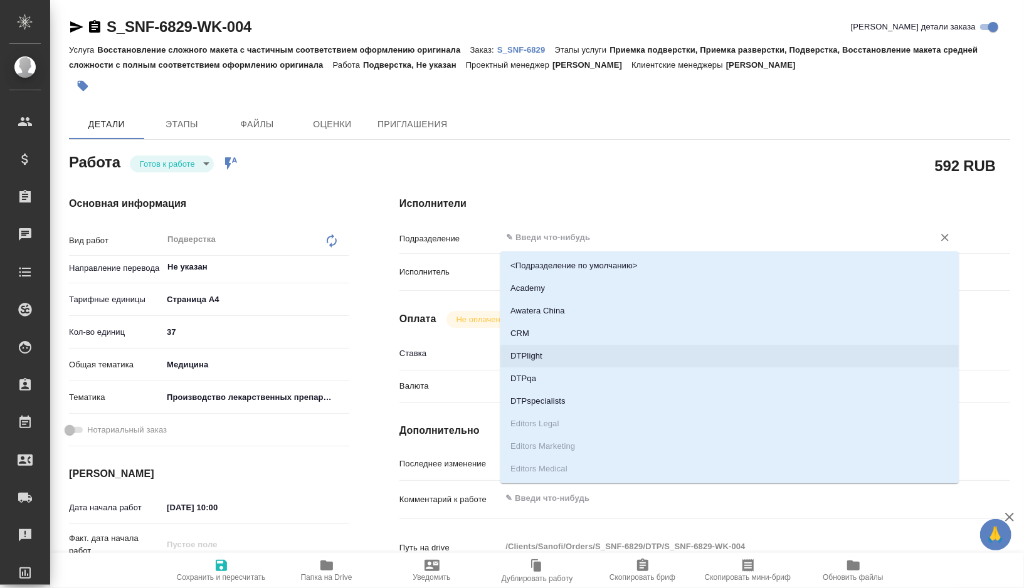
type textarea "x"
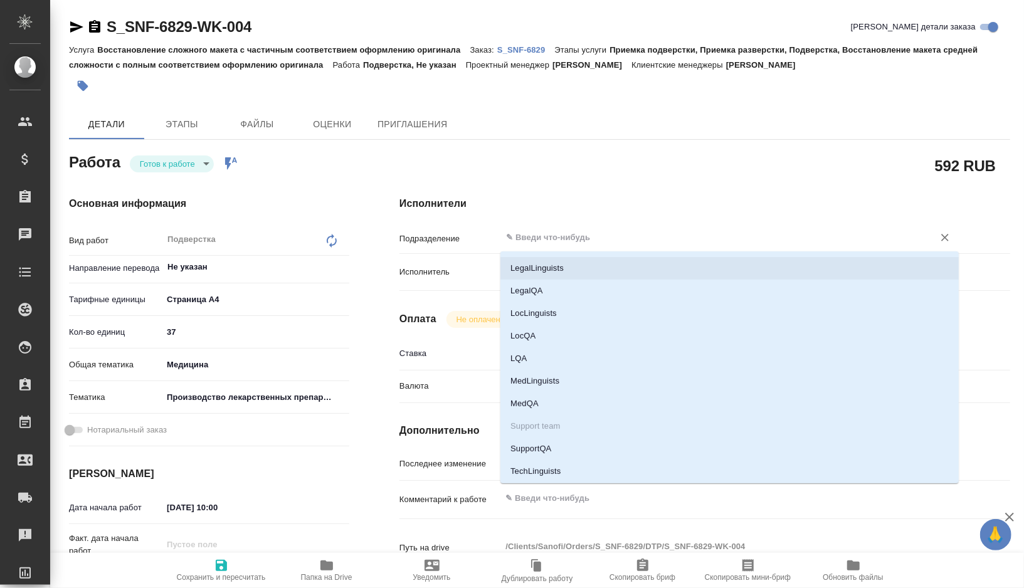
type textarea "x"
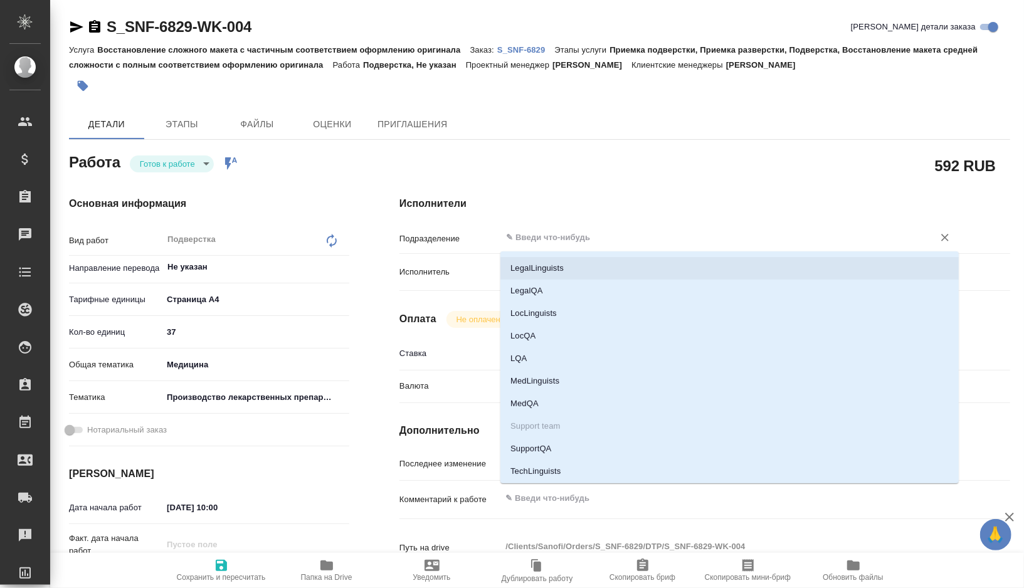
scroll to position [271, 0]
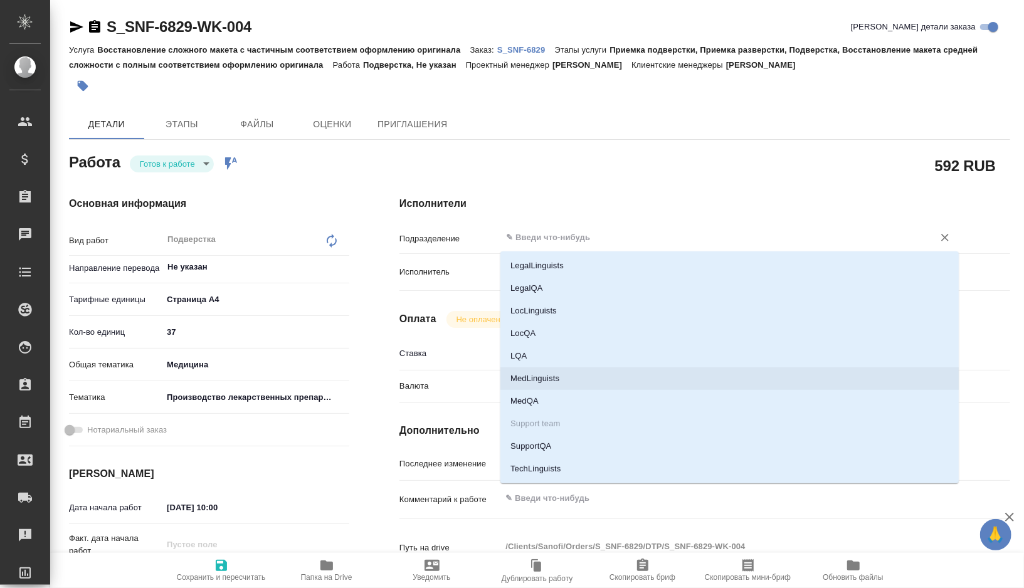
click at [555, 368] on li "MedLinguists" at bounding box center [730, 379] width 459 height 23
type textarea "x"
type input "MedLinguists"
type textarea "x"
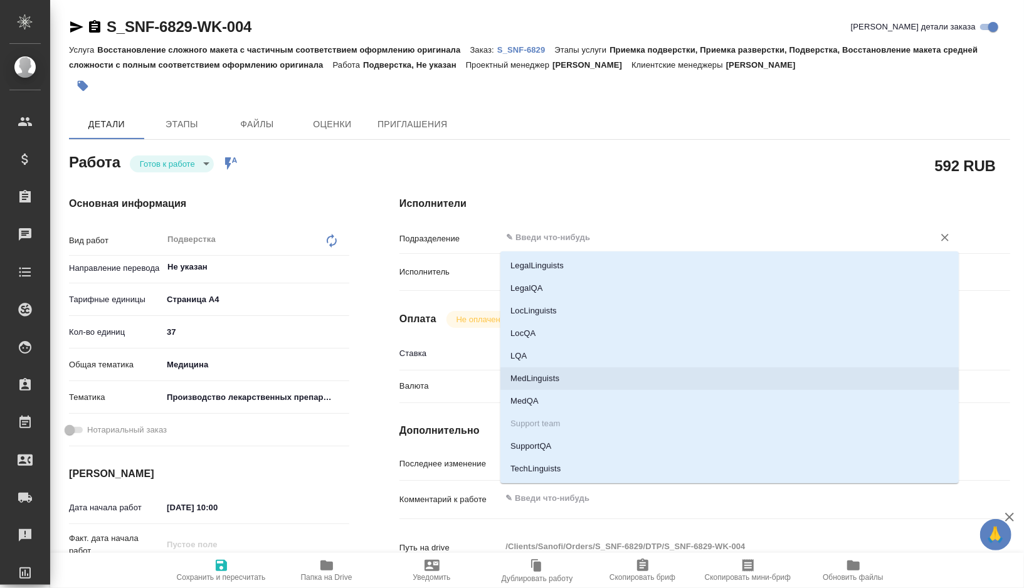
type textarea "x"
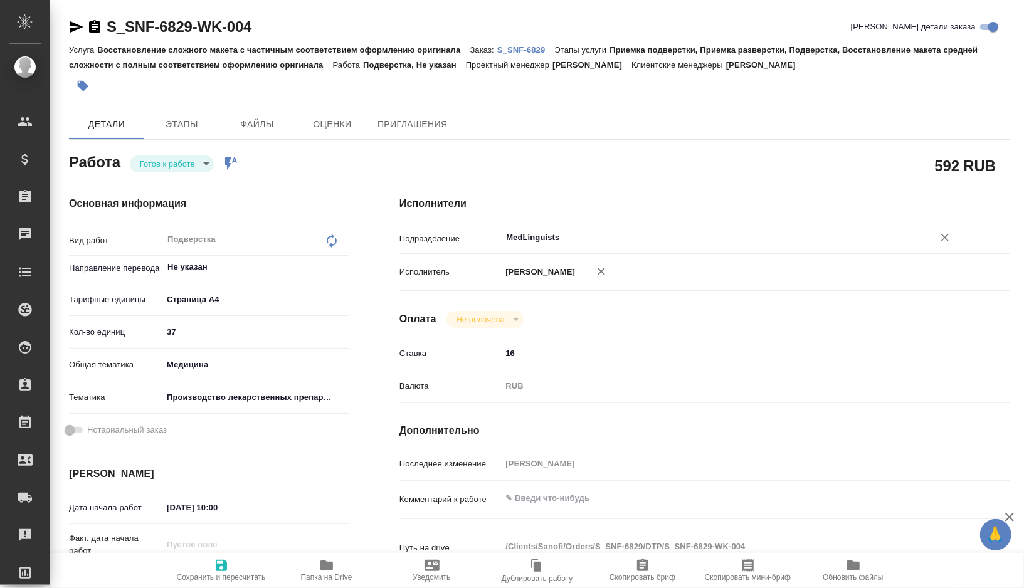
click at [942, 231] on button "Очистить" at bounding box center [946, 238] width 18 height 18
type textarea "x"
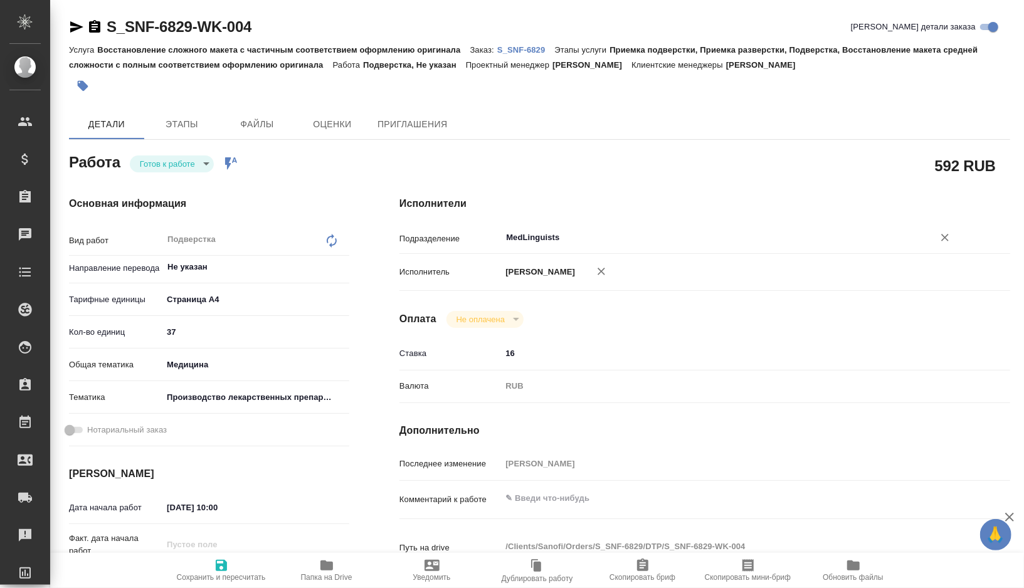
type textarea "x"
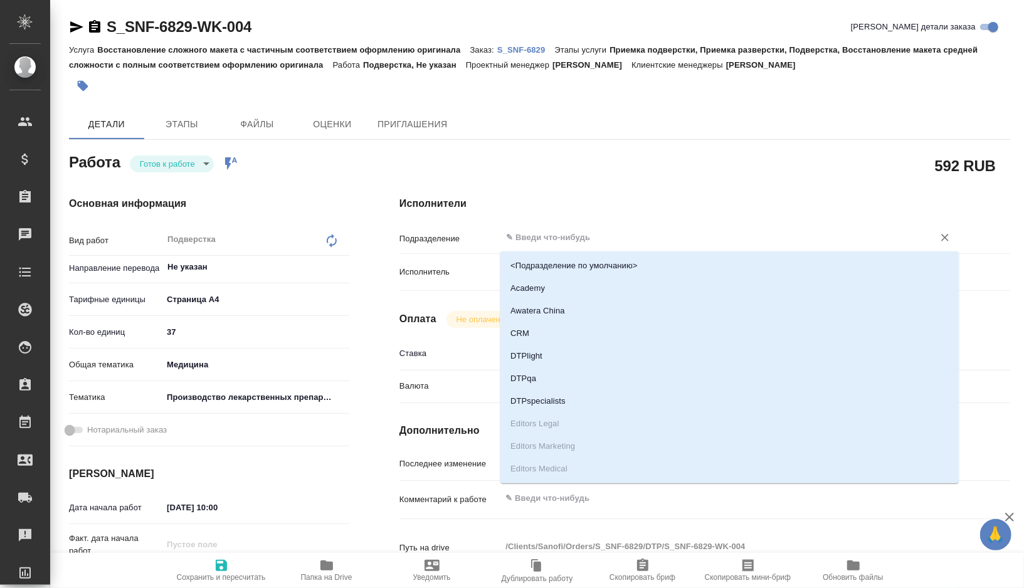
click at [620, 242] on input "text" at bounding box center [709, 237] width 409 height 15
click at [559, 354] on li "DTPlight" at bounding box center [730, 356] width 459 height 23
type textarea "x"
type input "DTPlight"
type textarea "x"
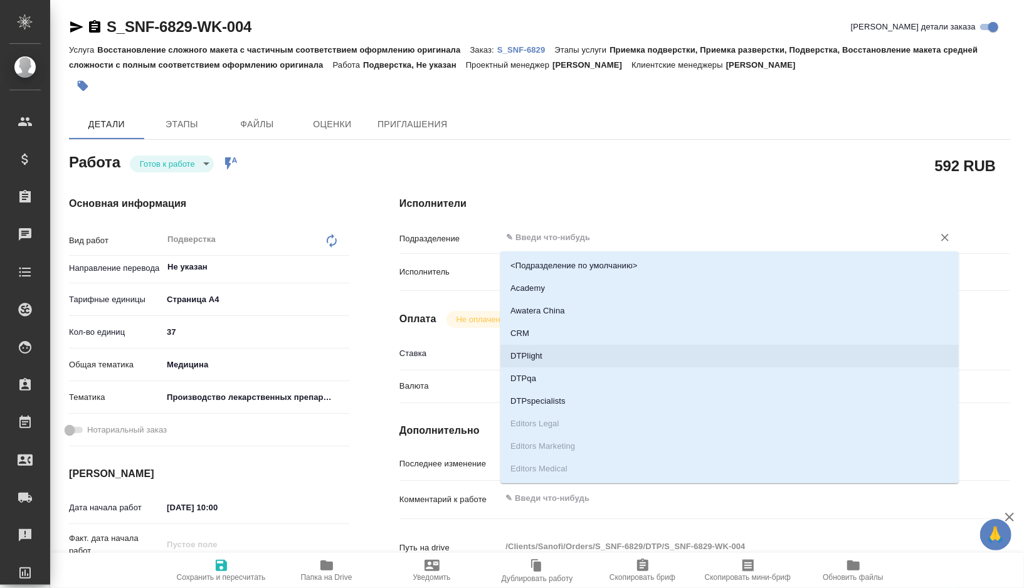
type textarea "x"
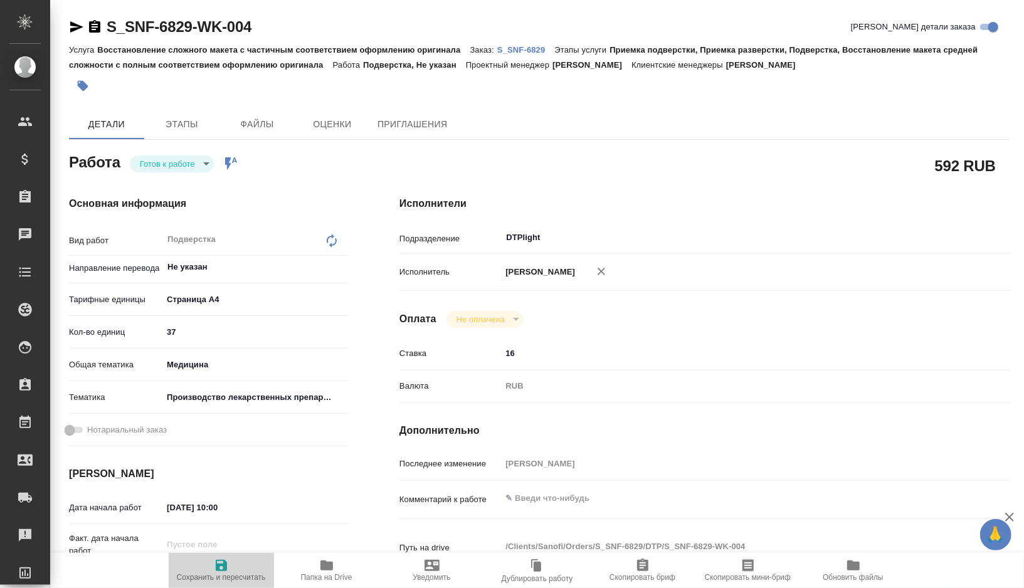
click at [235, 562] on span "Сохранить и пересчитать" at bounding box center [221, 570] width 90 height 24
type textarea "x"
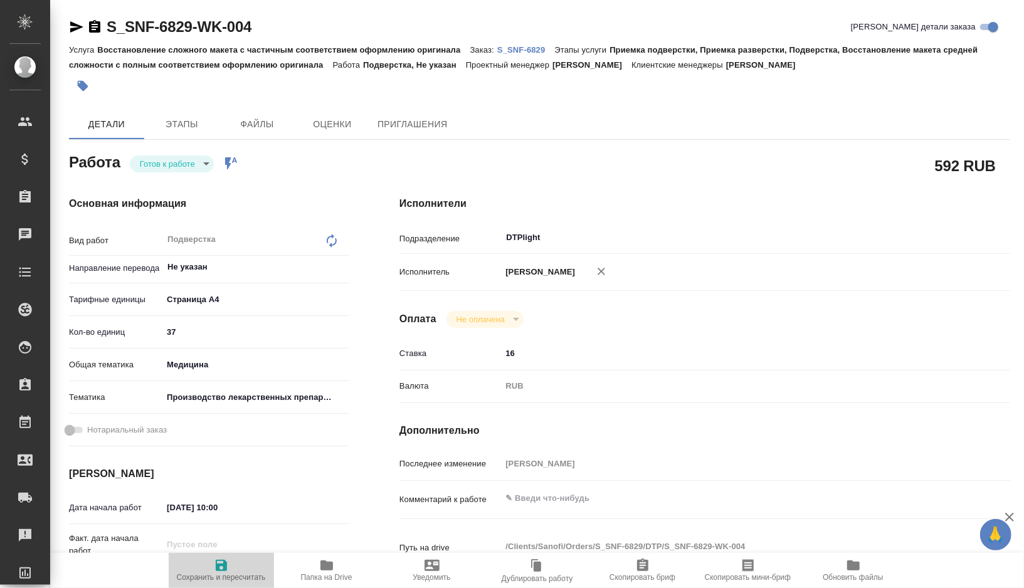
type textarea "x"
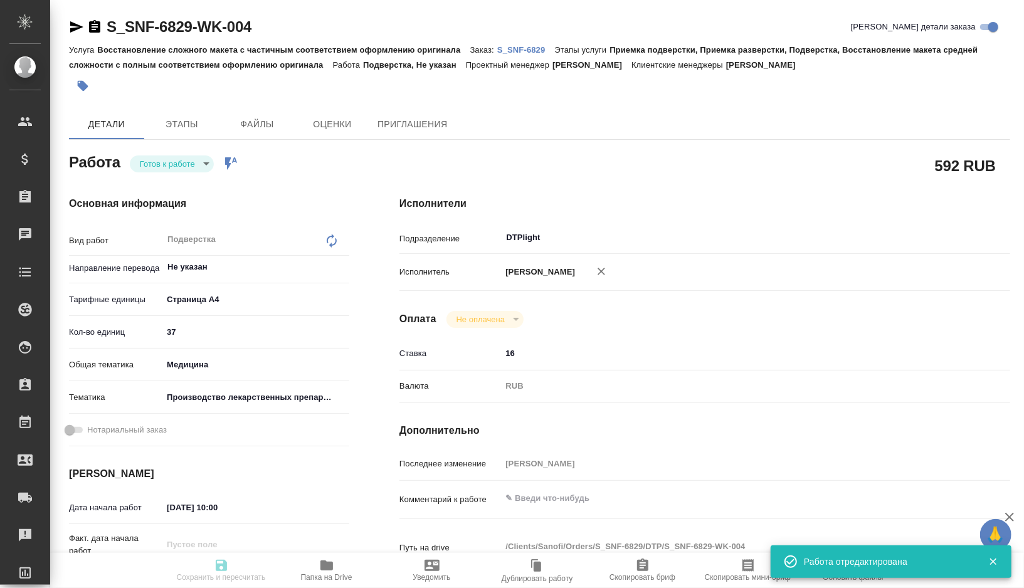
type textarea "x"
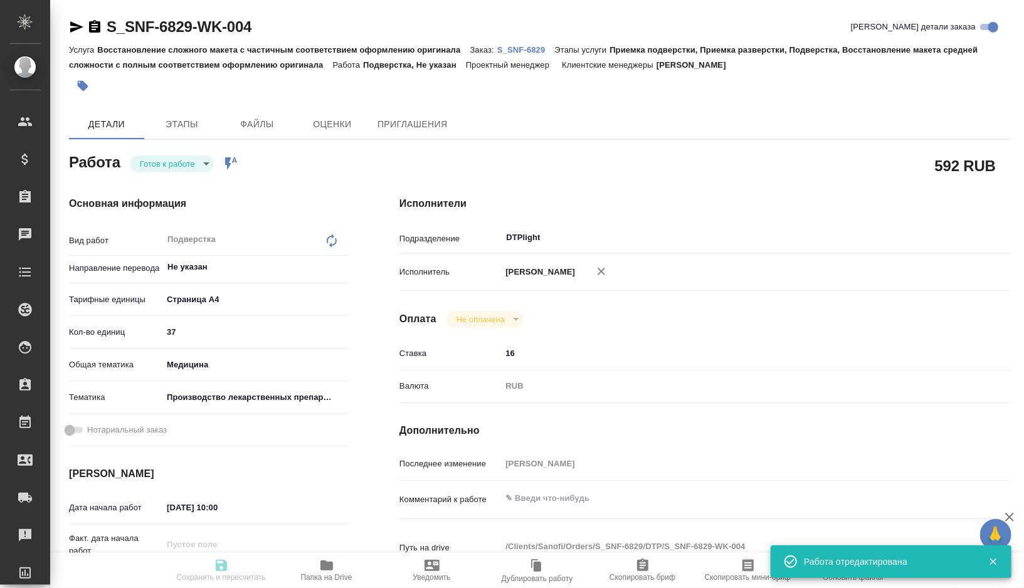
type textarea "x"
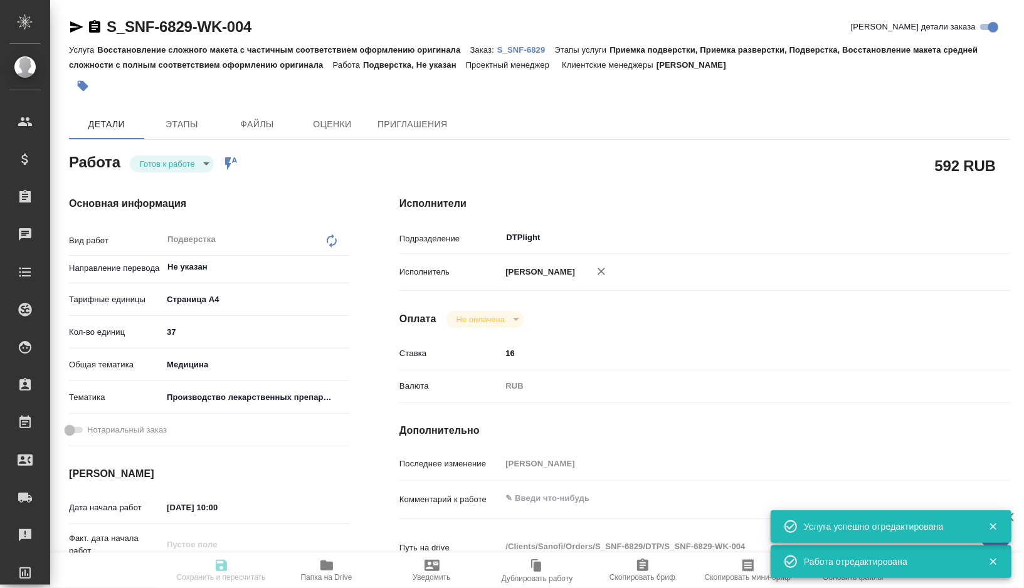
type input "readyForWork"
type textarea "Подверстка"
type textarea "x"
type input "Не указан"
type input "5f036ec4e16dec2d6b59c8ff"
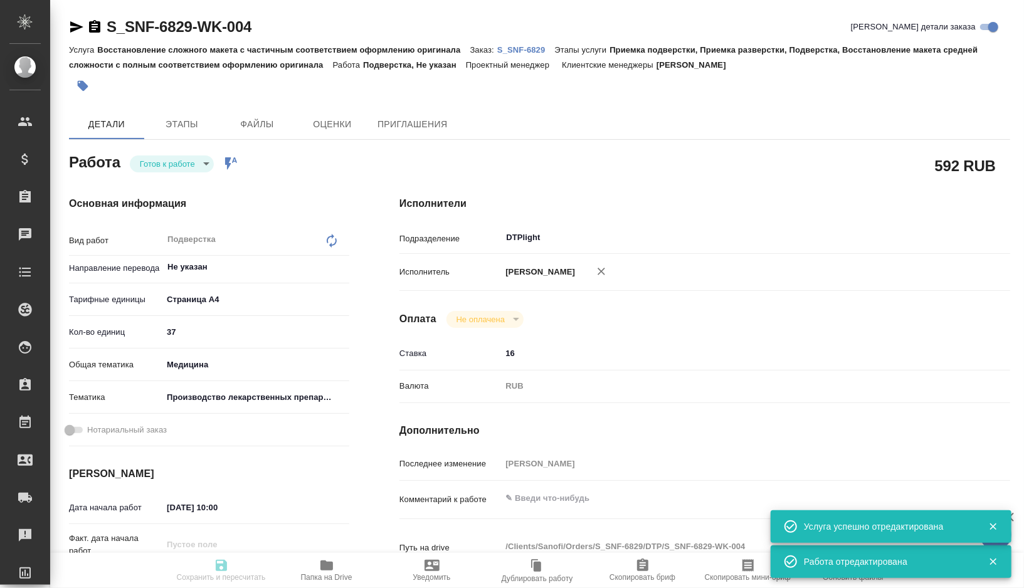
type input "37"
type input "med"
type input "614982fec5ecbb70f805293f"
type input "25.08.2025 10:00"
type input "25.08.2025 15:00"
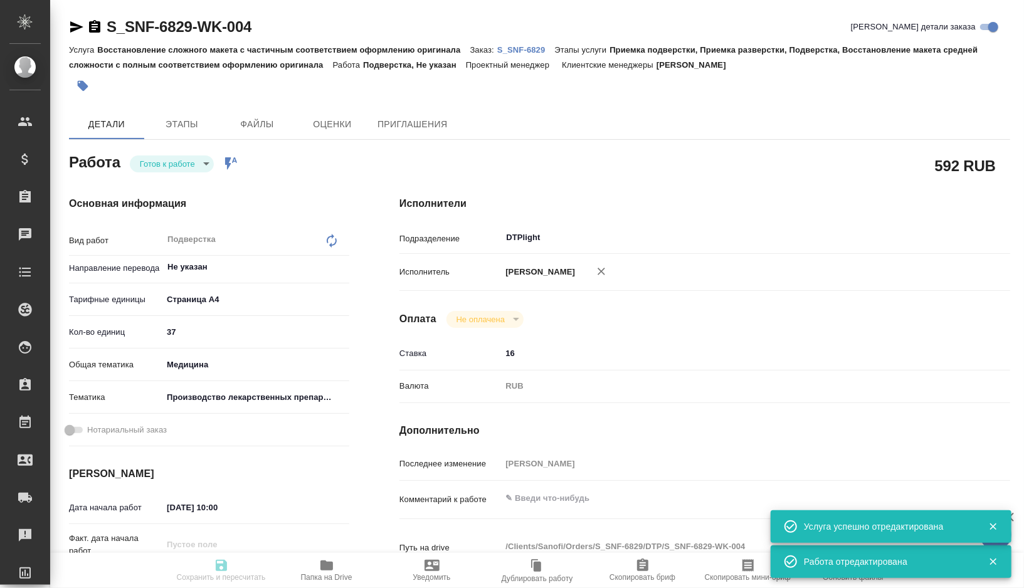
type input "27.08.2025 12:00"
type input "DTPlight"
type input "notPayed"
type input "16"
type input "RUB"
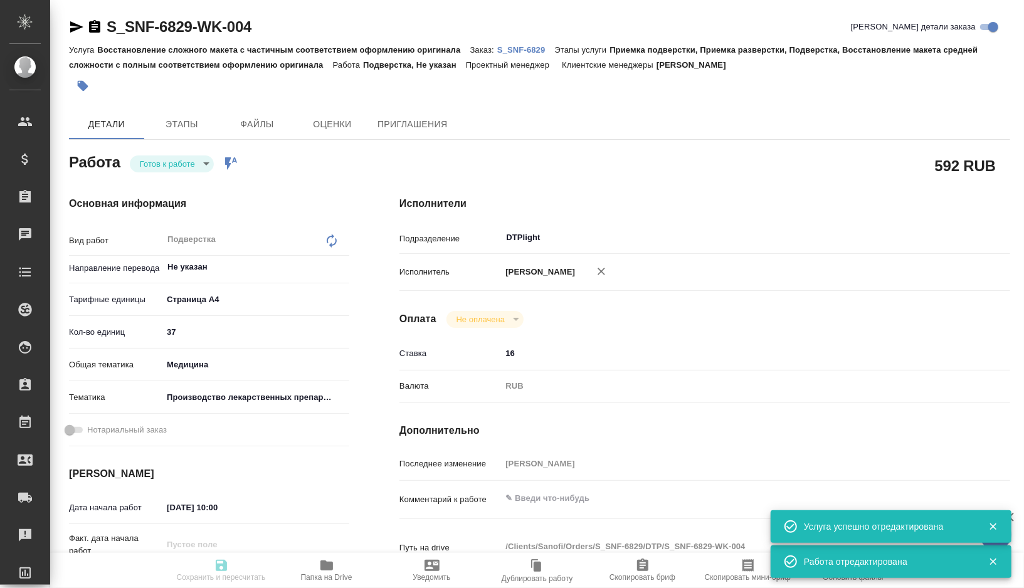
type input "Горшкова Валентина"
type textarea "x"
type textarea "/Clients/Sanofi/Orders/S_SNF-6829/DTP/S_SNF-6829-WK-004"
type textarea "x"
type input "S_SNF-6829"
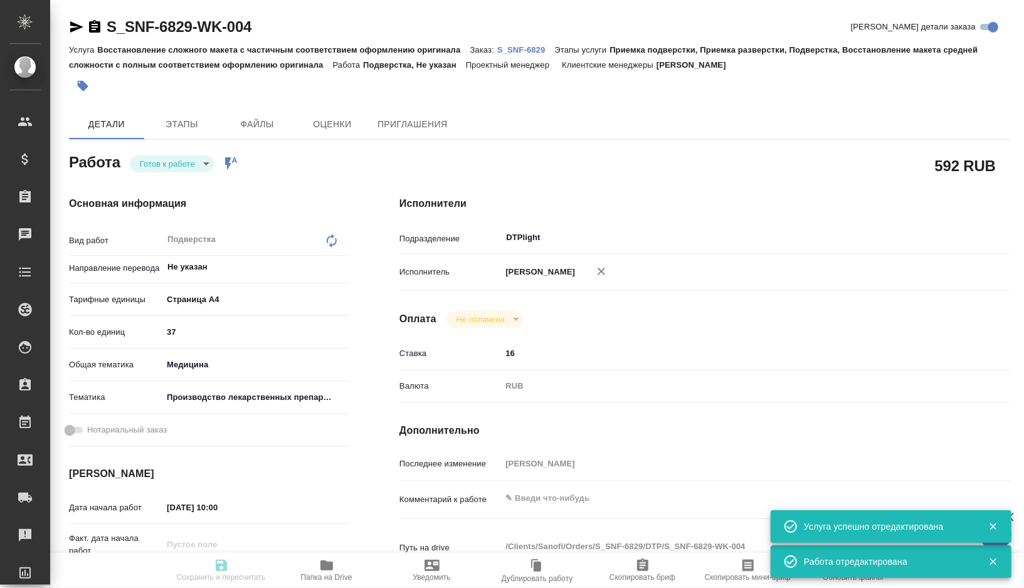
type input "E005822347"
type input "Восстановление сложного макета с частичным соответствием оформлению оригинала"
type input "Приемка подверстки, Приемка разверстки, Подверстка, Восстановление макета средн…"
type input "Сайдашева Диляра"
type input "Петрова Валерия"
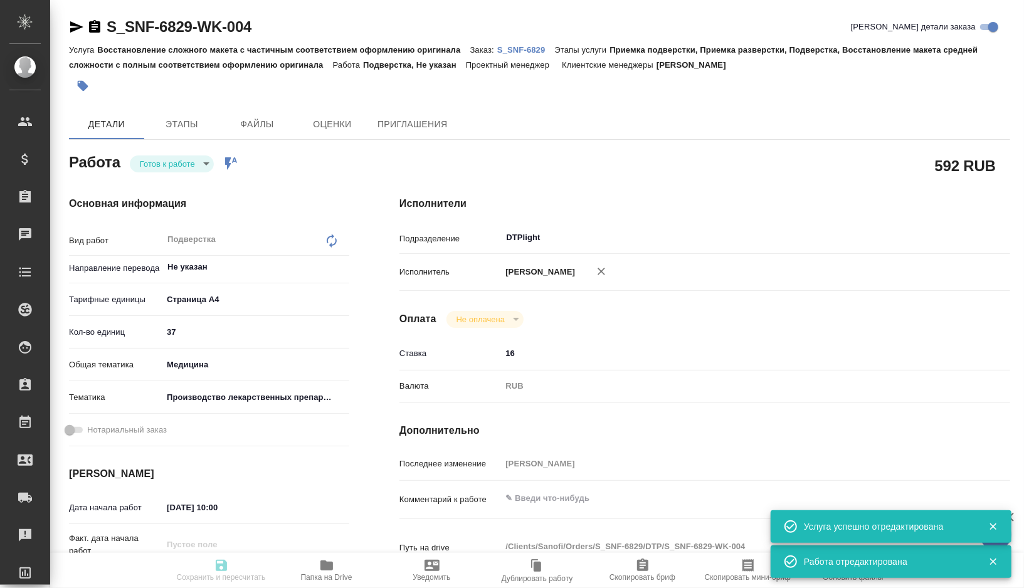
type input "/Clients/Sanofi/Orders/S_SNF-6829"
type textarea "x"
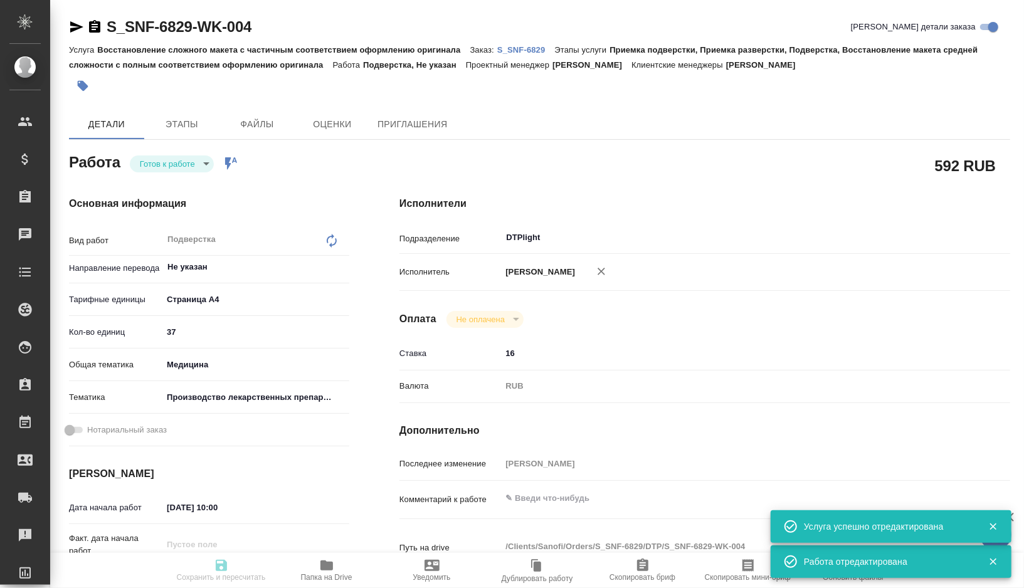
type textarea "x"
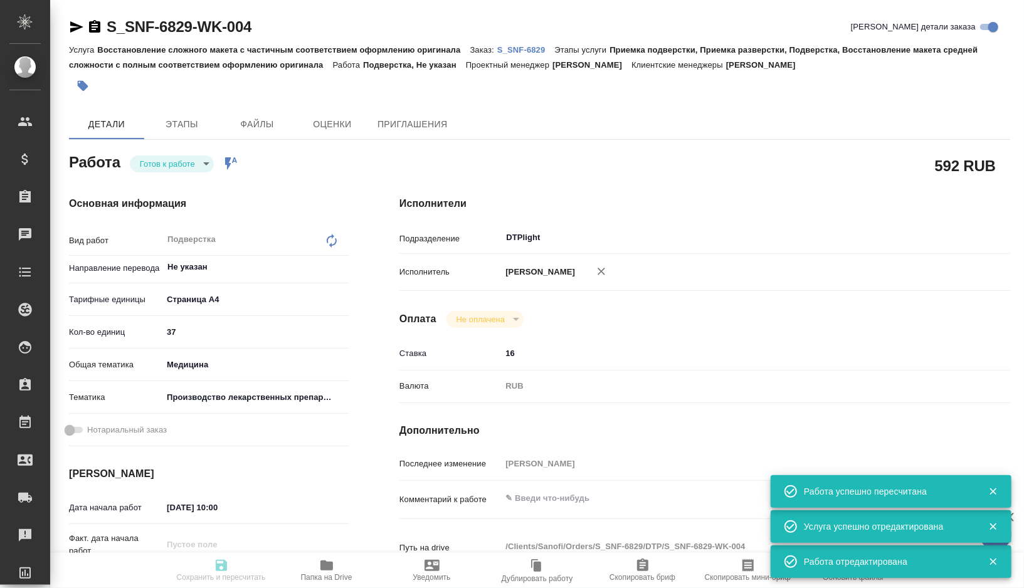
type textarea "x"
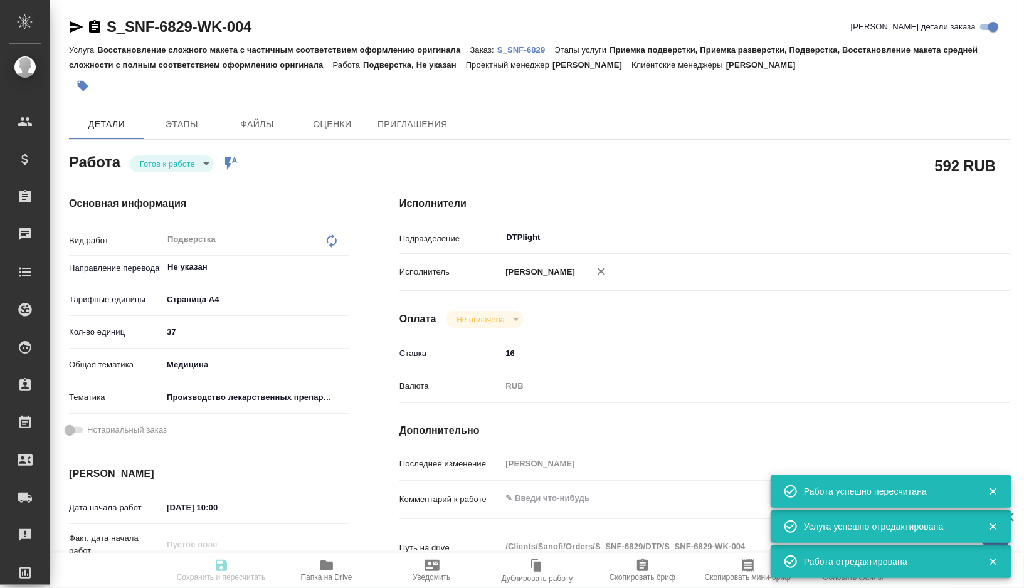
type textarea "x"
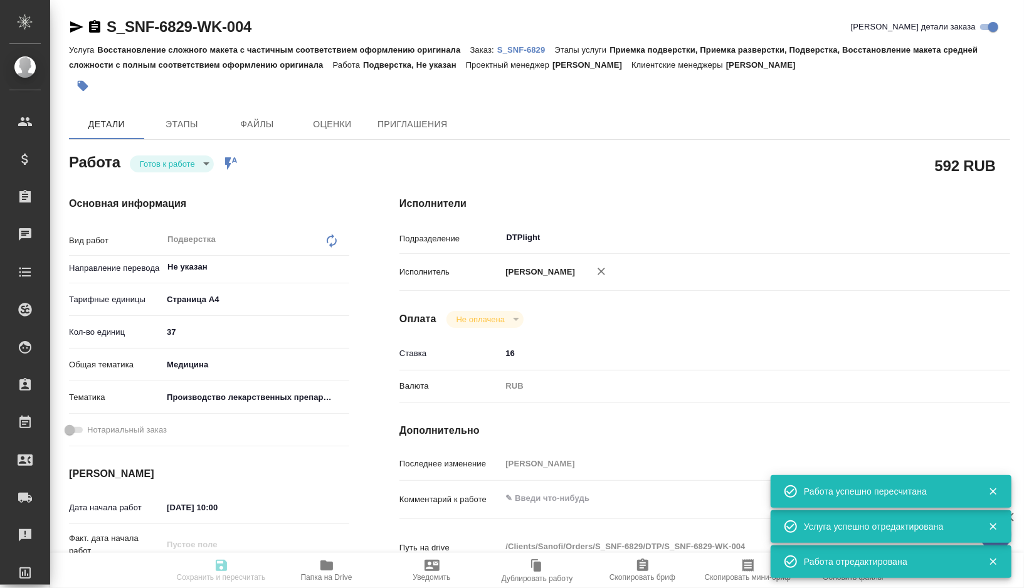
type textarea "x"
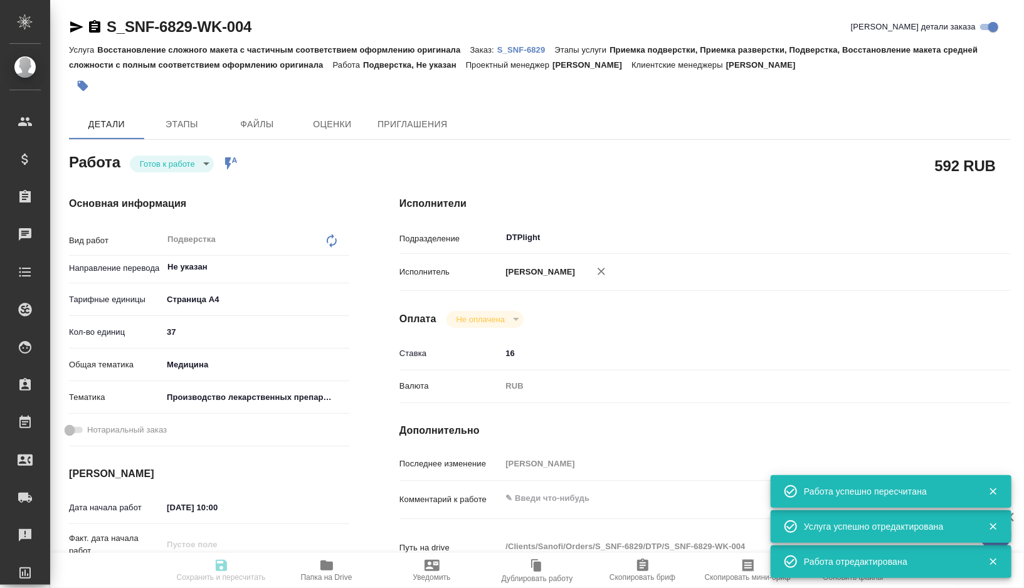
type textarea "x"
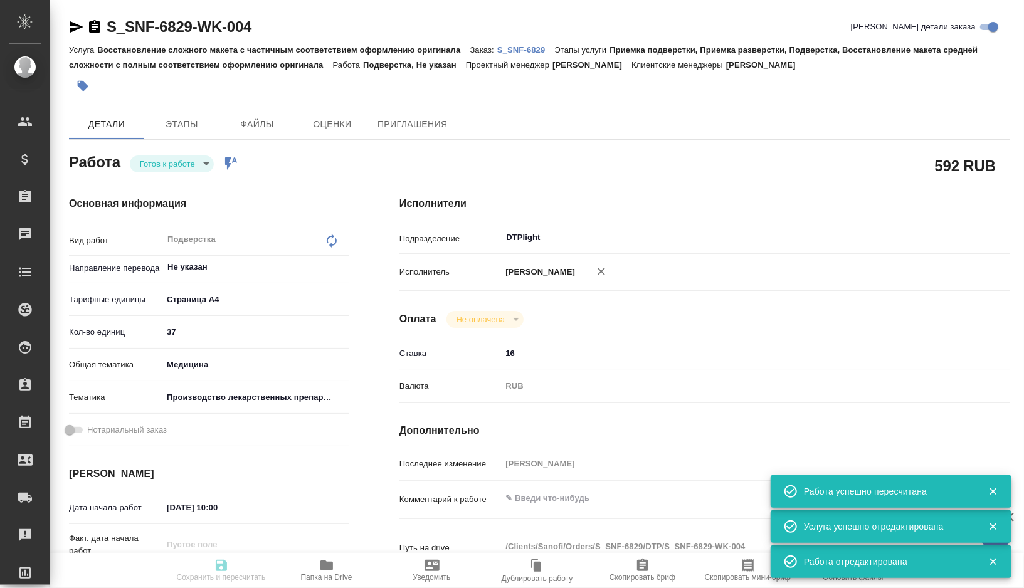
type input "readyForWork"
type textarea "Подверстка"
type textarea "x"
type input "Не указан"
type input "5f036ec4e16dec2d6b59c8ff"
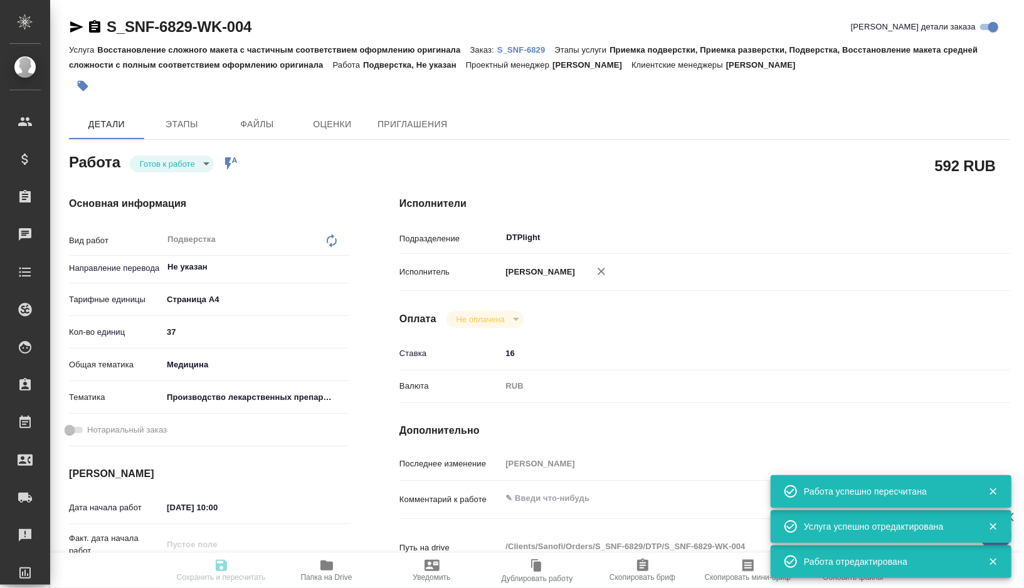
type input "37"
type input "med"
type input "614982fec5ecbb70f805293f"
type input "25.08.2025 10:00"
type input "25.08.2025 15:00"
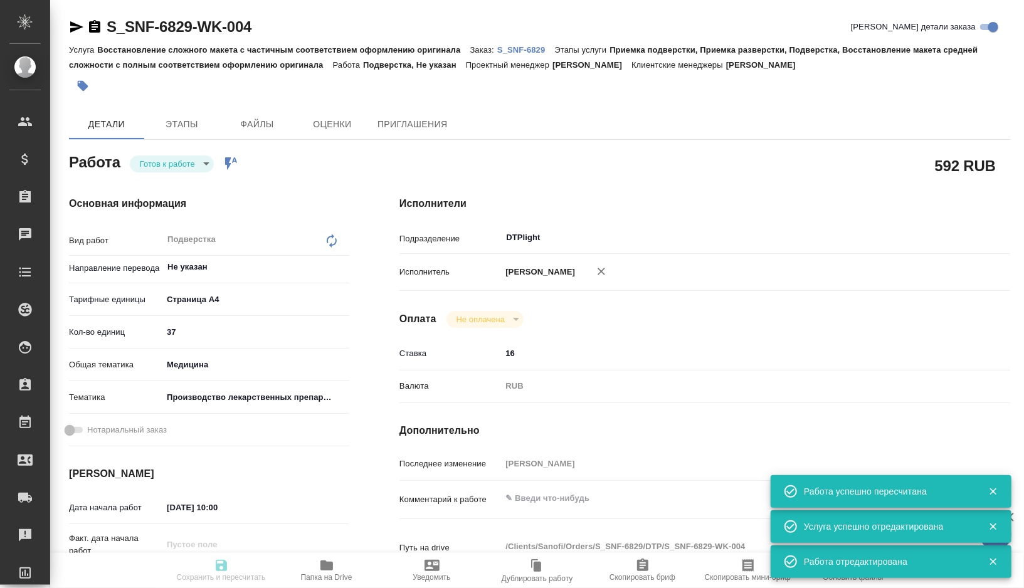
type input "27.08.2025 12:00"
type input "DTPlight"
type input "notPayed"
type input "16"
type input "RUB"
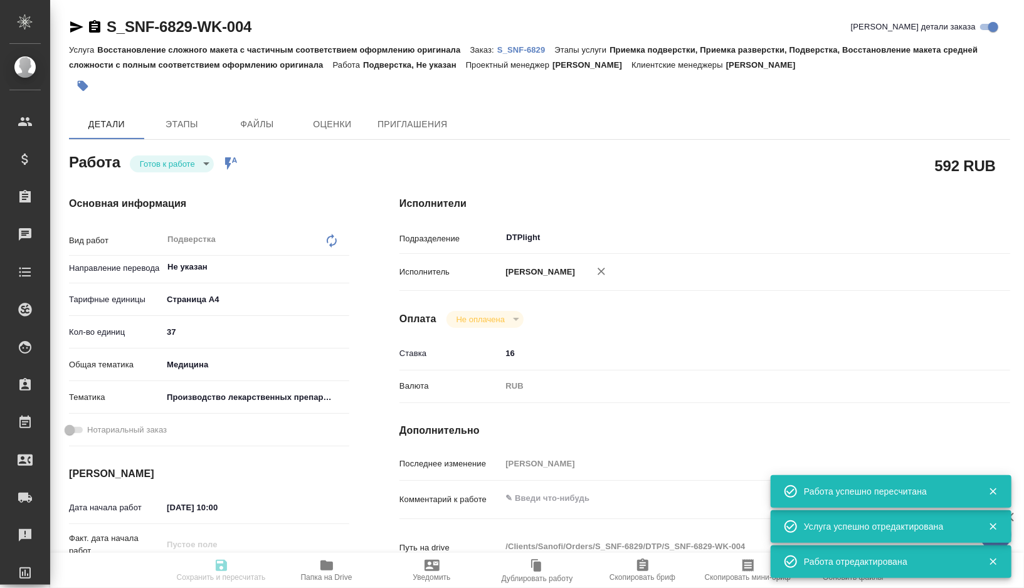
type input "Горшкова Валентина"
type textarea "x"
type textarea "/Clients/Sanofi/Orders/S_SNF-6829/DTP/S_SNF-6829-WK-004"
type textarea "x"
type input "S_SNF-6829"
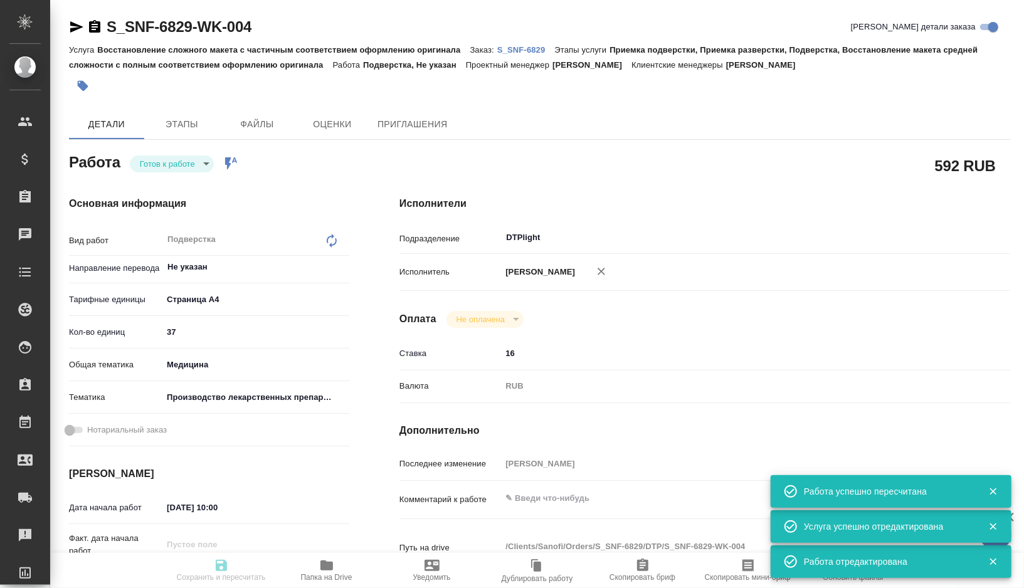
type input "E005822347"
type input "Восстановление сложного макета с частичным соответствием оформлению оригинала"
type input "Приемка подверстки, Приемка разверстки, Подверстка, Восстановление макета средн…"
type input "Сайдашева Диляра"
type input "Петрова Валерия"
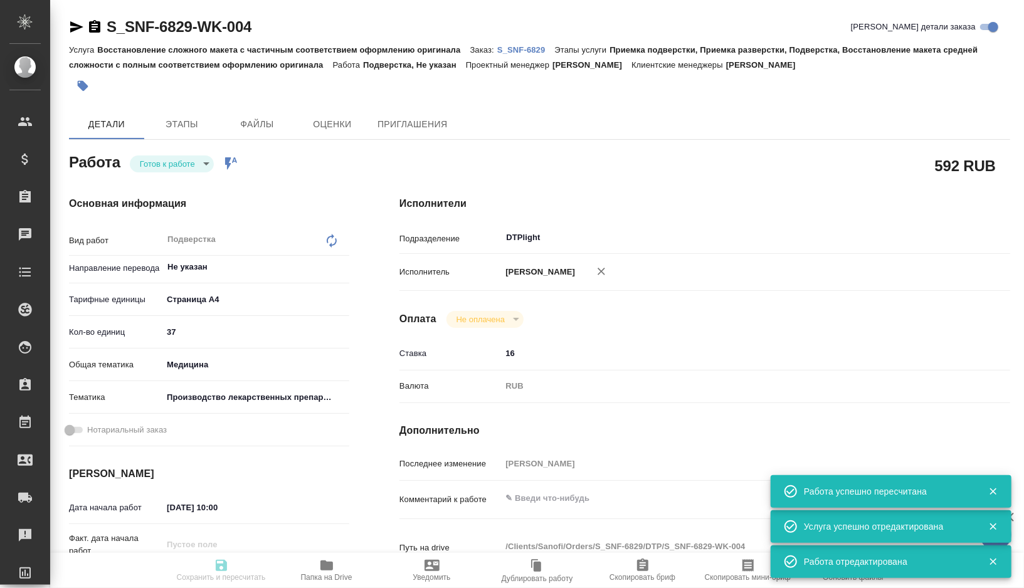
type input "/Clients/Sanofi/Orders/S_SNF-6829"
type textarea "x"
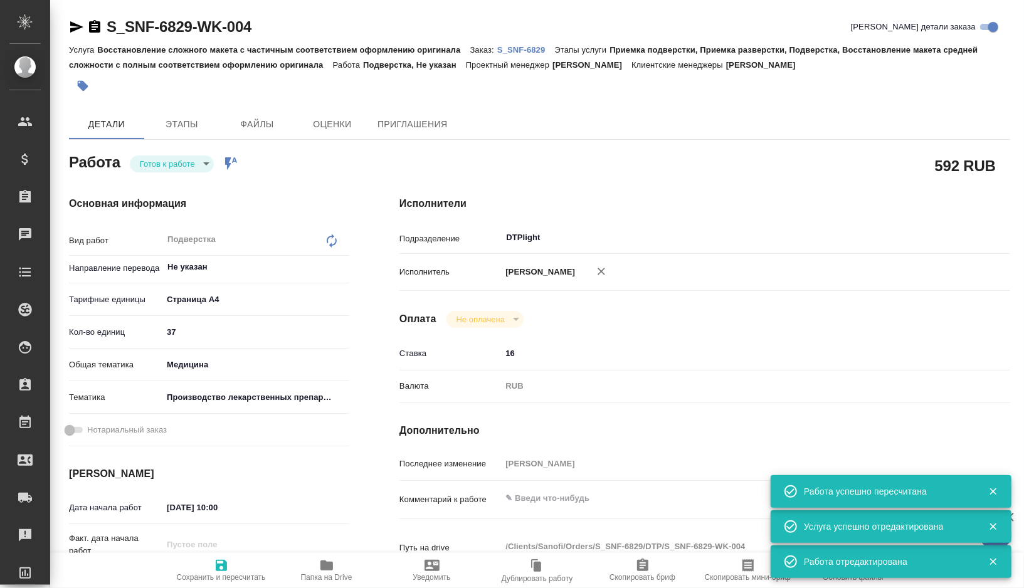
type textarea "x"
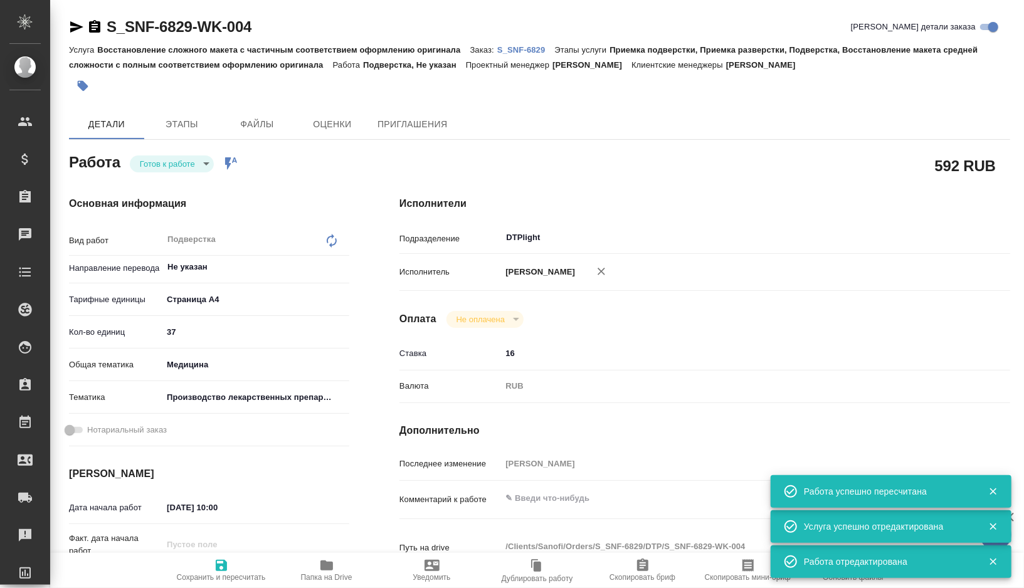
type textarea "x"
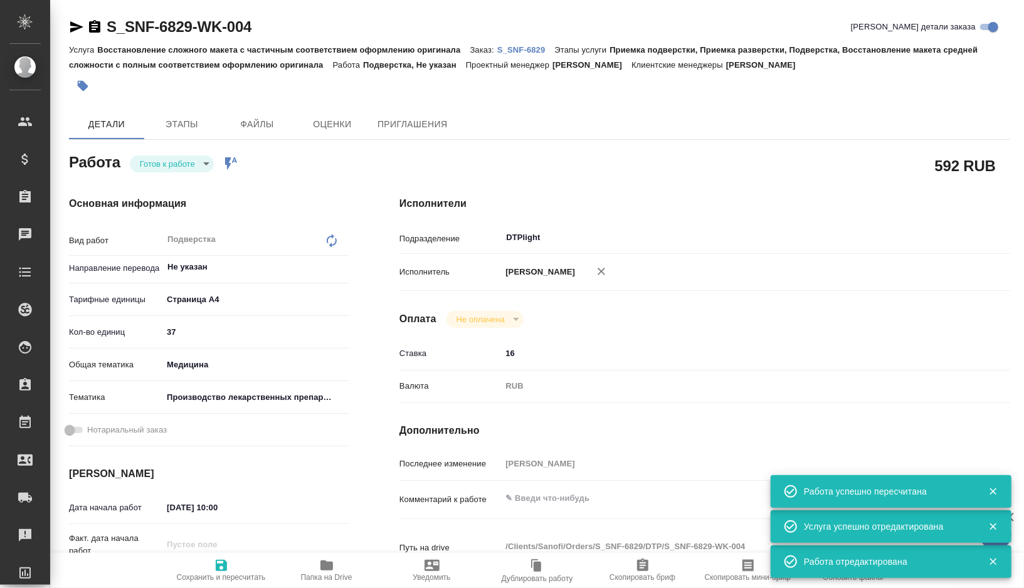
type textarea "x"
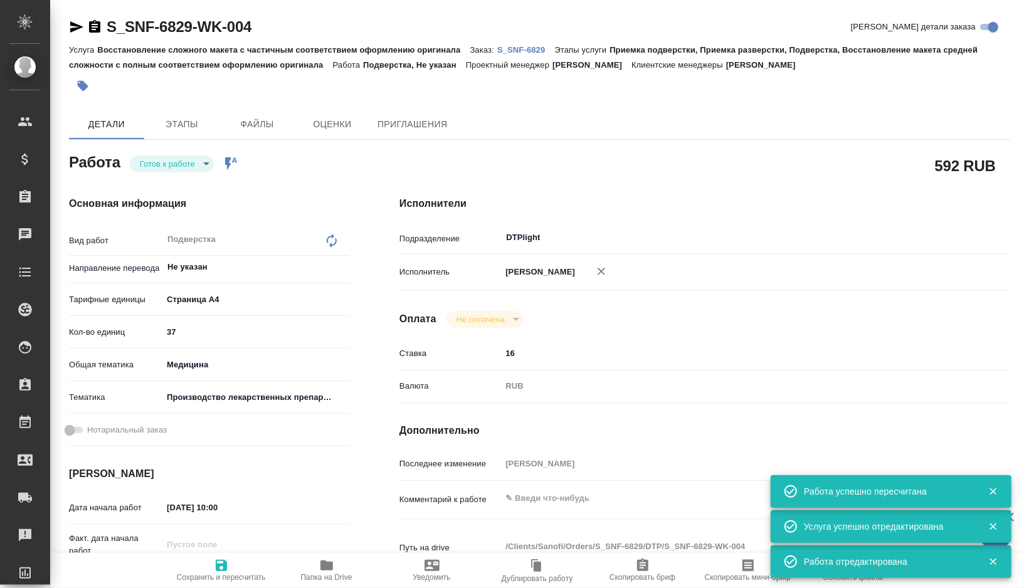
type textarea "x"
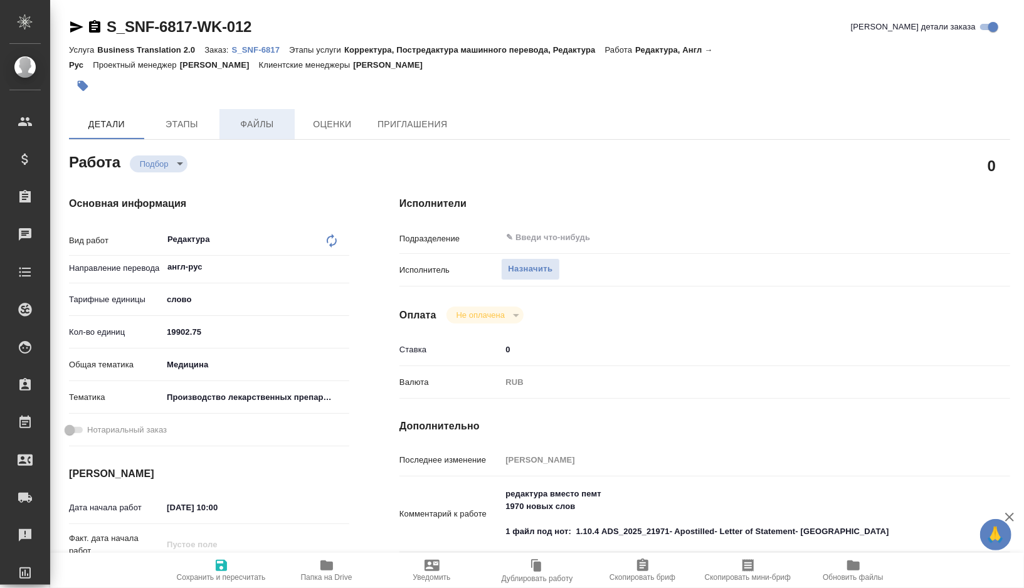
type textarea "x"
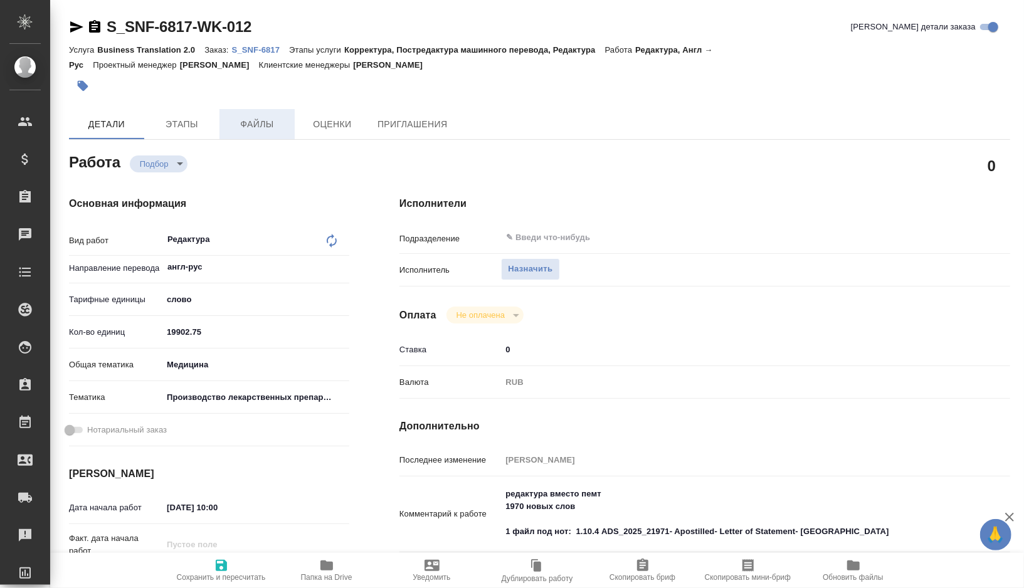
type textarea "x"
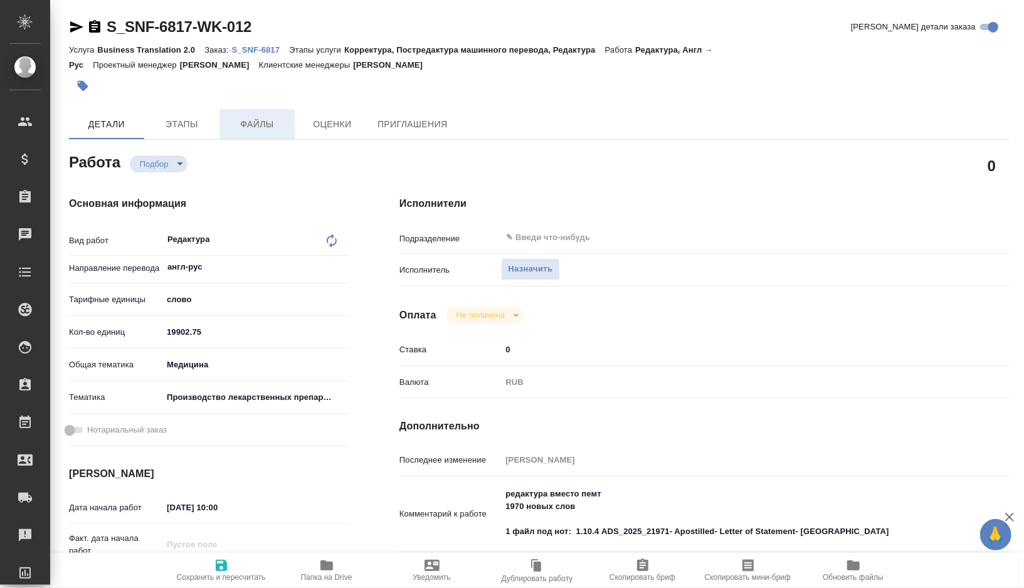
type textarea "x"
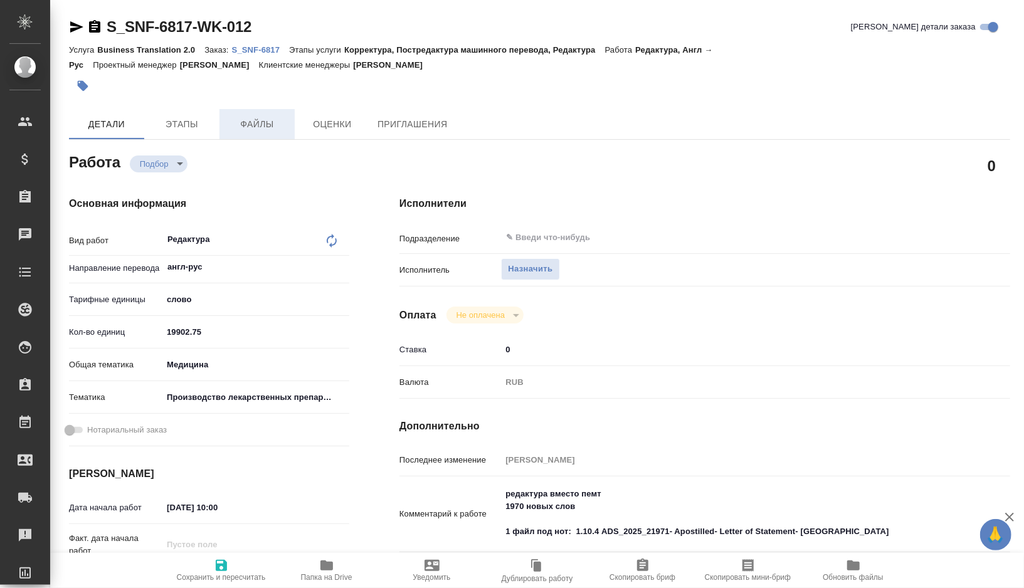
type textarea "x"
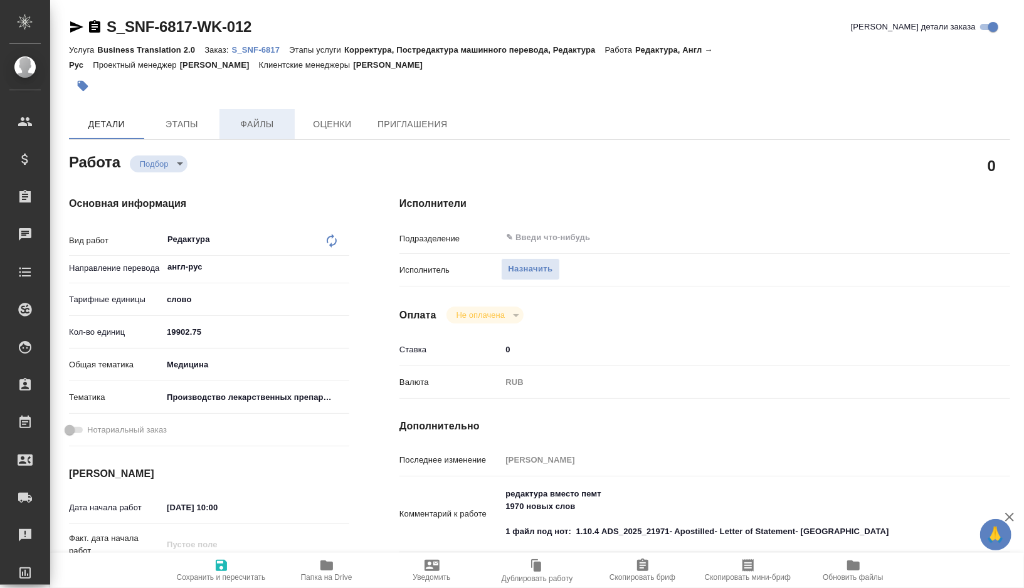
type textarea "x"
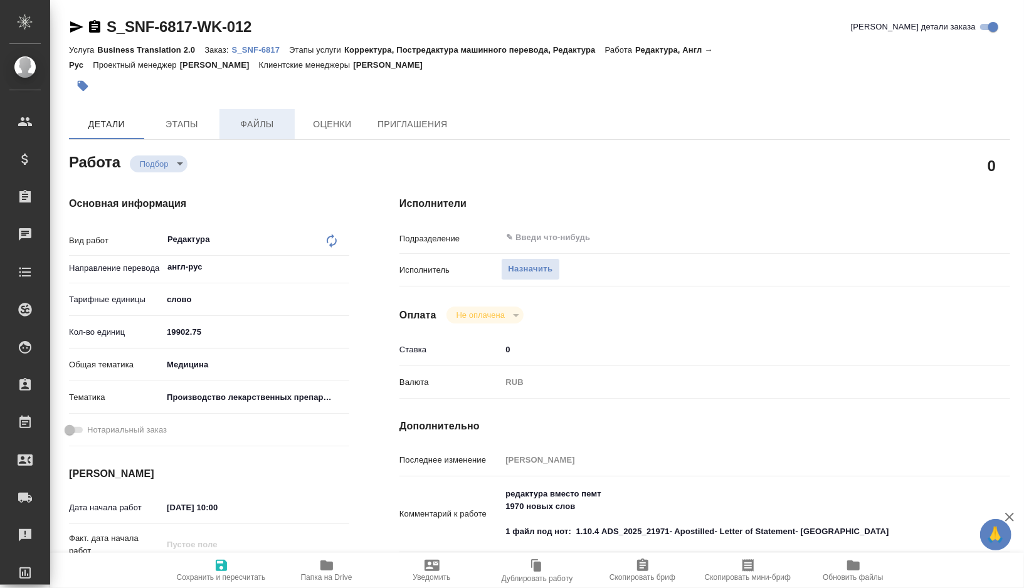
type textarea "x"
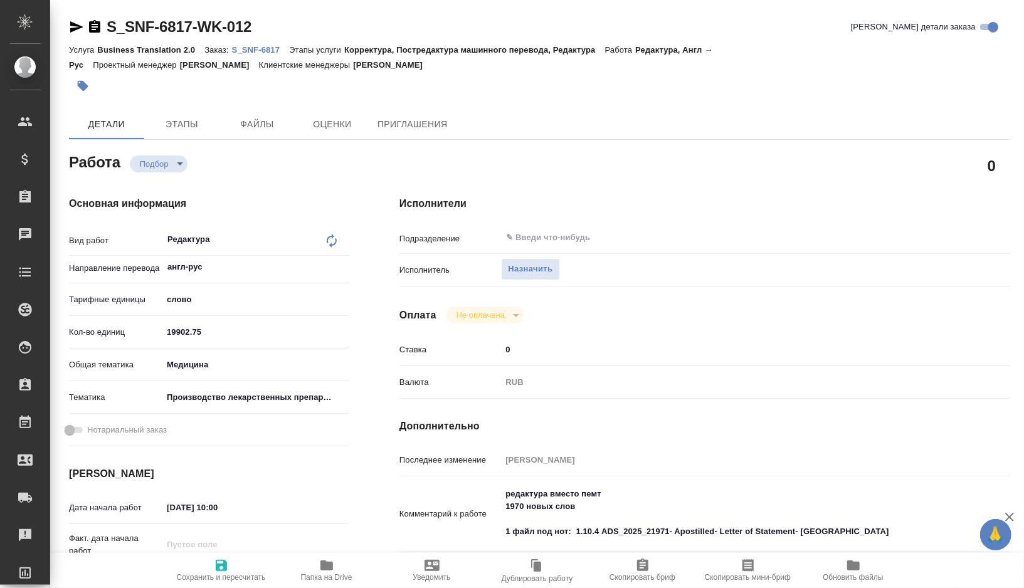
type textarea "x"
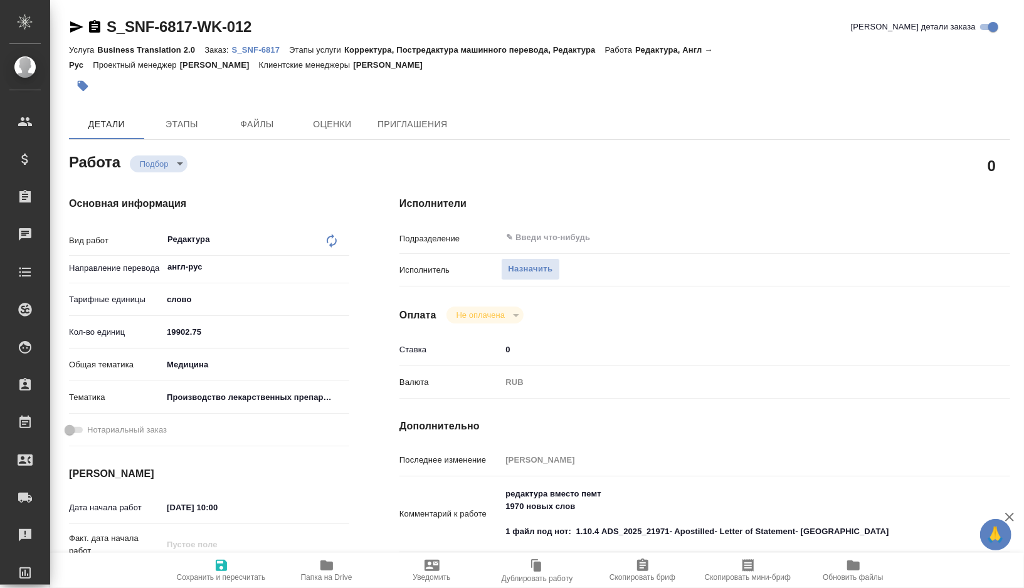
type textarea "x"
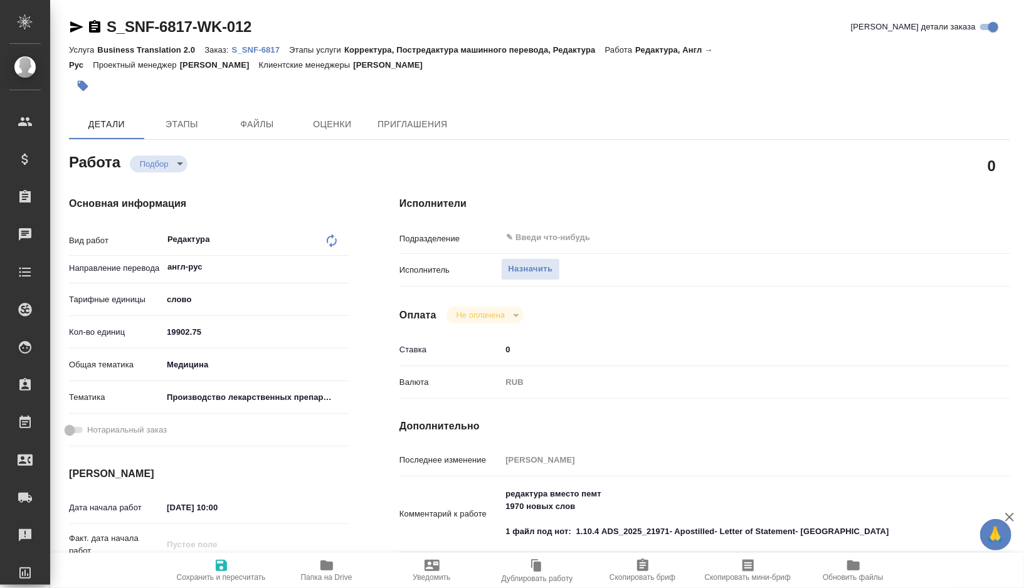
click at [263, 50] on p "S_SNF-6817" at bounding box center [261, 49] width 58 height 9
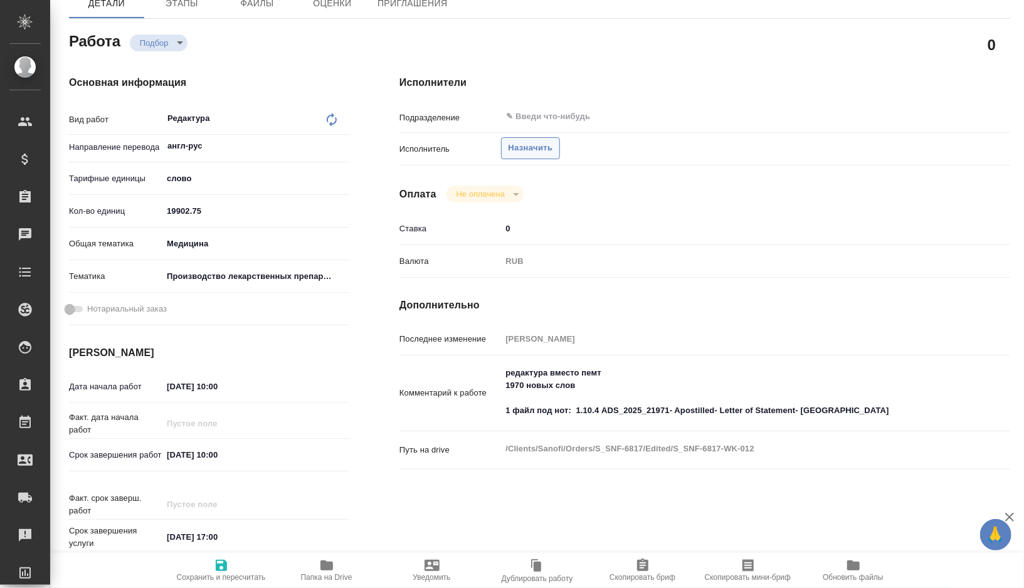
scroll to position [127, 0]
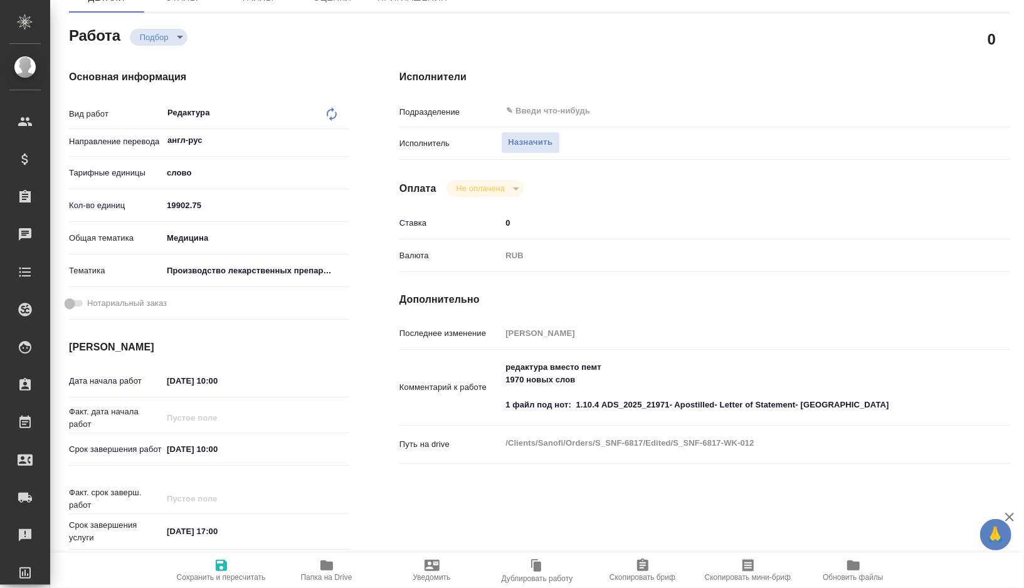
type textarea "x"
click at [845, 407] on textarea "редактура вместо пемт 1970 новых слов 1 файл под нот: 1.10.4 ADS_2025_21971- Ap…" at bounding box center [730, 387] width 457 height 59
type textarea "x"
type textarea "редактура вместо пемт 1970 новых слов 1 файл под нот: 1.10.4 ADS_2025_21971- Ap…"
type textarea "x"
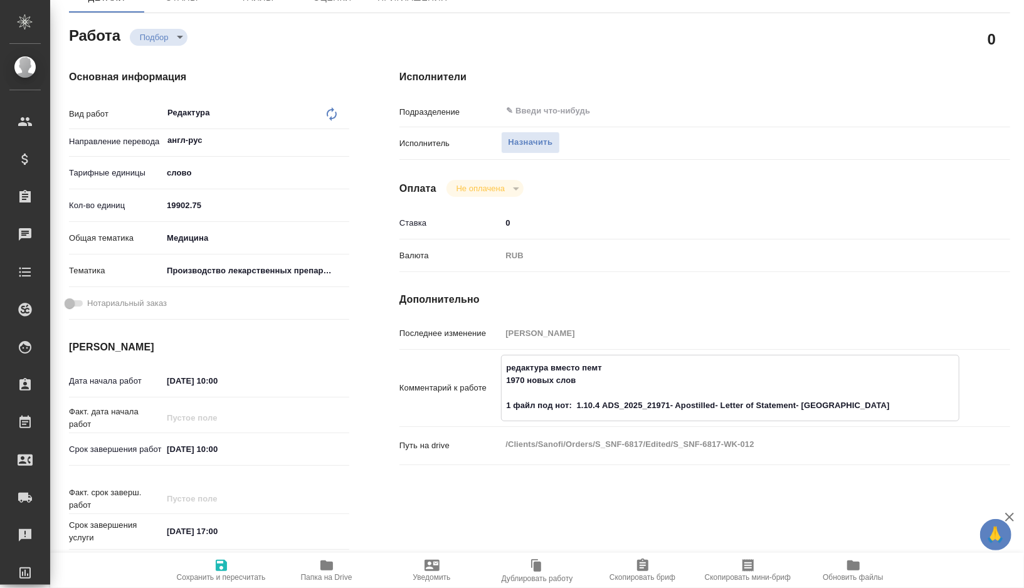
type textarea "x"
type textarea "редактура вместо пемт 1970 новых слов 1 файл под нот: 1.10.4 ADS_2025_21971- Ap…"
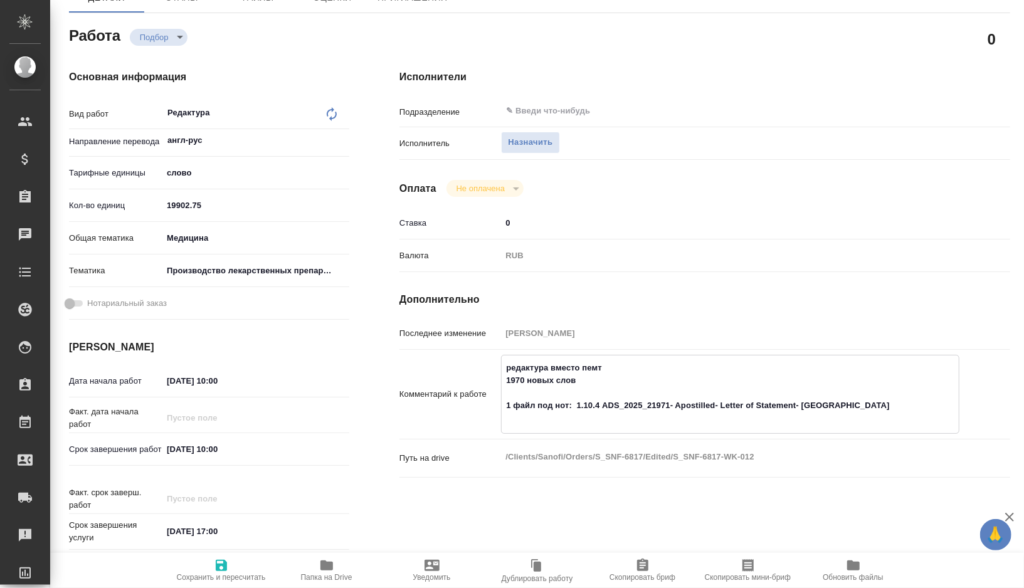
type textarea "x"
paste textarea "только файлы: 1) 1.5.3 letter of commitment of the API manufacturer on regulato…"
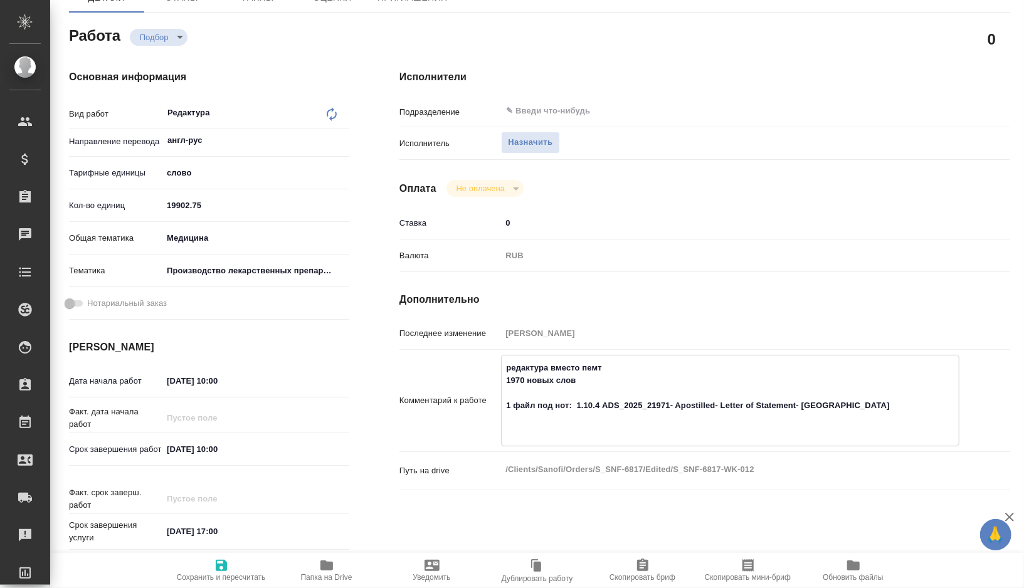
type textarea "x"
type textarea "редактура вместо пемт 1970 новых слов 1 файл под нот: 1.10.4 ADS_2025_21971- Ap…"
type textarea "x"
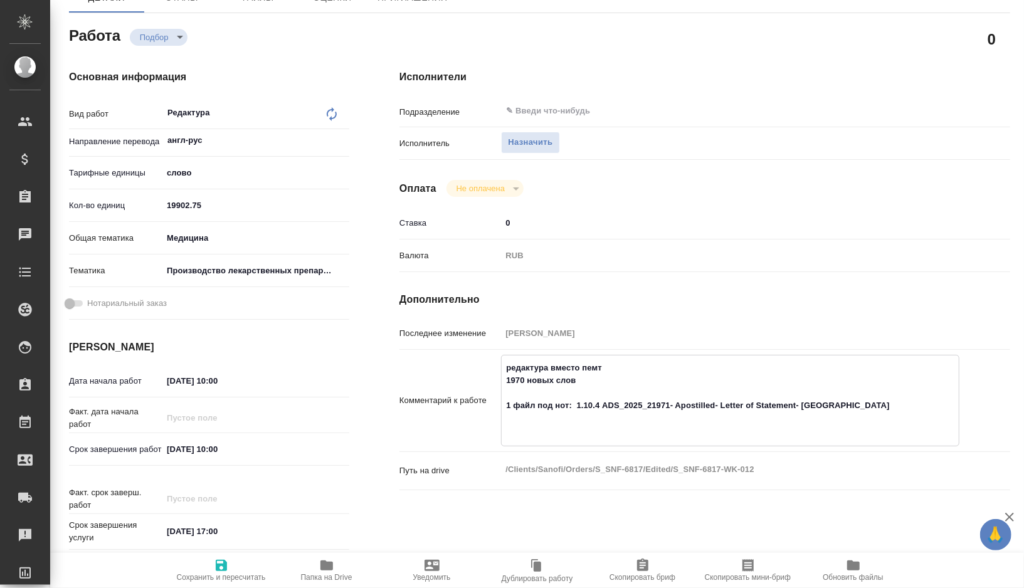
type textarea "x"
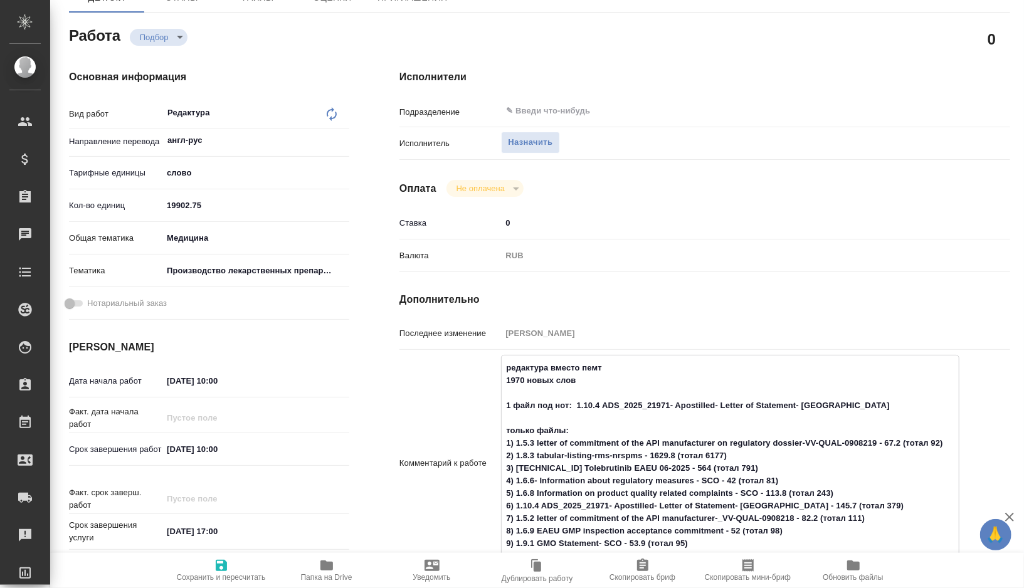
scroll to position [161, 0]
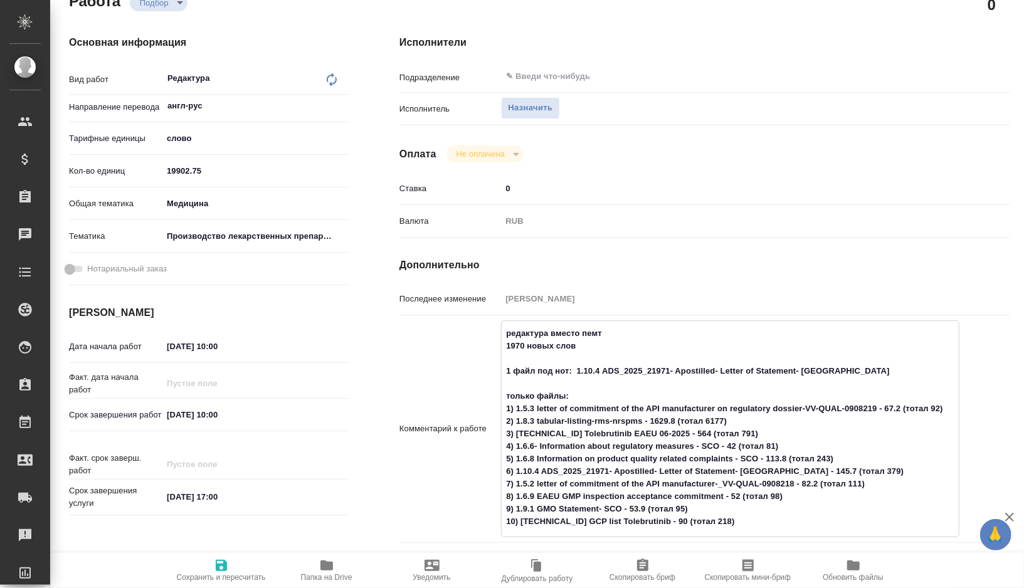
click at [526, 395] on textarea "редактура вместо пемт 1970 новых слов 1 файл под нот: 1.10.4 ADS_2025_21971- Ap…" at bounding box center [730, 428] width 457 height 210
type textarea "x"
type textarea "редактура вместо пемт 1970 новых слов 1 файл под нот: 1.10.4 ADS_2025_21971- Ap…"
type textarea "x"
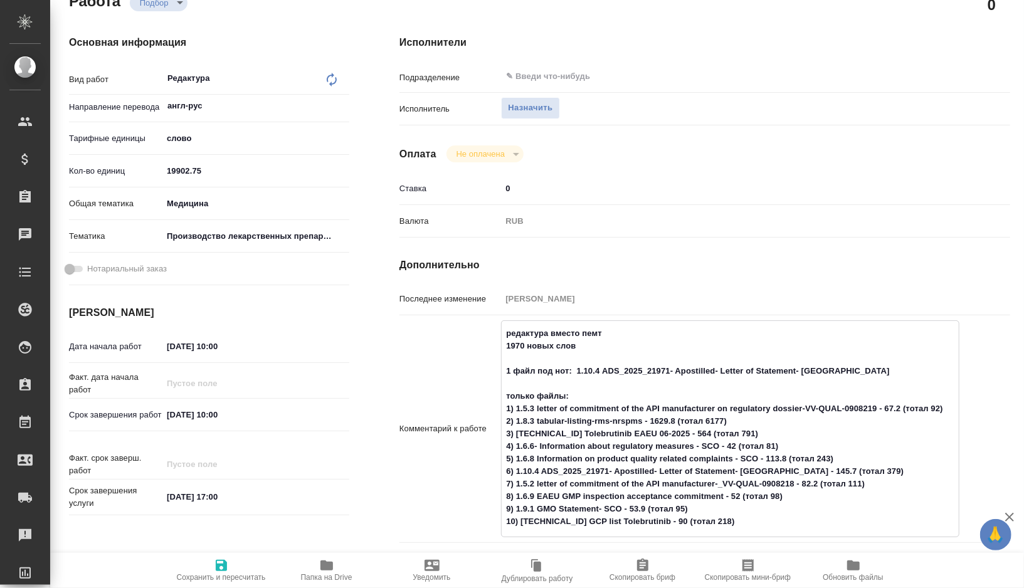
type textarea "x"
type textarea "редактура вместо пемт 1970 новых слов 1 файл под нот: 1.10.4 ADS_2025_21971- Ap…"
type textarea "x"
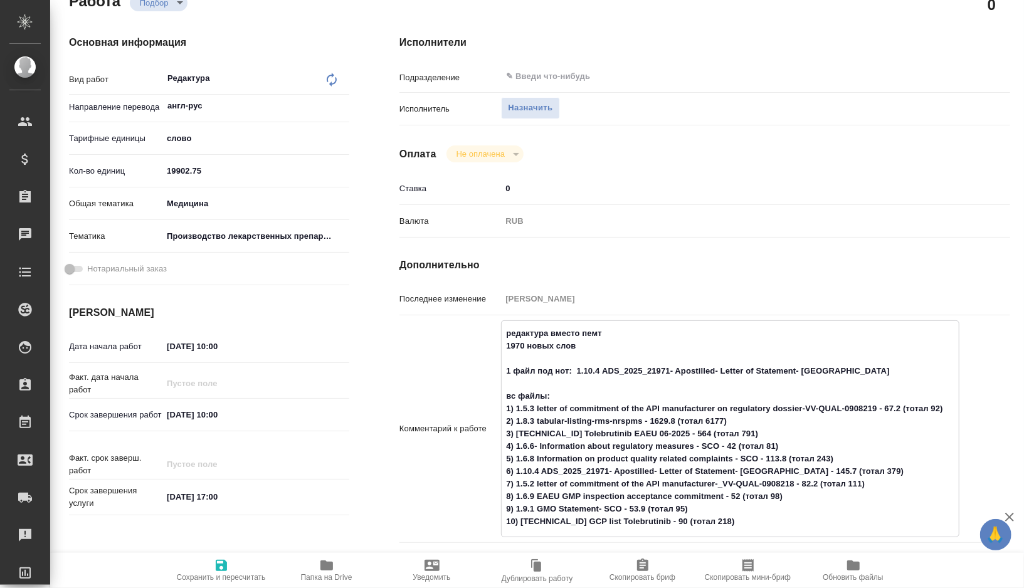
type textarea "x"
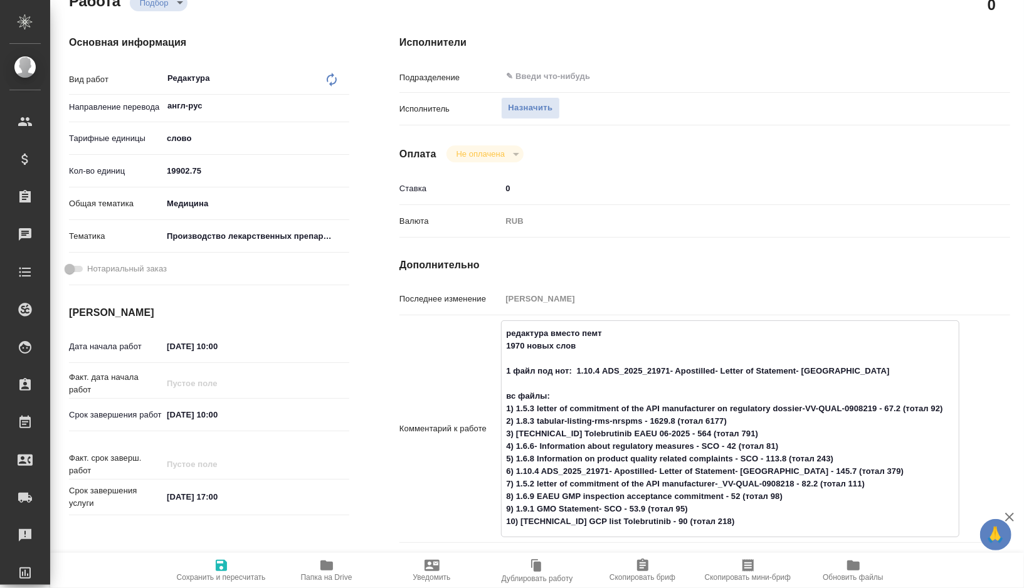
type textarea "редактура вместо пемт 1970 новых слов 1 файл под нот: 1.10.4 ADS_2025_21971- Ap…"
type textarea "x"
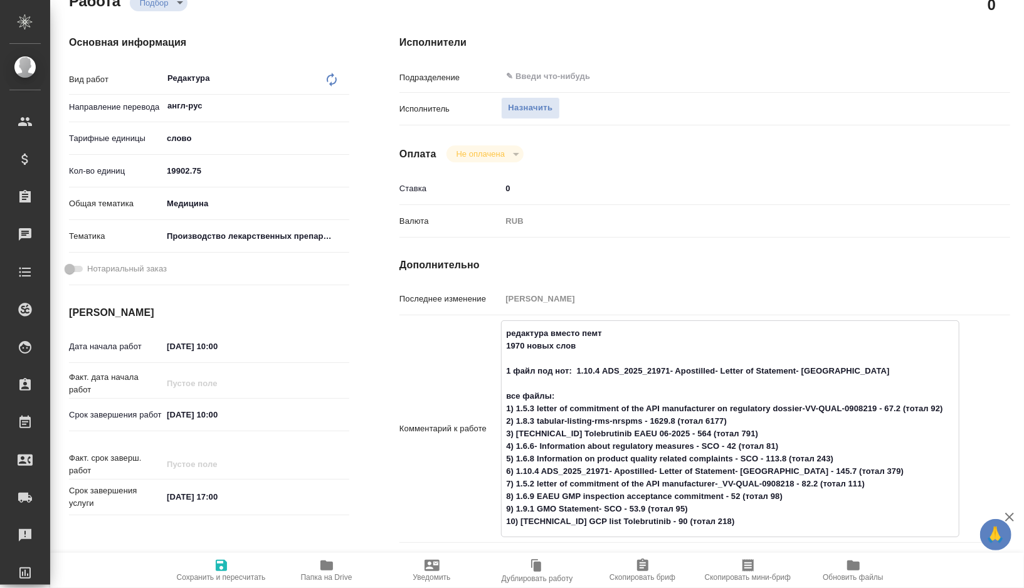
click at [552, 392] on textarea "редактура вместо пемт 1970 новых слов 1 файл под нот: 1.10.4 ADS_2025_21971- Ap…" at bounding box center [730, 428] width 457 height 210
type textarea "x"
type textarea "редактура вместо пемт 1970 новых слов 1 файл под нот: 1.10.4 ADS_2025_21971- Ap…"
type textarea "x"
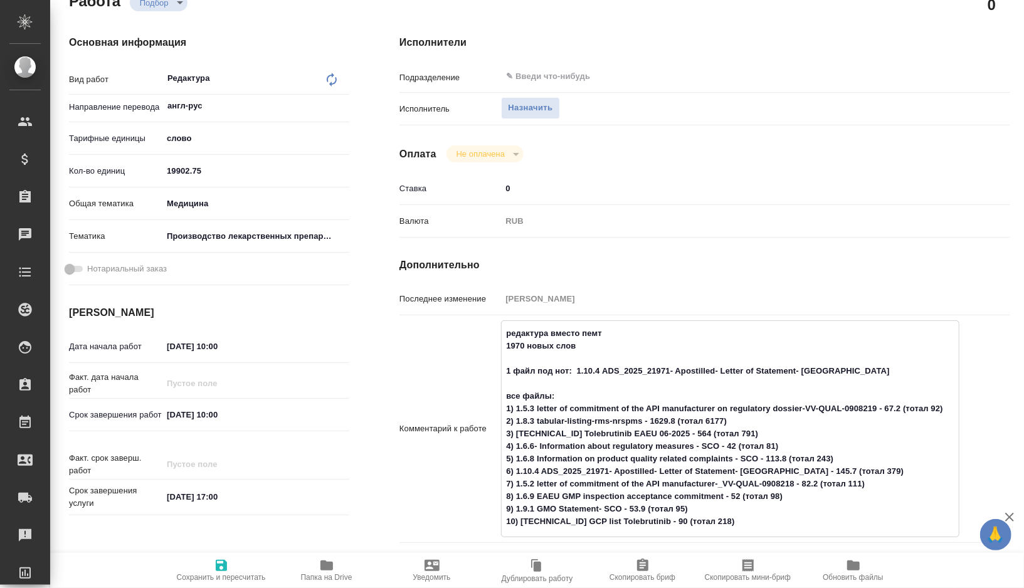
type textarea "x"
type textarea "редактура вместо пемт 1970 новых слов 1 файл под нот: 1.10.4 ADS_2025_21971- Ap…"
type textarea "x"
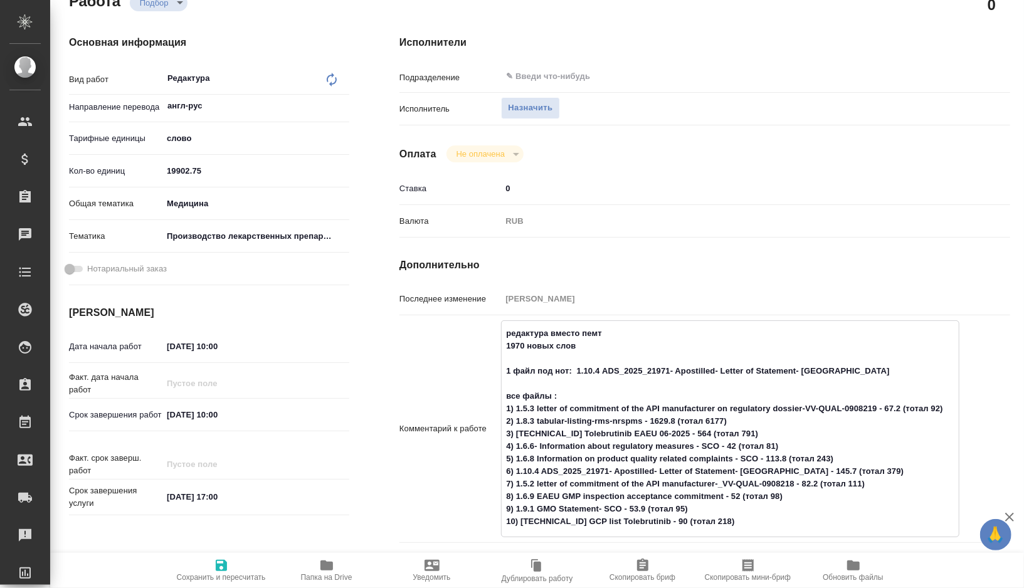
type textarea "x"
type textarea "редактура вместо пемт 1970 новых слов 1 файл под нот: 1.10.4 ADS_2025_21971- Ap…"
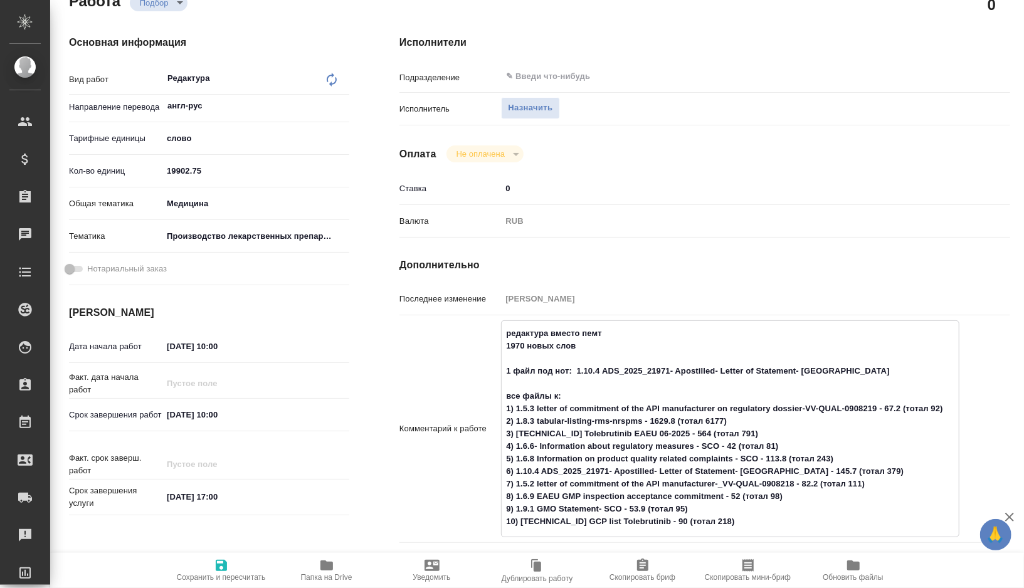
type textarea "x"
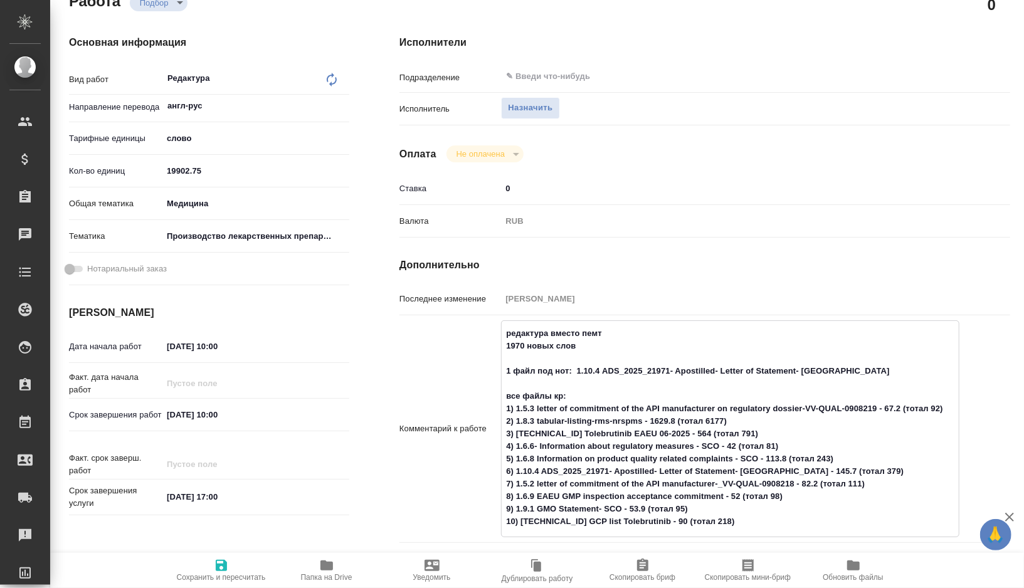
type textarea "редактура вместо пемт 1970 новых слов 1 файл под нот: 1.10.4 ADS_2025_21971- Ap…"
type textarea "x"
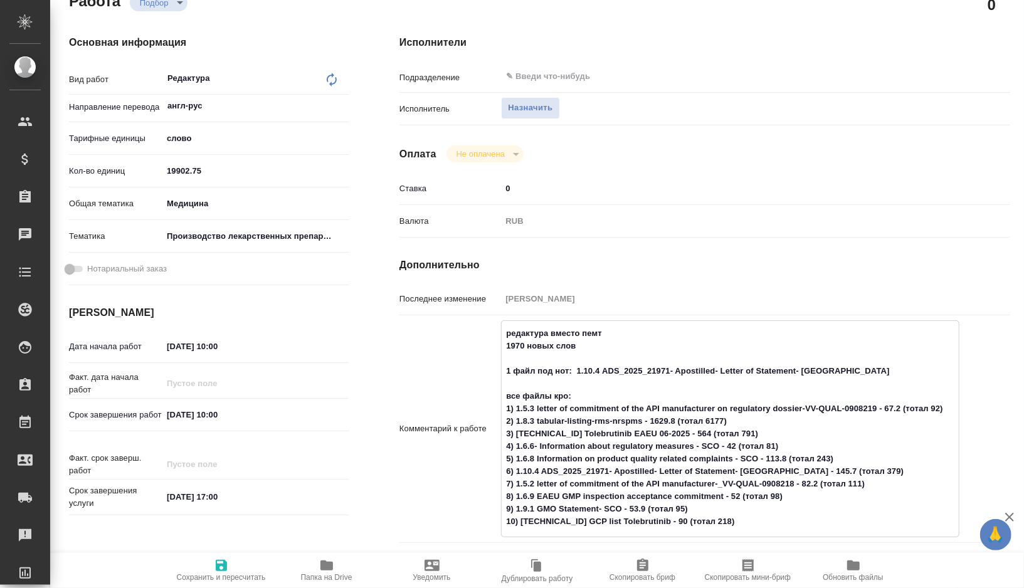
type textarea "x"
type textarea "редактура вместо пемт 1970 новых слов 1 файл под нот: 1.10.4 ADS_2025_21971- Ap…"
type textarea "x"
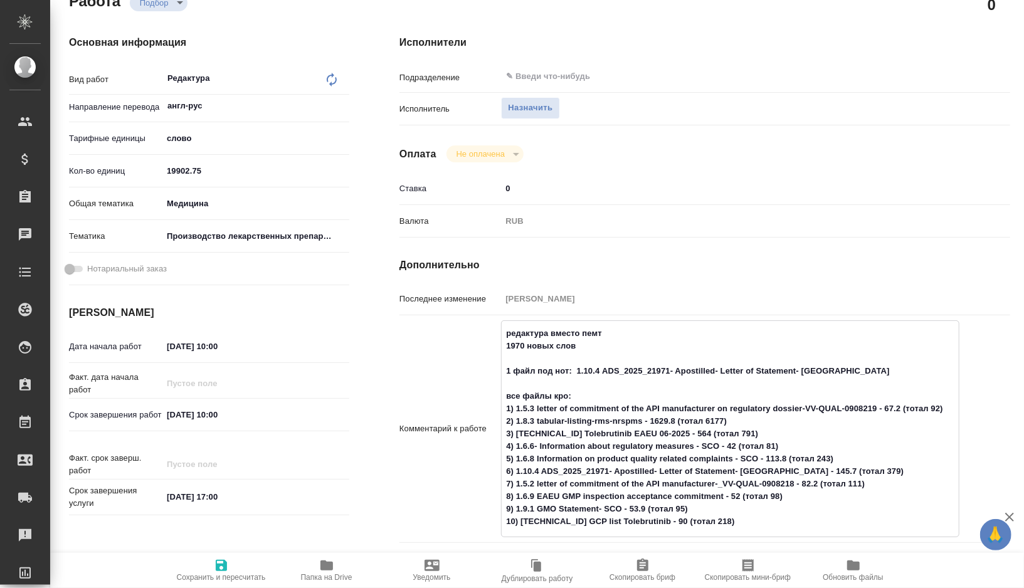
type textarea "x"
type textarea "редактура вместо пемт 1970 новых слов 1 файл под нот: 1.10.4 ADS_2025_21971- Ap…"
type textarea "x"
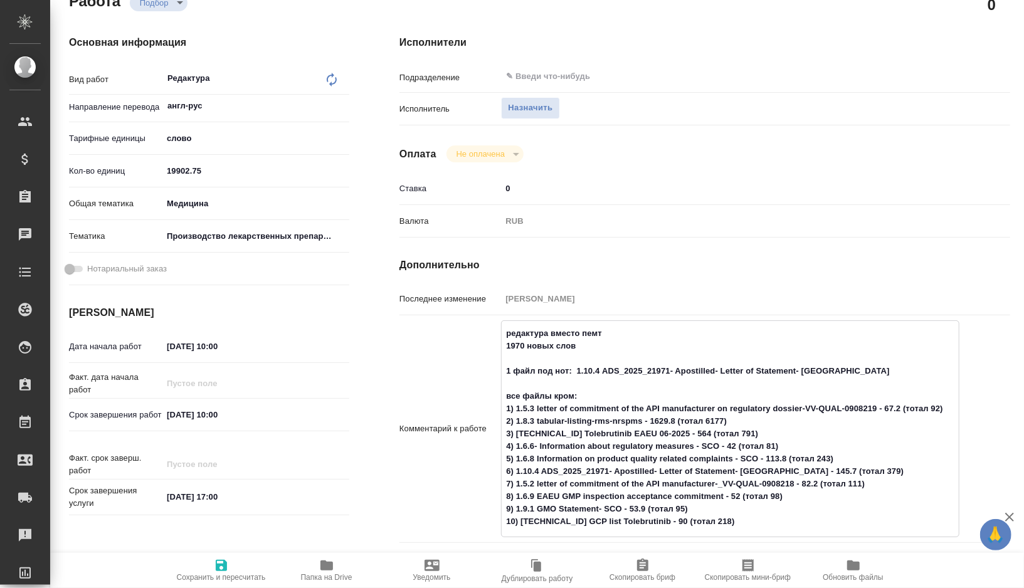
type textarea "x"
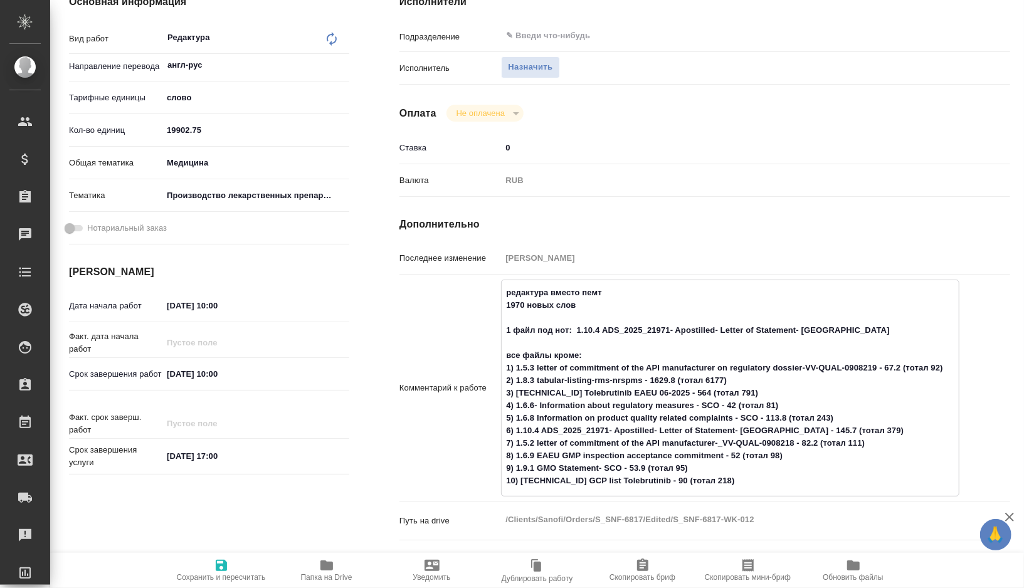
scroll to position [205, 0]
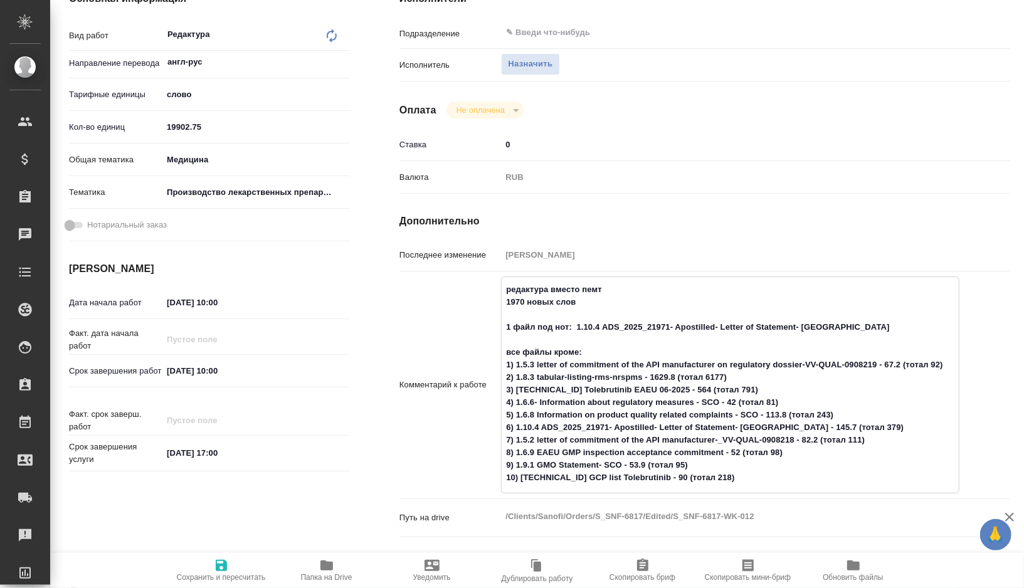
click at [949, 368] on textarea "редактура вместо пемт 1970 новых слов 1 файл под нот: 1.10.4 ADS_2025_21971- Ap…" at bounding box center [730, 384] width 457 height 210
type textarea "x"
type textarea "редактура вместо пемт 1970 новых слов 1 файл под нот: 1.10.4 ADS_2025_21971- Ap…"
type textarea "x"
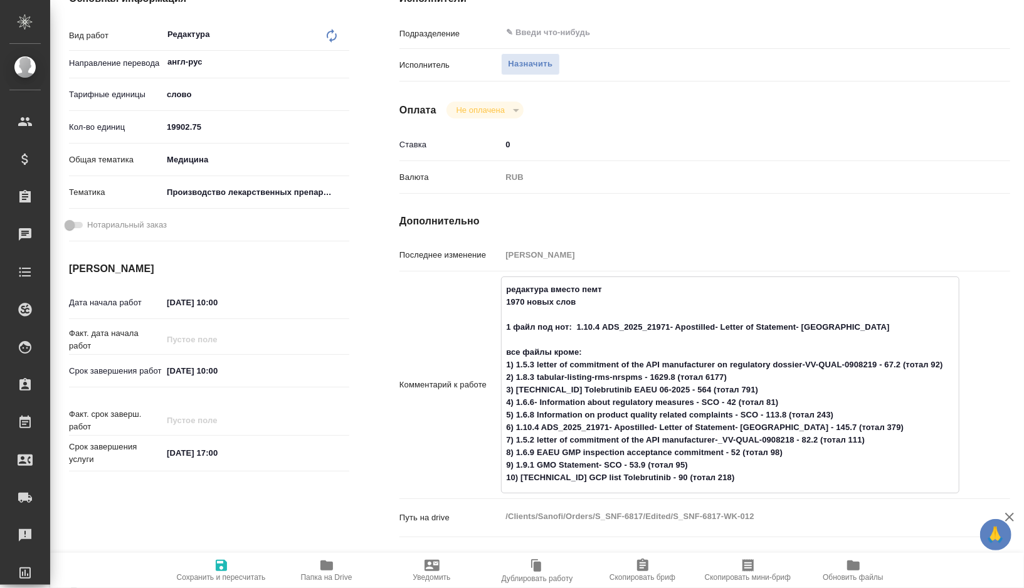
type textarea "x"
type textarea "редактура вместо пемт 1970 новых слов 1 файл под нот: 1.10.4 ADS_2025_21971- Ap…"
type textarea "x"
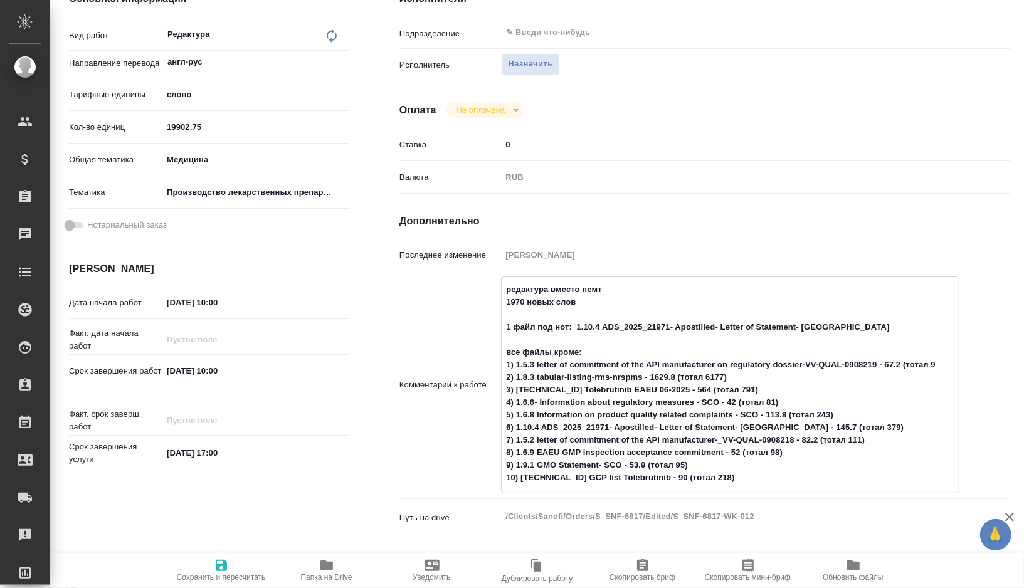
type textarea "x"
type textarea "редактура вместо пемт 1970 новых слов 1 файл под нот: 1.10.4 ADS_2025_21971- Ap…"
type textarea "x"
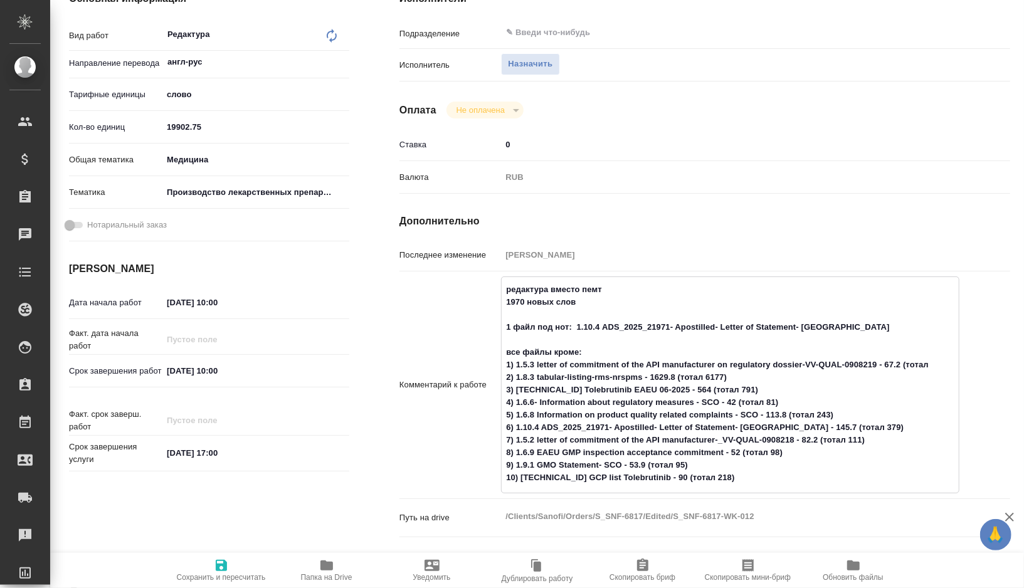
type textarea "x"
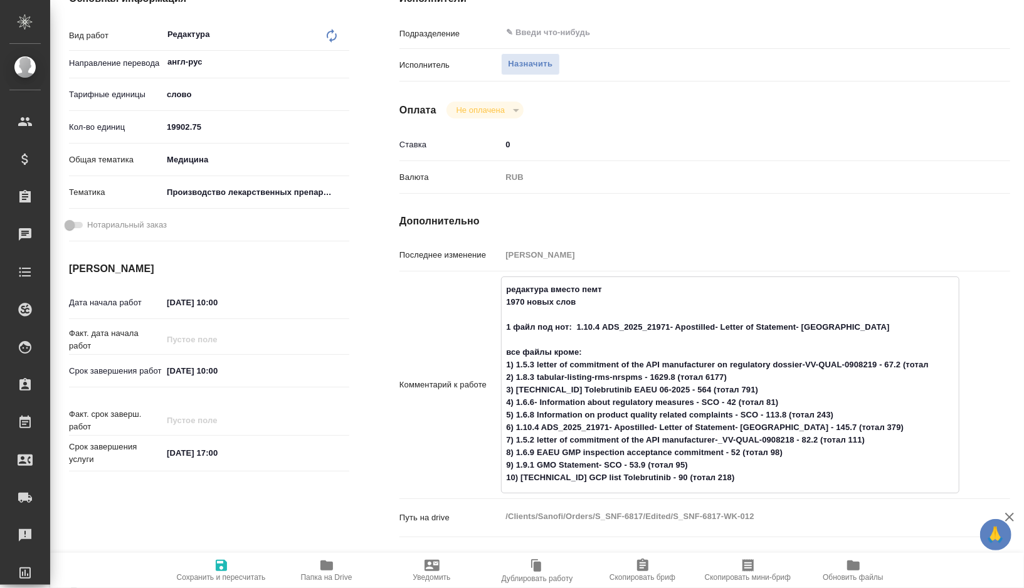
type textarea "редактура вместо пемт 1970 новых слов 1 файл под нот: 1.10.4 ADS_2025_21971- Ap…"
type textarea "x"
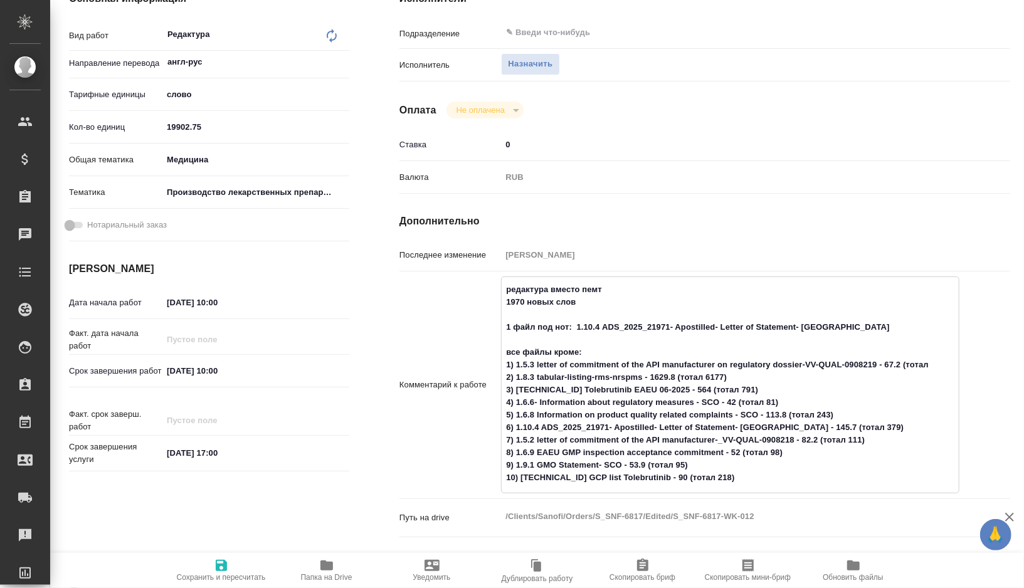
type textarea "x"
type textarea "редактура вместо пемт 1970 новых слов 1 файл под нот: 1.10.4 ADS_2025_21971- Ap…"
type textarea "x"
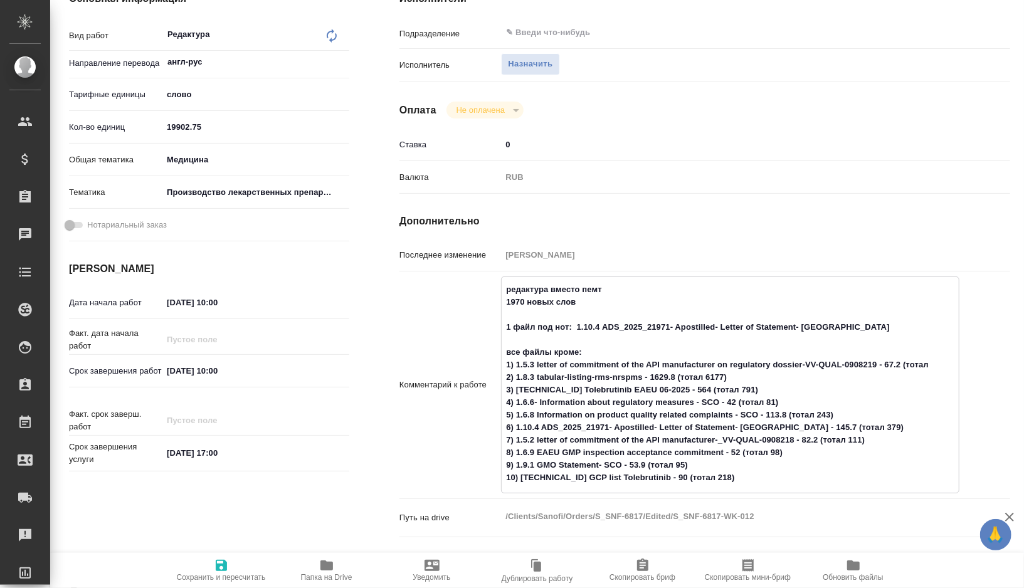
type textarea "x"
type textarea "редактура вместо пемт 1970 новых слов 1 файл под нот: 1.10.4 ADS_2025_21971- Ap…"
type textarea "x"
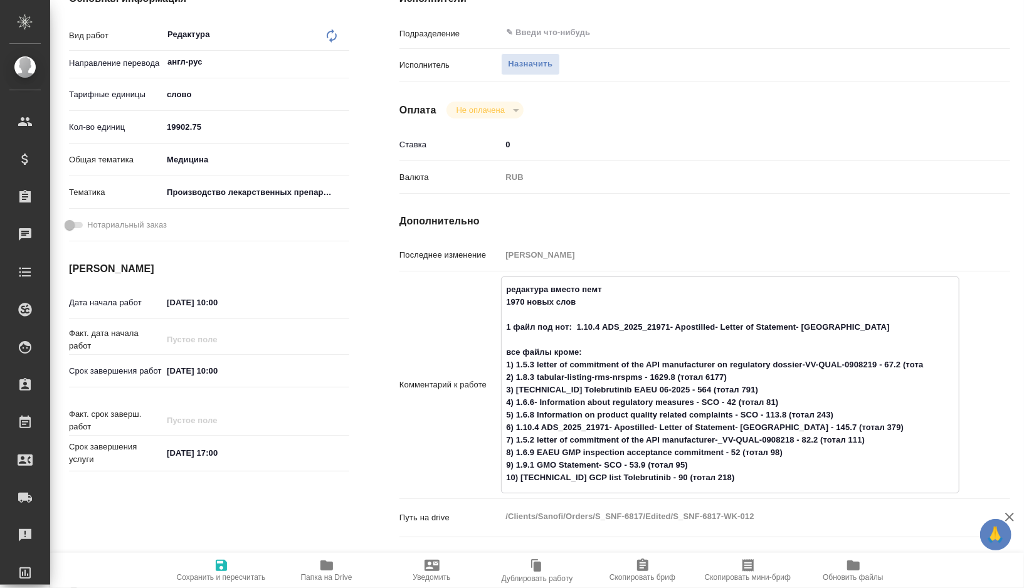
type textarea "x"
type textarea "редактура вместо пемт 1970 новых слов 1 файл под нот: 1.10.4 ADS_2025_21971- Ap…"
type textarea "x"
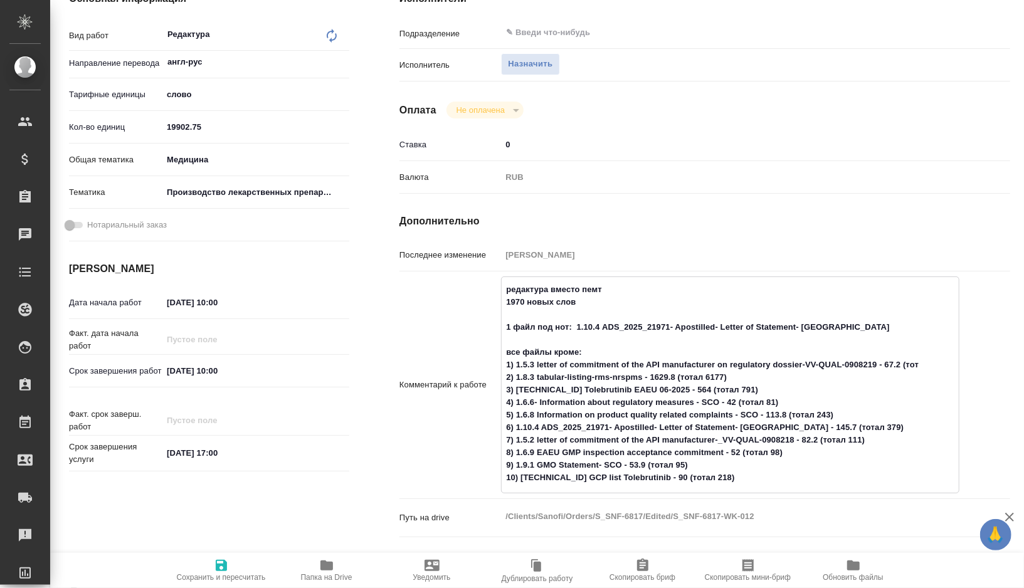
type textarea "x"
type textarea "редактура вместо пемт 1970 новых слов 1 файл под нот: 1.10.4 ADS_2025_21971- Ap…"
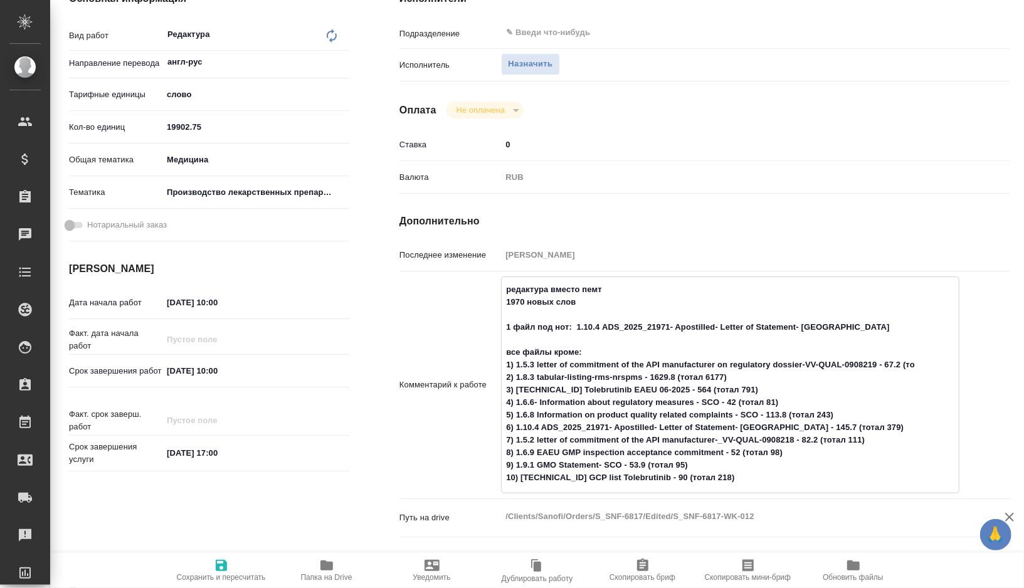
type textarea "x"
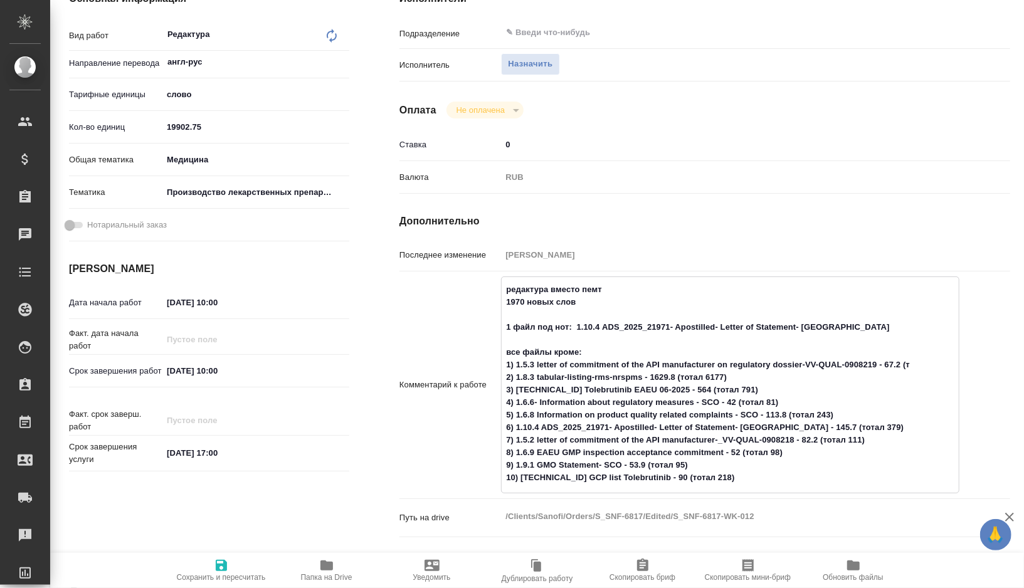
type textarea "редактура вместо пемт 1970 новых слов 1 файл под нот: 1.10.4 ADS_2025_21971- Ap…"
type textarea "x"
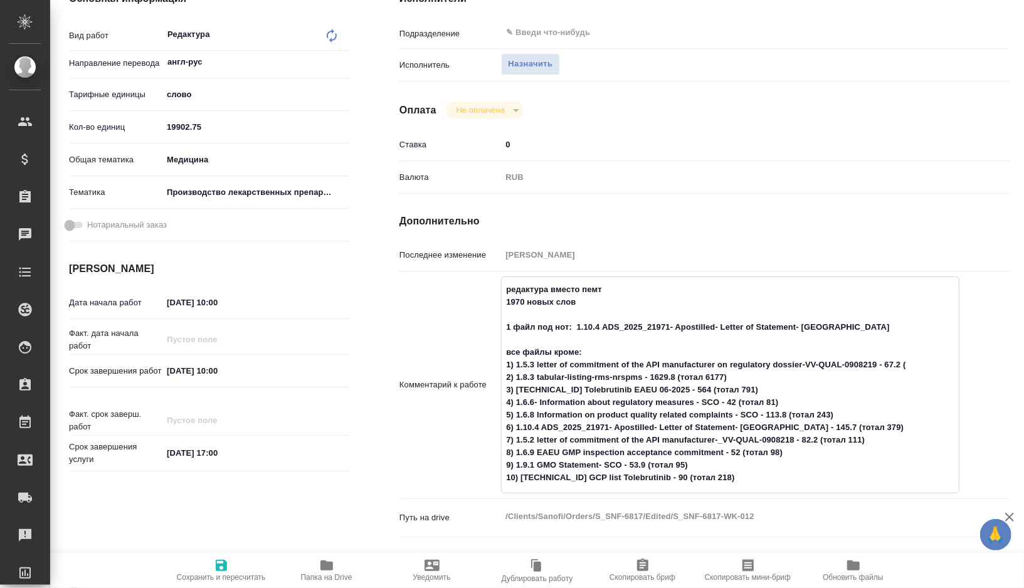
type textarea "x"
type textarea "редактура вместо пемт 1970 новых слов 1 файл под нот: 1.10.4 ADS_2025_21971- Ap…"
type textarea "x"
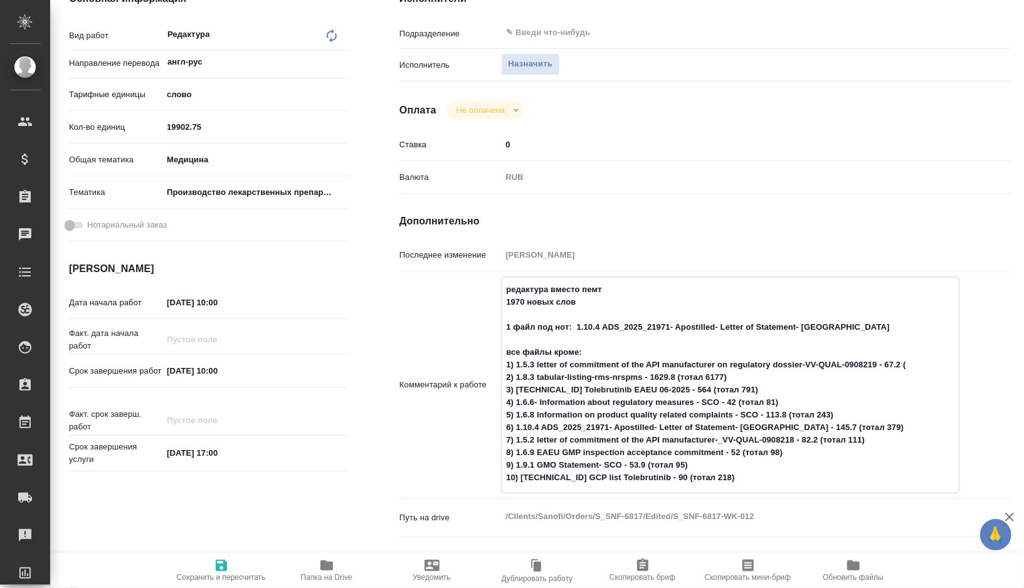
type textarea "x"
type textarea "редактура вместо пемт 1970 новых слов 1 файл под нот: 1.10.4 ADS_2025_21971- Ap…"
type textarea "x"
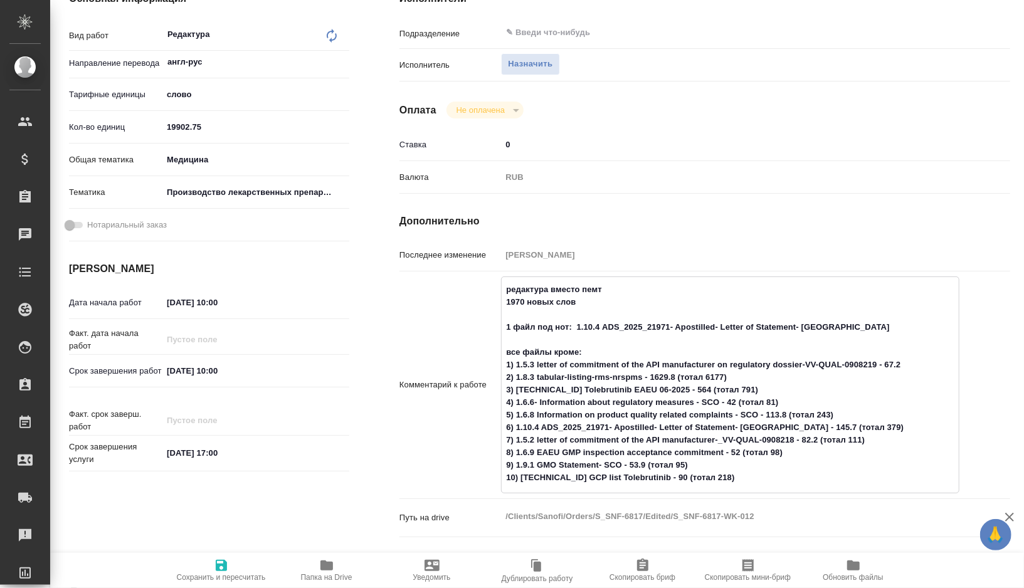
type textarea "x"
type textarea "редактура вместо пемт 1970 новых слов 1 файл под нот: 1.10.4 ADS_2025_21971- Ap…"
type textarea "x"
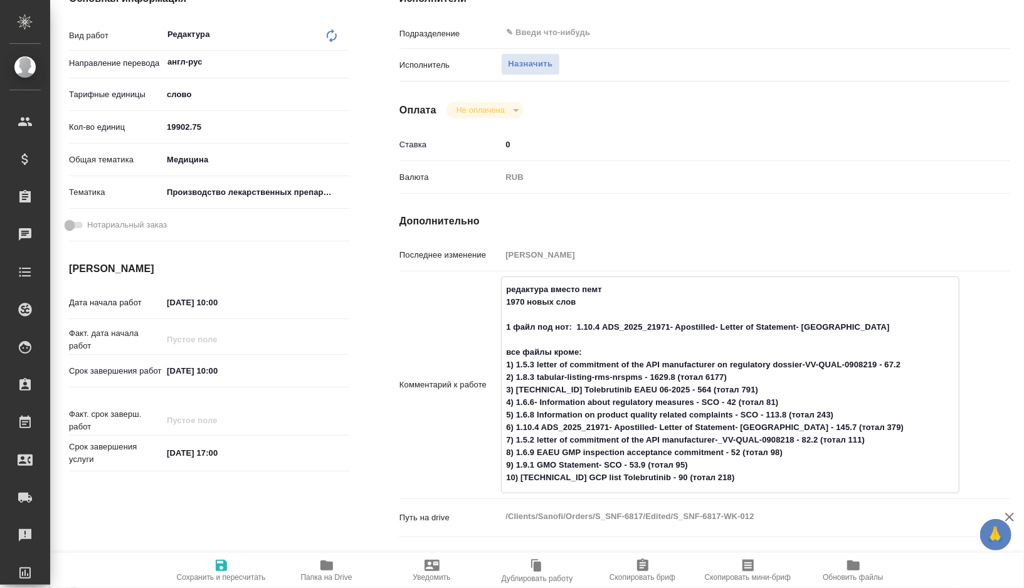
type textarea "x"
type textarea "редактура вместо пемт 1970 новых слов 1 файл под нот: 1.10.4 ADS_2025_21971- Ap…"
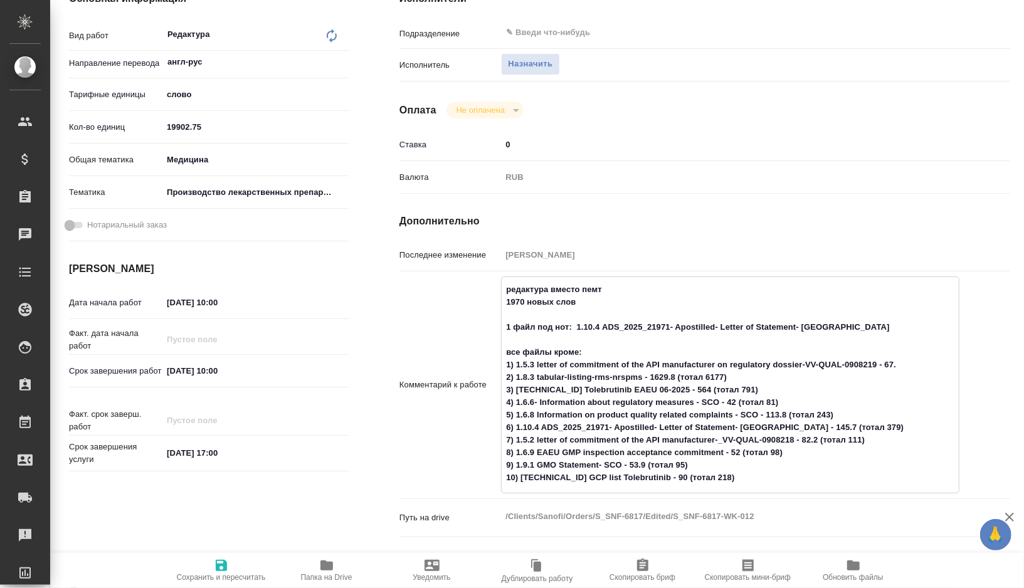
type textarea "x"
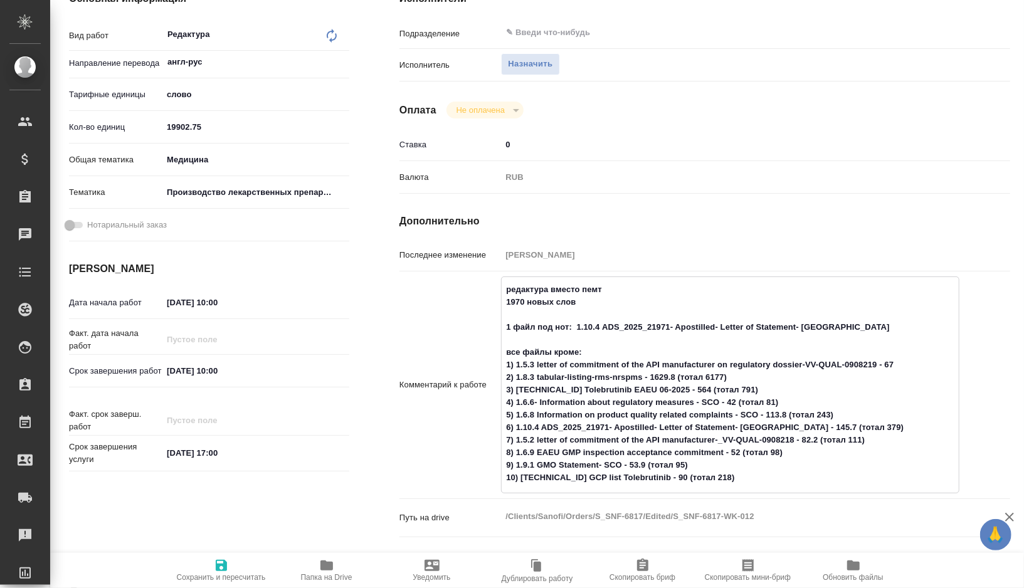
type textarea "редактура вместо пемт 1970 новых слов 1 файл под нот: 1.10.4 ADS_2025_21971- Ap…"
type textarea "x"
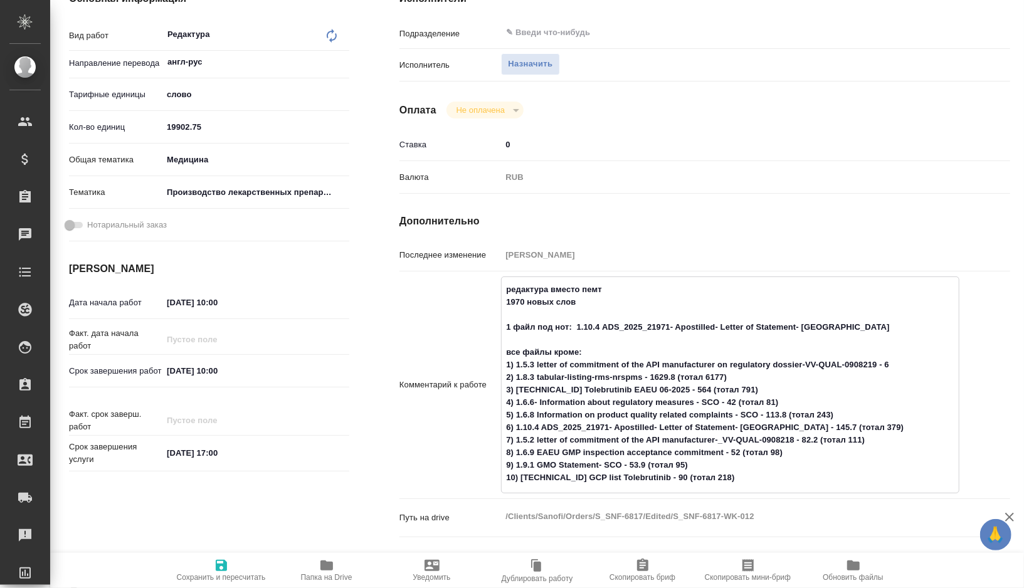
type textarea "x"
type textarea "редактура вместо пемт 1970 новых слов 1 файл под нот: 1.10.4 ADS_2025_21971- Ap…"
type textarea "x"
drag, startPoint x: 740, startPoint y: 381, endPoint x: 652, endPoint y: 377, distance: 87.3
click at [652, 377] on textarea "редактура вместо пемт 1970 новых слов 1 файл под нот: 1.10.4 ADS_2025_21971- Ap…" at bounding box center [730, 384] width 457 height 210
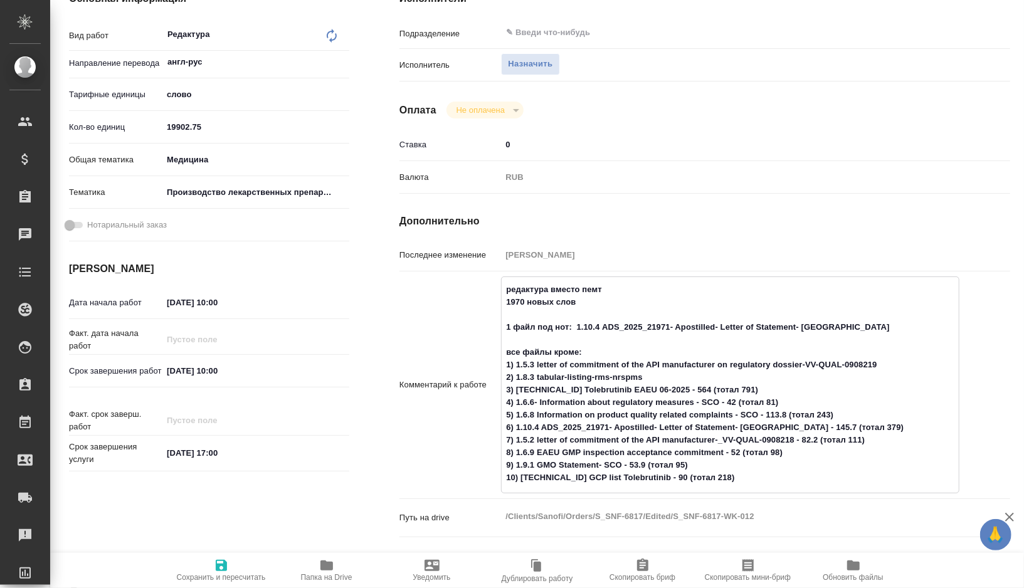
drag, startPoint x: 721, startPoint y: 392, endPoint x: 657, endPoint y: 389, distance: 64.7
click at [657, 389] on textarea "редактура вместо пемт 1970 новых слов 1 файл под нот: 1.10.4 ADS_2025_21971- Ap…" at bounding box center [730, 384] width 457 height 210
drag, startPoint x: 787, startPoint y: 401, endPoint x: 727, endPoint y: 399, distance: 60.3
click at [727, 399] on textarea "редактура вместо пемт 1970 новых слов 1 файл под нот: 1.10.4 ADS_2025_21971- Ap…" at bounding box center [730, 384] width 457 height 210
drag, startPoint x: 846, startPoint y: 413, endPoint x: 770, endPoint y: 412, distance: 75.9
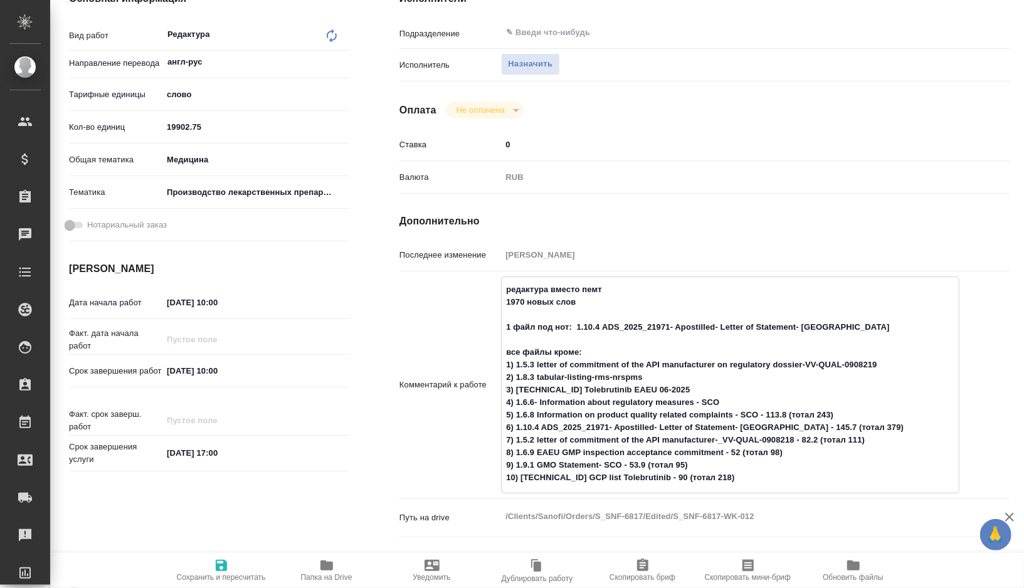
click at [770, 412] on textarea "редактура вместо пемт 1970 новых слов 1 файл под нот: 1.10.4 ADS_2025_21971- Ap…" at bounding box center [730, 384] width 457 height 210
drag, startPoint x: 851, startPoint y: 423, endPoint x: 785, endPoint y: 423, distance: 65.2
click at [785, 423] on textarea "редактура вместо пемт 1970 новых слов 1 файл под нот: 1.10.4 ADS_2025_21971- Ap…" at bounding box center [730, 384] width 457 height 210
drag, startPoint x: 877, startPoint y: 446, endPoint x: 807, endPoint y: 442, distance: 70.4
click at [807, 442] on textarea "редактура вместо пемт 1970 новых слов 1 файл под нот: 1.10.4 ADS_2025_21971- Ap…" at bounding box center [730, 384] width 457 height 210
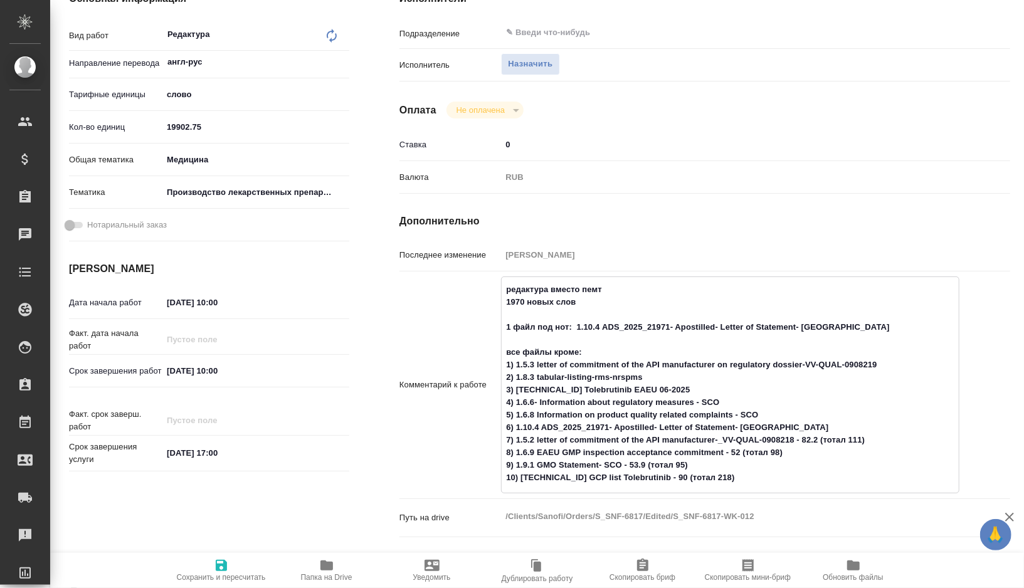
click at [823, 445] on textarea "редактура вместо пемт 1970 новых слов 1 файл под нот: 1.10.4 ADS_2025_21971- Ap…" at bounding box center [730, 384] width 457 height 210
drag, startPoint x: 871, startPoint y: 438, endPoint x: 801, endPoint y: 435, distance: 69.7
click at [801, 435] on textarea "редактура вместо пемт 1970 новых слов 1 файл под нот: 1.10.4 ADS_2025_21971- Ap…" at bounding box center [730, 384] width 457 height 210
drag, startPoint x: 793, startPoint y: 451, endPoint x: 730, endPoint y: 450, distance: 62.7
click at [730, 450] on textarea "редактура вместо пемт 1970 новых слов 1 файл под нот: 1.10.4 ADS_2025_21971- Ap…" at bounding box center [730, 384] width 457 height 210
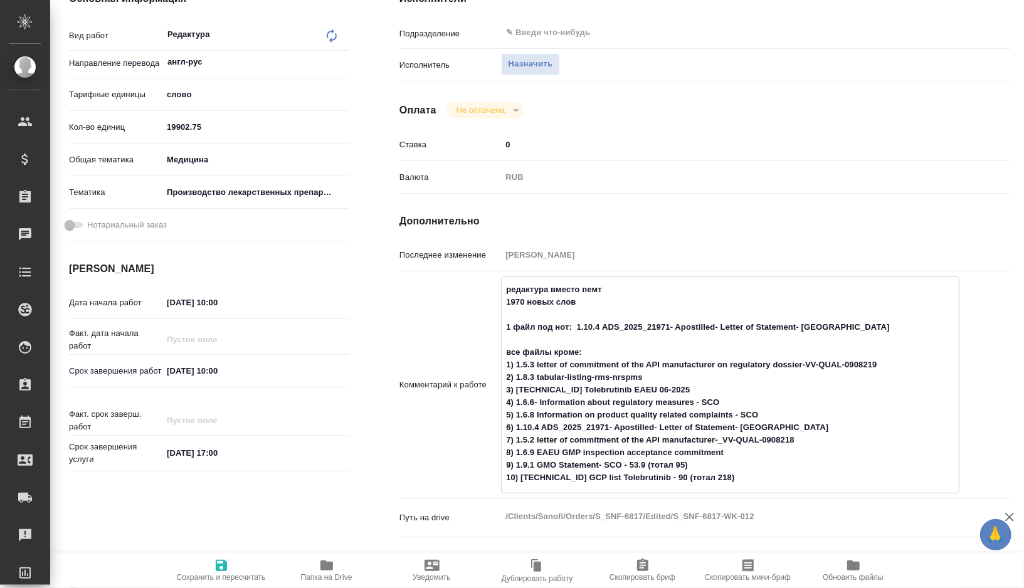
drag, startPoint x: 700, startPoint y: 467, endPoint x: 630, endPoint y: 464, distance: 70.4
click at [630, 464] on textarea "редактура вместо пемт 1970 новых слов 1 файл под нот: 1.10.4 ADS_2025_21971- Ap…" at bounding box center [730, 384] width 457 height 210
drag, startPoint x: 711, startPoint y: 477, endPoint x: 641, endPoint y: 474, distance: 70.3
click at [641, 474] on textarea "редактура вместо пемт 1970 новых слов 1 файл под нот: 1.10.4 ADS_2025_21971- Ap…" at bounding box center [730, 384] width 457 height 210
click at [223, 565] on icon "button" at bounding box center [221, 565] width 11 height 11
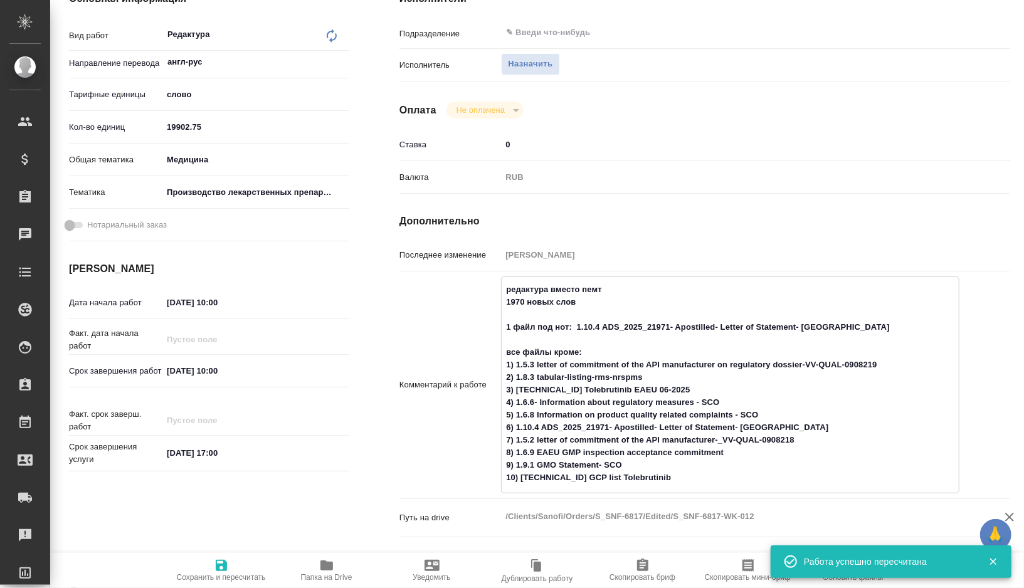
drag, startPoint x: 582, startPoint y: 299, endPoint x: 502, endPoint y: 307, distance: 80.1
click at [502, 307] on textarea "редактура вместо пемт 1970 новых слов 1 файл под нот: 1.10.4 ADS_2025_21971- Ap…" at bounding box center [730, 384] width 457 height 210
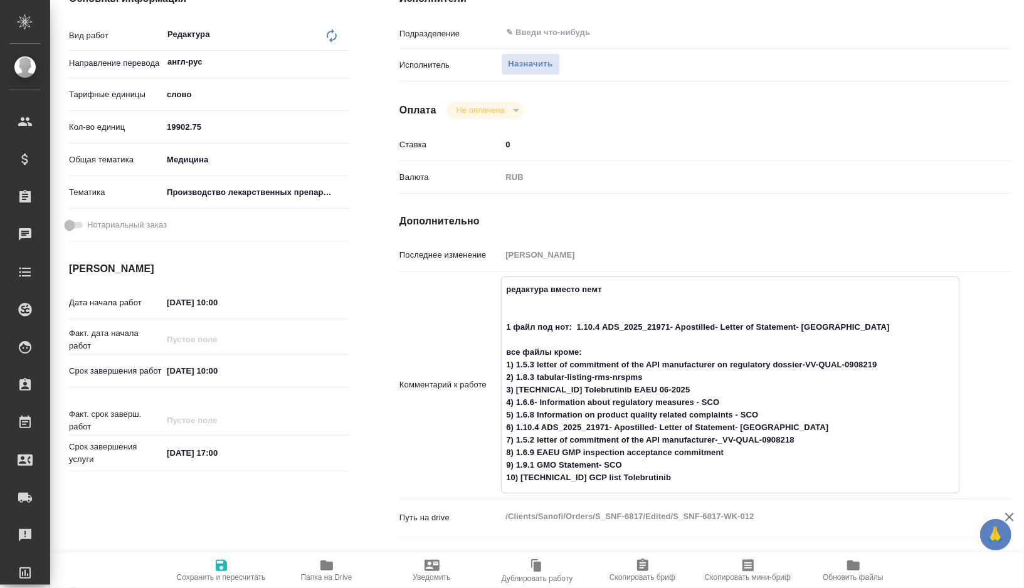
click at [213, 577] on span "Сохранить и пересчитать" at bounding box center [221, 577] width 89 height 9
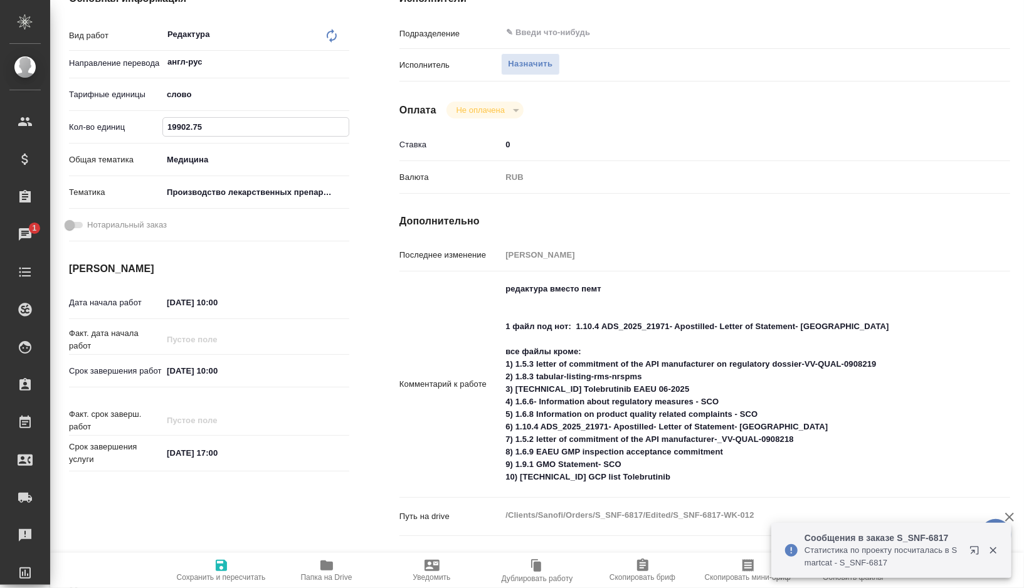
drag, startPoint x: 220, startPoint y: 130, endPoint x: 152, endPoint y: 130, distance: 68.4
click at [152, 130] on div "Кол-во единиц 19902.75" at bounding box center [209, 127] width 280 height 22
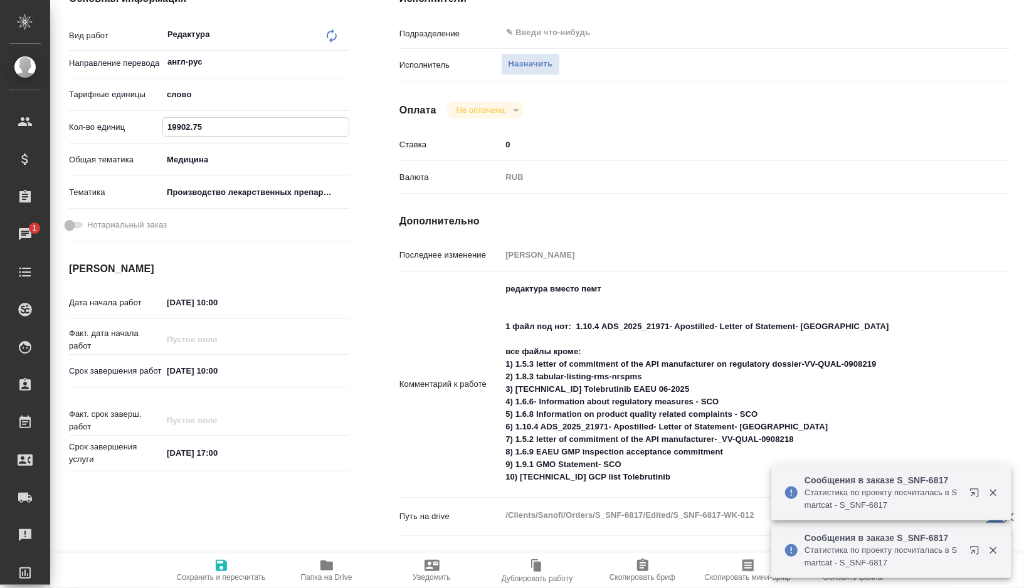
paste input "2684.3"
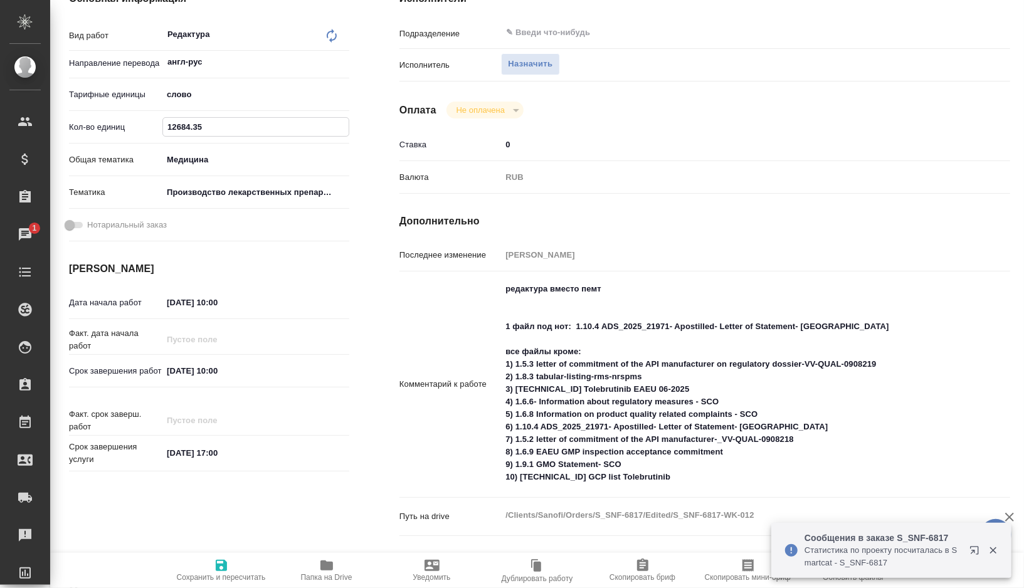
click at [573, 307] on textarea "редактура вместо пемт 1 файл под нот: 1.10.4 ADS_2025_21971- Apostilled- Letter…" at bounding box center [730, 384] width 459 height 210
paste textarea "189"
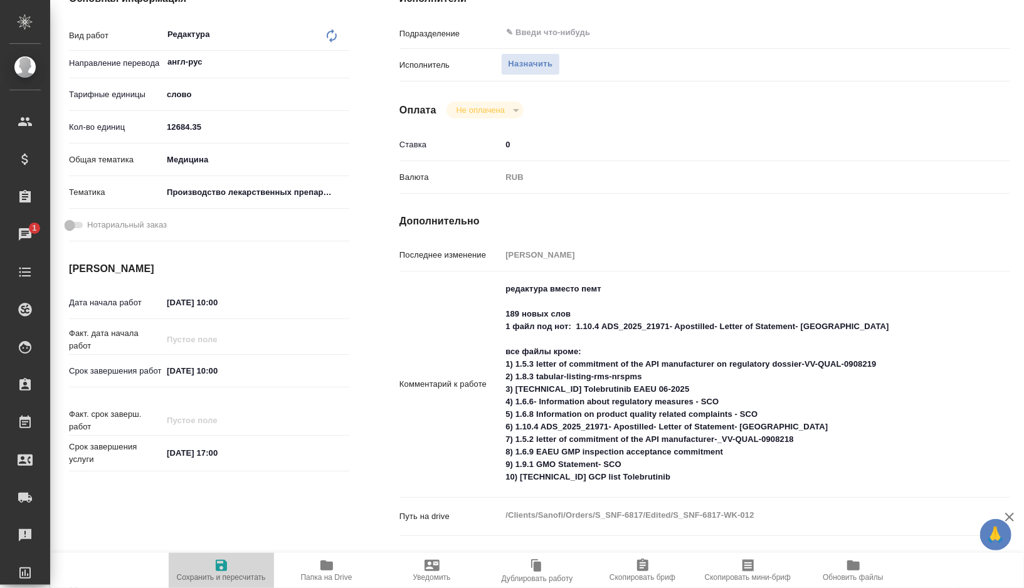
click at [216, 573] on span "Сохранить и пересчитать" at bounding box center [221, 577] width 89 height 9
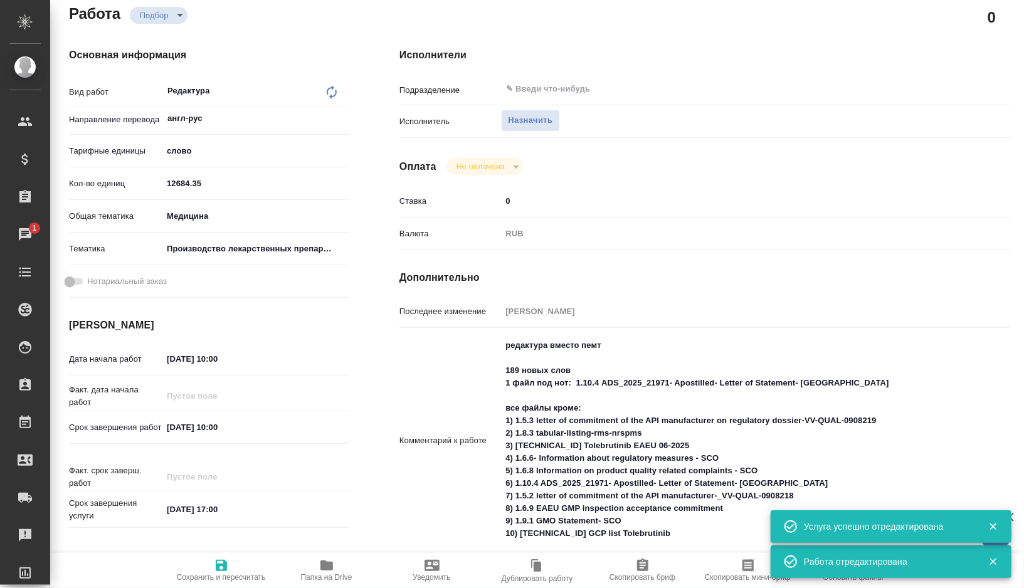
scroll to position [147, 0]
click at [524, 117] on span "Назначить" at bounding box center [530, 122] width 45 height 14
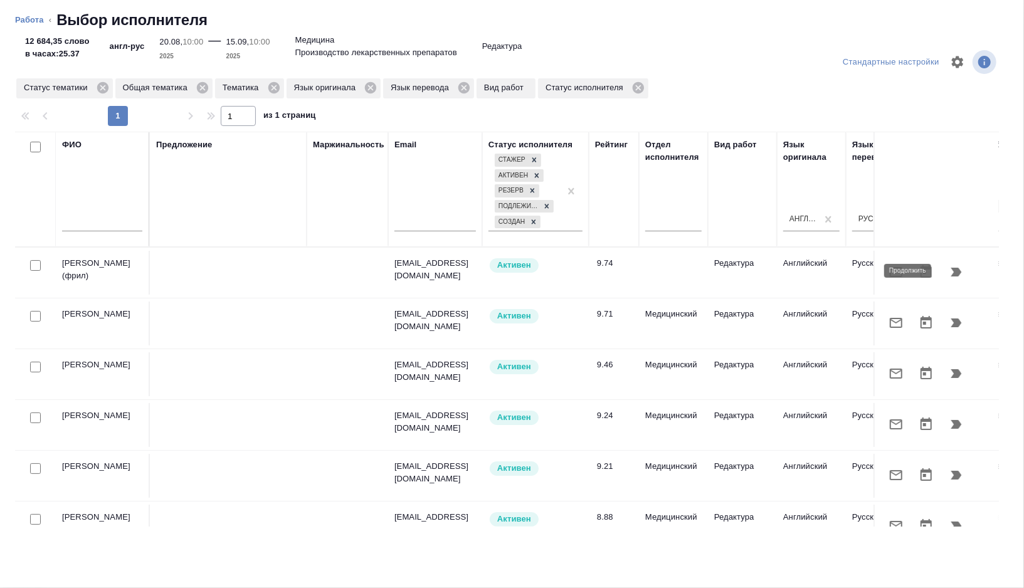
click at [954, 274] on icon "button" at bounding box center [957, 272] width 11 height 9
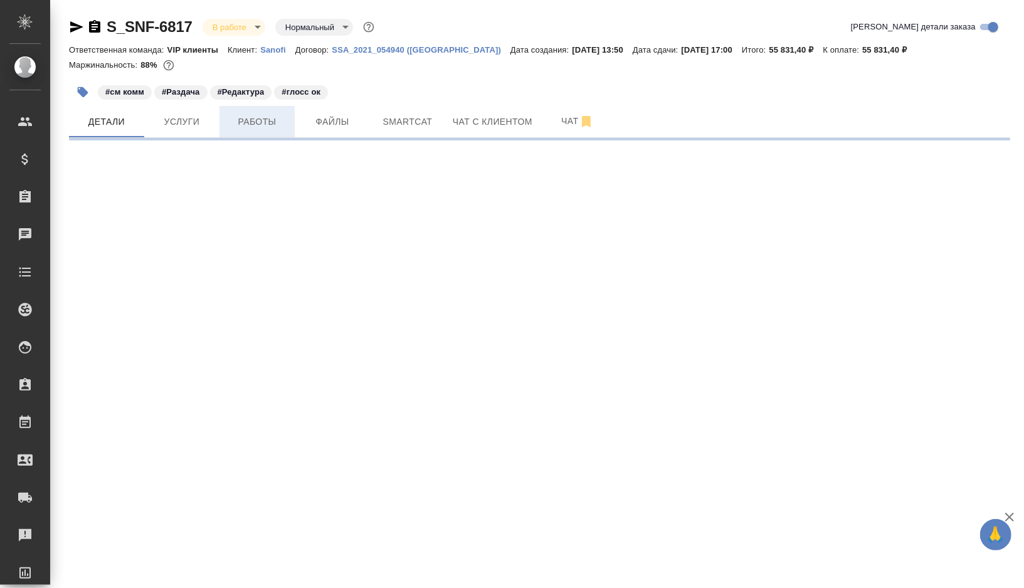
select select "RU"
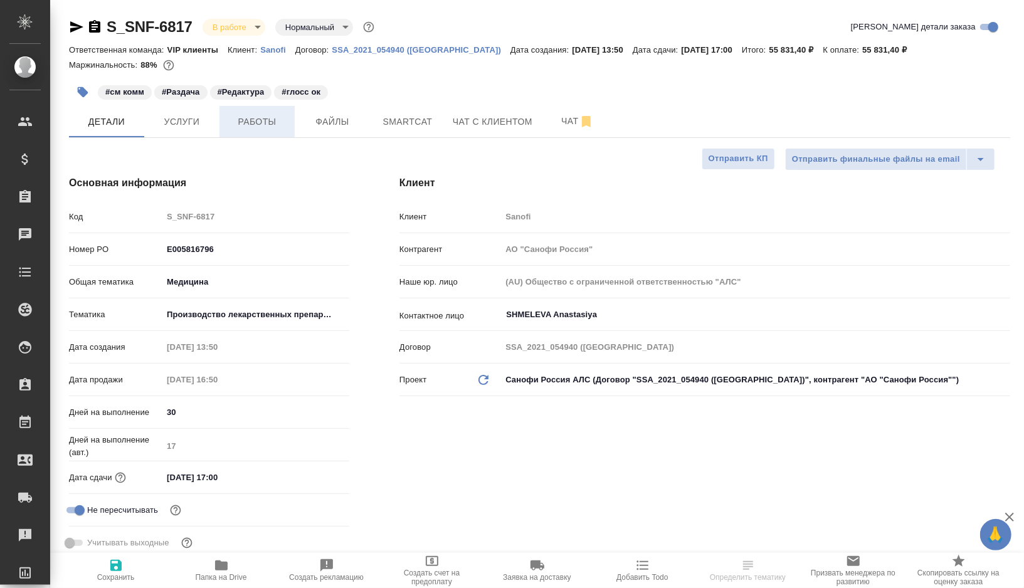
click at [262, 119] on span "Работы" at bounding box center [257, 122] width 60 height 16
type textarea "x"
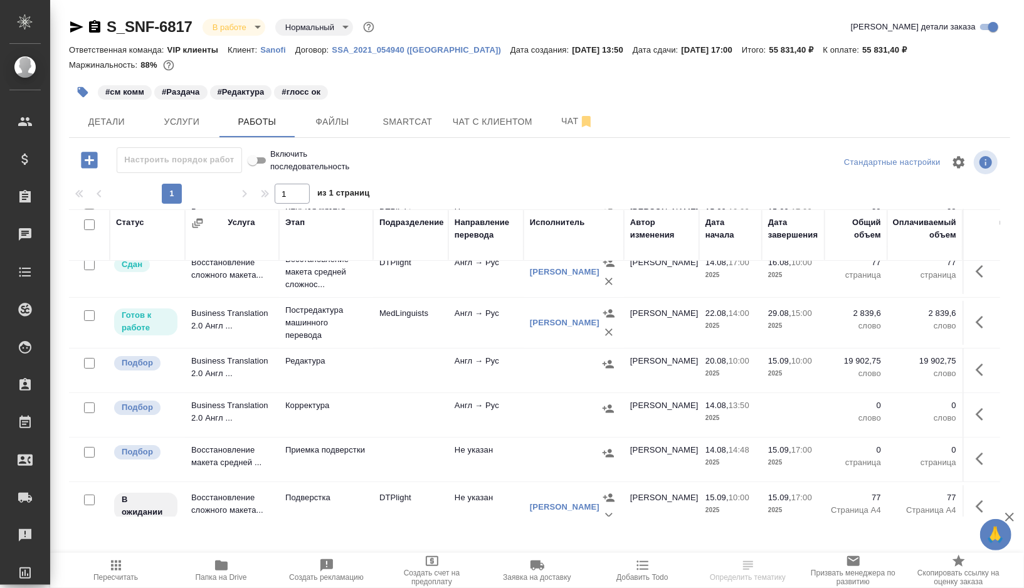
scroll to position [67, 0]
click at [412, 335] on td "MedLinguists" at bounding box center [410, 321] width 75 height 44
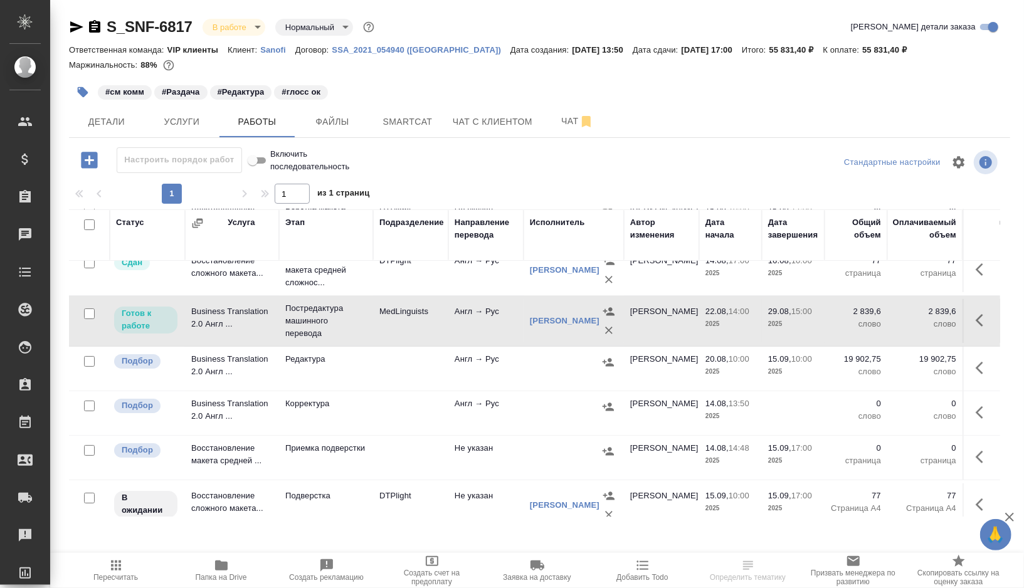
click at [412, 335] on td "MedLinguists" at bounding box center [410, 321] width 75 height 44
click at [403, 114] on span "Smartcat" at bounding box center [408, 122] width 60 height 16
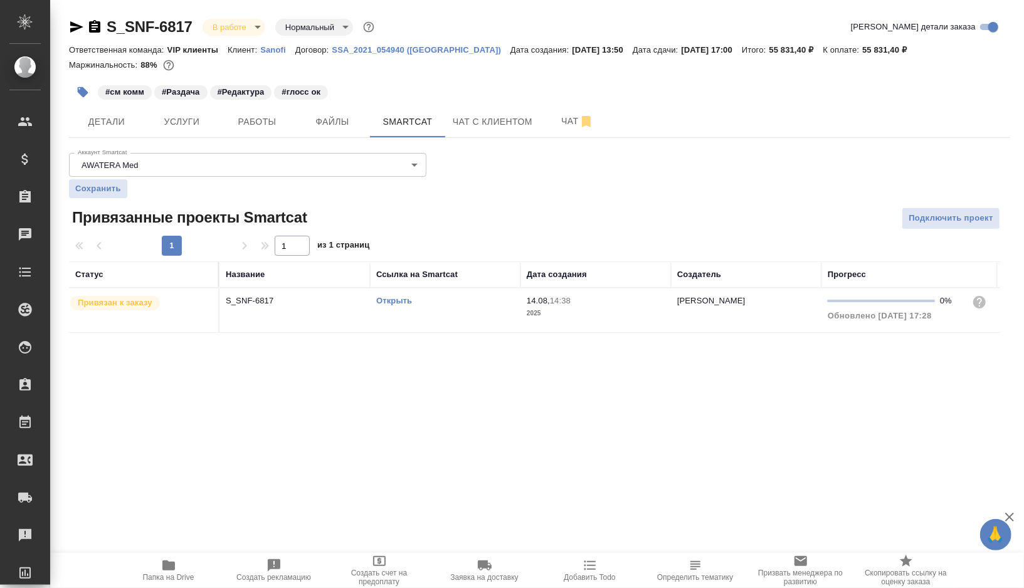
click at [389, 299] on link "Открыть" at bounding box center [394, 300] width 36 height 9
click at [183, 124] on span "Услуги" at bounding box center [182, 122] width 60 height 16
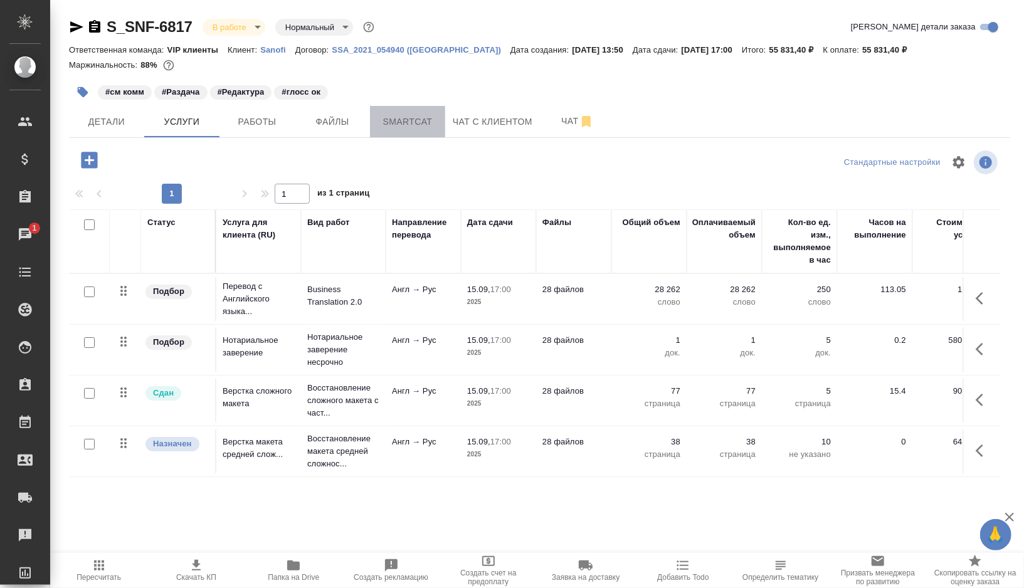
click at [412, 119] on span "Smartcat" at bounding box center [408, 122] width 60 height 16
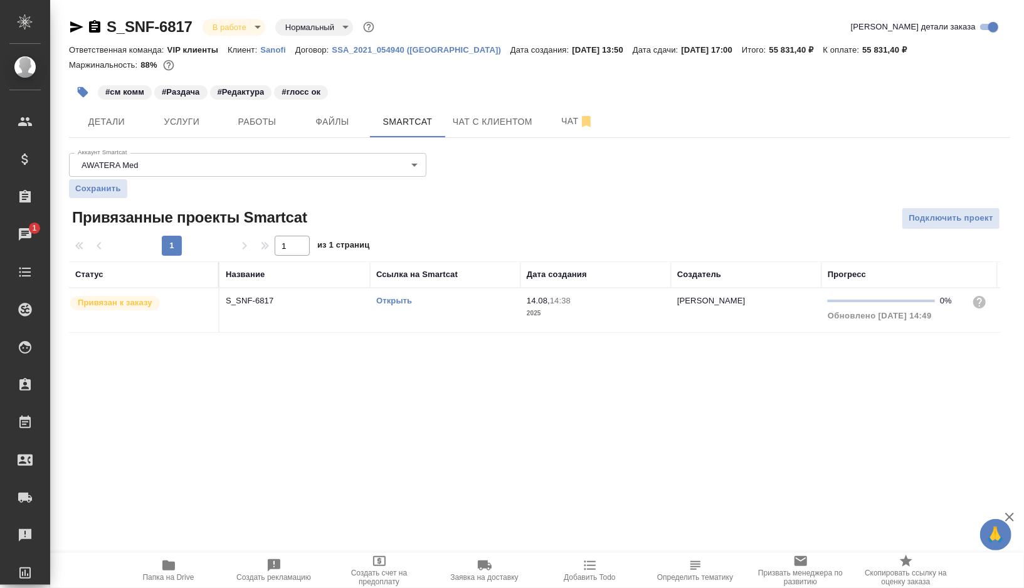
click at [451, 314] on td "Открыть" at bounding box center [445, 311] width 151 height 44
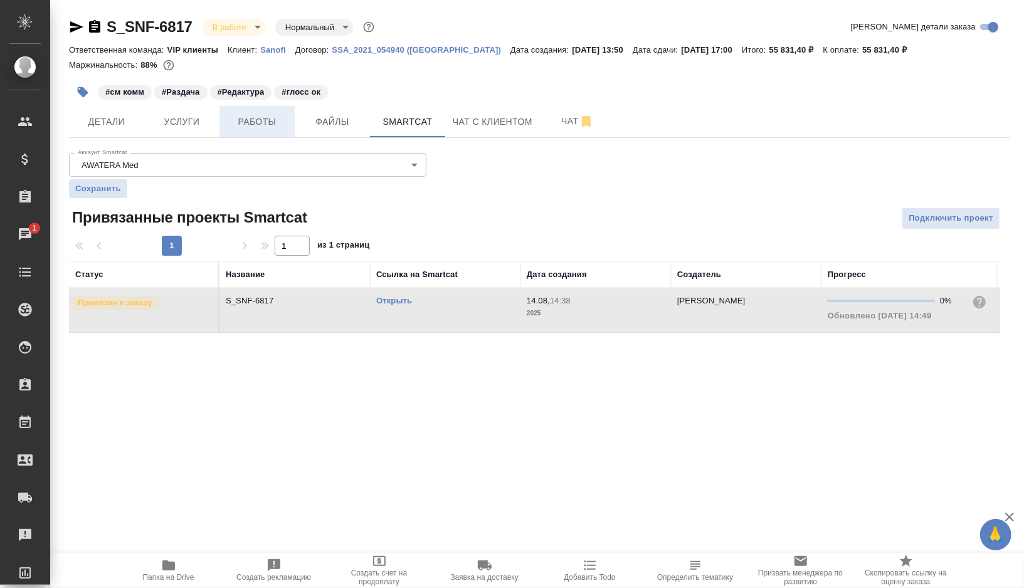
click at [235, 120] on span "Работы" at bounding box center [257, 122] width 60 height 16
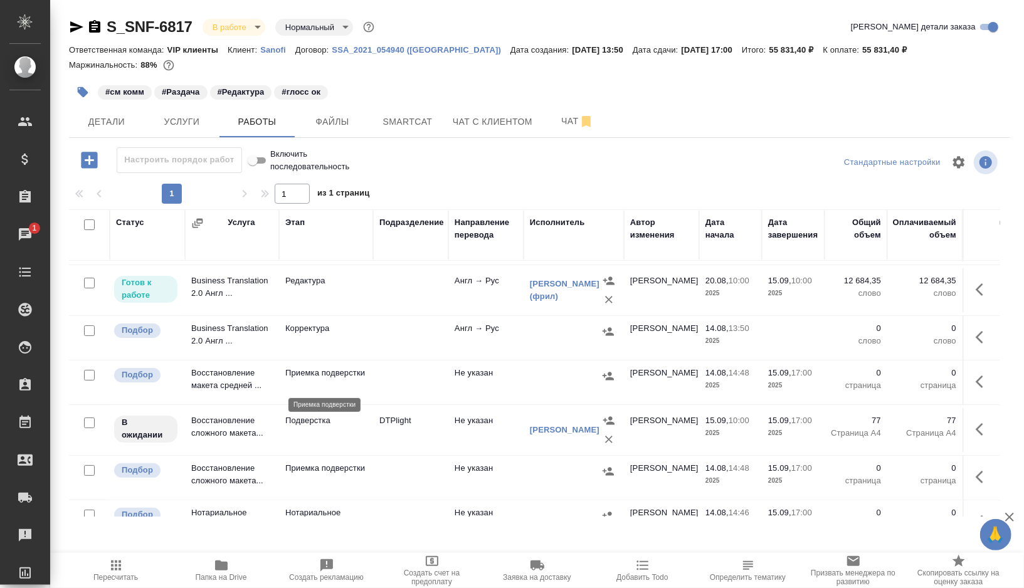
scroll to position [179, 0]
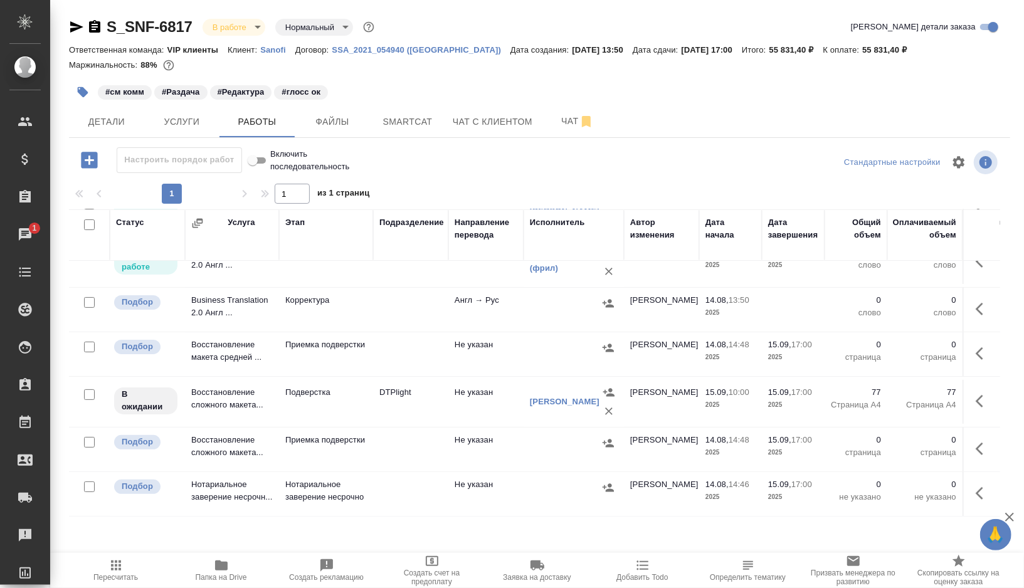
click at [76, 87] on button "button" at bounding box center [83, 92] width 28 height 28
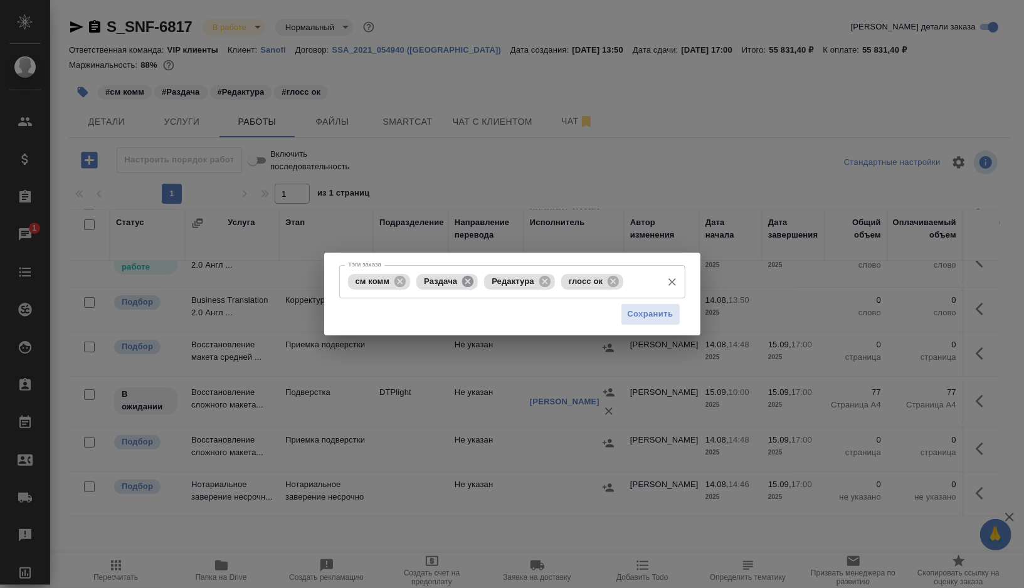
click at [464, 280] on icon at bounding box center [467, 280] width 11 height 11
click at [476, 280] on icon at bounding box center [477, 280] width 11 height 11
click at [474, 280] on icon at bounding box center [468, 280] width 11 height 11
click at [475, 280] on input "Тэги заказа" at bounding box center [534, 281] width 242 height 21
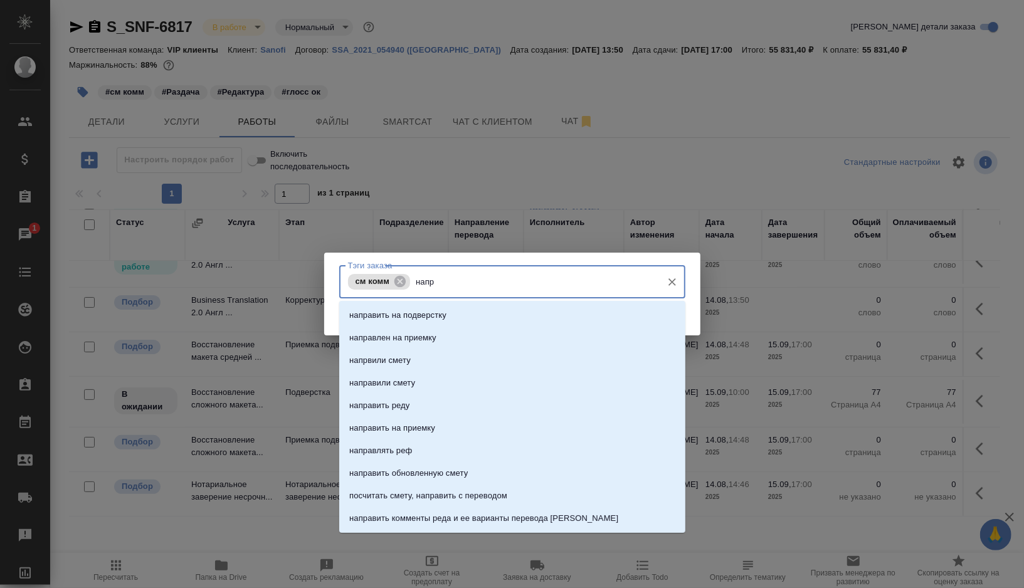
type input "напра"
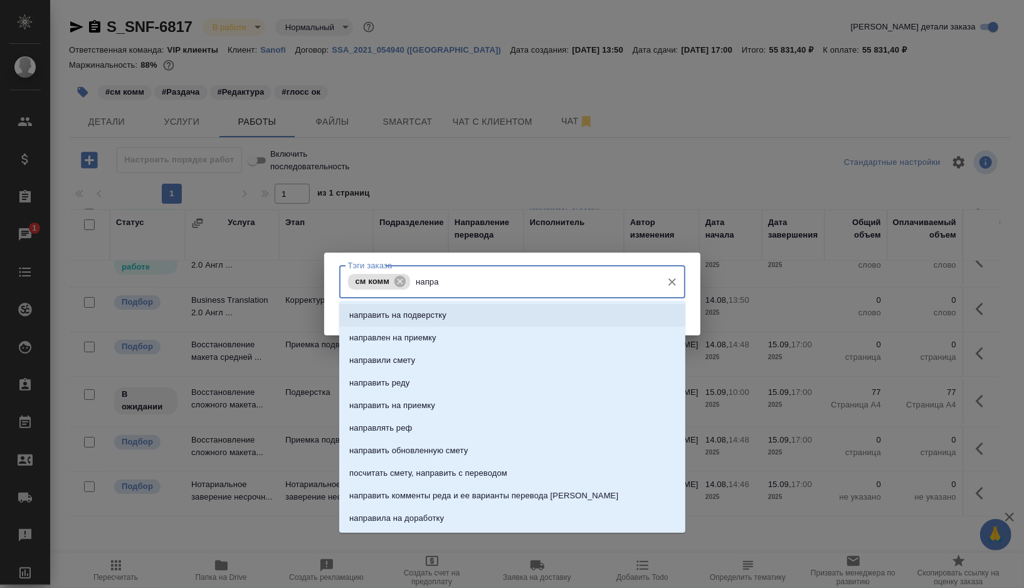
click at [467, 308] on li "направить на подверстку" at bounding box center [512, 315] width 346 height 23
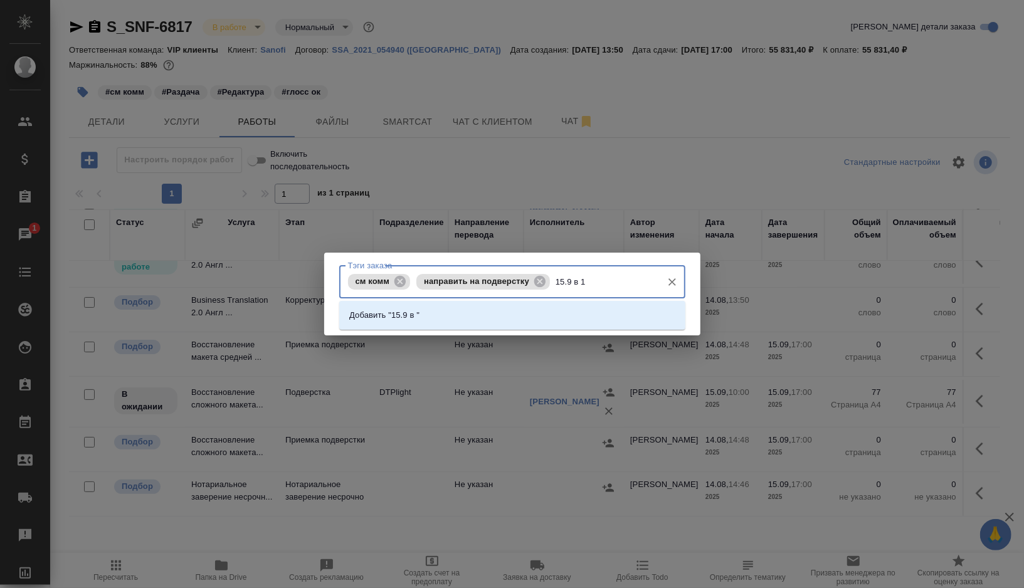
type input "15.9 в 10"
click at [487, 302] on div "Добавить "15.9 в 10"" at bounding box center [512, 315] width 346 height 29
click at [495, 316] on li "Добавить "15.9 в 10"" at bounding box center [512, 315] width 346 height 23
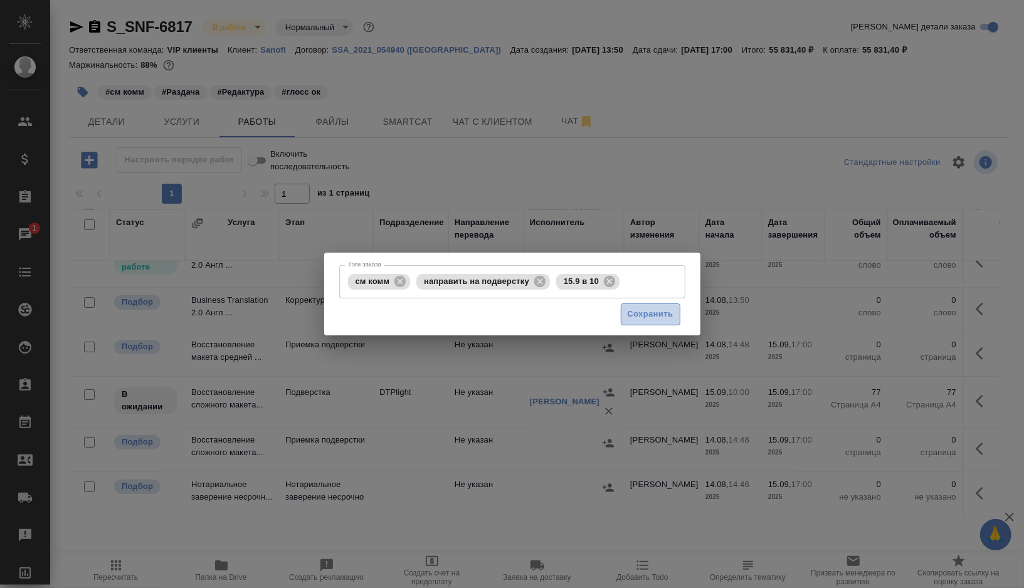
click at [646, 319] on span "Сохранить" at bounding box center [651, 314] width 46 height 14
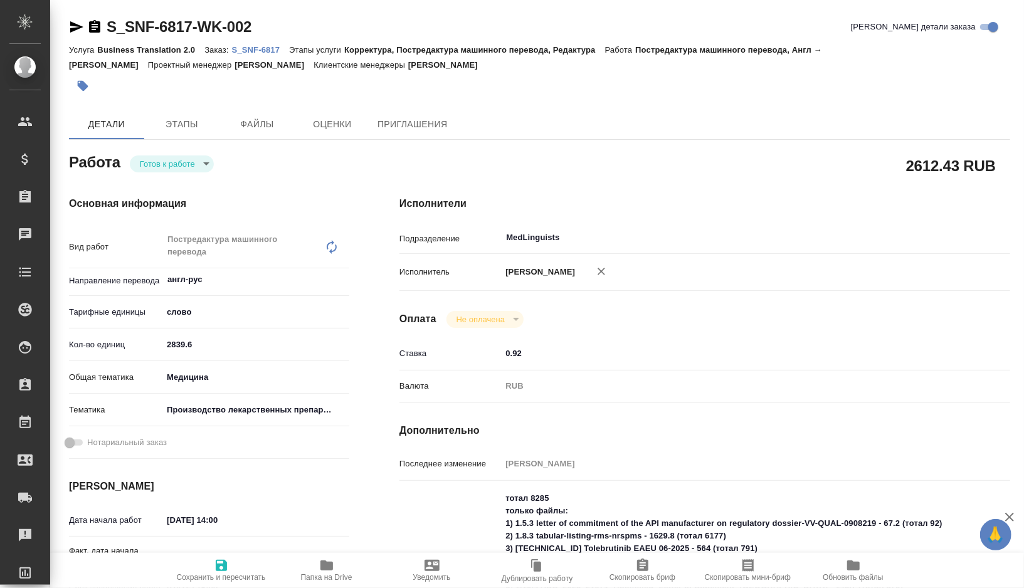
type textarea "x"
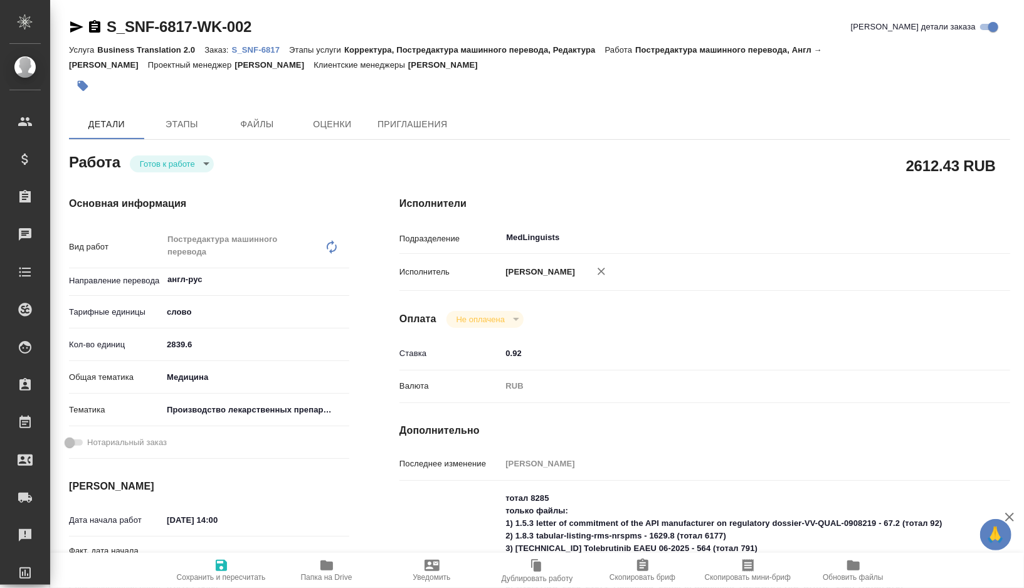
type textarea "x"
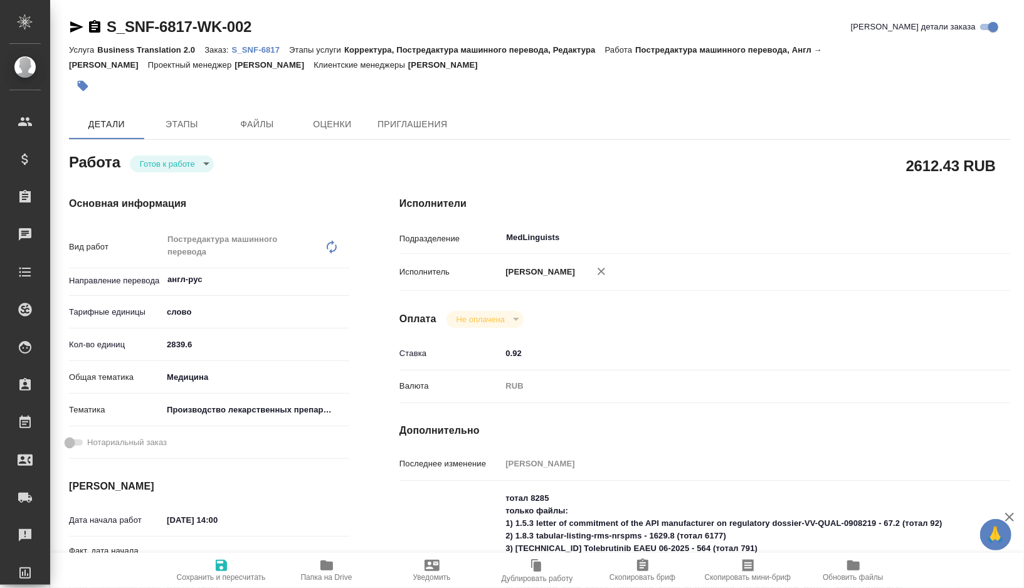
type textarea "x"
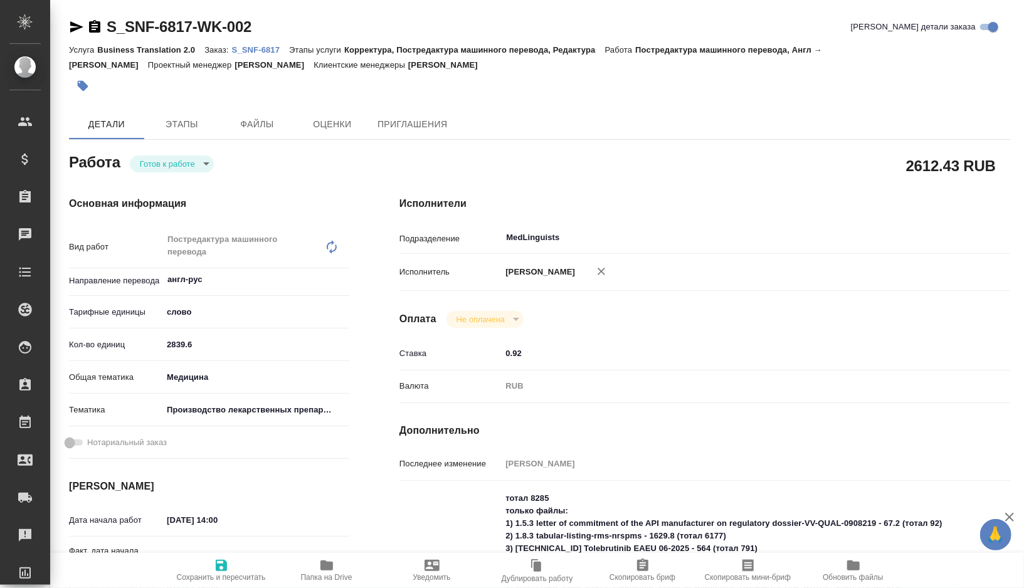
type textarea "x"
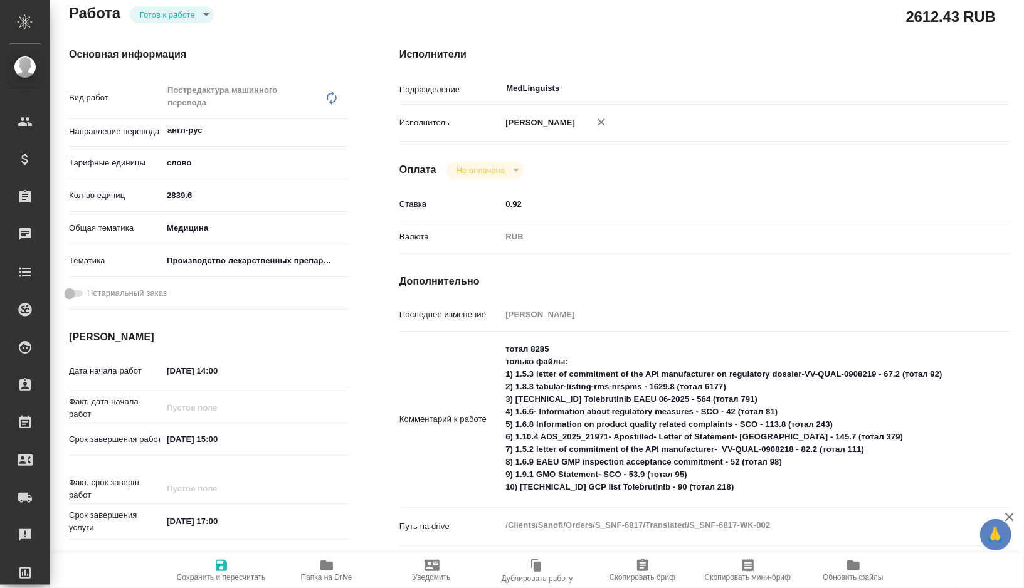
type textarea "x"
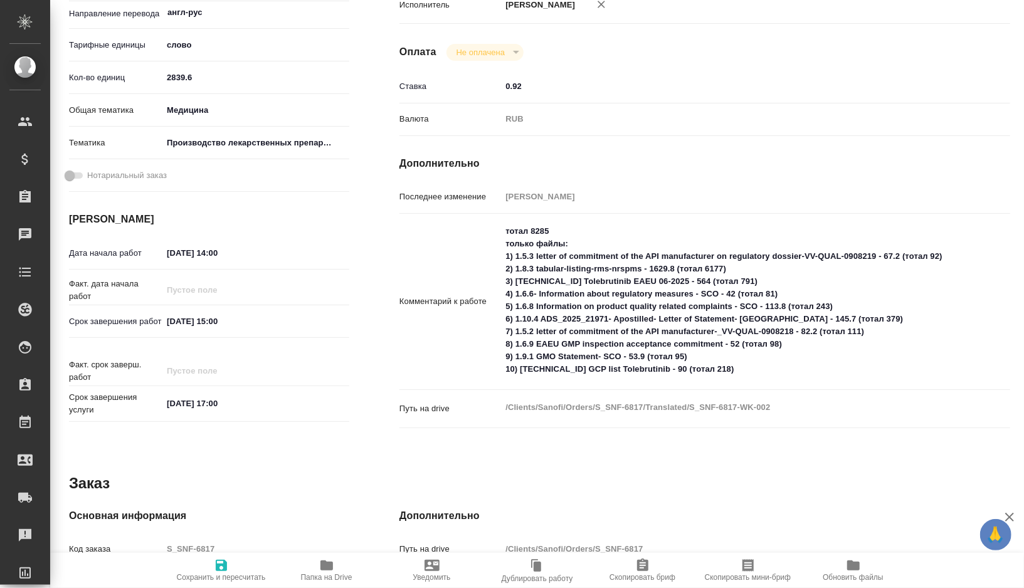
scroll to position [297, 0]
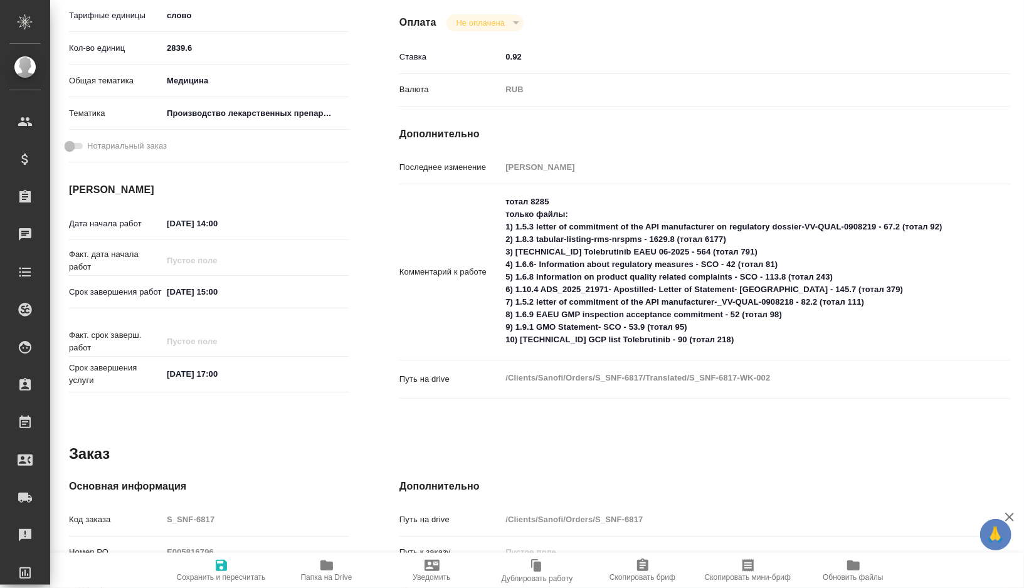
type textarea "x"
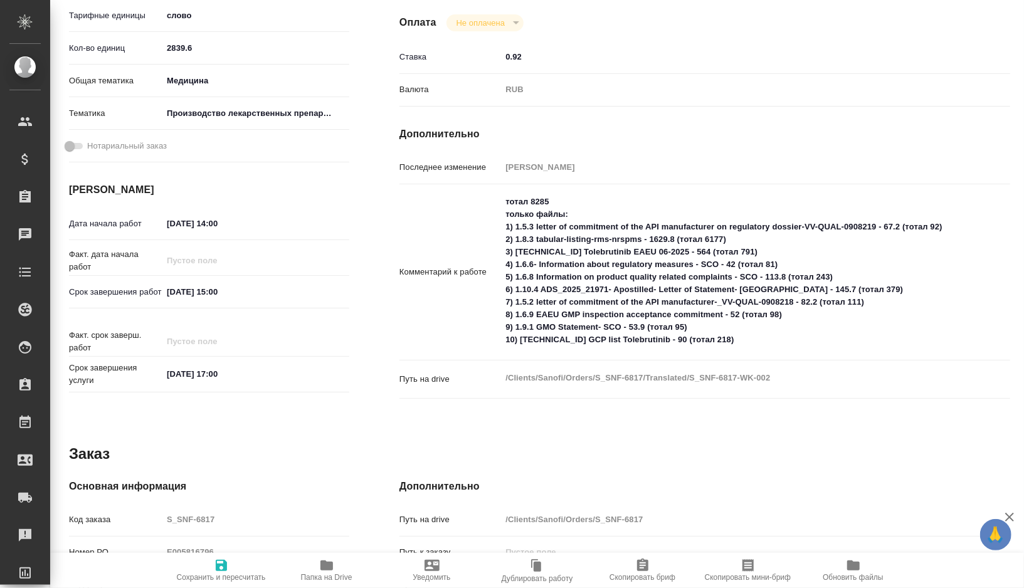
type textarea "x"
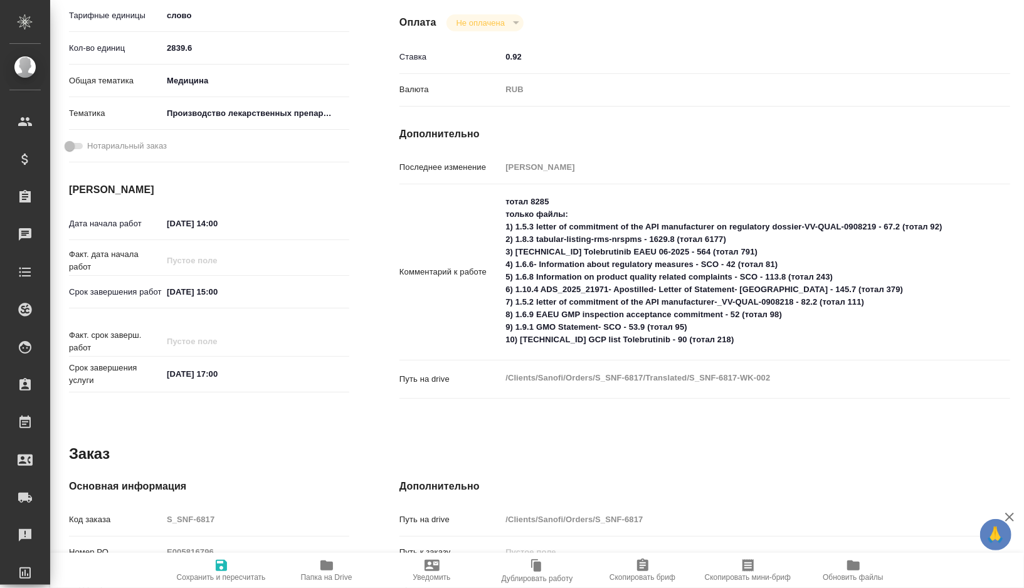
type textarea "x"
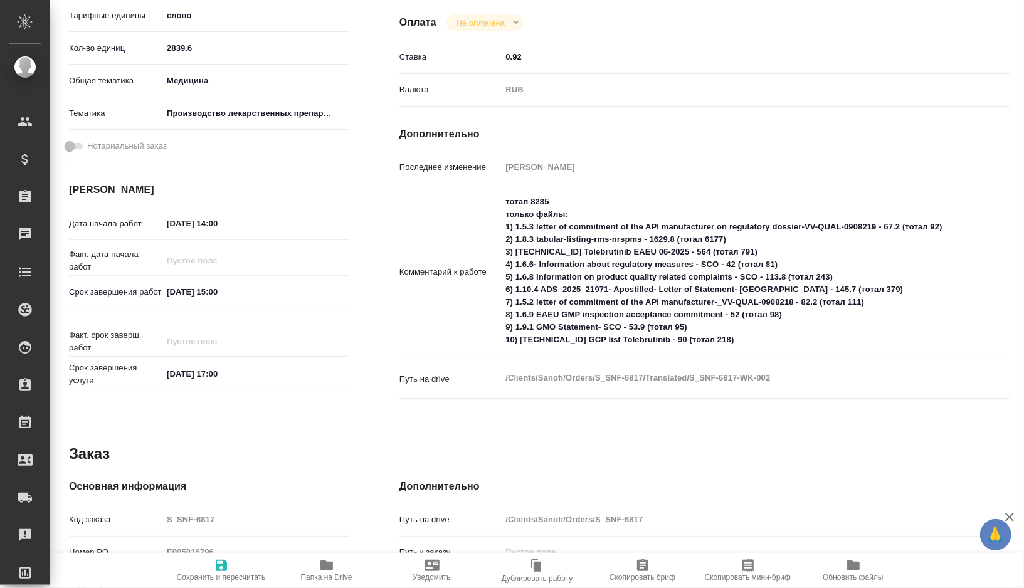
type textarea "x"
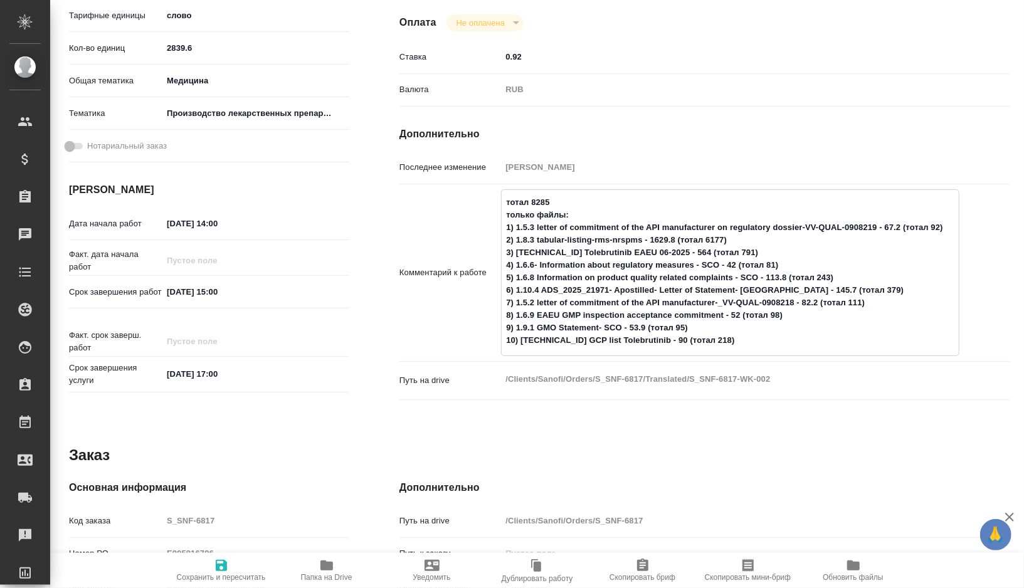
type textarea "x"
drag, startPoint x: 708, startPoint y: 334, endPoint x: 504, endPoint y: 219, distance: 234.0
click at [504, 219] on textarea "тотал 8285 только файлы: 1) 1.5.3 letter of commitment of the API manufacturer …" at bounding box center [730, 271] width 457 height 159
type textarea "x"
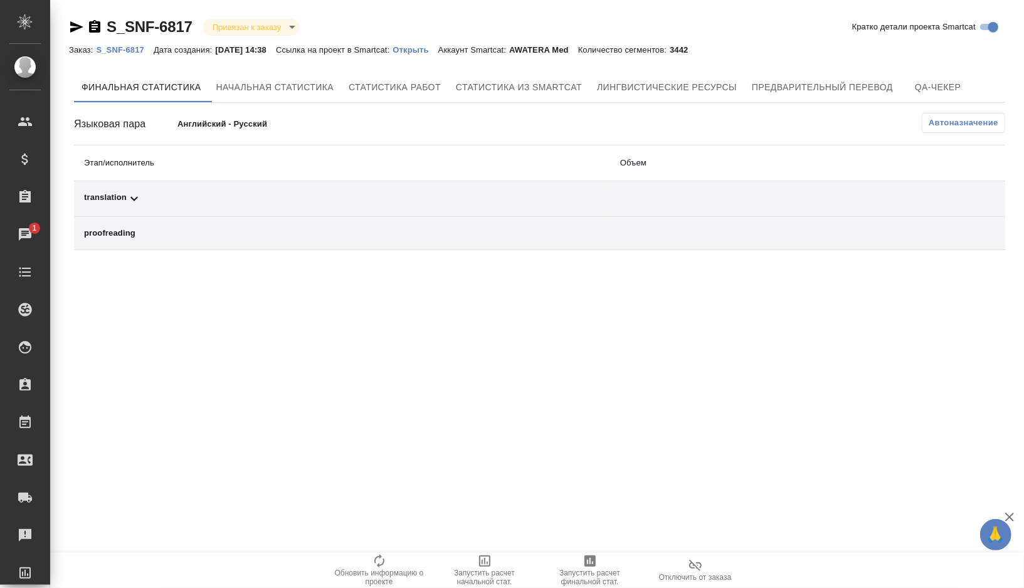
click at [712, 580] on span "Отключить от заказа" at bounding box center [695, 577] width 73 height 9
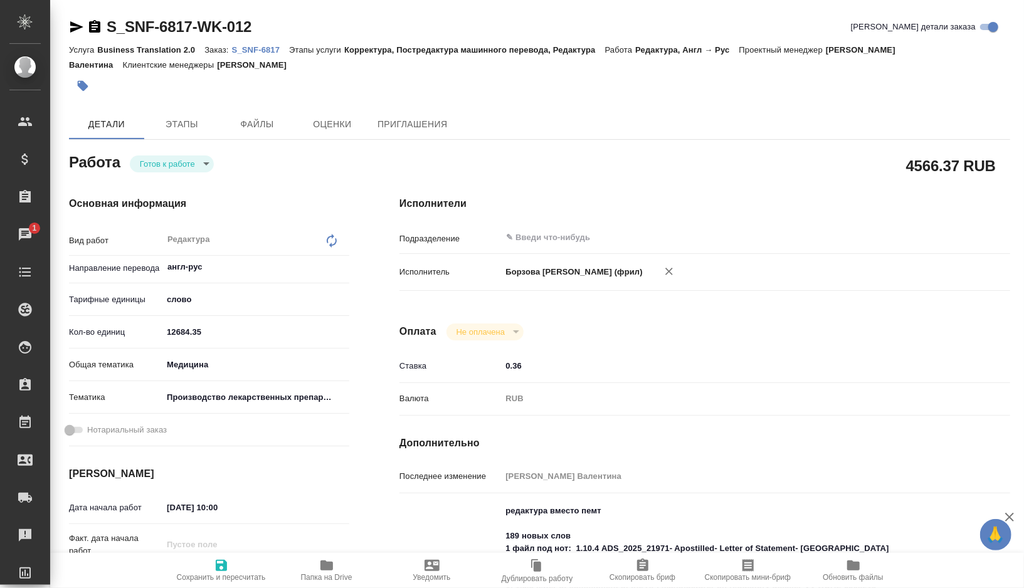
type textarea "x"
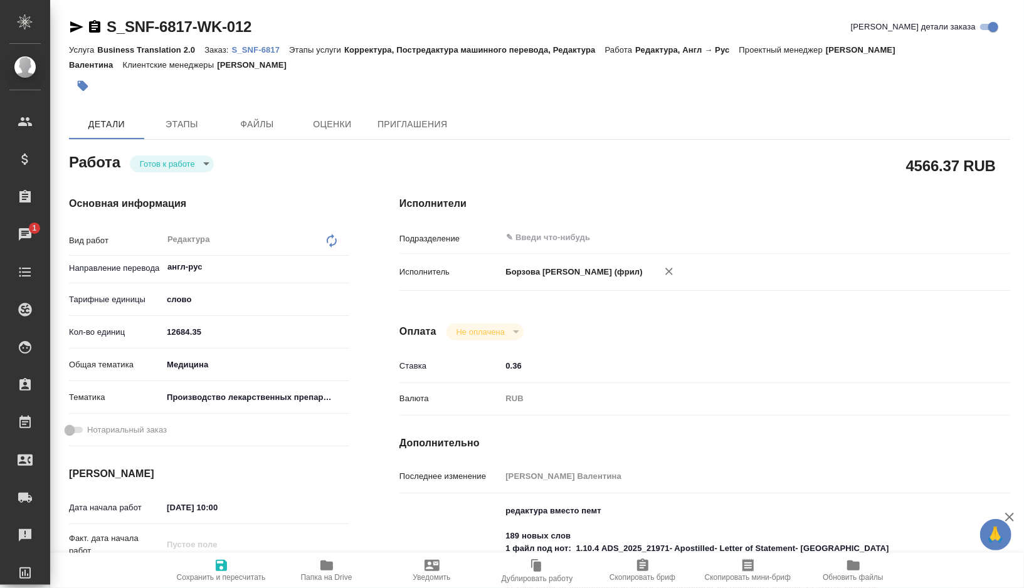
type textarea "x"
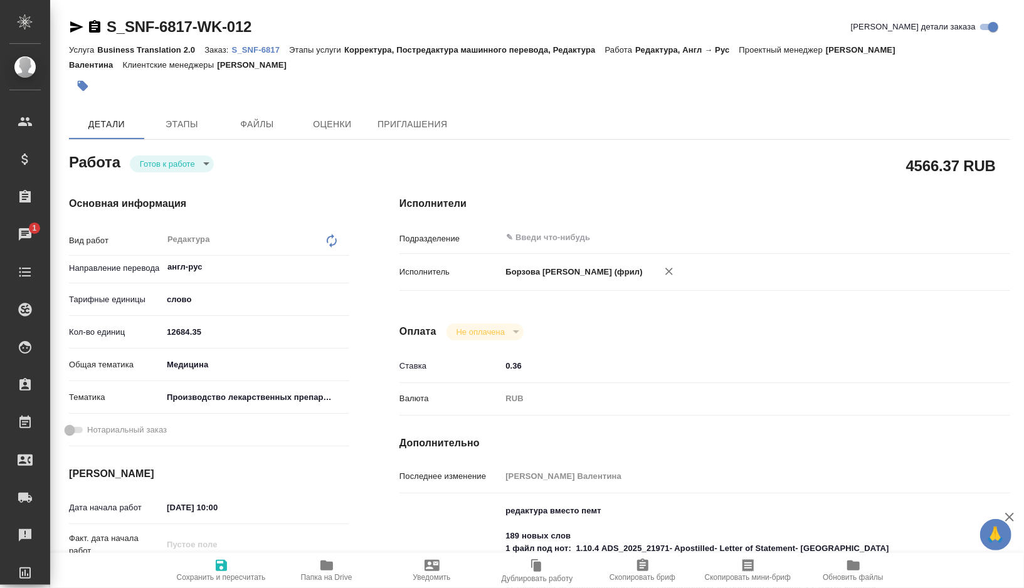
type textarea "x"
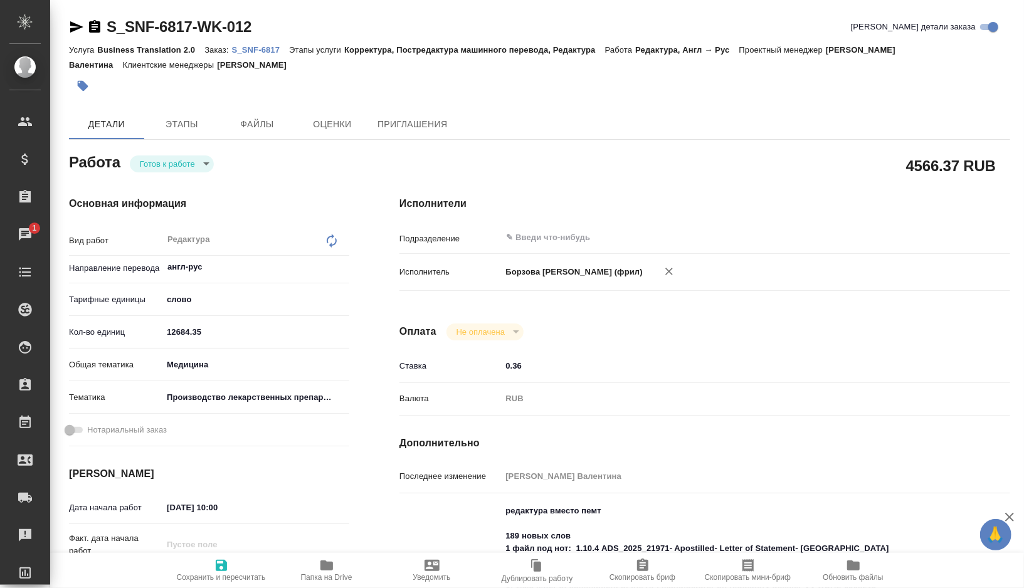
type textarea "x"
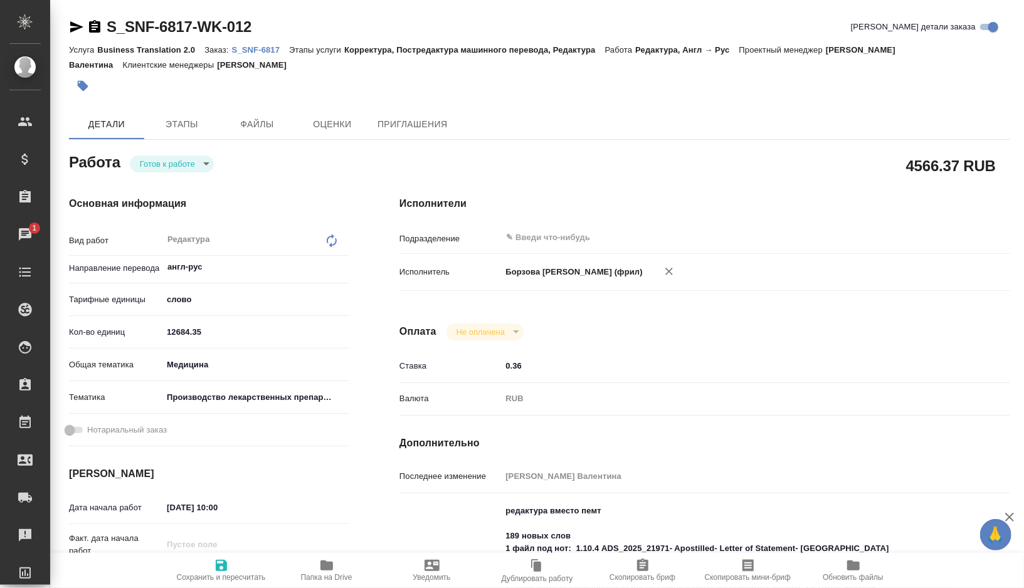
type textarea "x"
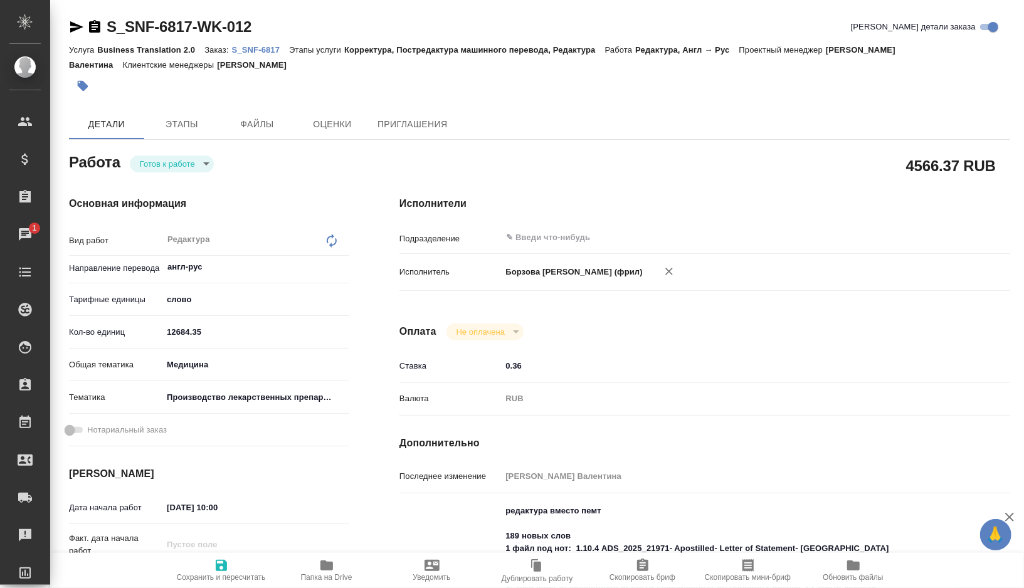
type textarea "x"
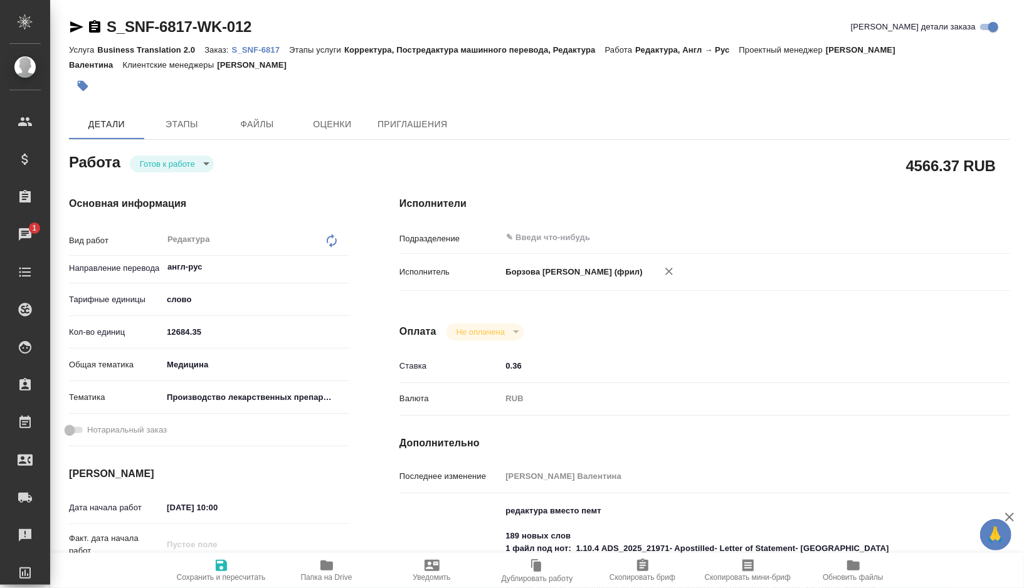
type textarea "x"
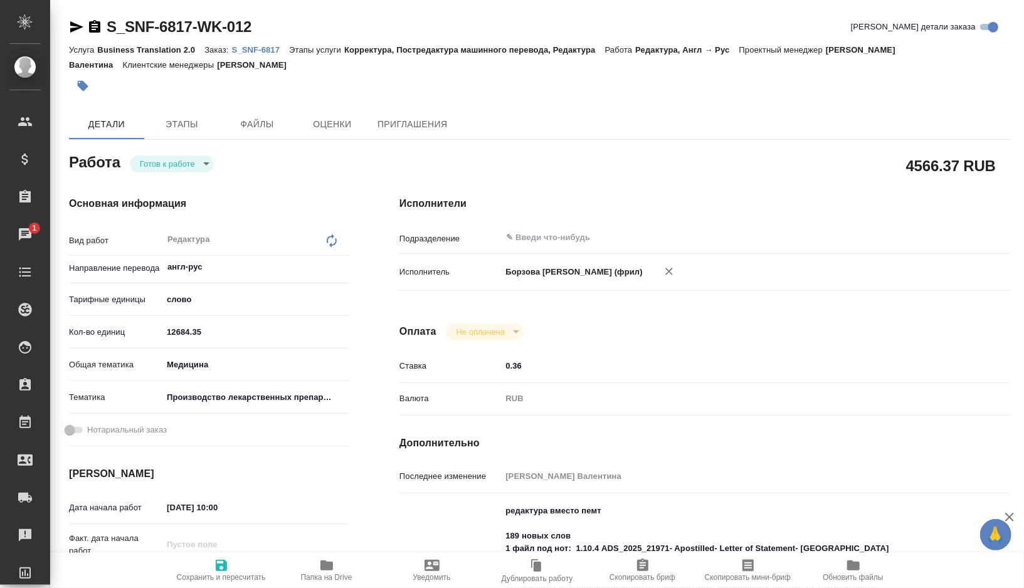
type textarea "x"
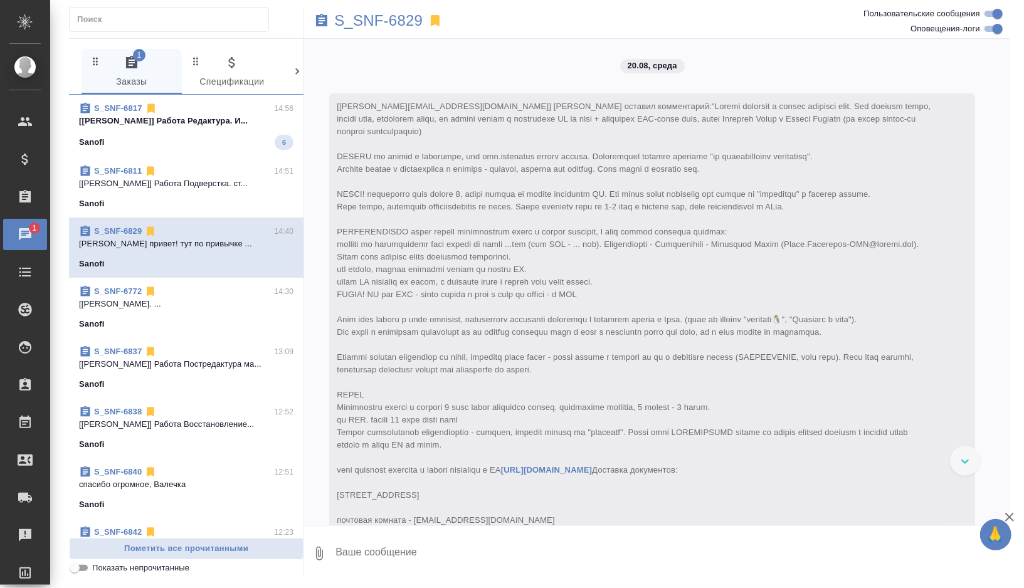
scroll to position [4125, 0]
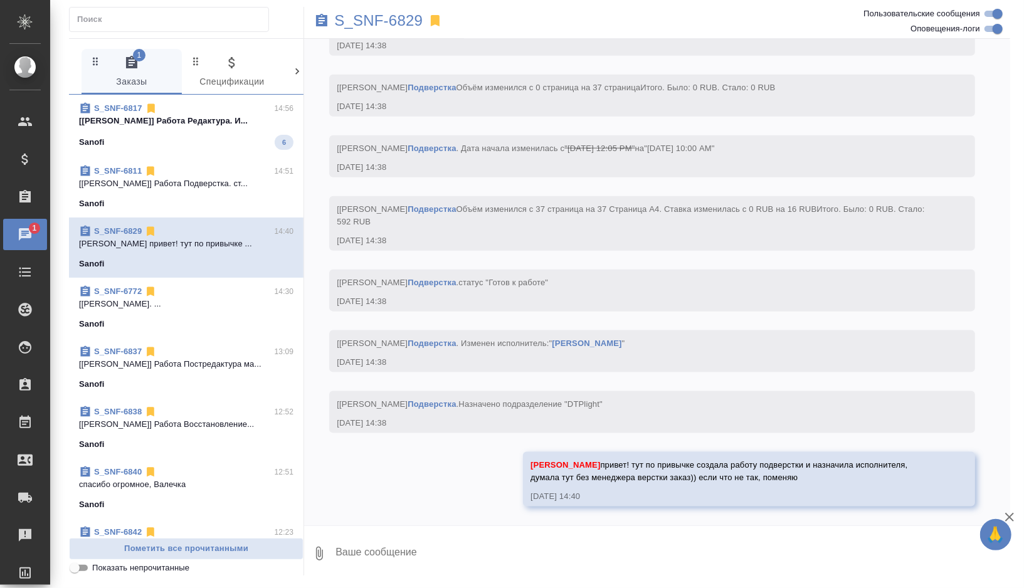
click at [215, 143] on div "Sanofi 6" at bounding box center [186, 142] width 215 height 15
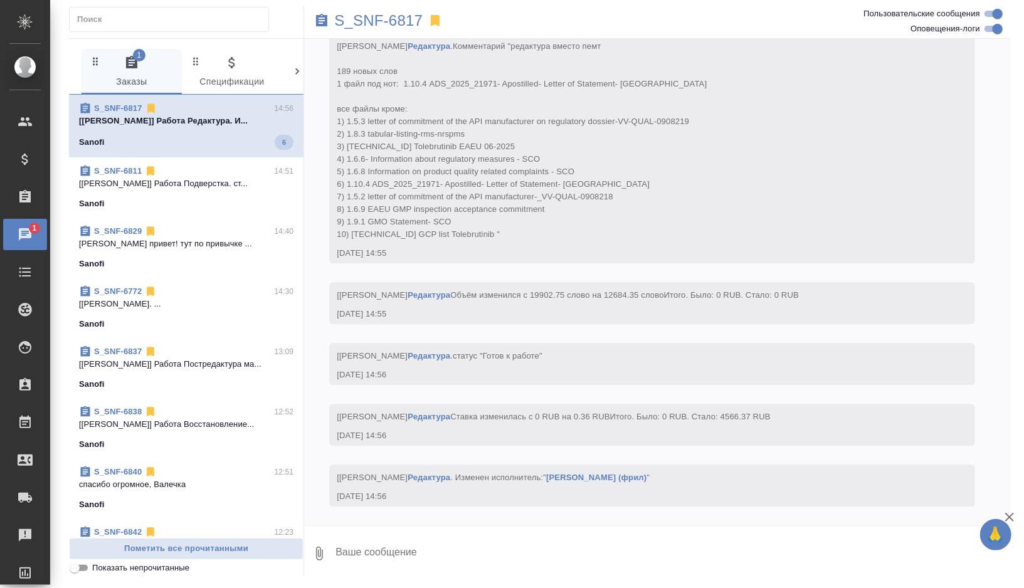
scroll to position [8157, 0]
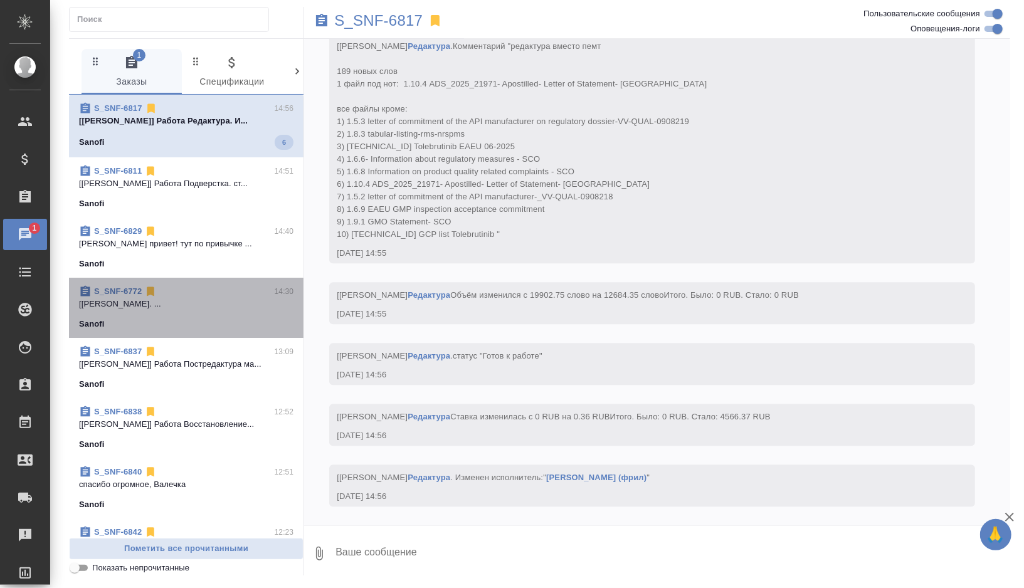
click at [208, 307] on p "[Горшкова Валентина] Работа Редактура. ..." at bounding box center [186, 304] width 215 height 13
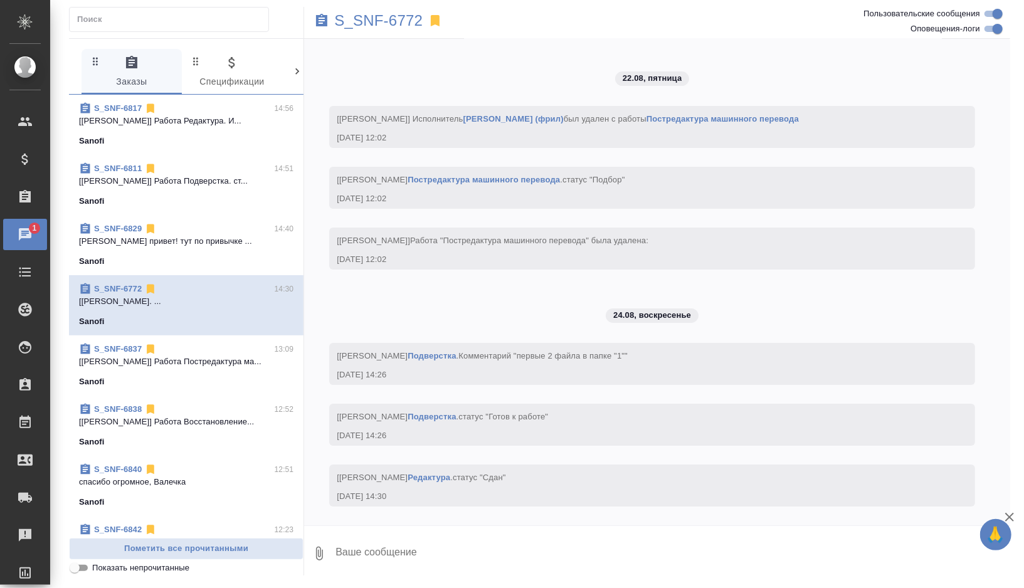
scroll to position [6209, 0]
click at [414, 24] on p "S_SNF-6772" at bounding box center [378, 20] width 88 height 13
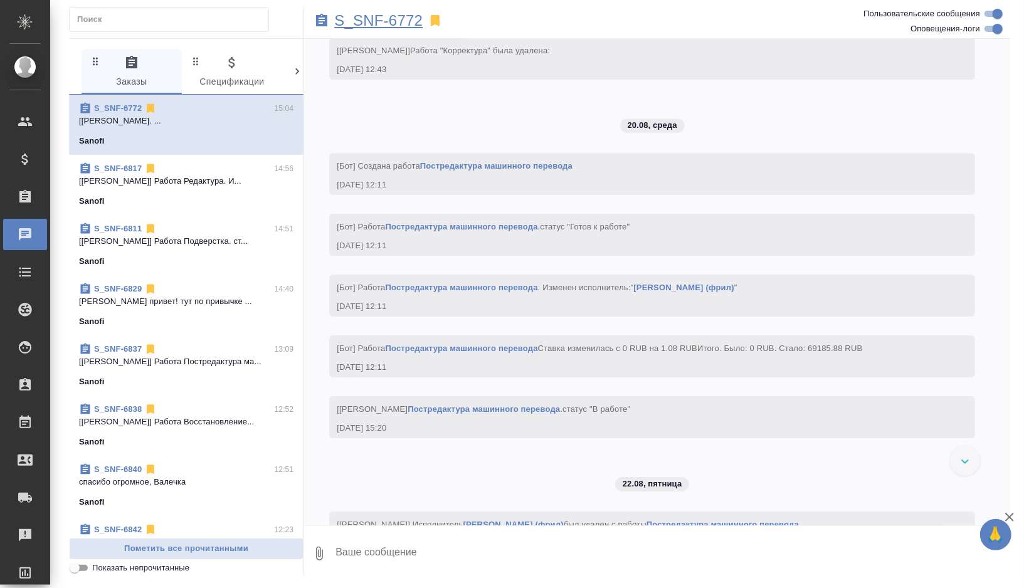
scroll to position [6355, 0]
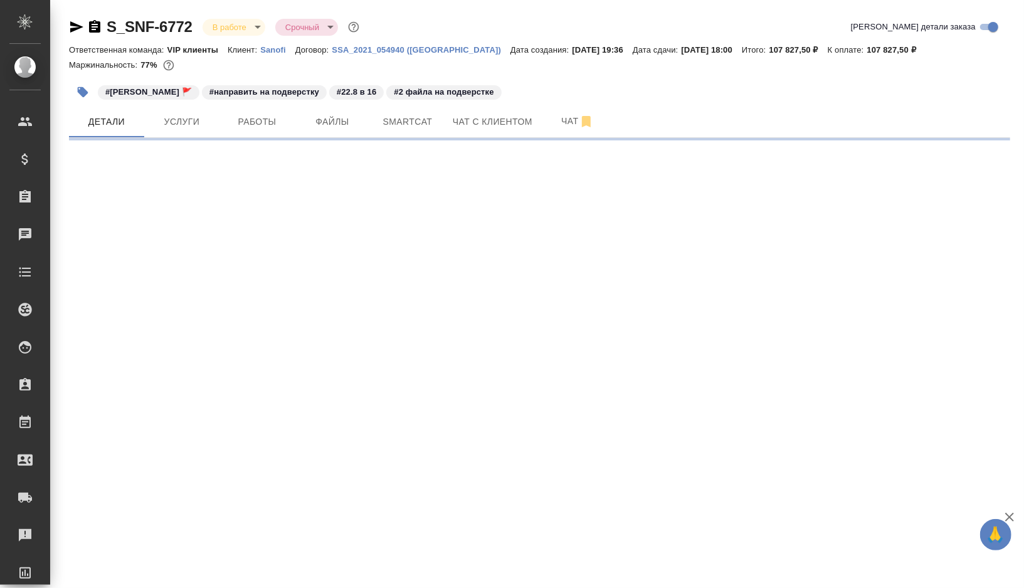
select select "RU"
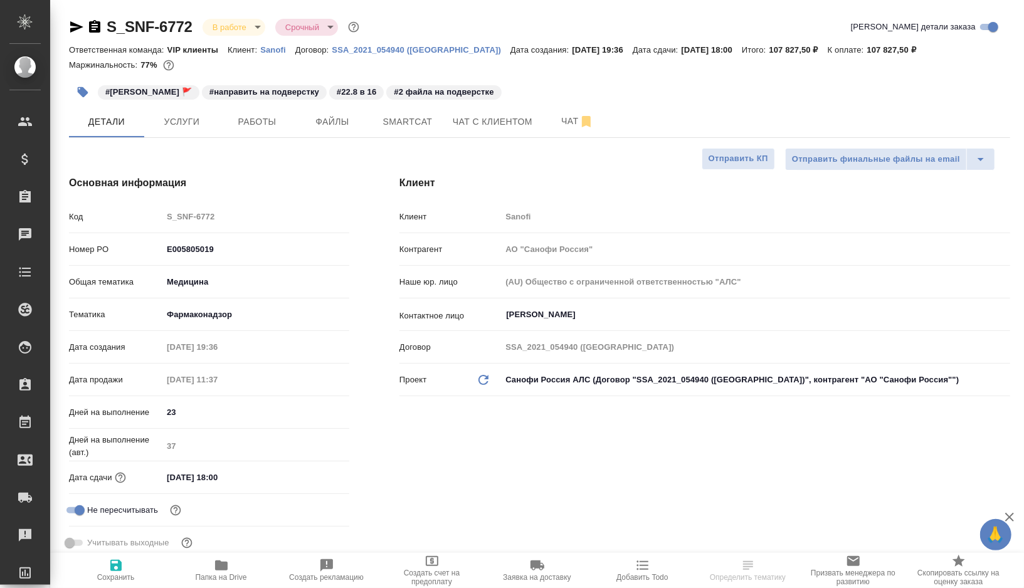
type textarea "x"
click at [245, 130] on button "Работы" at bounding box center [257, 121] width 75 height 31
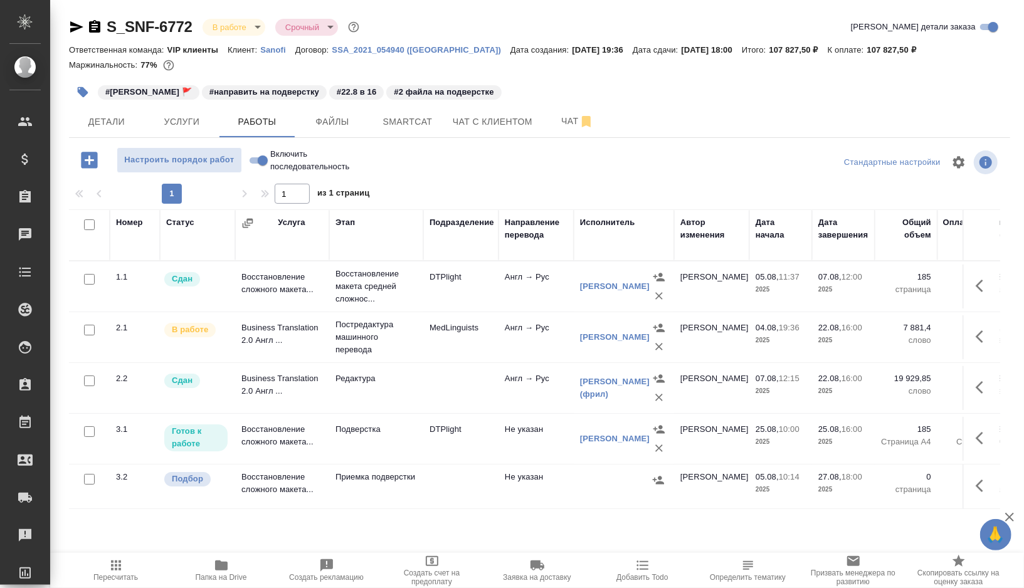
click at [410, 435] on td "Подверстка" at bounding box center [376, 439] width 94 height 44
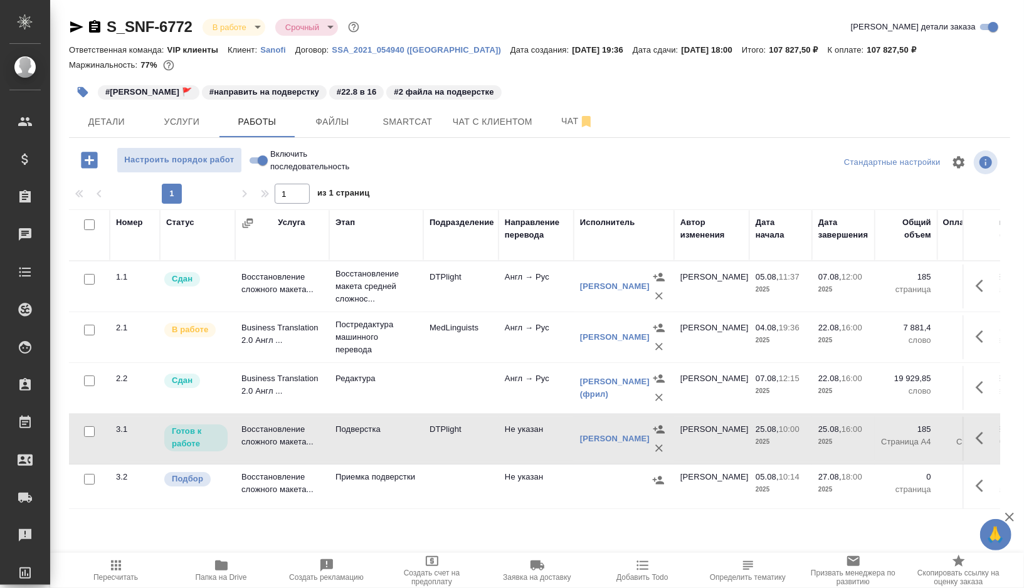
click at [410, 435] on td "Подверстка" at bounding box center [376, 439] width 94 height 44
click at [82, 92] on icon "button" at bounding box center [83, 92] width 11 height 11
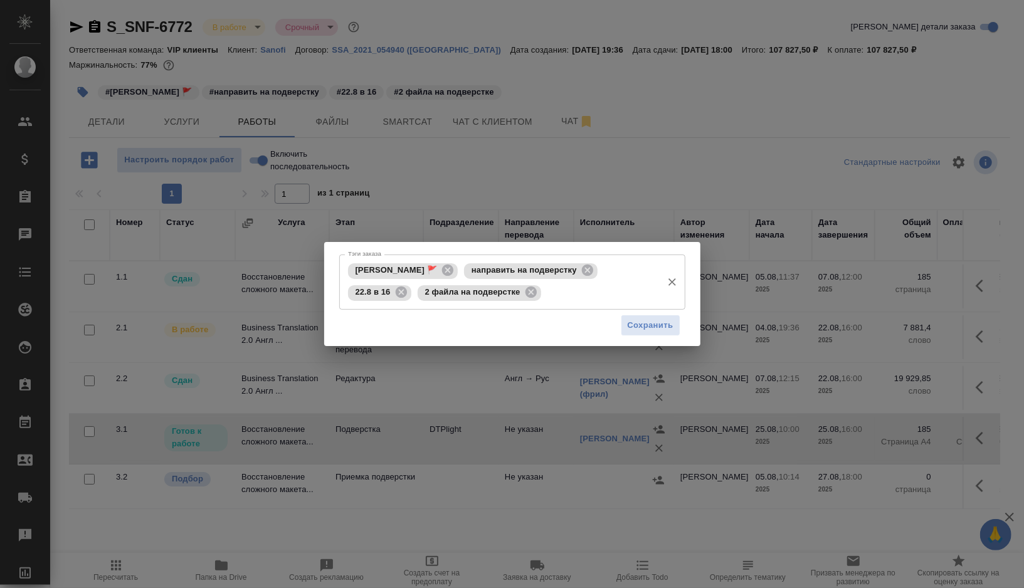
click at [572, 292] on input "Тэги заказа" at bounding box center [601, 292] width 112 height 21
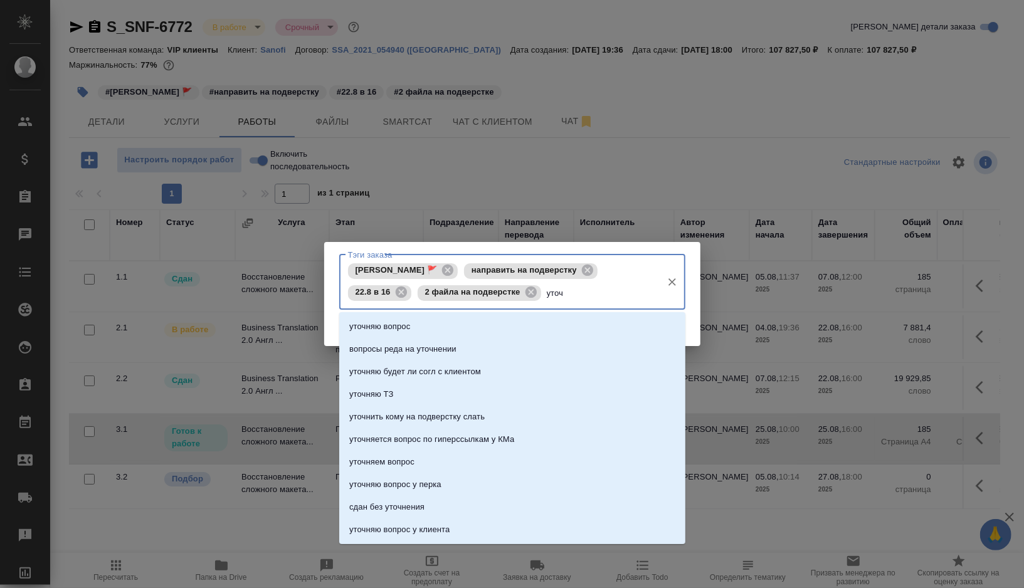
type input "уточн"
click at [469, 316] on li "уточняю вопрос" at bounding box center [512, 327] width 346 height 23
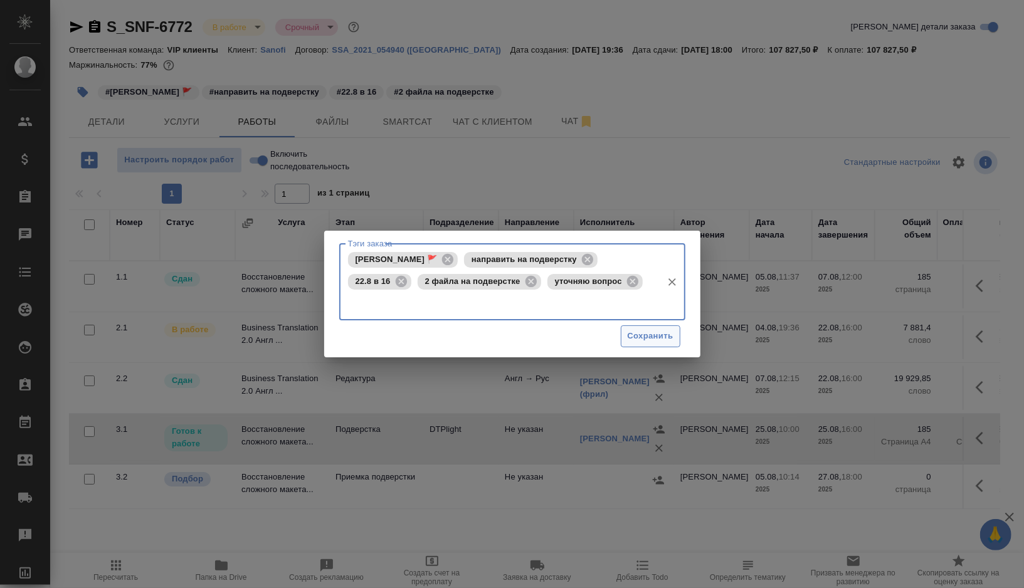
click at [635, 343] on span "Сохранить" at bounding box center [651, 336] width 46 height 14
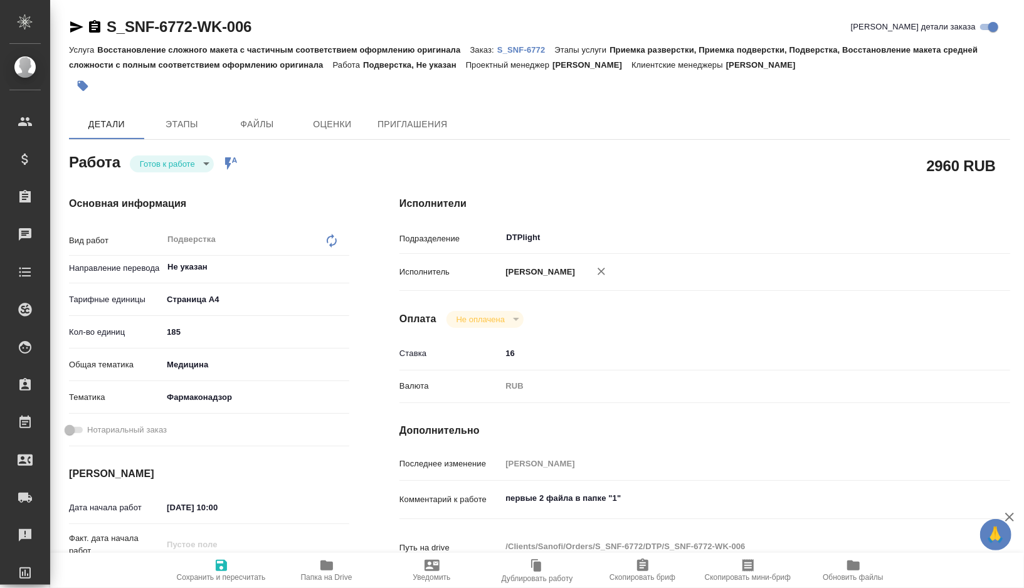
type textarea "x"
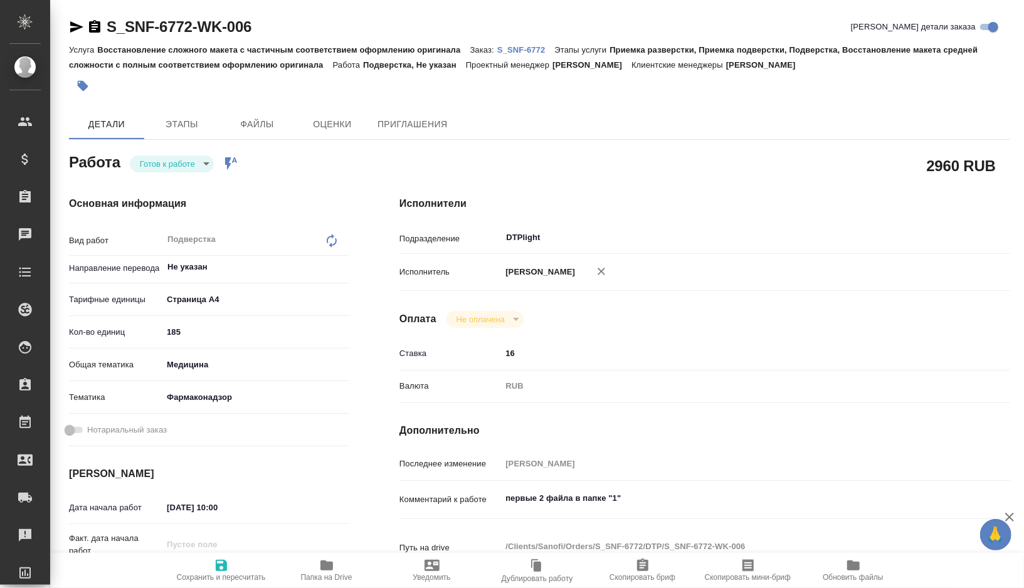
type textarea "x"
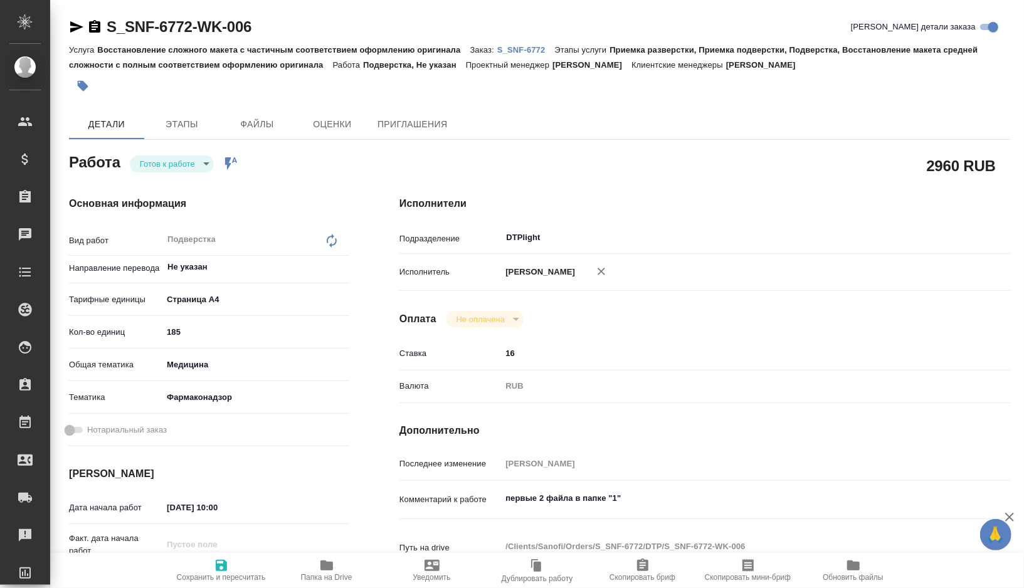
type textarea "x"
click at [664, 492] on textarea "первые 2 файла в папке "1"" at bounding box center [730, 498] width 459 height 21
type textarea "x"
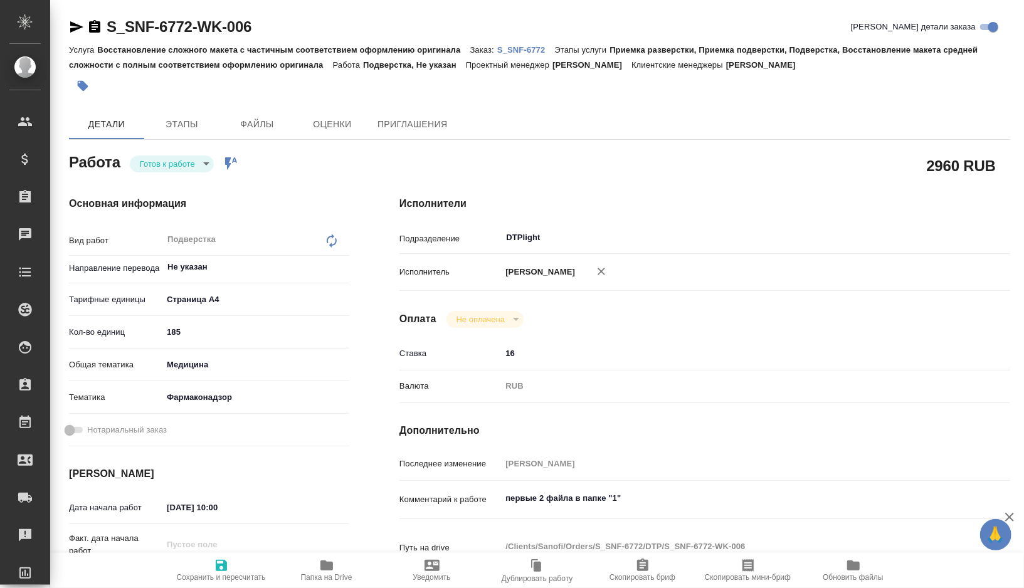
type textarea "x"
type textarea "первые 2 файла в папке "1""
type textarea "x"
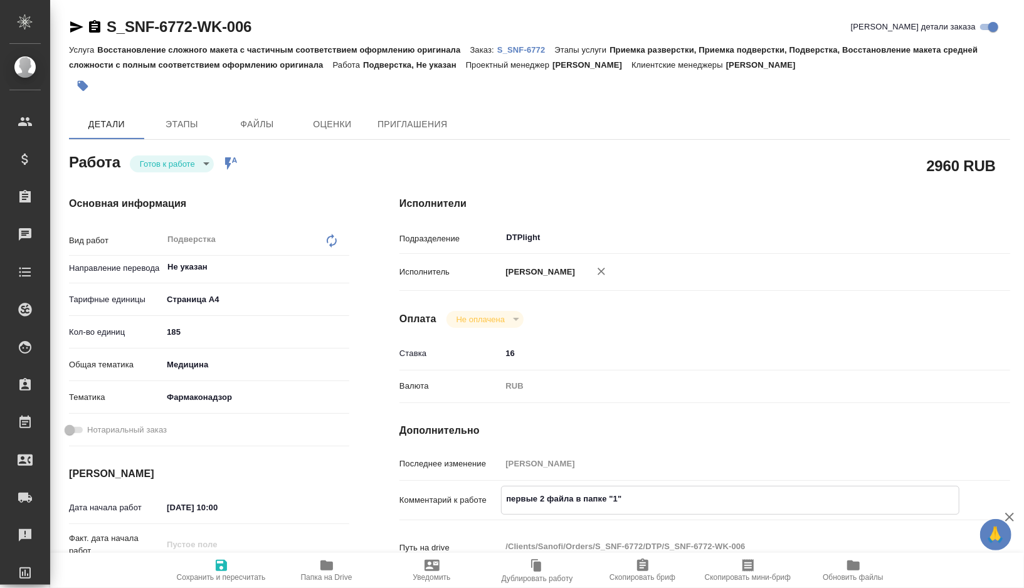
type textarea "x"
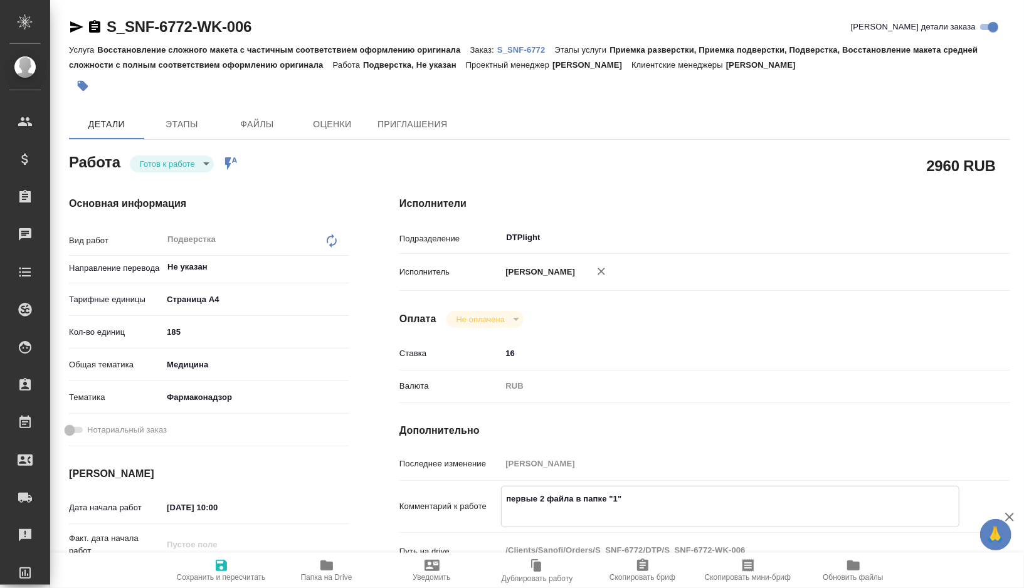
type textarea "x"
paste textarea "published-pbrer-glimepiride-metformin-20may2022-19may2023-VV-PV-0516361(ru).doc…"
type textarea "x"
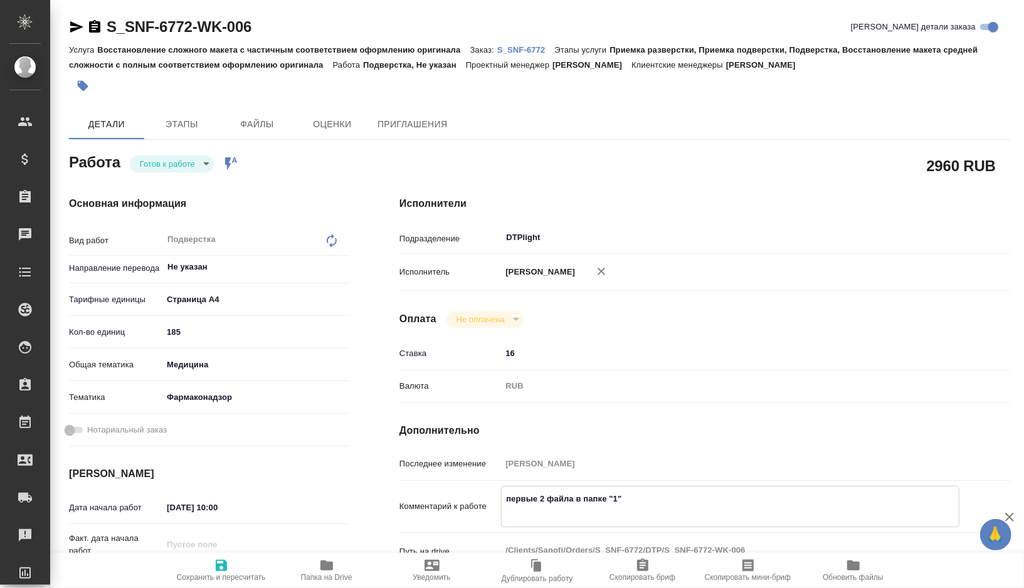
type textarea "первые 2 файла в папке "1" published-pbrer-glimepiride-metformin-20may2022-19ma…"
type textarea "x"
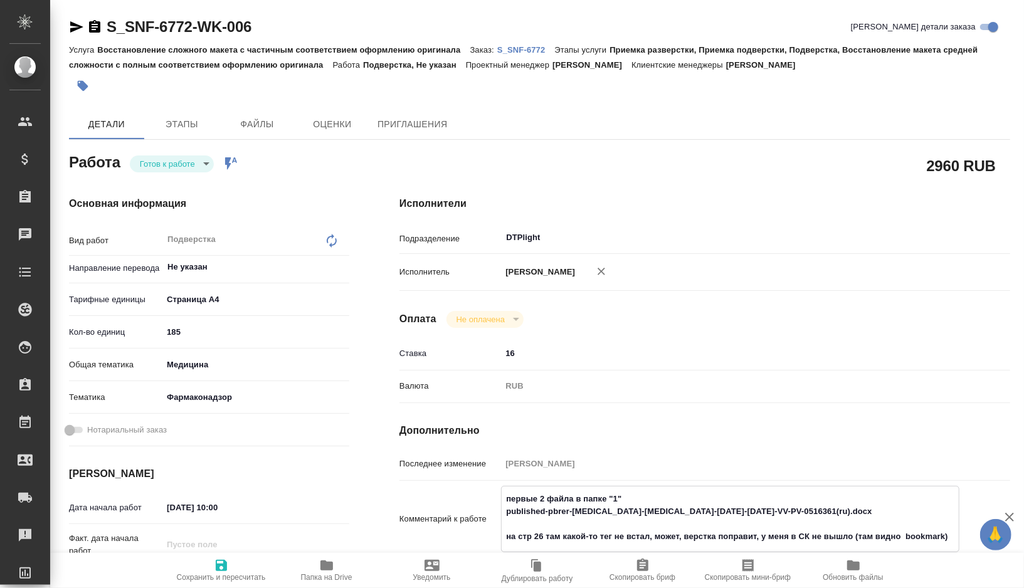
type textarea "x"
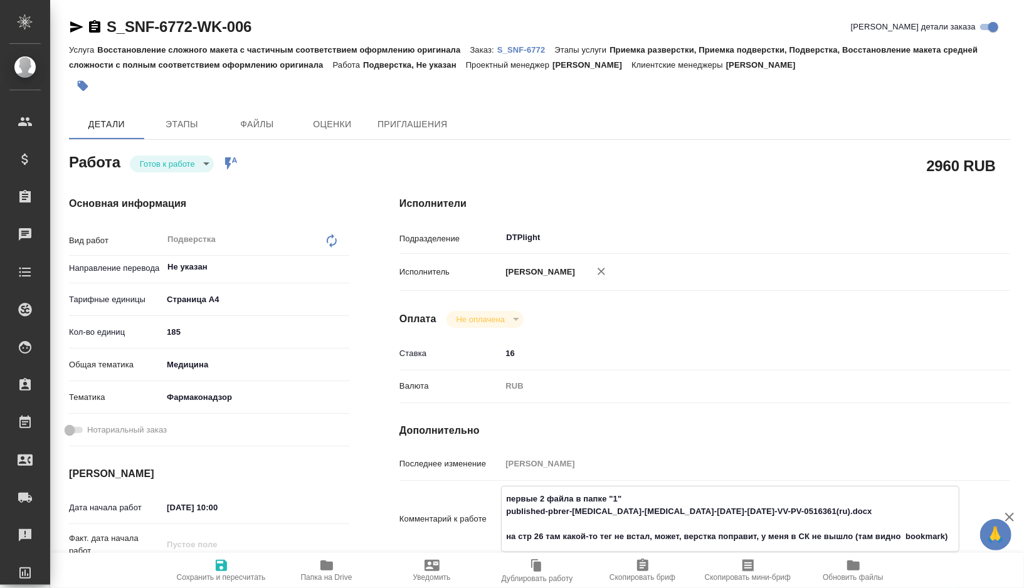
type textarea "x"
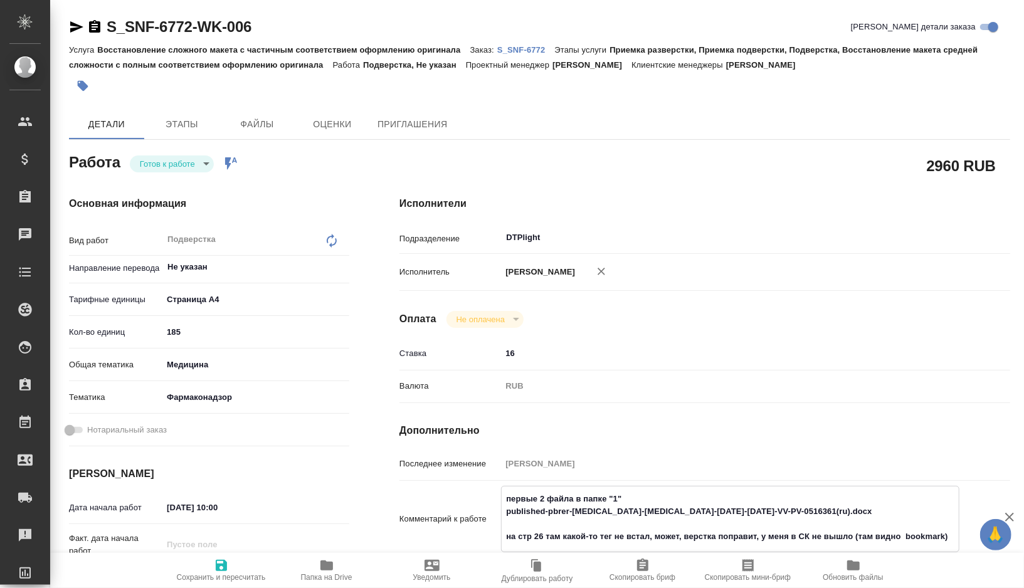
scroll to position [29, 0]
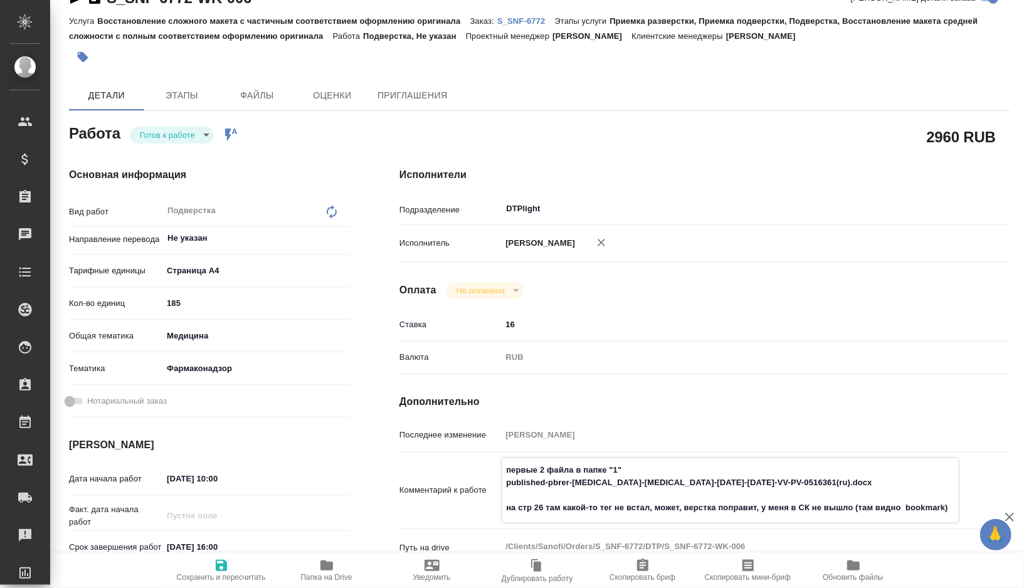
type textarea "x"
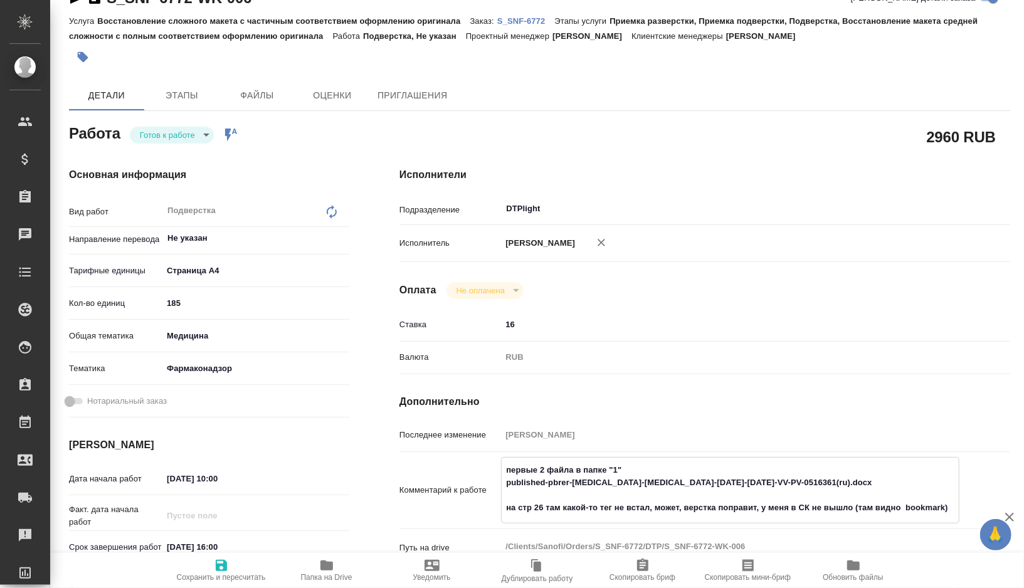
type textarea "x"
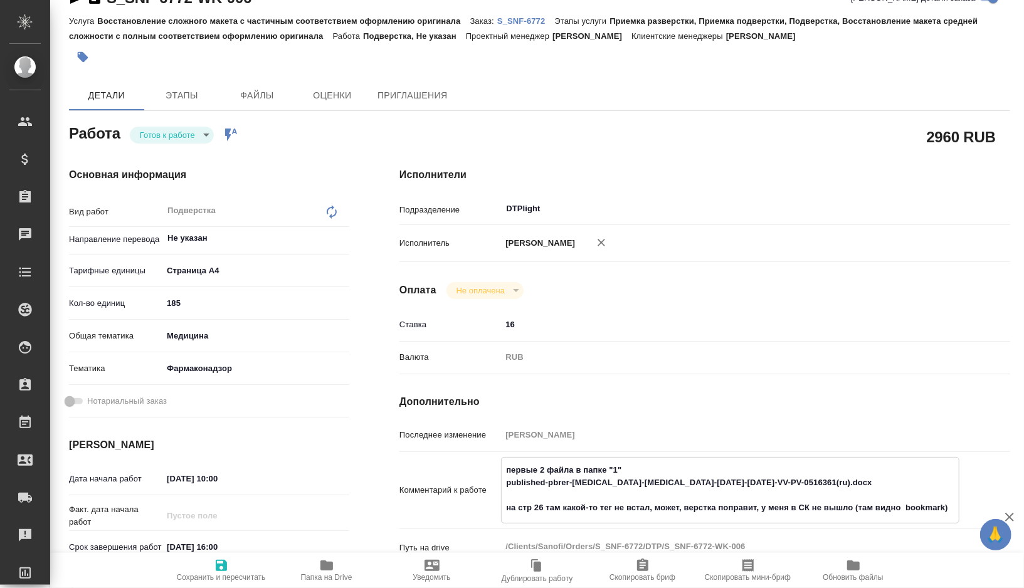
click at [546, 493] on textarea "первые 2 файла в папке "1" published-pbrer-glimepiride-metformin-20may2022-19ma…" at bounding box center [730, 489] width 457 height 59
type textarea "x"
type textarea "первые 2 файла в папке "1" published-pbrer-glimepiride-metformin-20may2022-19ma…"
type textarea "x"
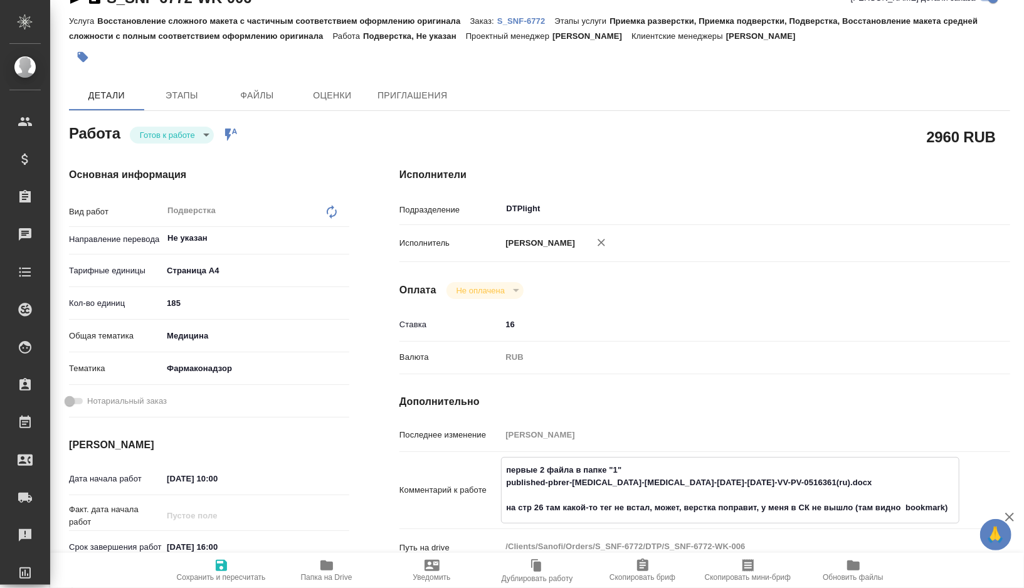
type textarea "x"
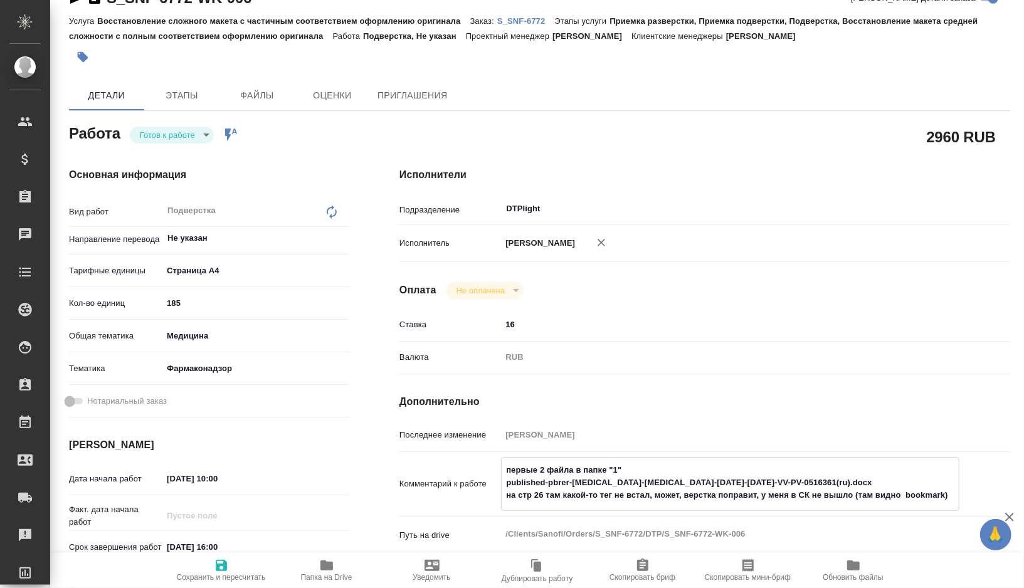
click at [506, 479] on textarea "первые 2 файла в папке "1" published-pbrer-glimepiride-metformin-20may2022-19ma…" at bounding box center [730, 483] width 457 height 46
click at [506, 480] on textarea "первые 2 файла в папке "1" published-pbrer-glimepiride-metformin-20may2022-19ma…" at bounding box center [730, 483] width 457 height 46
type textarea "x"
type textarea "первые 2 файла в папке "1" кpublished-pbrer-glimepiride-metformin-20may2022-19m…"
type textarea "x"
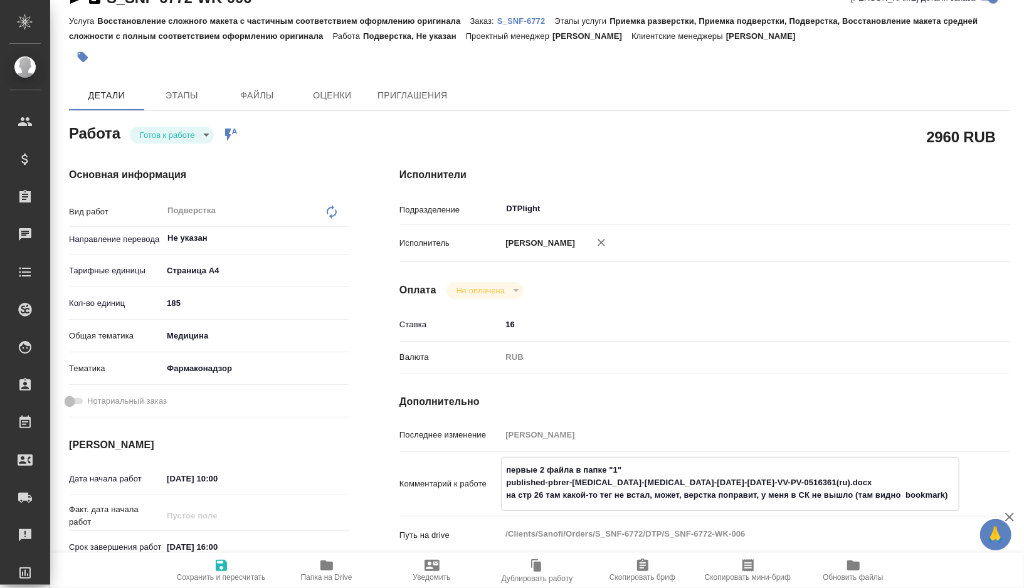
type textarea "x"
type textarea "первые 2 файла в папке "1" коpublished-pbrer-glimepiride-metformin-20may2022-19…"
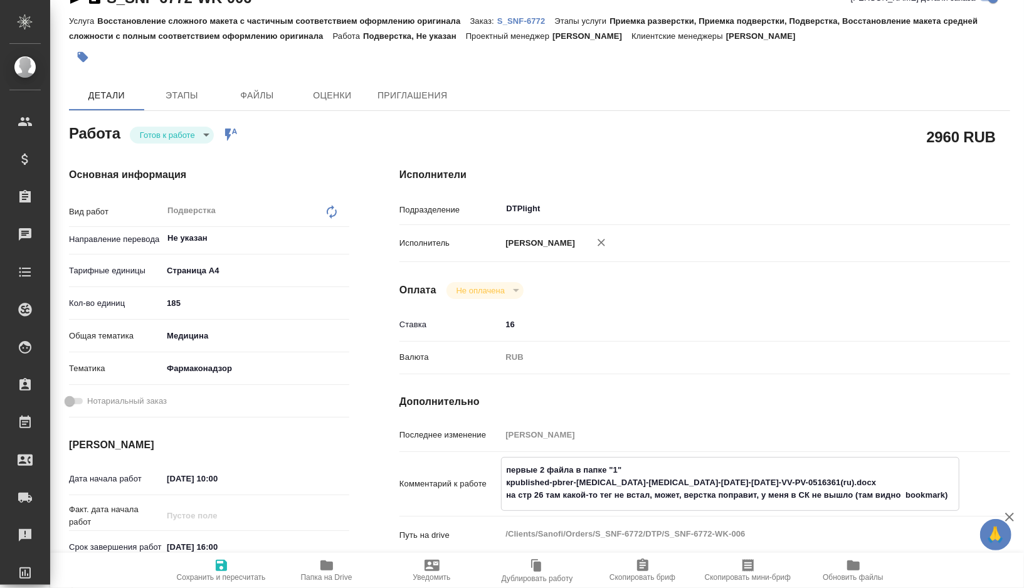
type textarea "x"
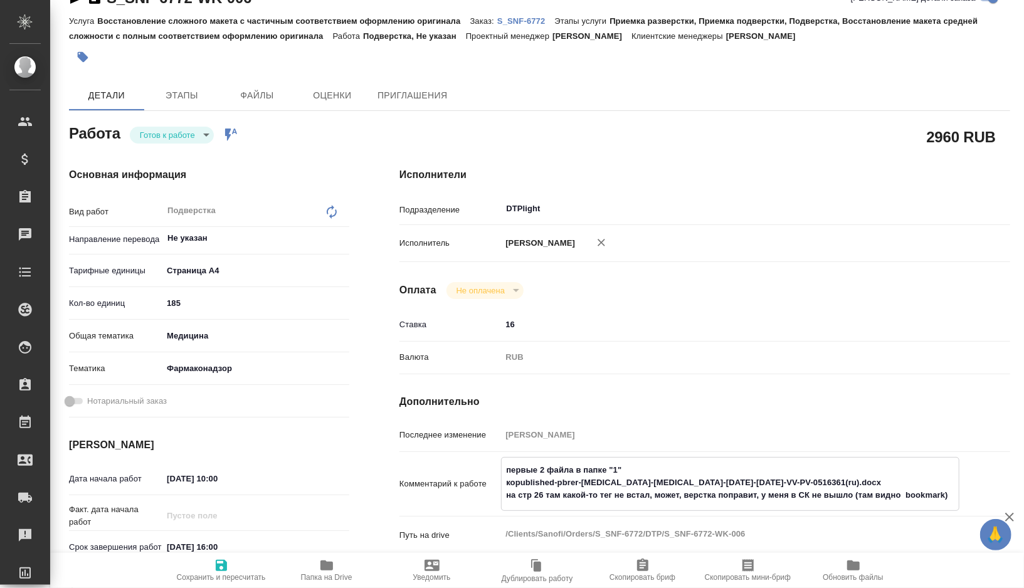
type textarea "первые 2 файла в папке "1" комpublished-pbrer-glimepiride-metformin-20may2022-1…"
type textarea "x"
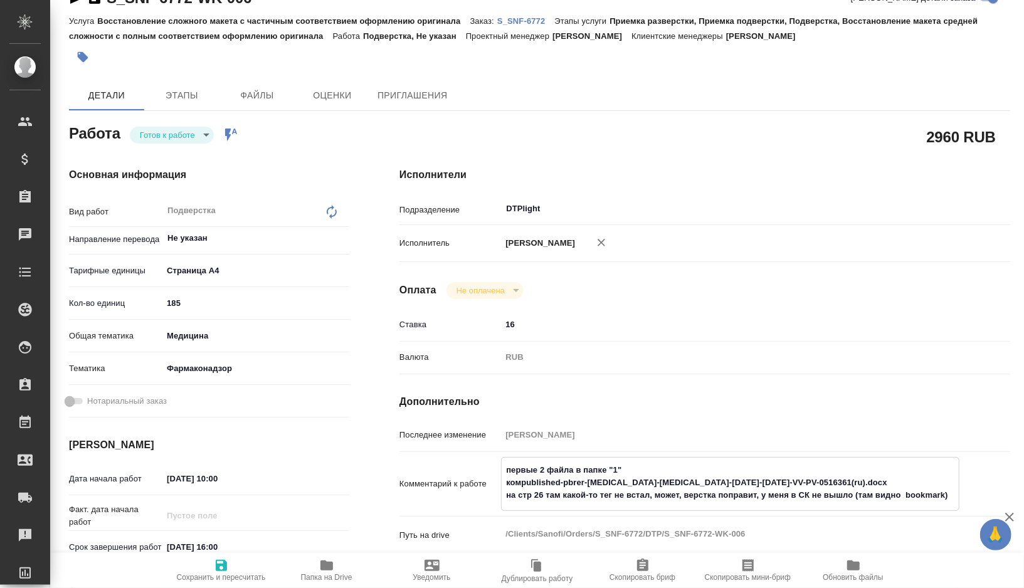
type textarea "x"
type textarea "первые 2 файла в папке "1" коммpublished-pbrer-glimepiride-metformin-20may2022-…"
type textarea "x"
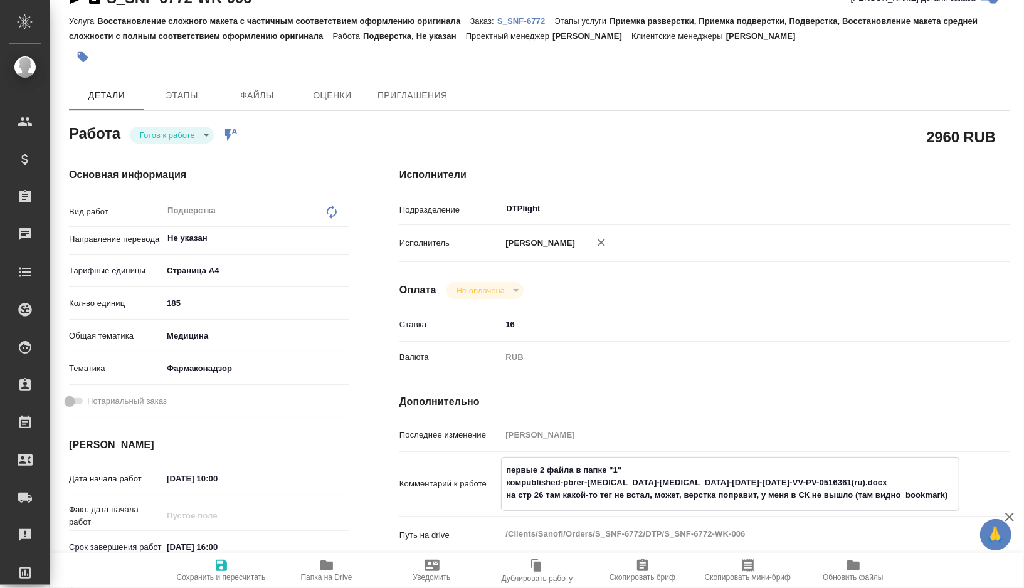
type textarea "x"
type textarea "первые 2 файла в папке "1" коммеpublished-pbrer-glimepiride-metformin-20may2022…"
type textarea "x"
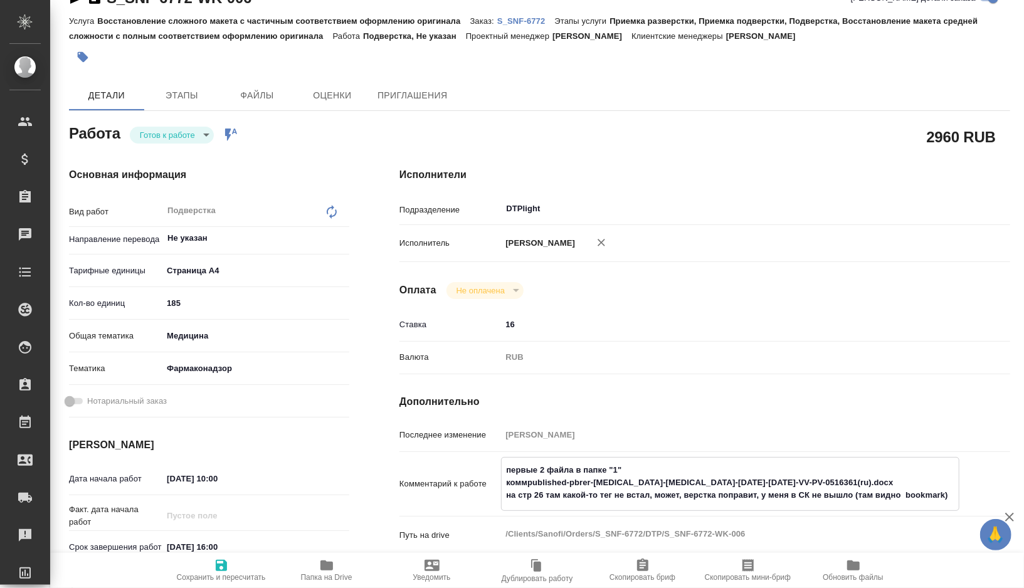
type textarea "x"
type textarea "первые 2 файла в папке "1" комменpublished-pbrer-glimepiride-metformin-20may202…"
type textarea "x"
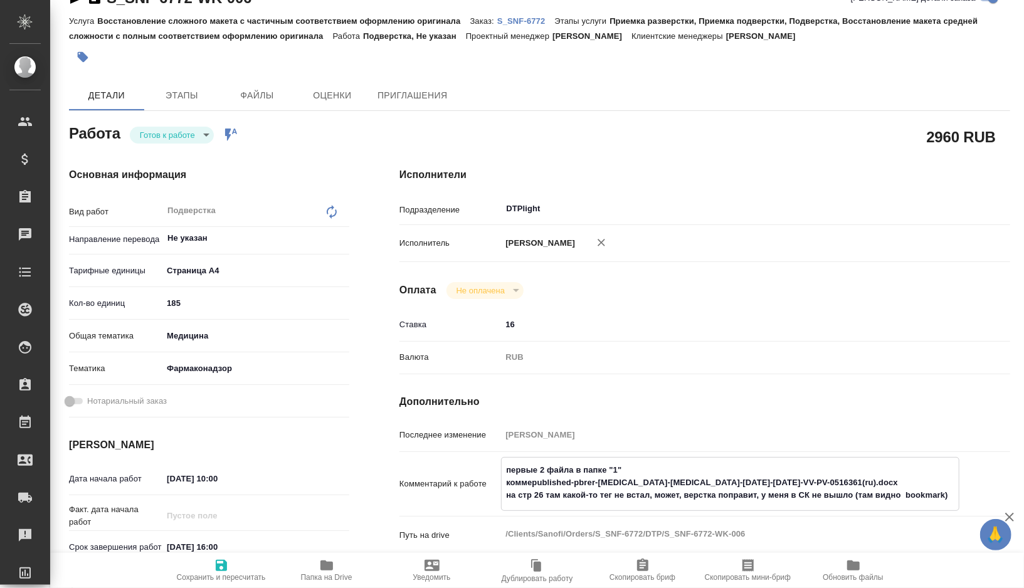
type textarea "x"
type textarea "первые 2 файла в папке "1" комментpublished-pbrer-glimepiride-metformin-20may20…"
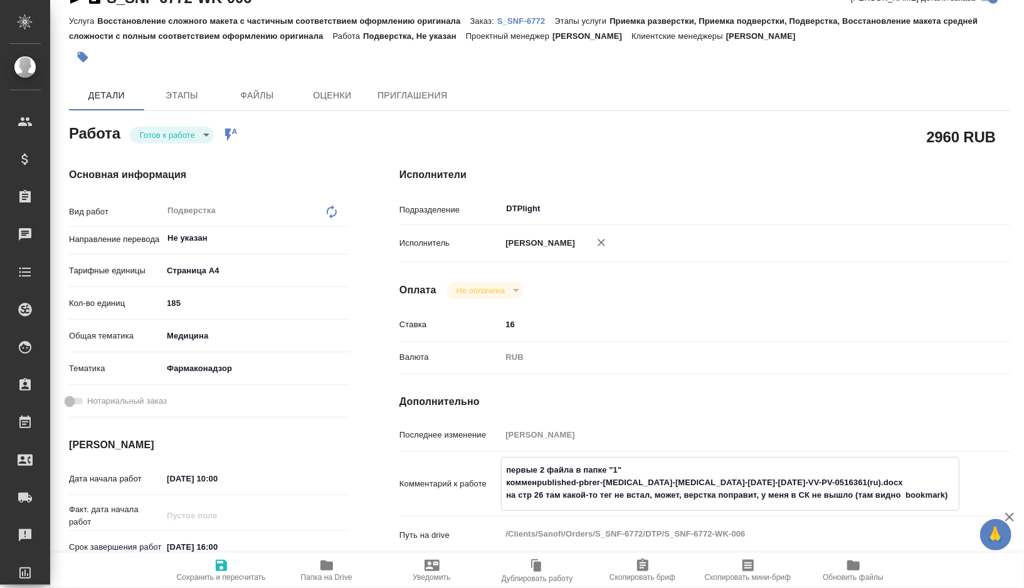
type textarea "x"
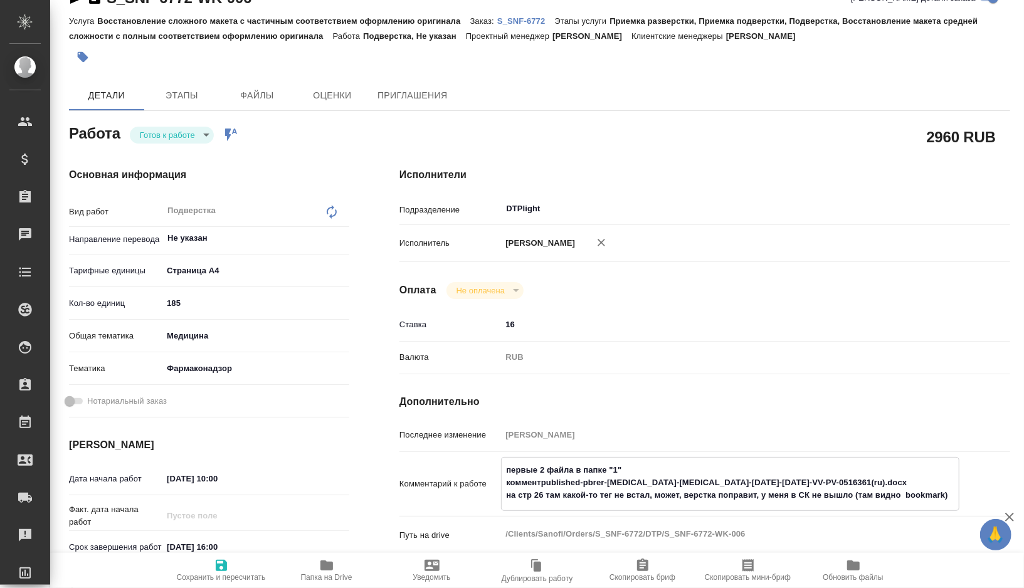
type textarea "первые 2 файла в папке "1" коммент published-pbrer-glimepiride-metformin-20may2…"
type textarea "x"
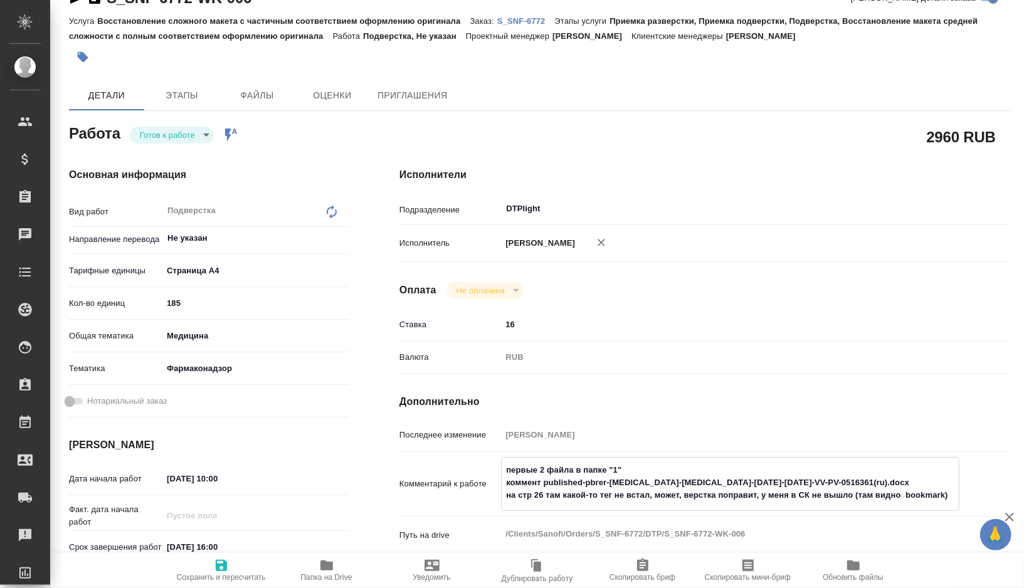
type textarea "x"
type textarea "первые 2 файла в папке "1" коммент пpublished-pbrer-glimepiride-metformin-20may…"
type textarea "x"
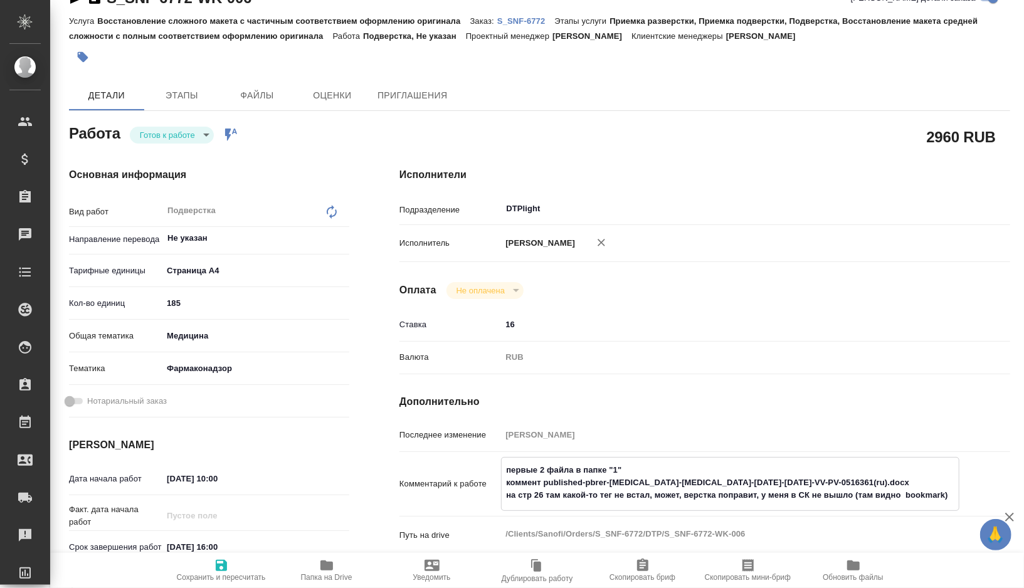
type textarea "x"
type textarea "первые 2 файла в папке "1" коммент поpublished-pbrer-glimepiride-metformin-20ma…"
type textarea "x"
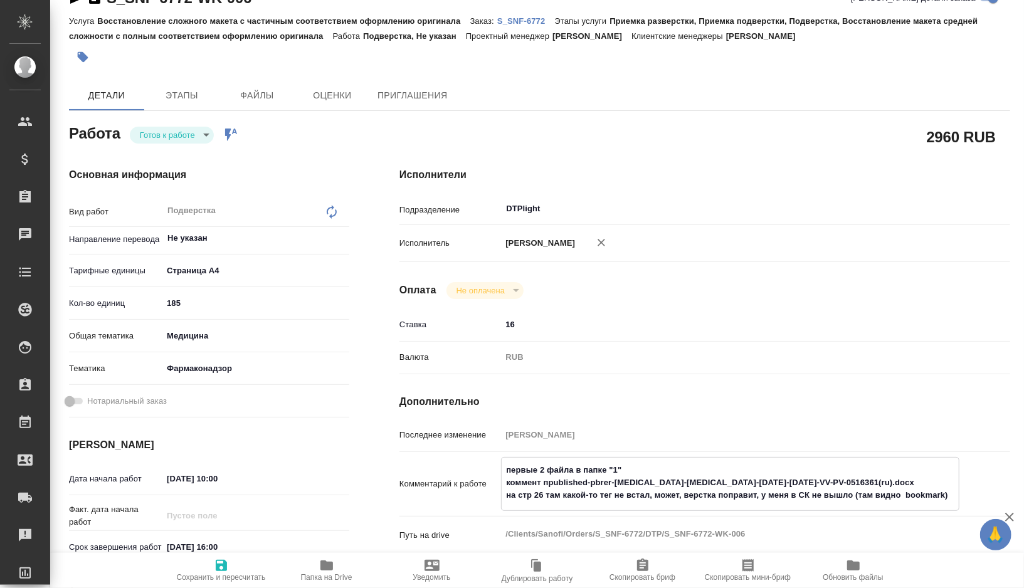
type textarea "x"
type textarea "первые 2 файла в папке "1" коммент по published-pbrer-glimepiride-metformin-20m…"
type textarea "x"
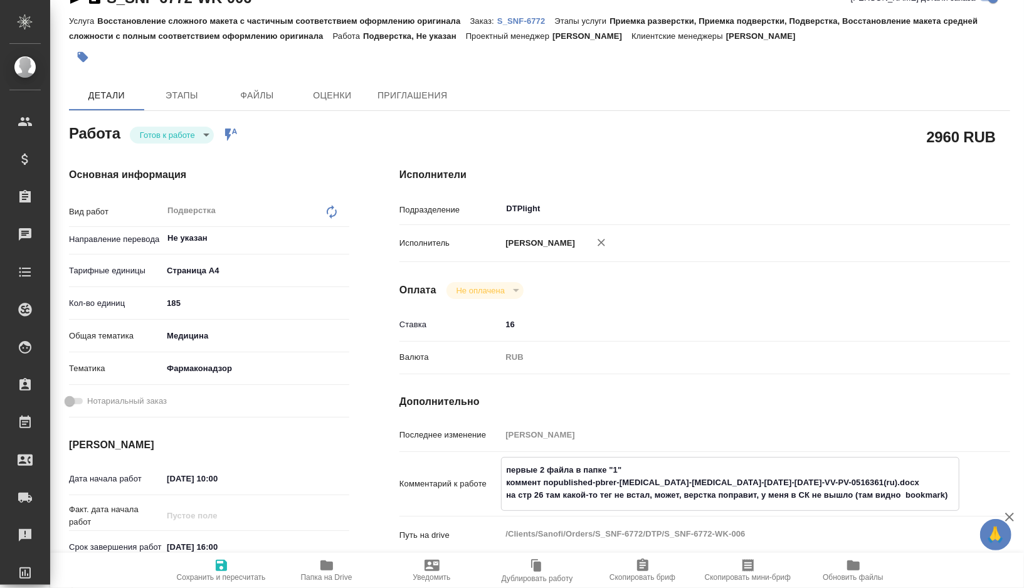
type textarea "x"
type textarea "первые 2 файла в папке "1" коммент по фpublished-pbrer-glimepiride-metformin-20…"
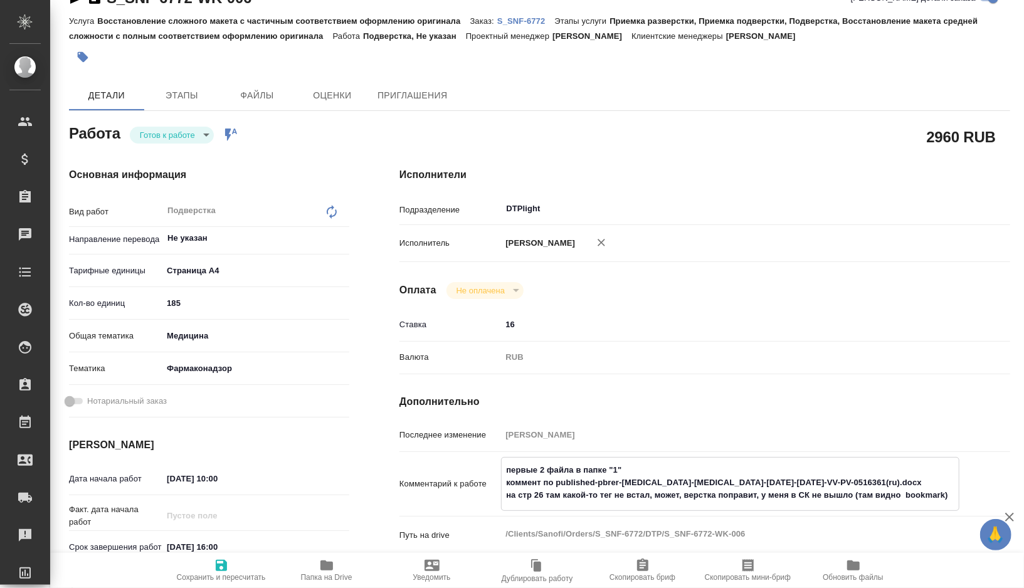
type textarea "x"
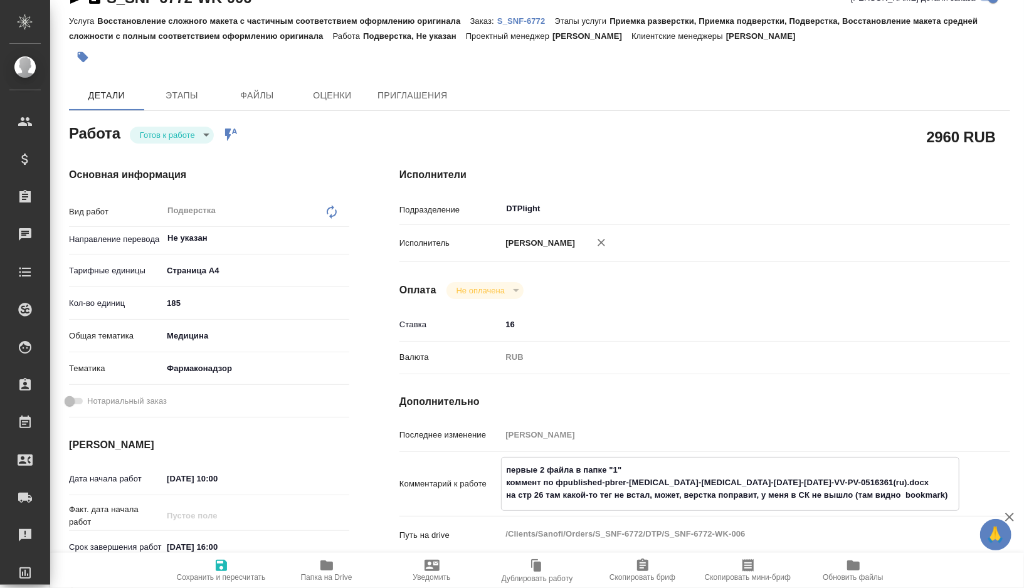
type textarea "первые 2 файла в папке "1" коммент по фаpublished-pbrer-glimepiride-metformin-2…"
type textarea "x"
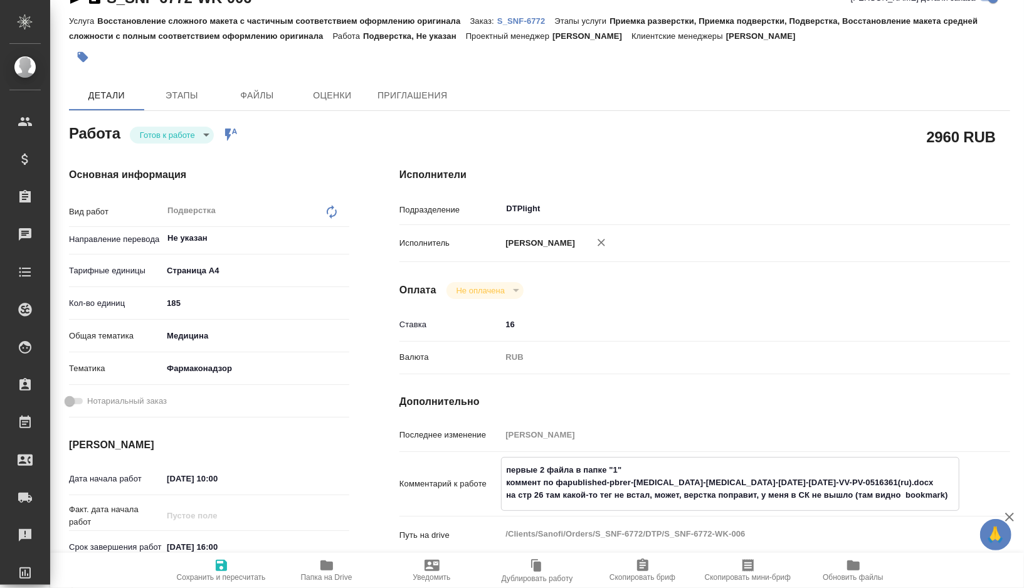
type textarea "x"
type textarea "первые 2 файла в папке "1" коммент по фалpublished-pbrer-glimepiride-metformin-…"
type textarea "x"
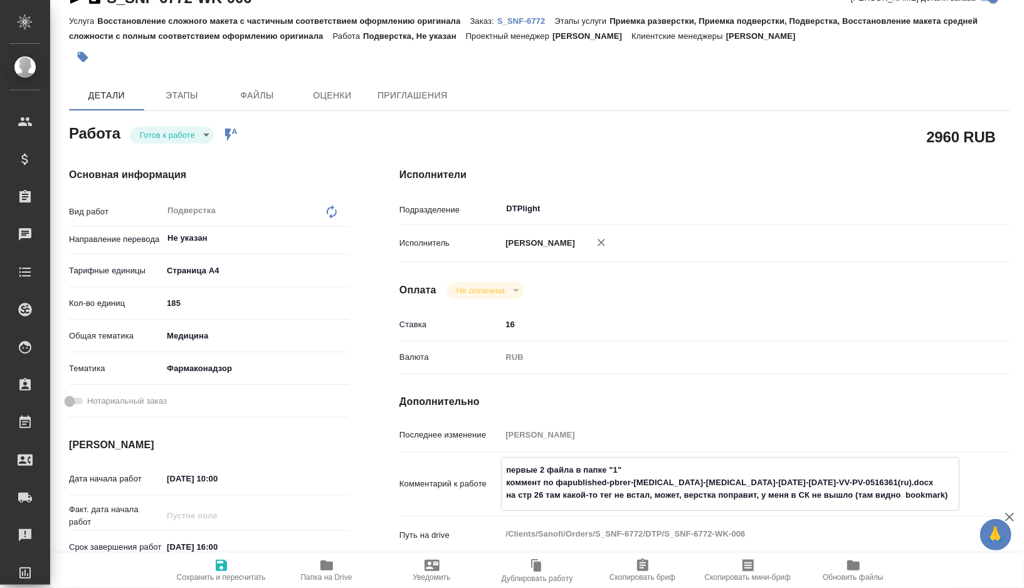
type textarea "x"
type textarea "первые 2 файла в папке "1" коммент по фаpublished-pbrer-glimepiride-metformin-2…"
type textarea "x"
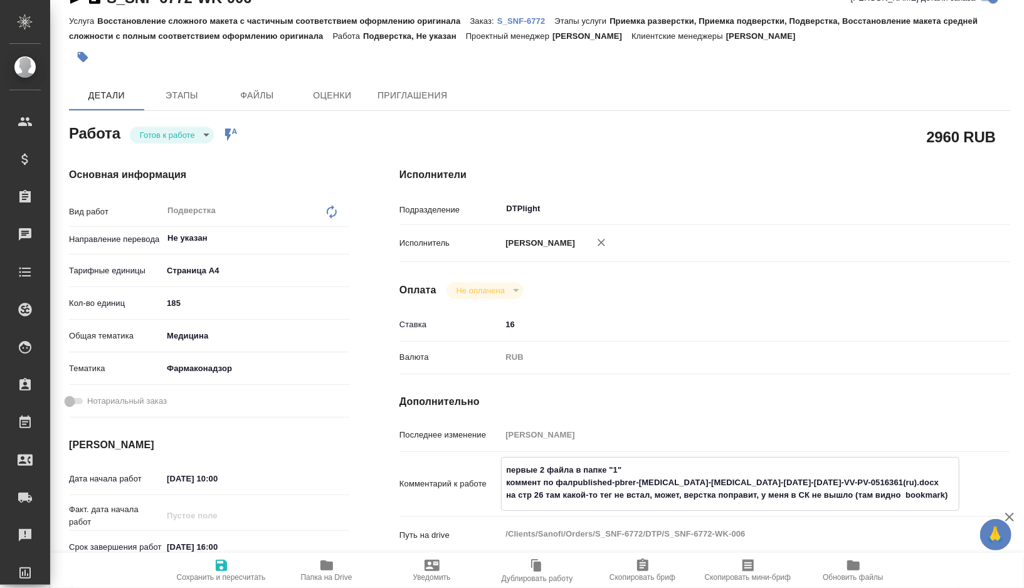
type textarea "x"
type textarea "первые 2 файла в папке "1" коммент по файpublished-pbrer-glimepiride-metformin-…"
type textarea "x"
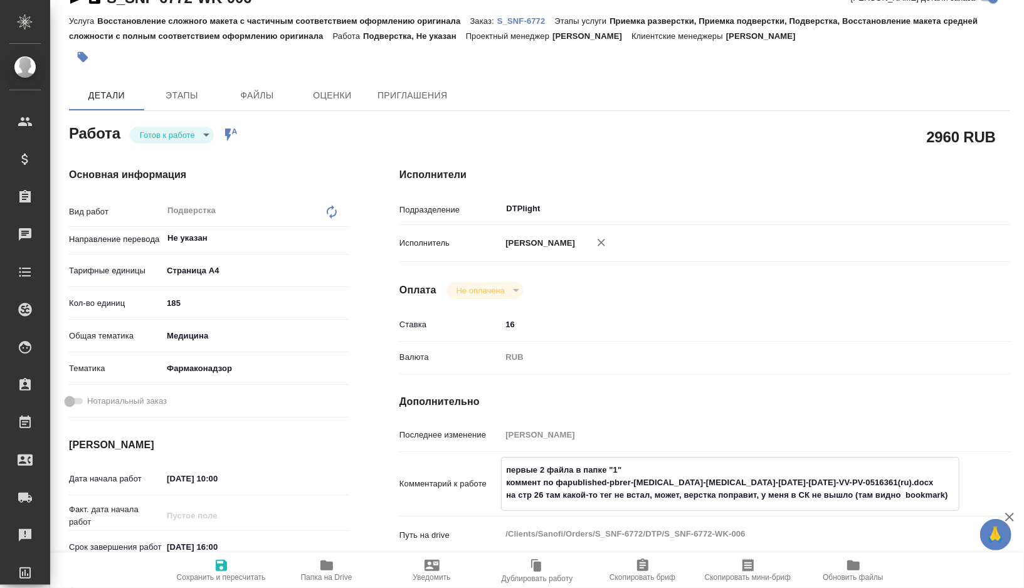
type textarea "x"
type textarea "первые 2 файла в папке "1" коммент по файлpublished-pbrer-glimepiride-metformin…"
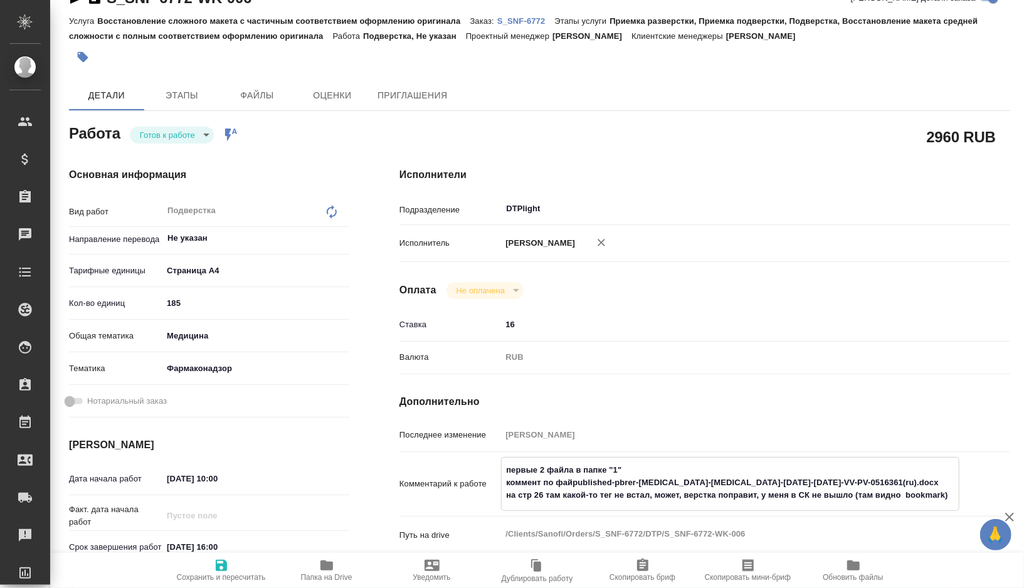
type textarea "x"
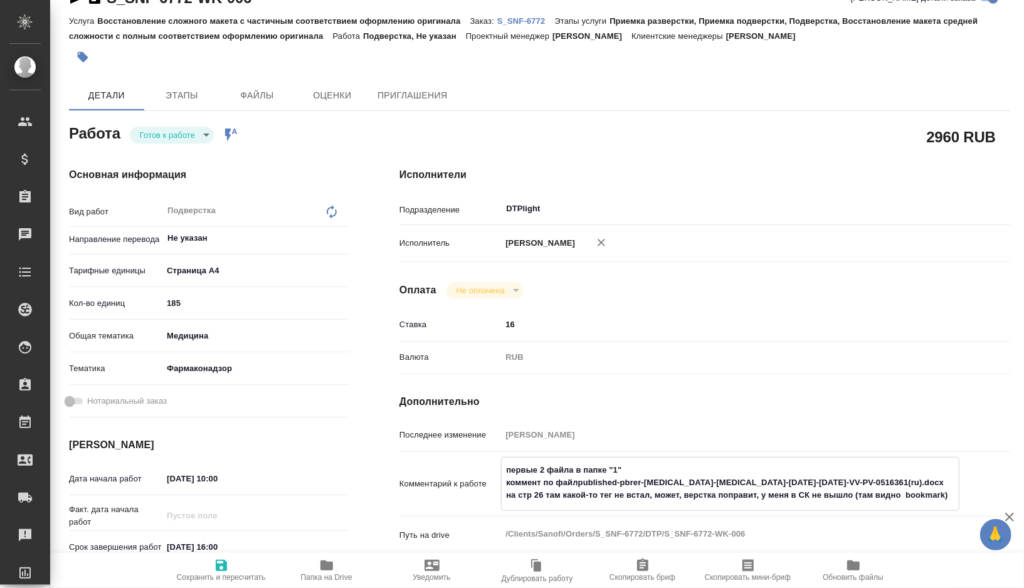
type textarea "первые 2 файла в папке "1" коммент по файлуpublished-pbrer-glimepiride-metformi…"
type textarea "x"
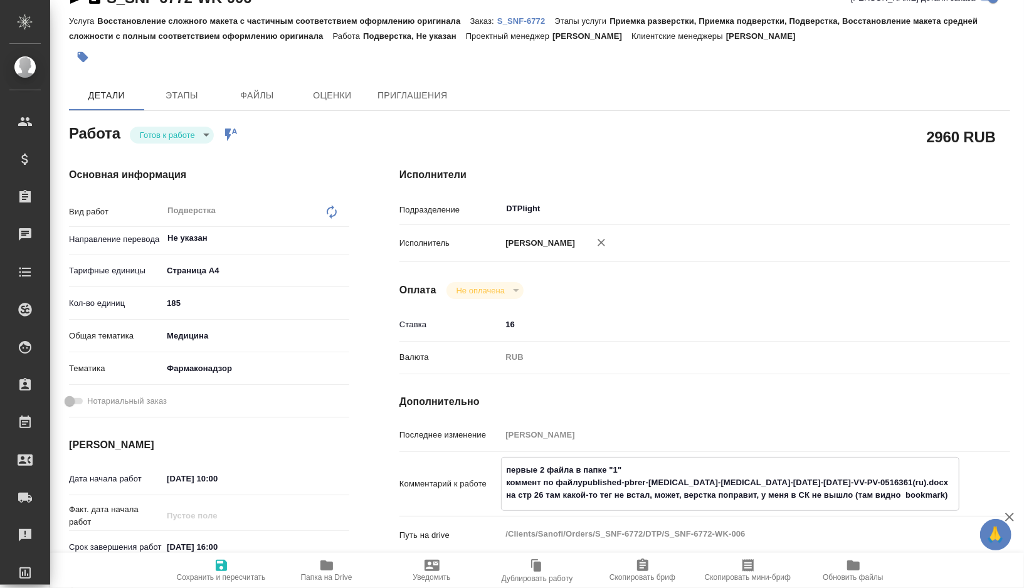
type textarea "x"
type textarea "первые 2 файла в папке "1" коммент по файлу:published-pbrer-glimepiride-metform…"
type textarea "x"
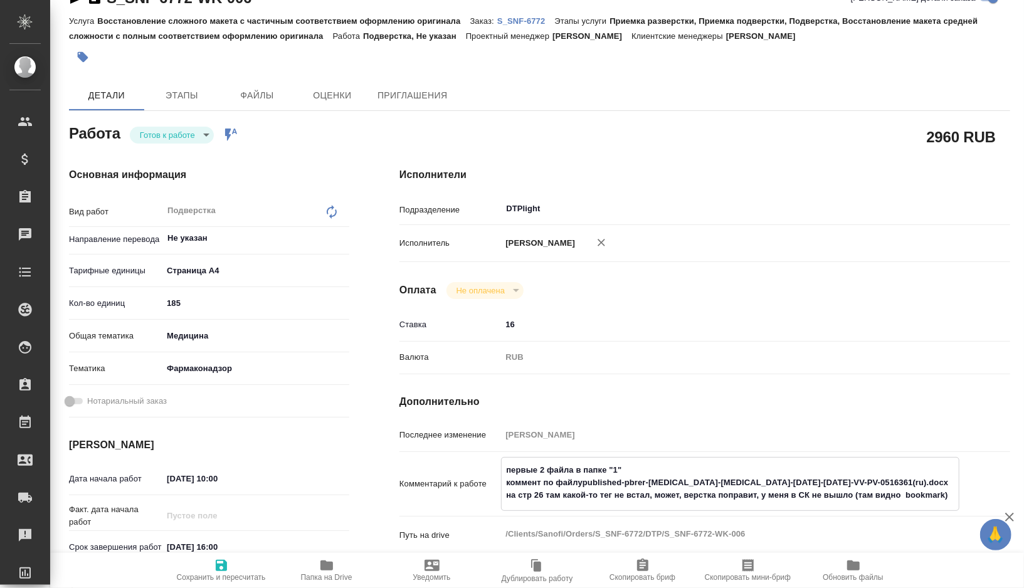
type textarea "x"
type textarea "первые 2 файла в папке "1" коммент по файлу: published-pbrer-glimepiride-metfor…"
type textarea "x"
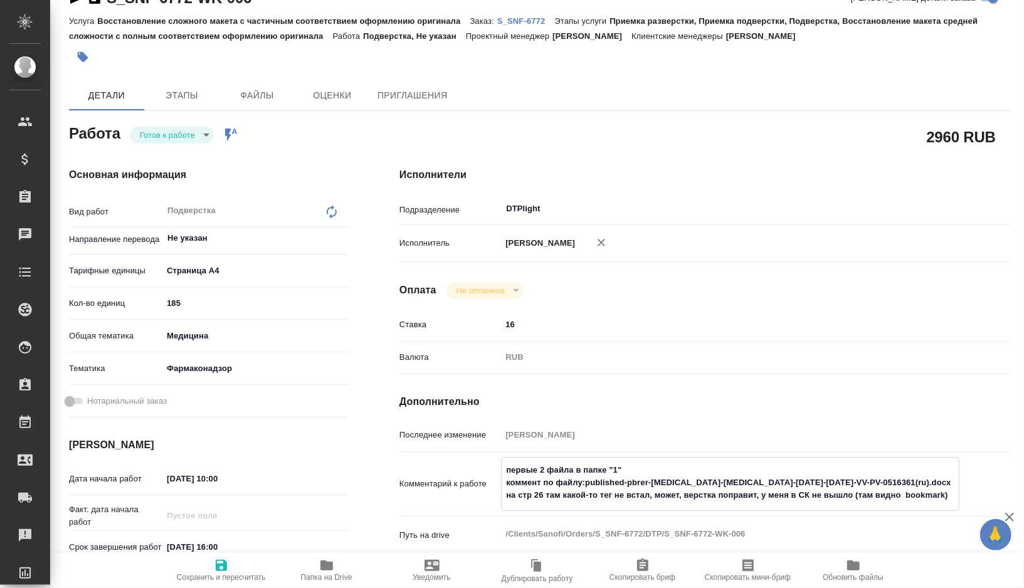
type textarea "x"
click at [552, 494] on textarea "первые 2 файла в папке "1" коммент по файлу: published-pbrer-glimepiride-metfor…" at bounding box center [730, 483] width 457 height 46
type textarea "x"
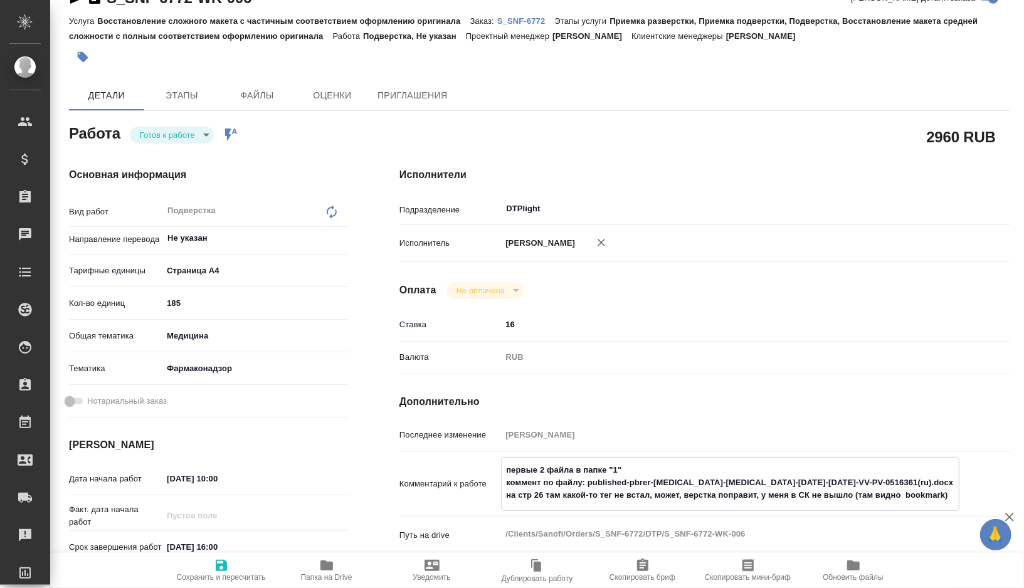
type textarea "первые 2 файла в папке "1" коммент по файлу: published-pbrer-glimepiride-metfor…"
type textarea "x"
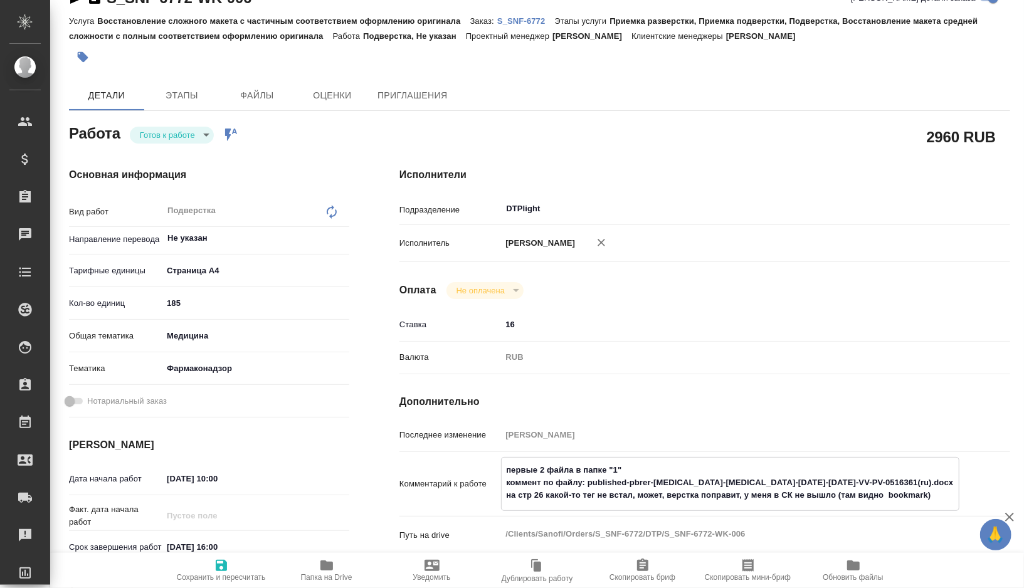
click at [896, 492] on textarea "первые 2 файла в папке "1" коммент по файлу: published-pbrer-glimepiride-metfor…" at bounding box center [730, 483] width 457 height 46
type textarea "x"
type textarea "первые 2 файла в папке "1" коммент по файлу: published-pbrer-glimepiride-metfor…"
type textarea "x"
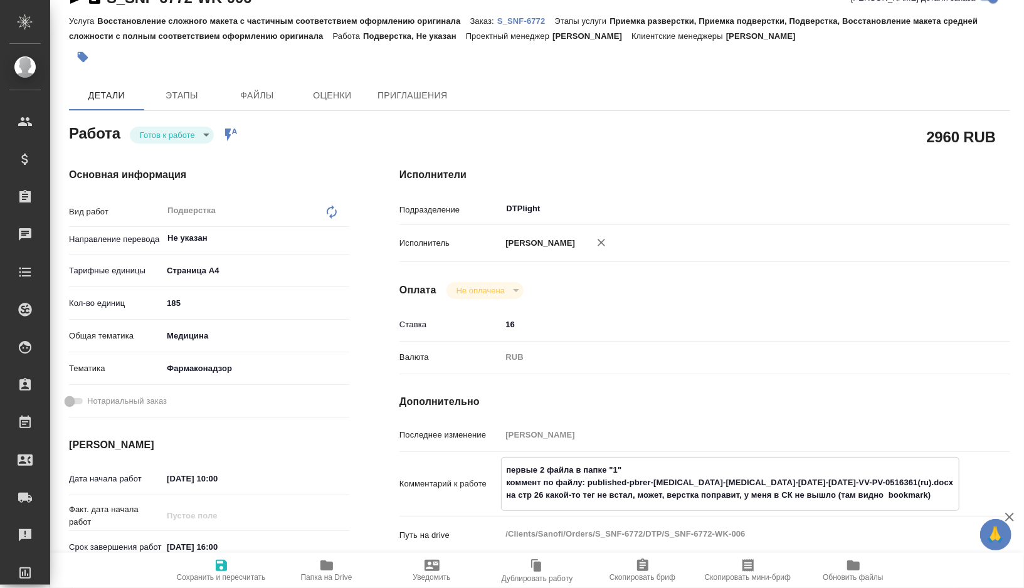
type textarea "x"
click at [545, 480] on textarea "первые 2 файла в папке "1" коммент по файлу: published-pbrer-glimepiride-metfor…" at bounding box center [730, 483] width 457 height 46
type textarea "x"
type textarea "первые 2 файла в папке "1" коммент опо файлу: published-pbrer-glimepiride-metfo…"
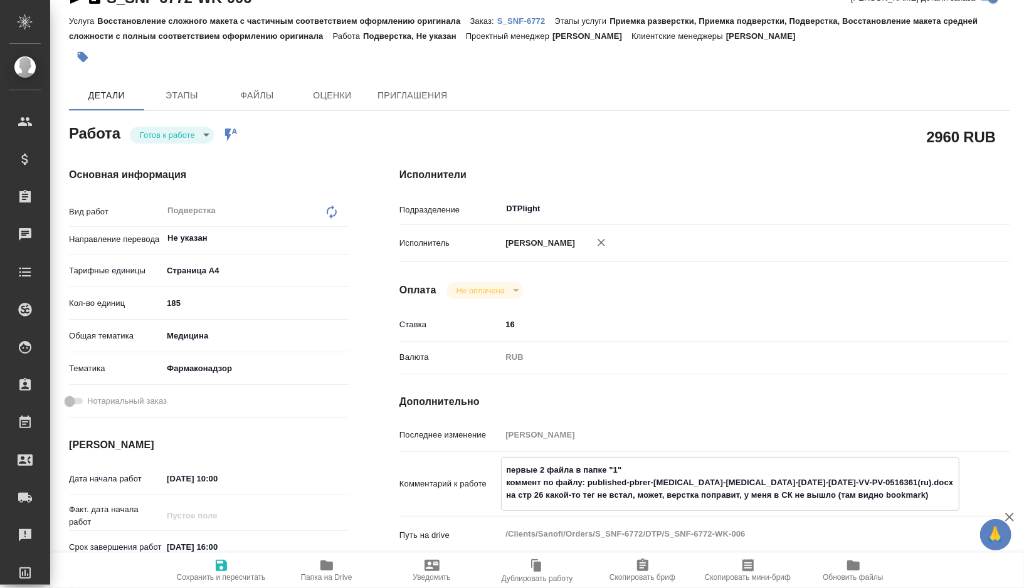
type textarea "x"
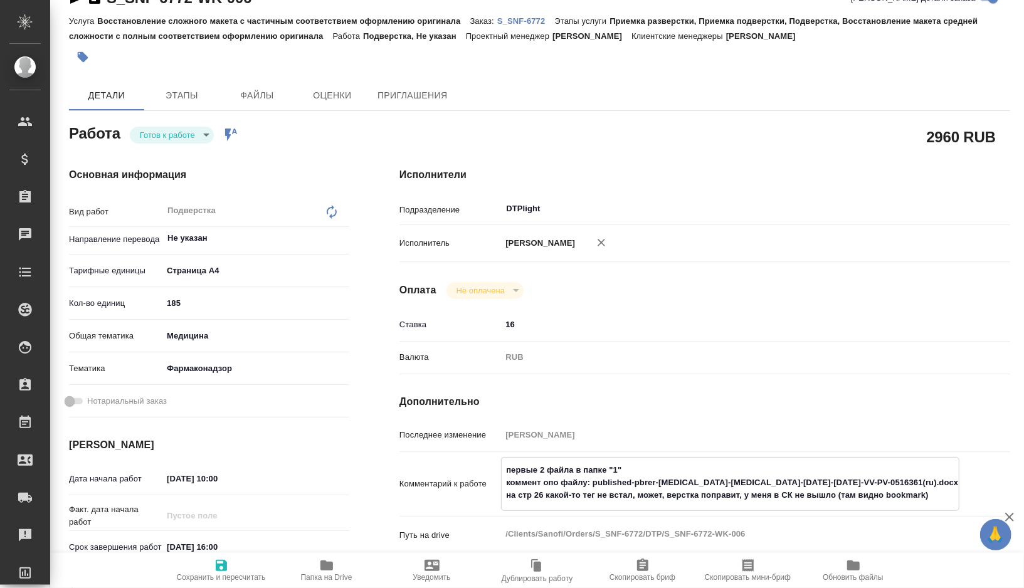
type textarea "первые 2 файла в папке "1" коммент отпо файлу: published-pbrer-glimepiride-metf…"
type textarea "x"
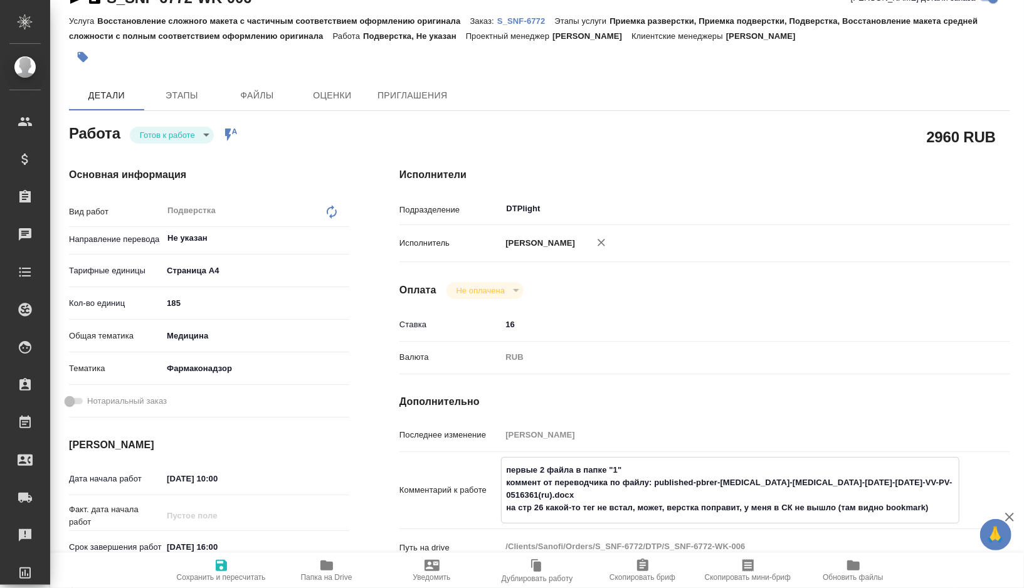
click at [233, 565] on span "Сохранить и пересчитать" at bounding box center [221, 570] width 90 height 24
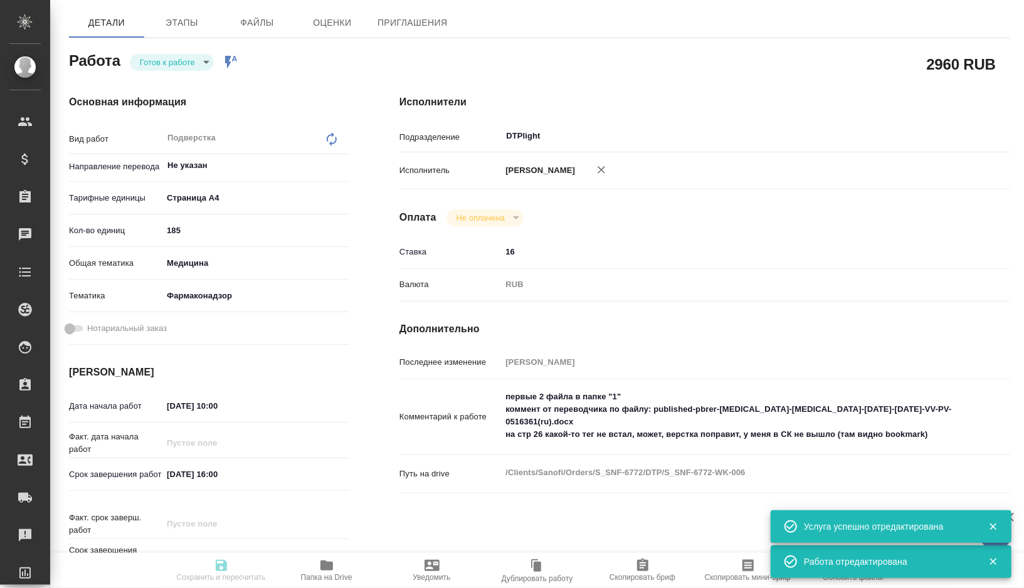
scroll to position [135, 0]
